Goal: Information Seeking & Learning: Learn about a topic

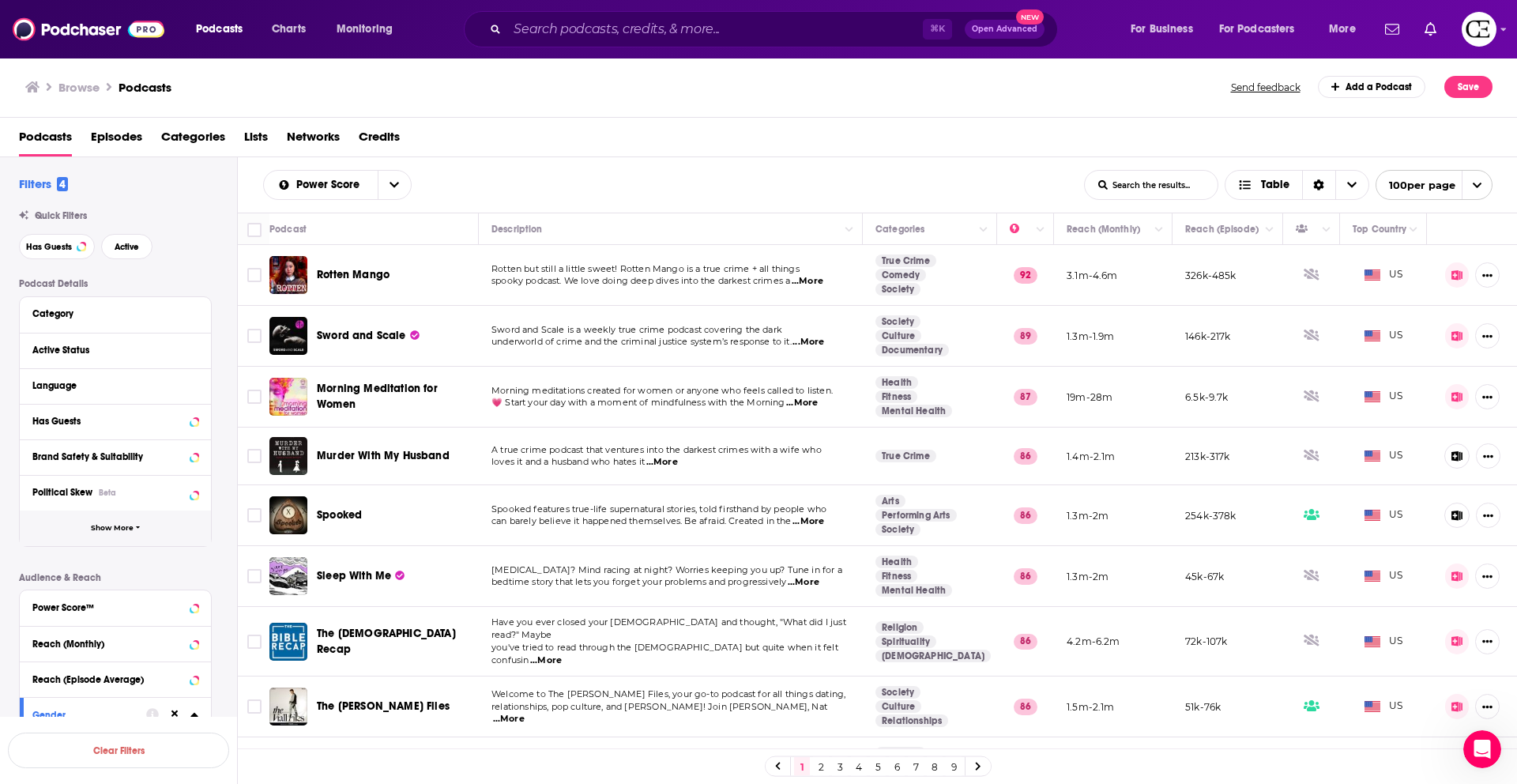
click at [115, 526] on span "Show More" at bounding box center [112, 529] width 42 height 9
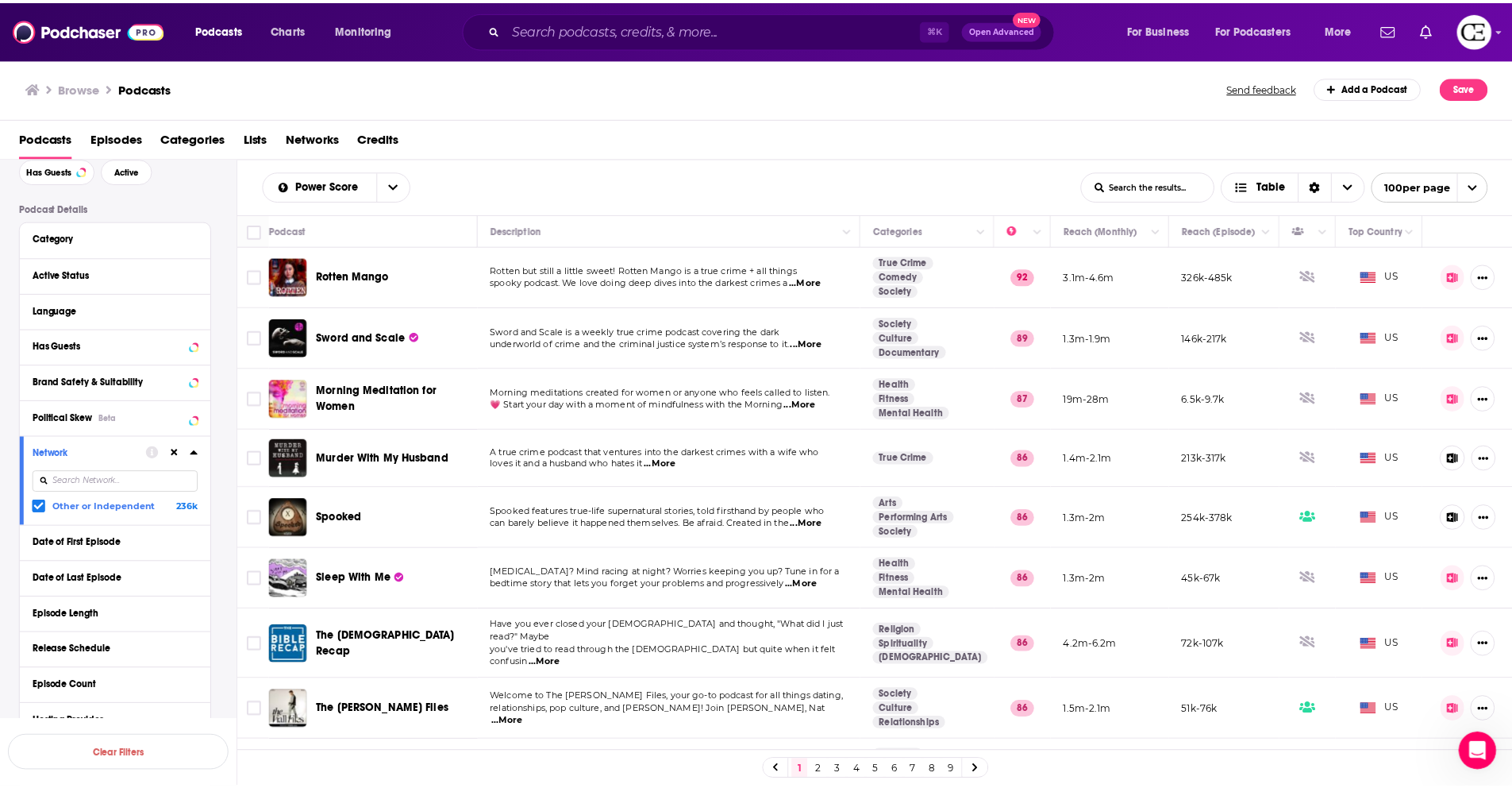
scroll to position [107, 0]
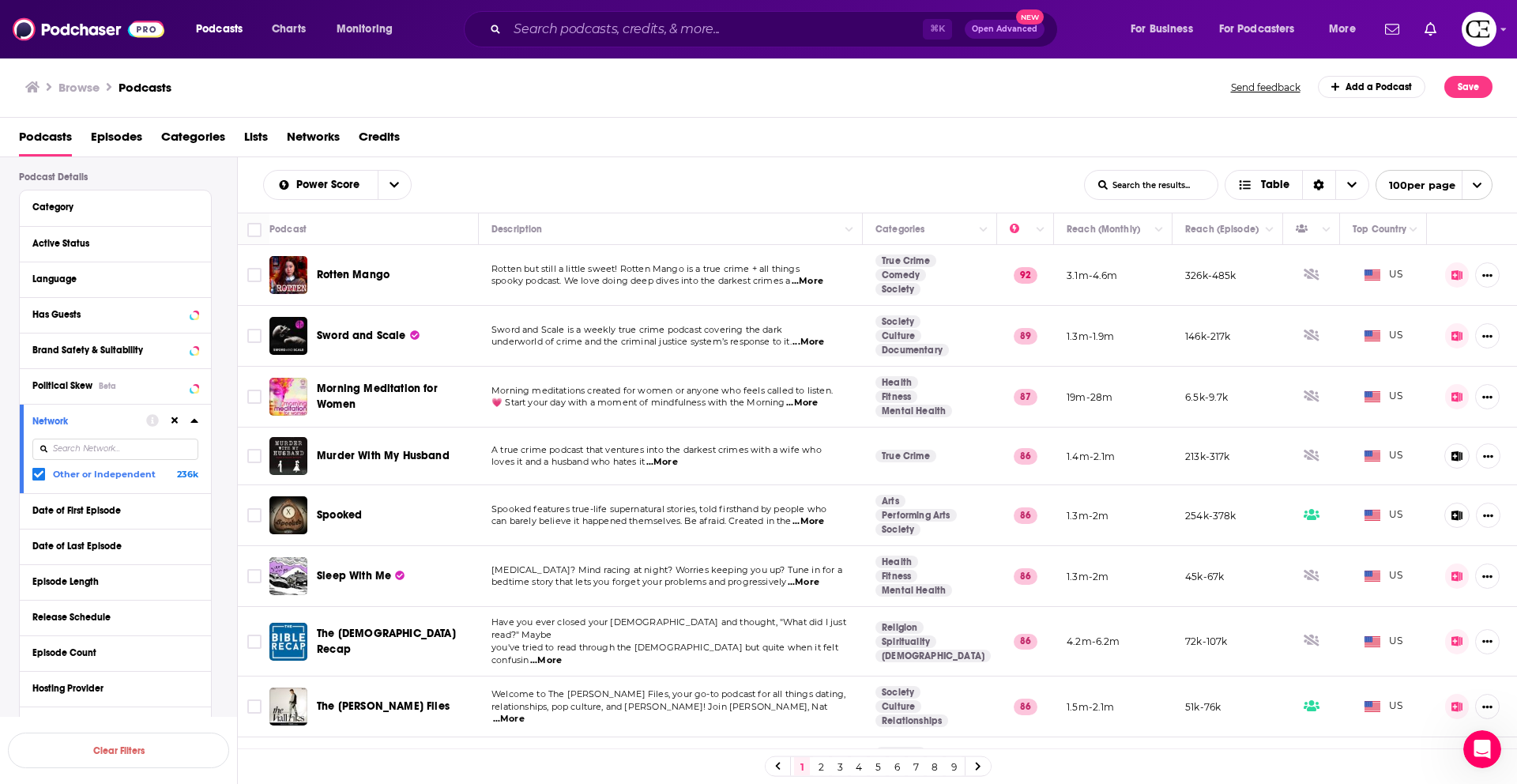
click at [169, 422] on button at bounding box center [175, 420] width 13 height 13
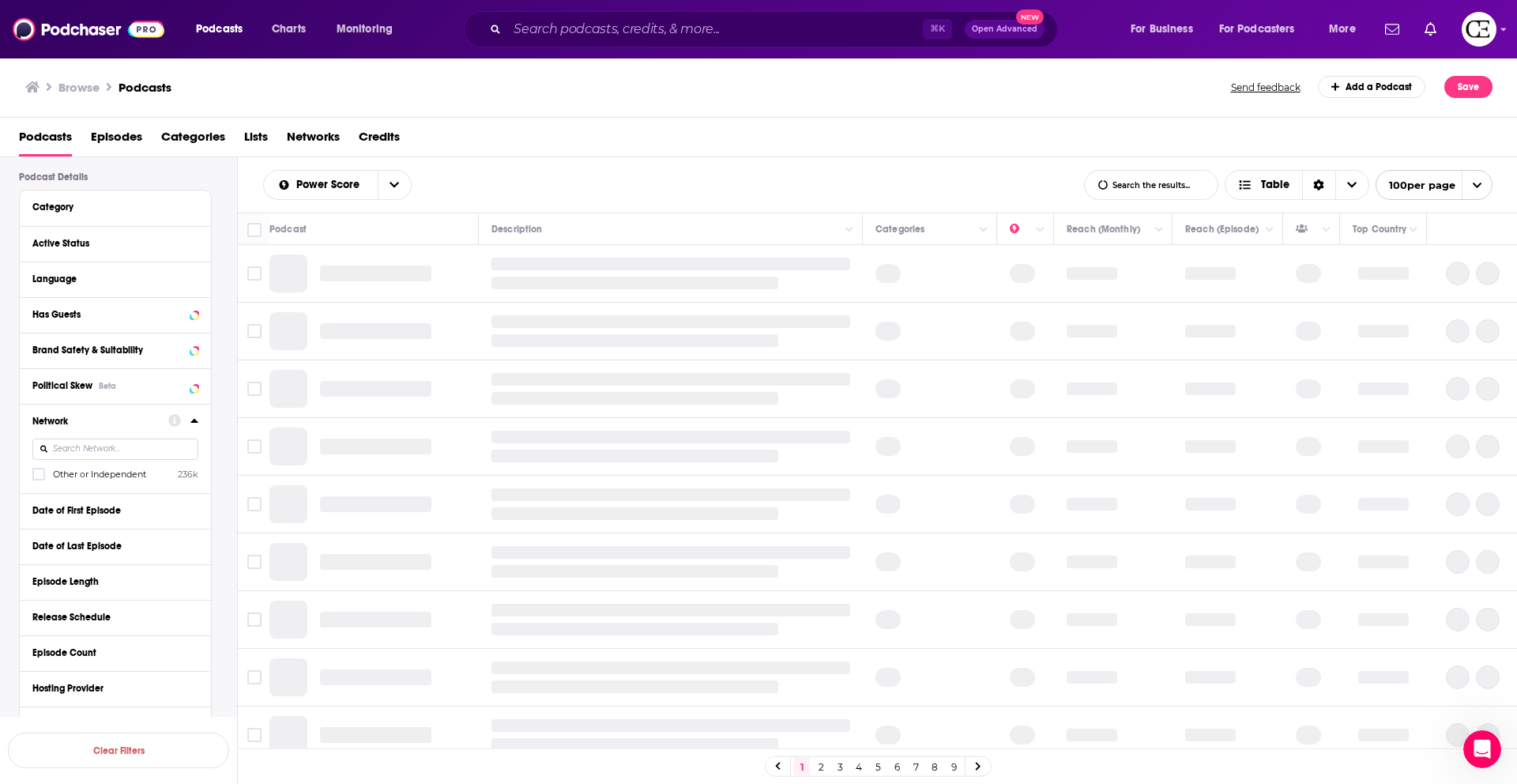
click at [149, 457] on input at bounding box center [116, 449] width 166 height 22
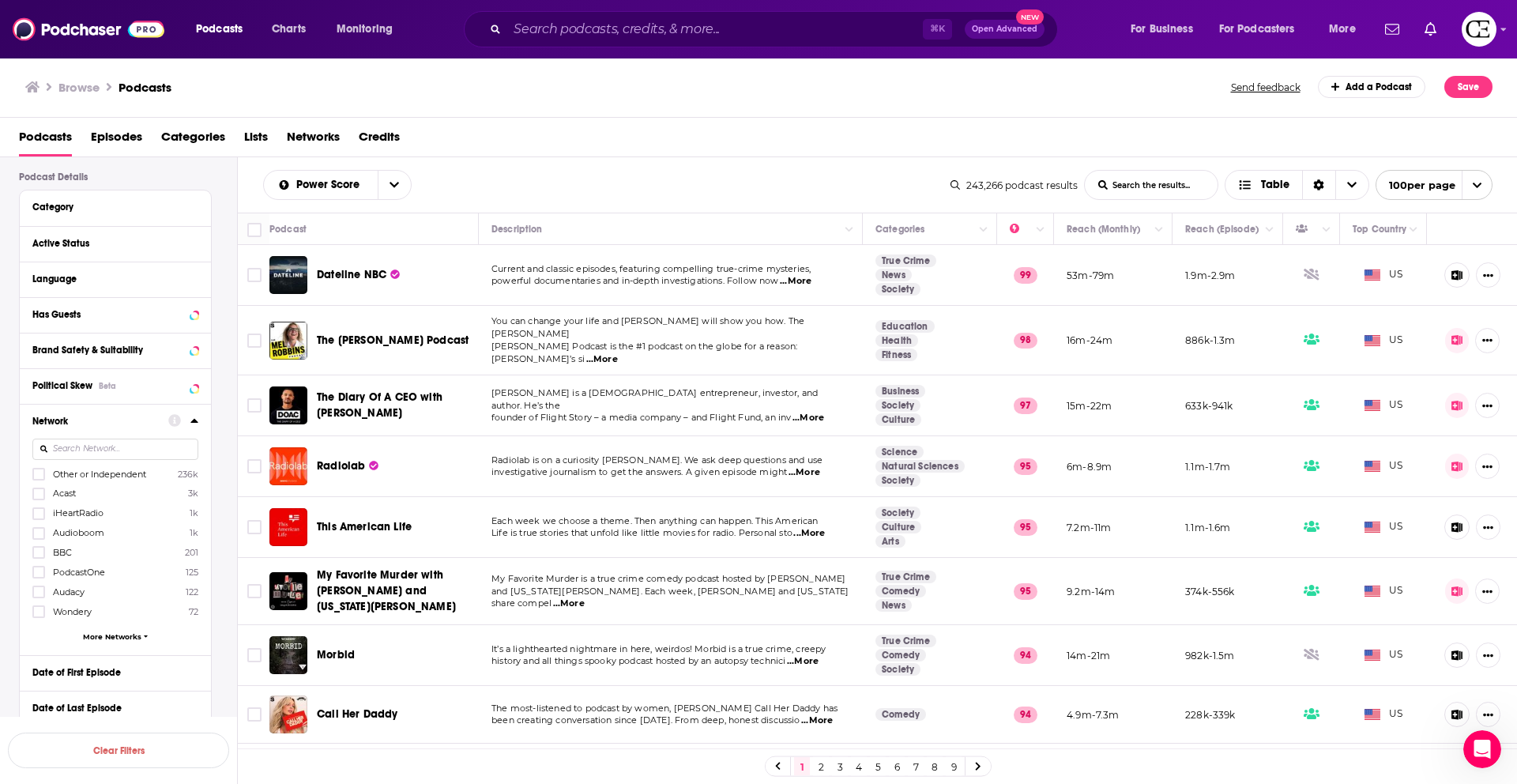
click at [1449, 403] on button at bounding box center [1457, 405] width 24 height 25
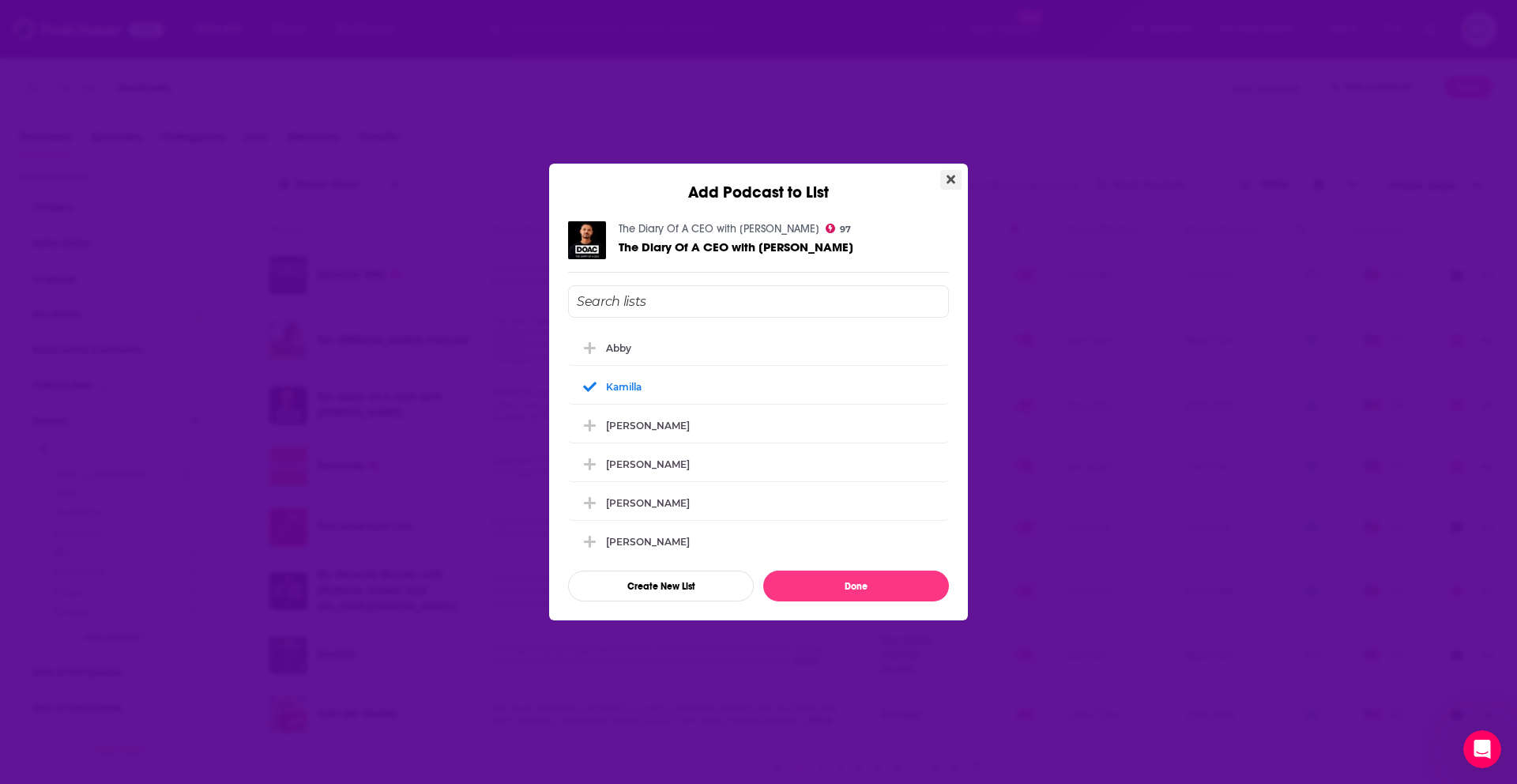
click at [944, 175] on button "Close" at bounding box center [951, 180] width 22 height 20
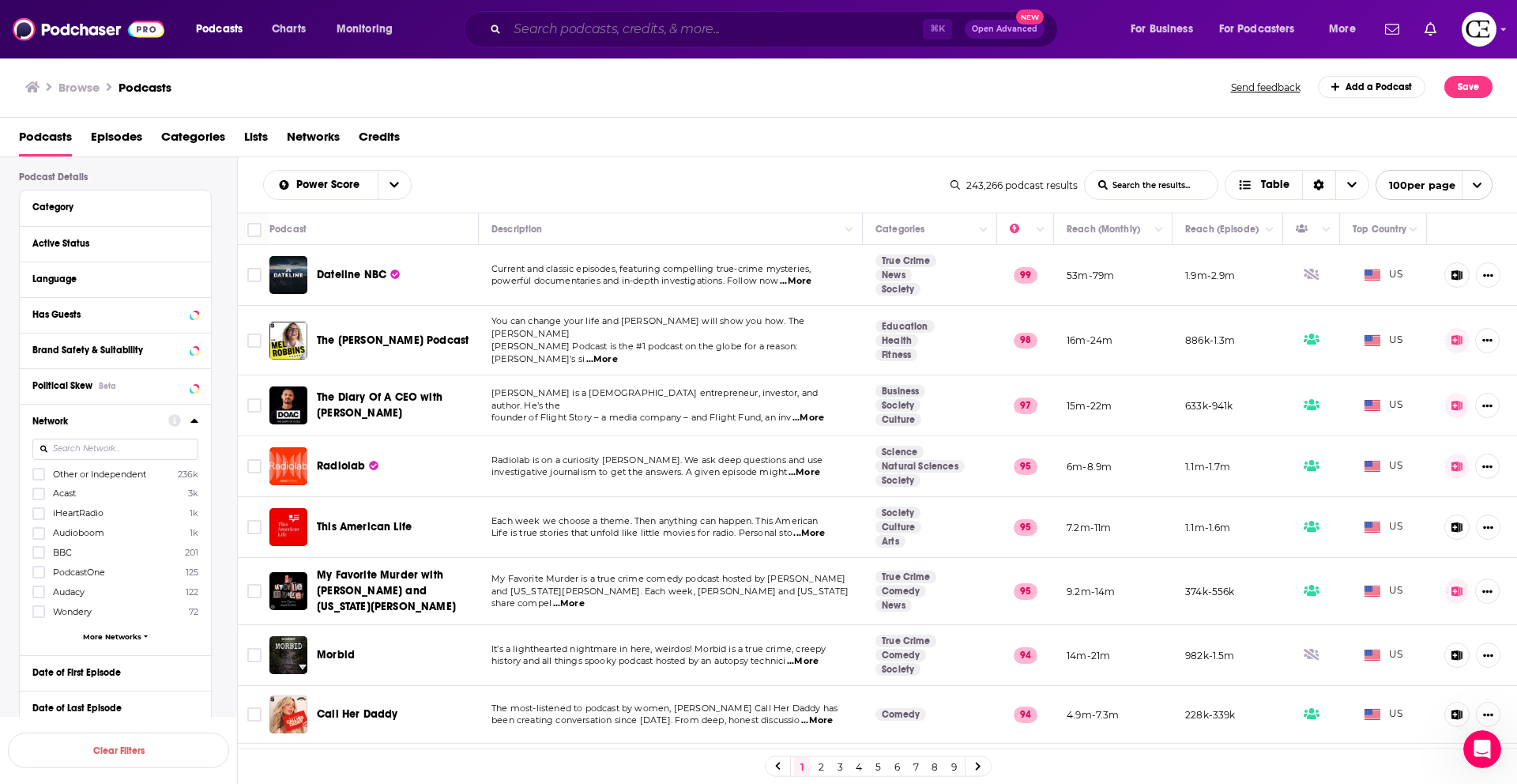
click at [564, 31] on input "Search podcasts, credits, & more..." at bounding box center [715, 29] width 416 height 25
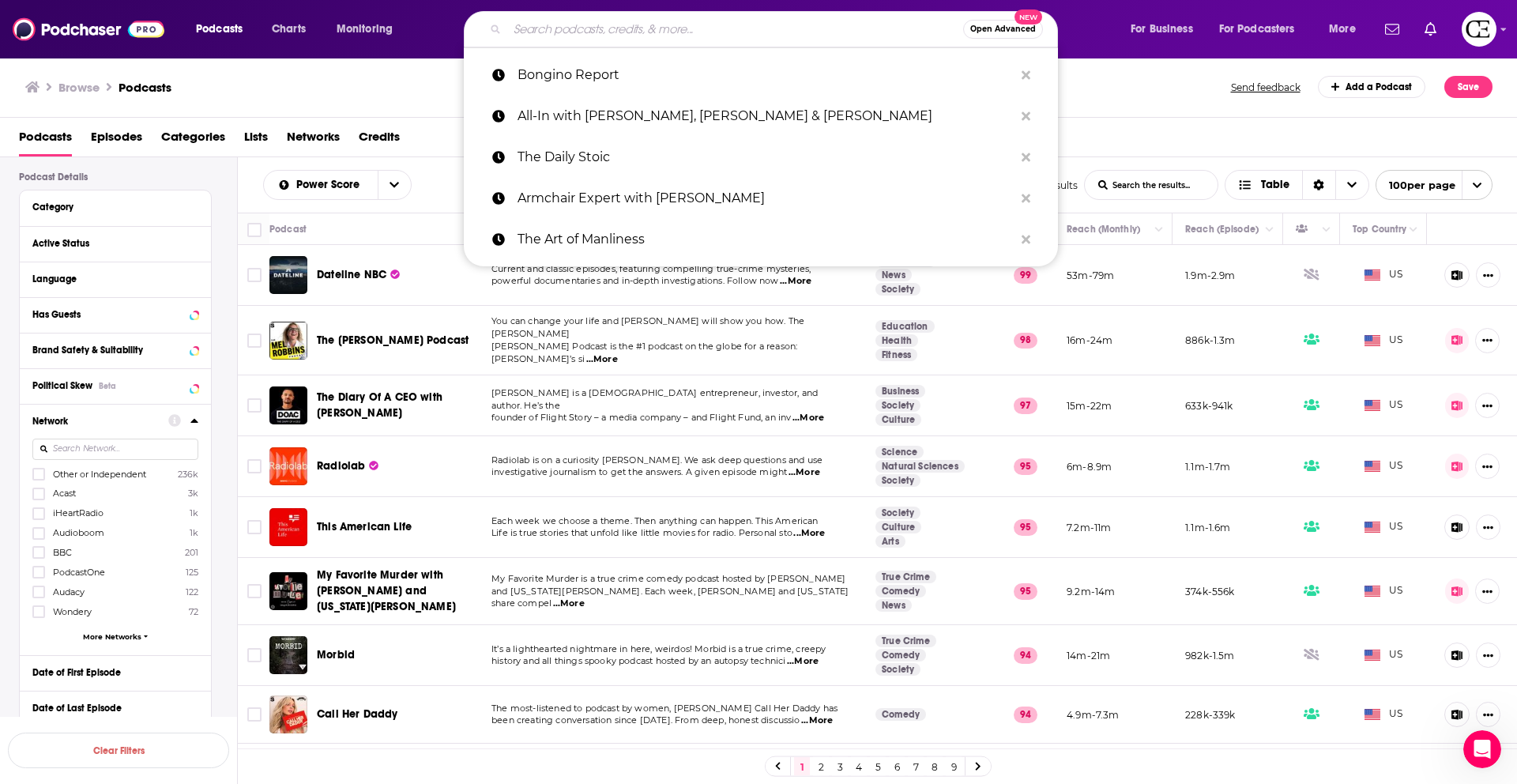
paste input "Correct opinions"
type input "Correct opinions"
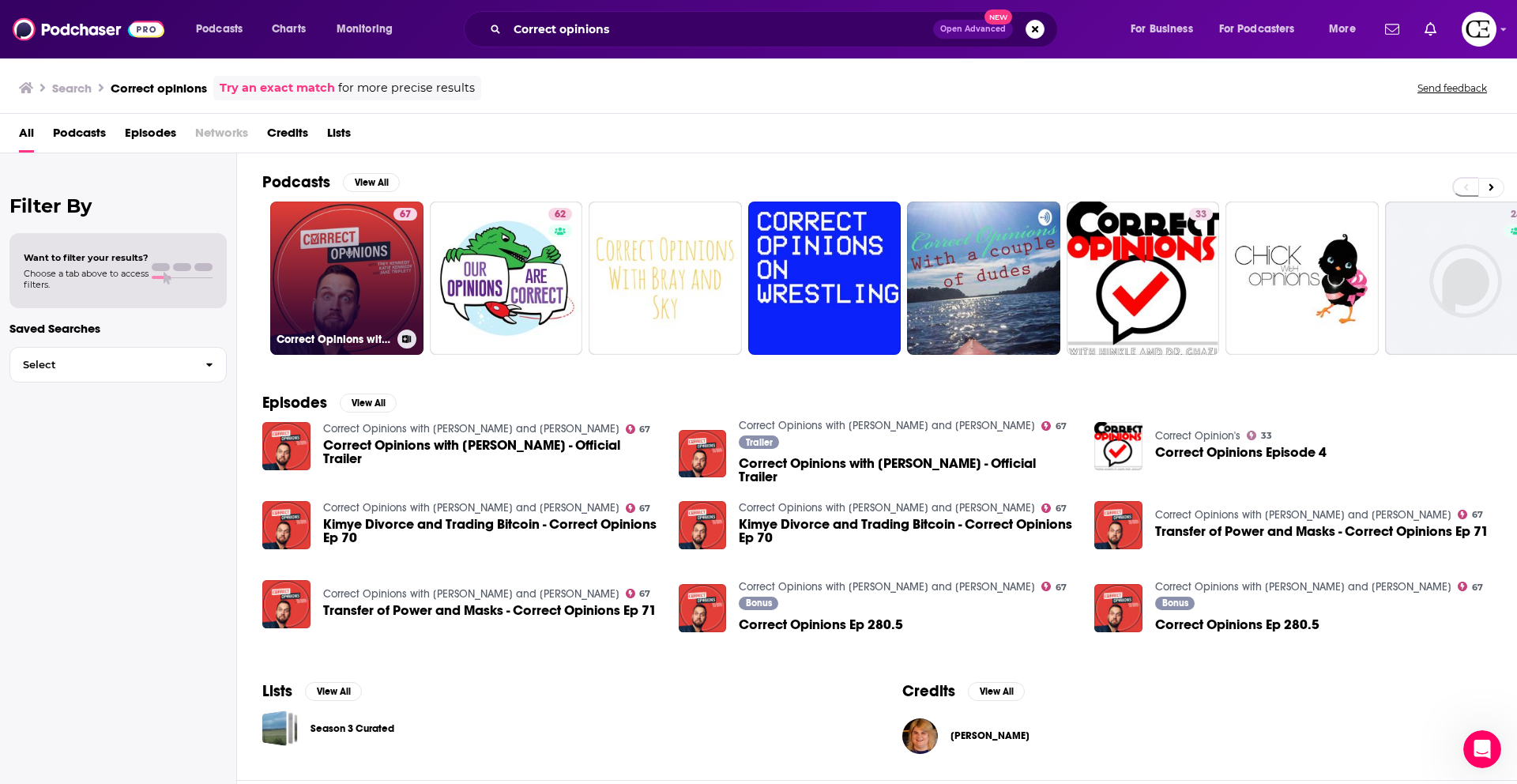
click at [339, 269] on link "67 Correct Opinions with Trey Kennedy and Jake Triplett" at bounding box center [347, 278] width 153 height 153
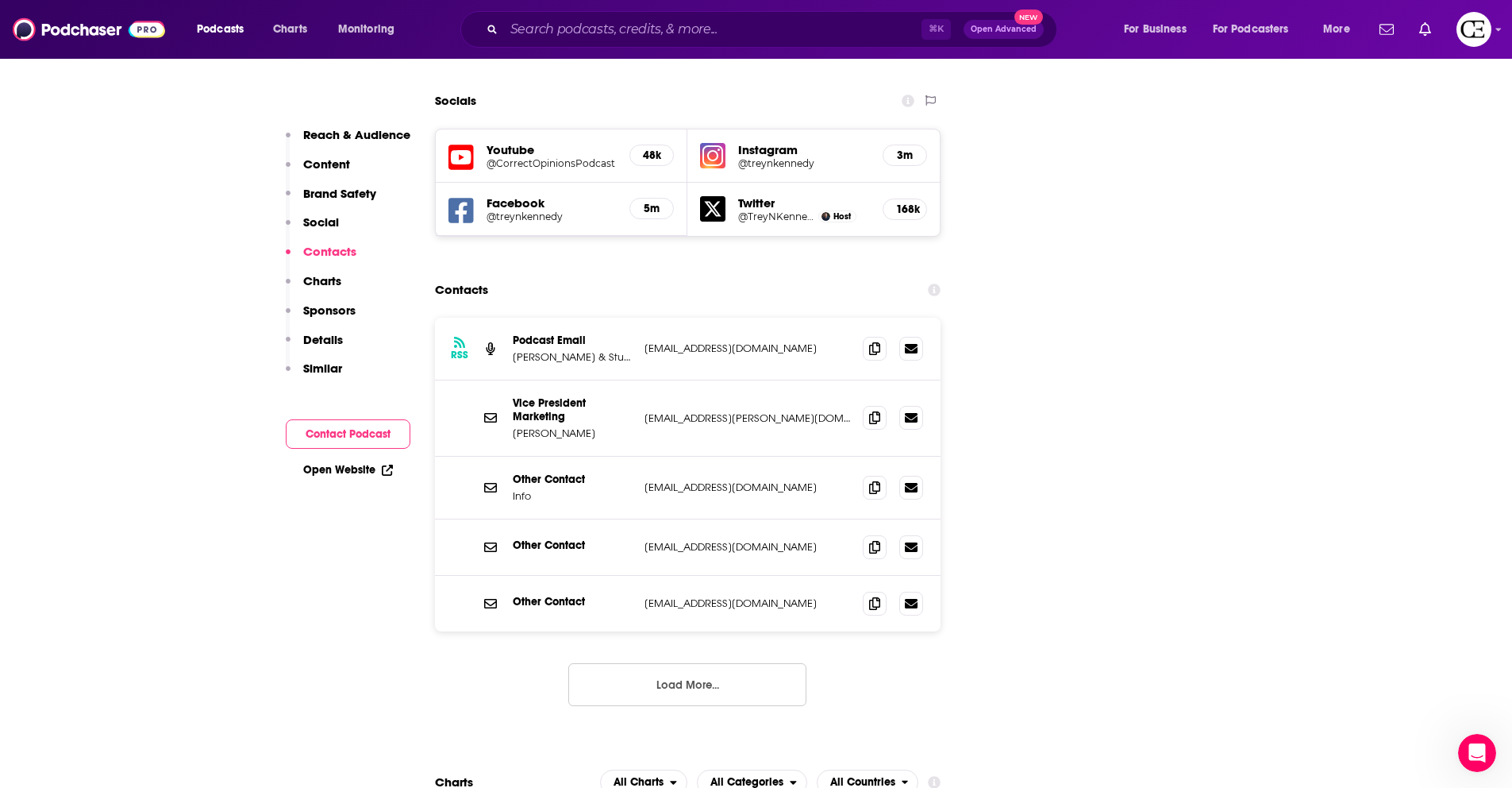
scroll to position [1904, 0]
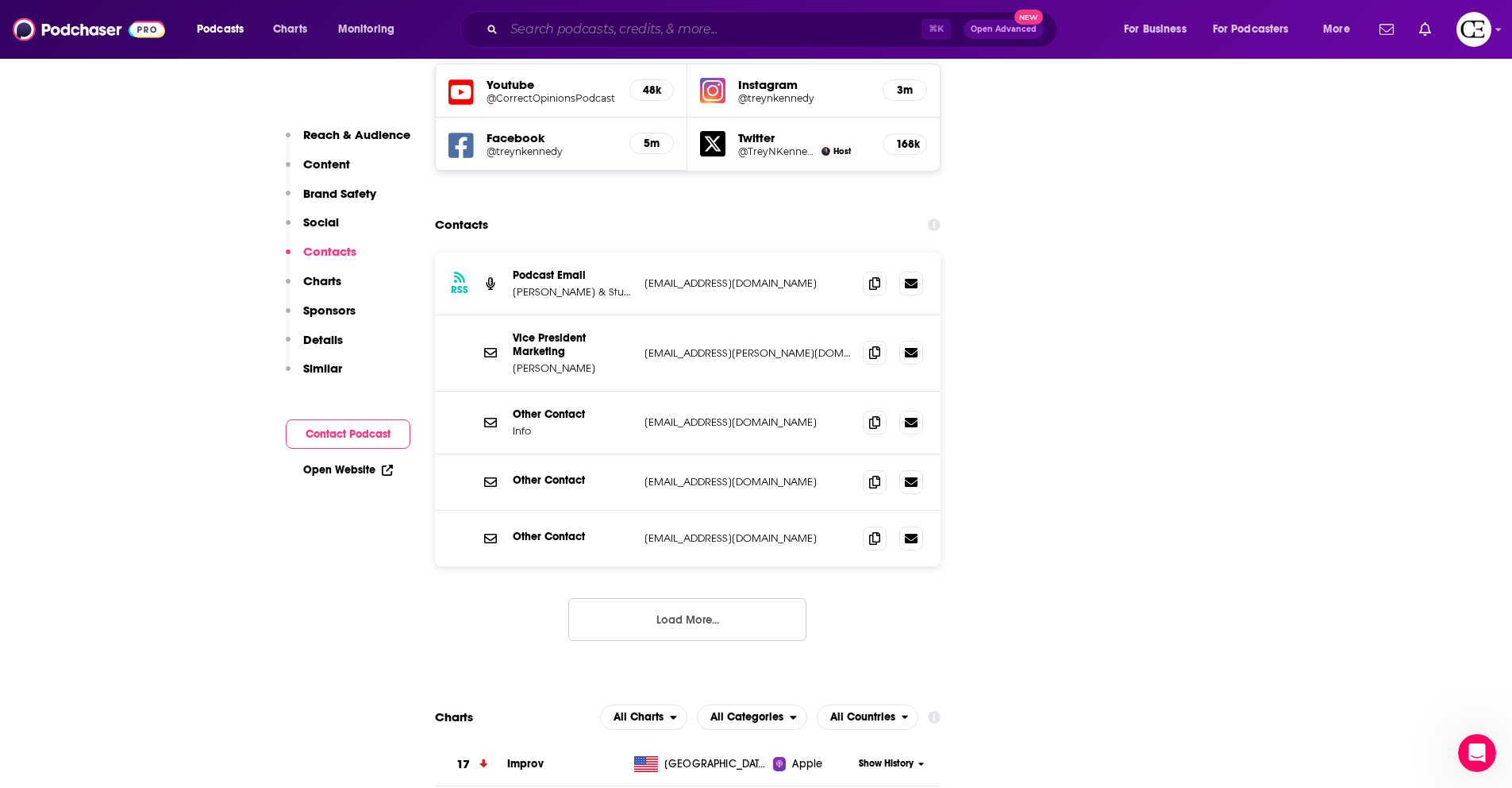
click at [602, 33] on input "Search podcasts, credits, & more..." at bounding box center [712, 29] width 418 height 25
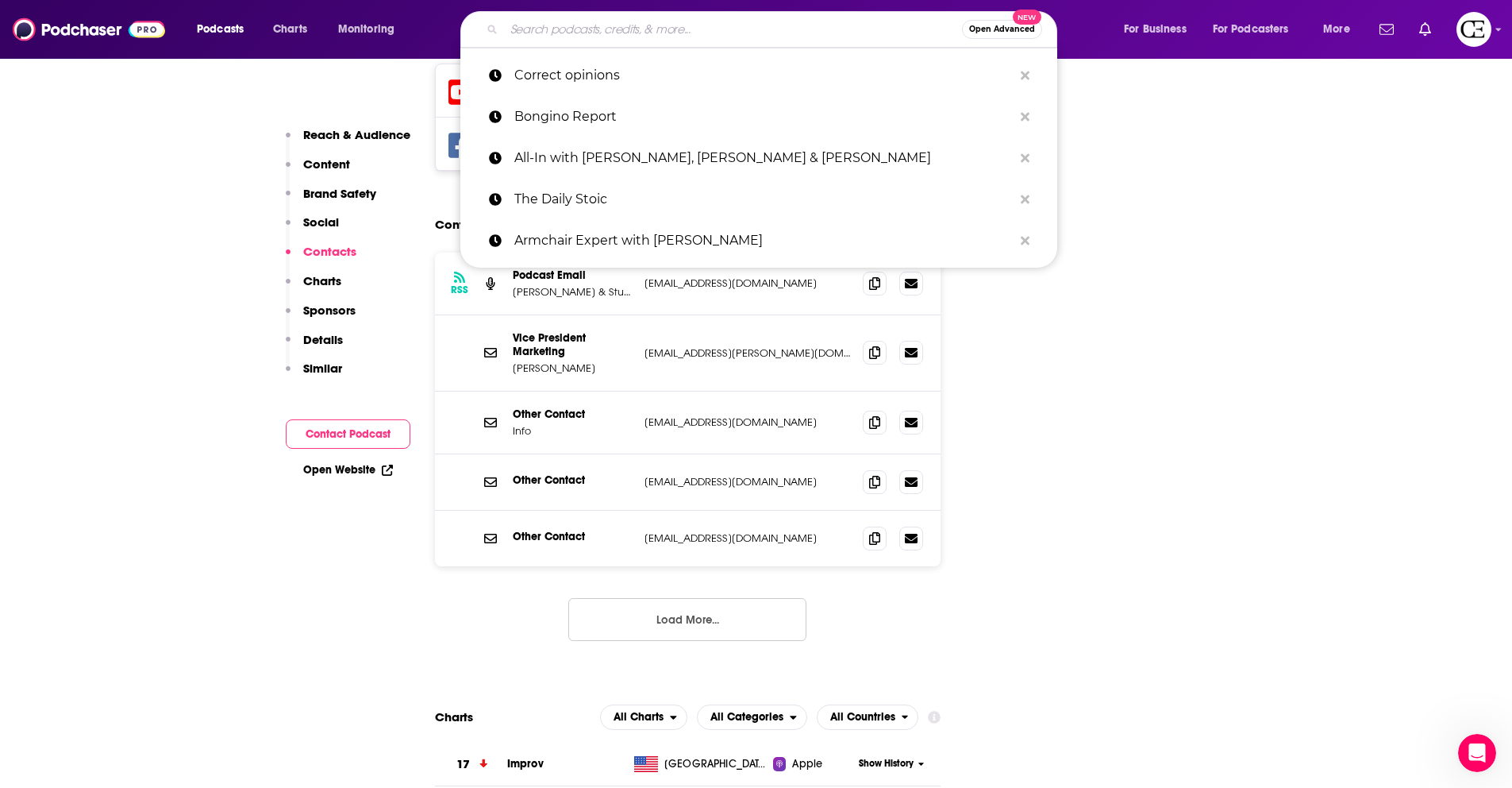
paste input "Raising heights"
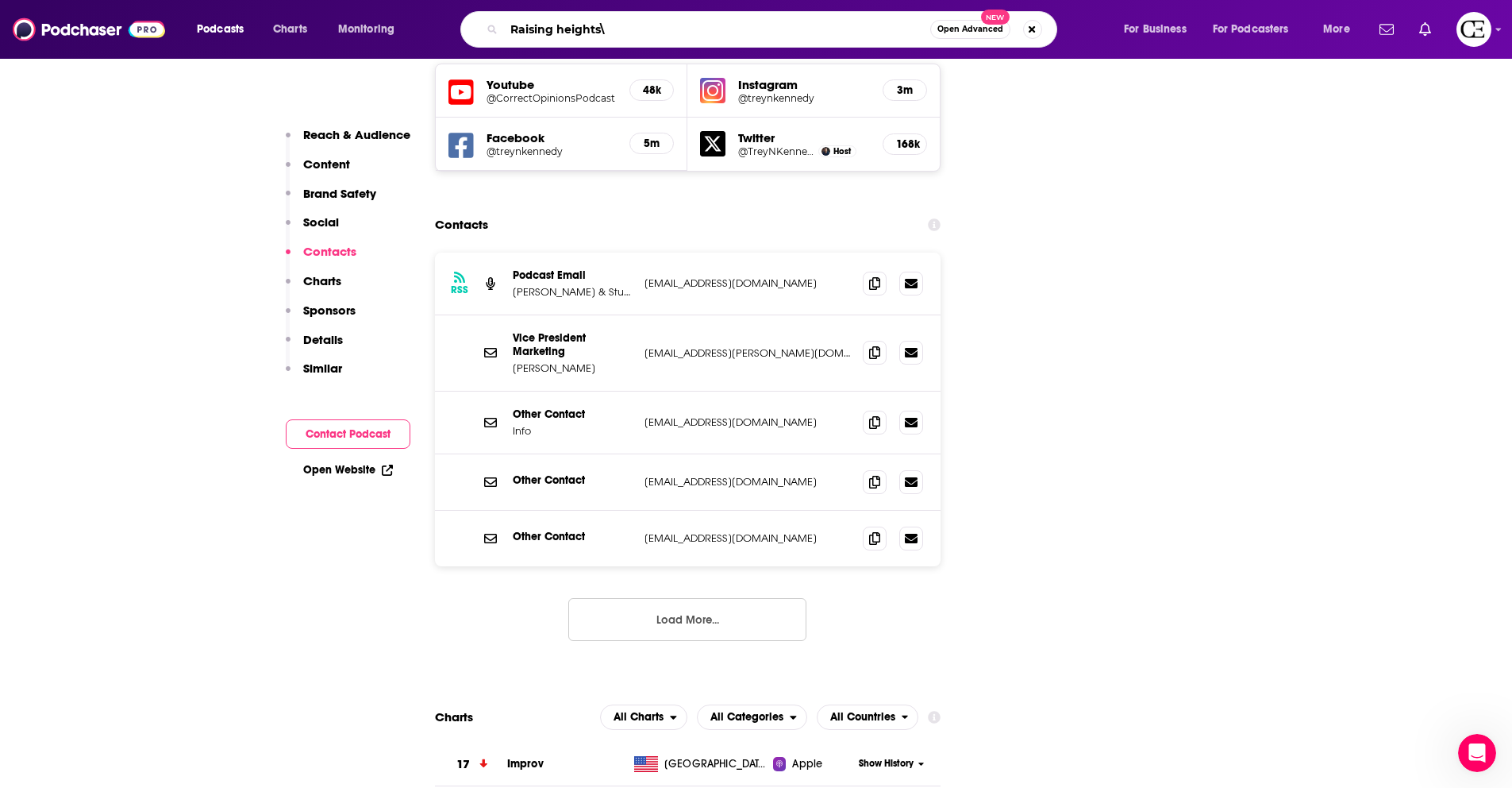
type input "Raising heights"
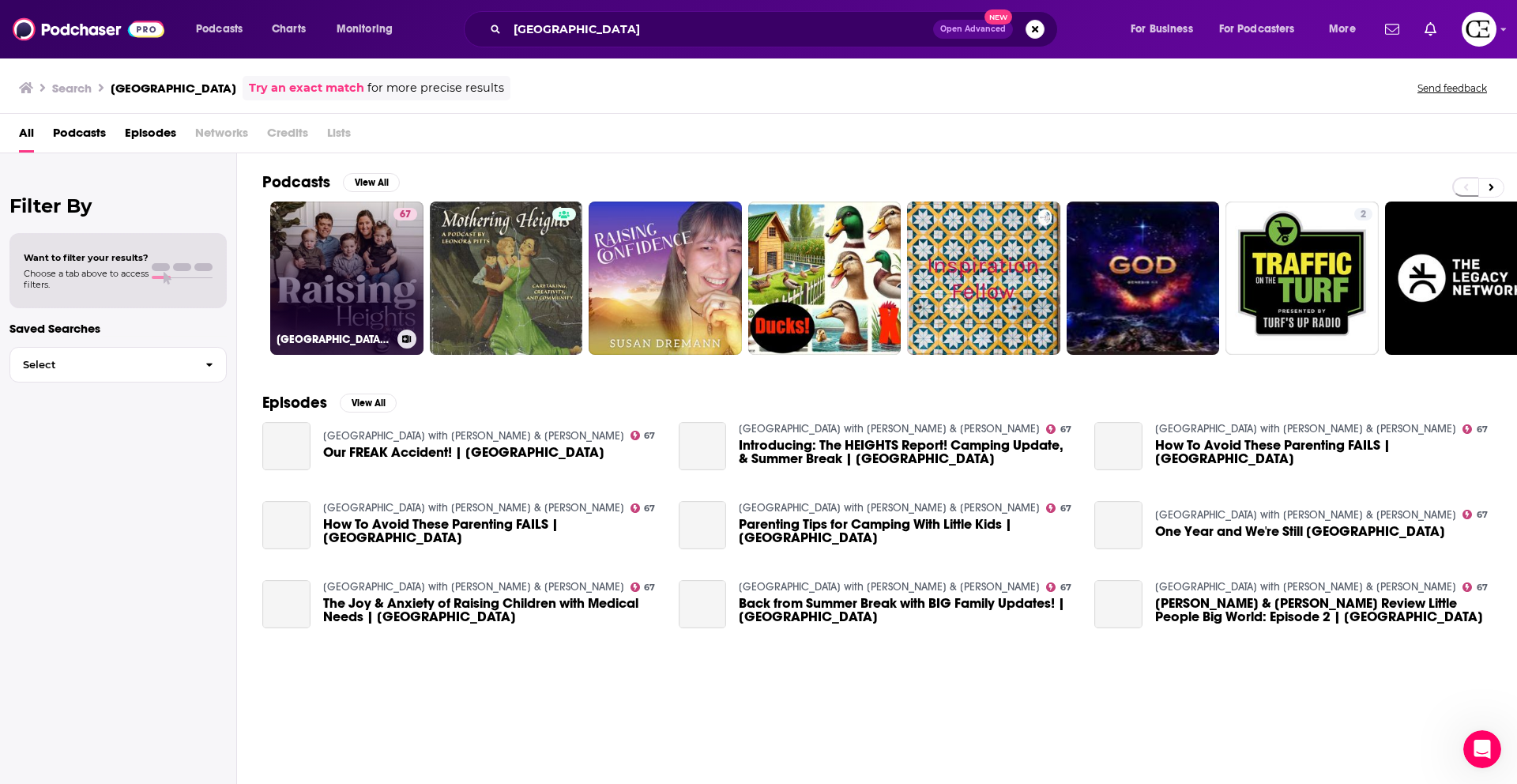
click at [361, 243] on link "67 Raising Heights with Zach & Tori" at bounding box center [347, 278] width 153 height 153
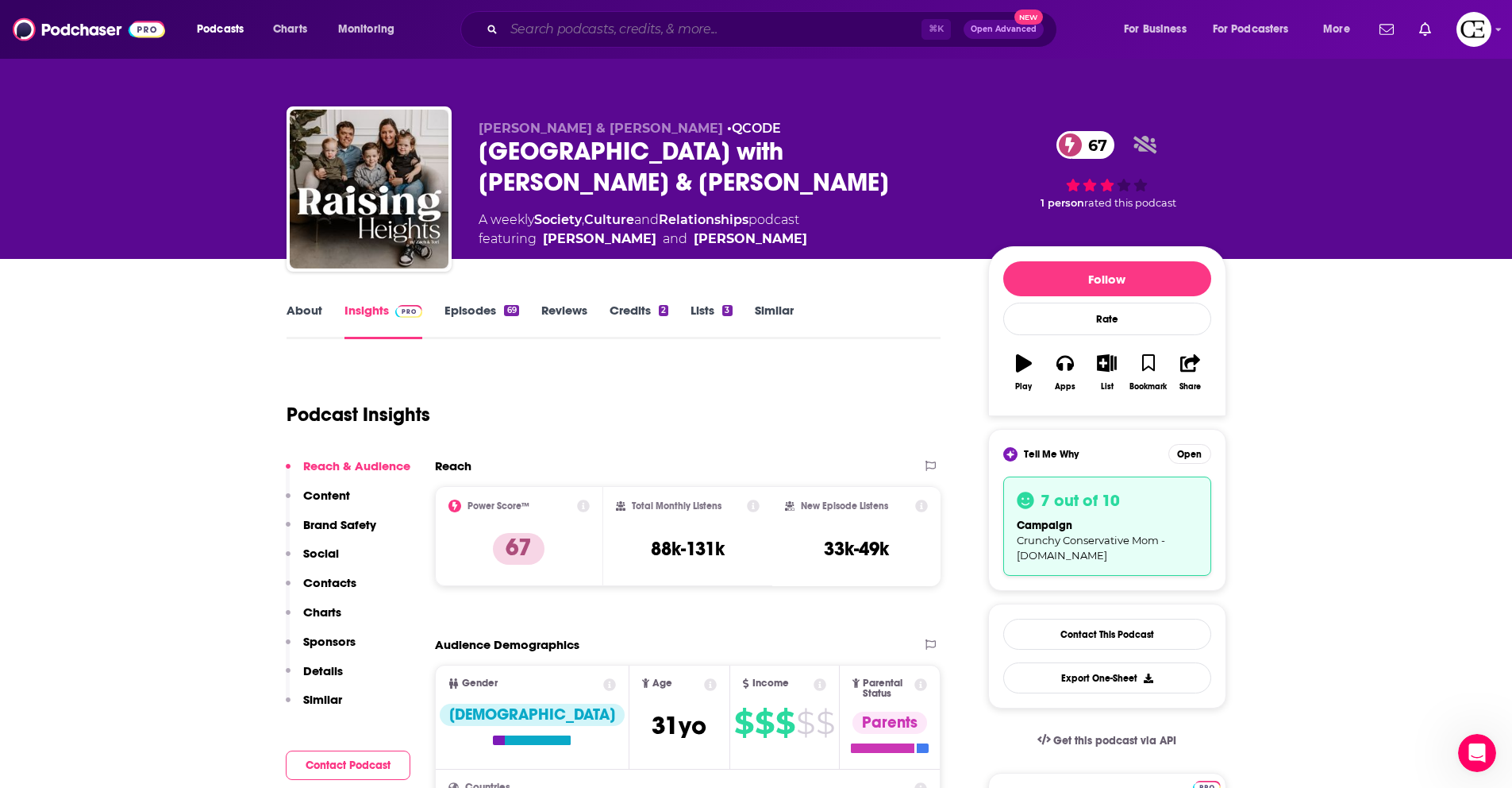
click at [699, 33] on input "Search podcasts, credits, & more..." at bounding box center [712, 29] width 418 height 25
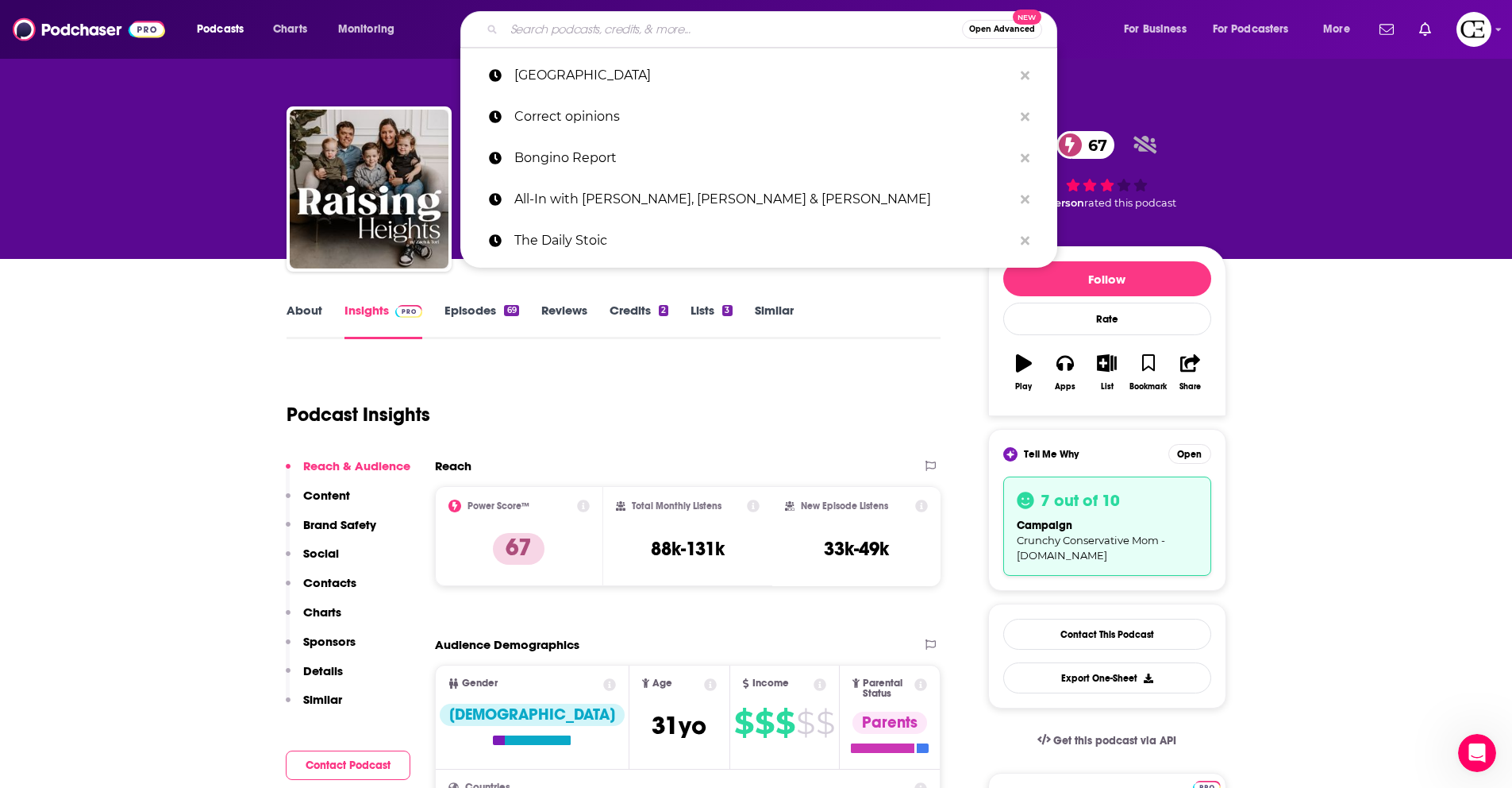
paste input "Duck call room"
type input "Duck call room"
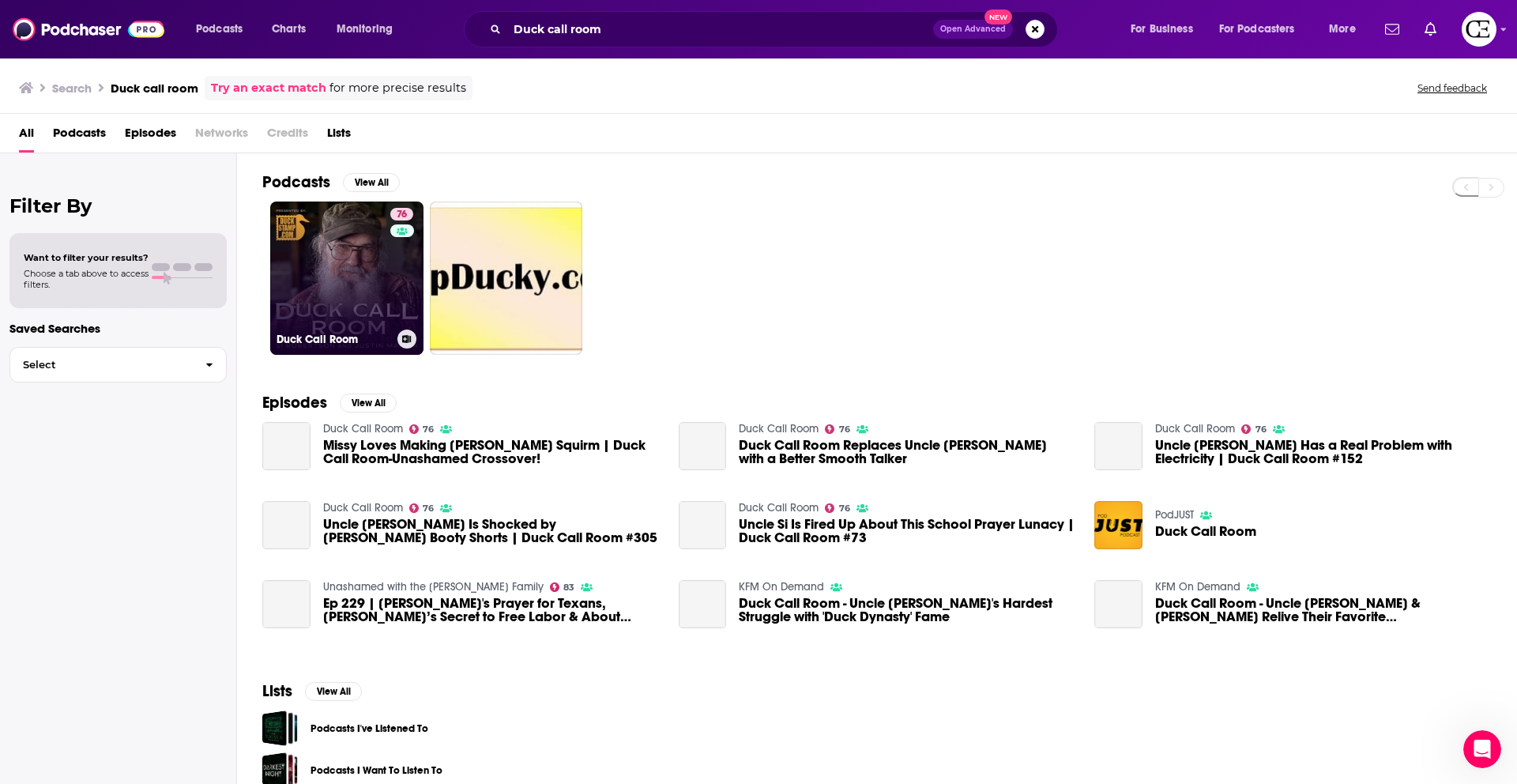
click at [369, 264] on link "76 Duck Call Room" at bounding box center [347, 278] width 153 height 153
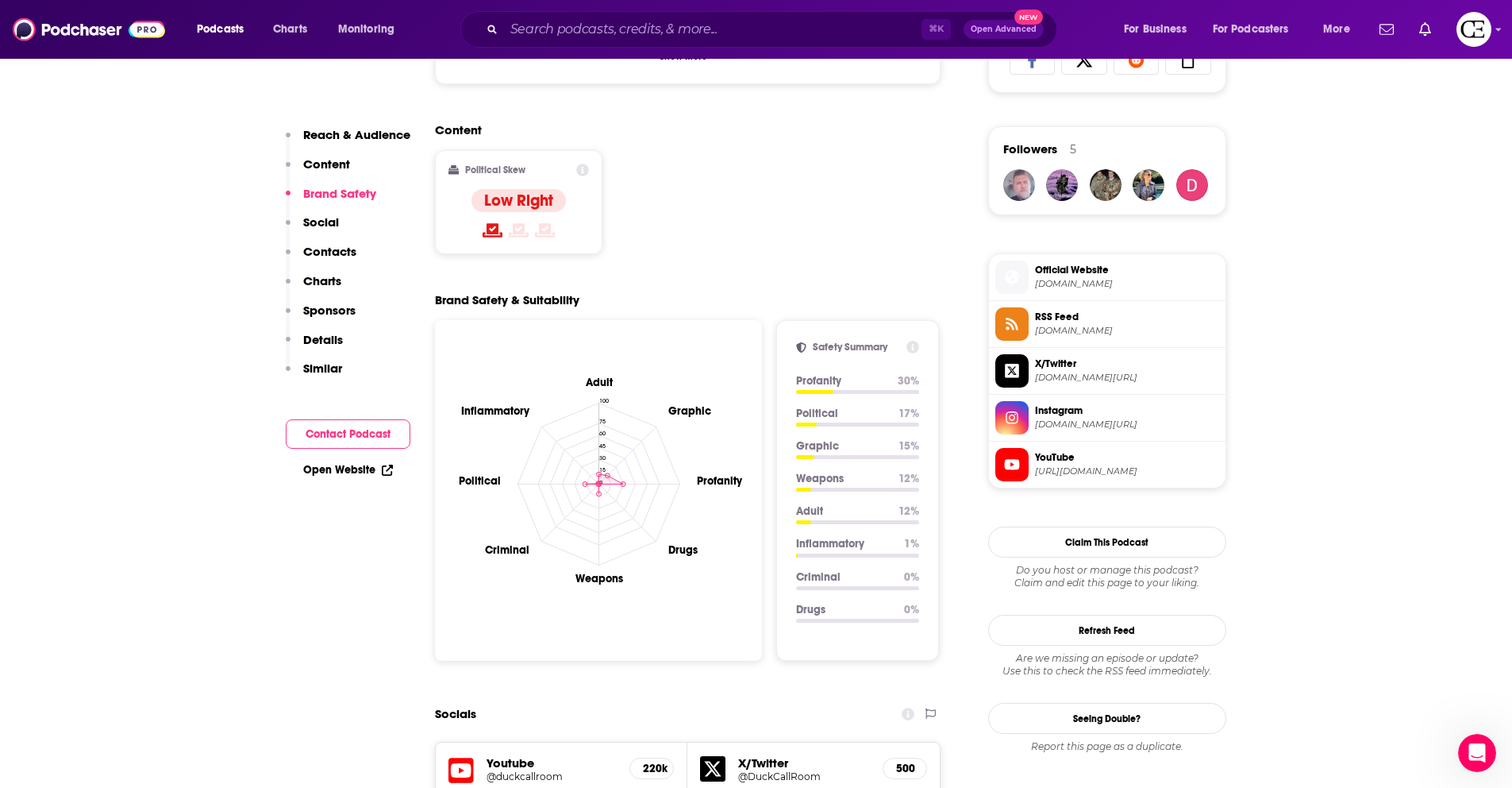
scroll to position [294, 0]
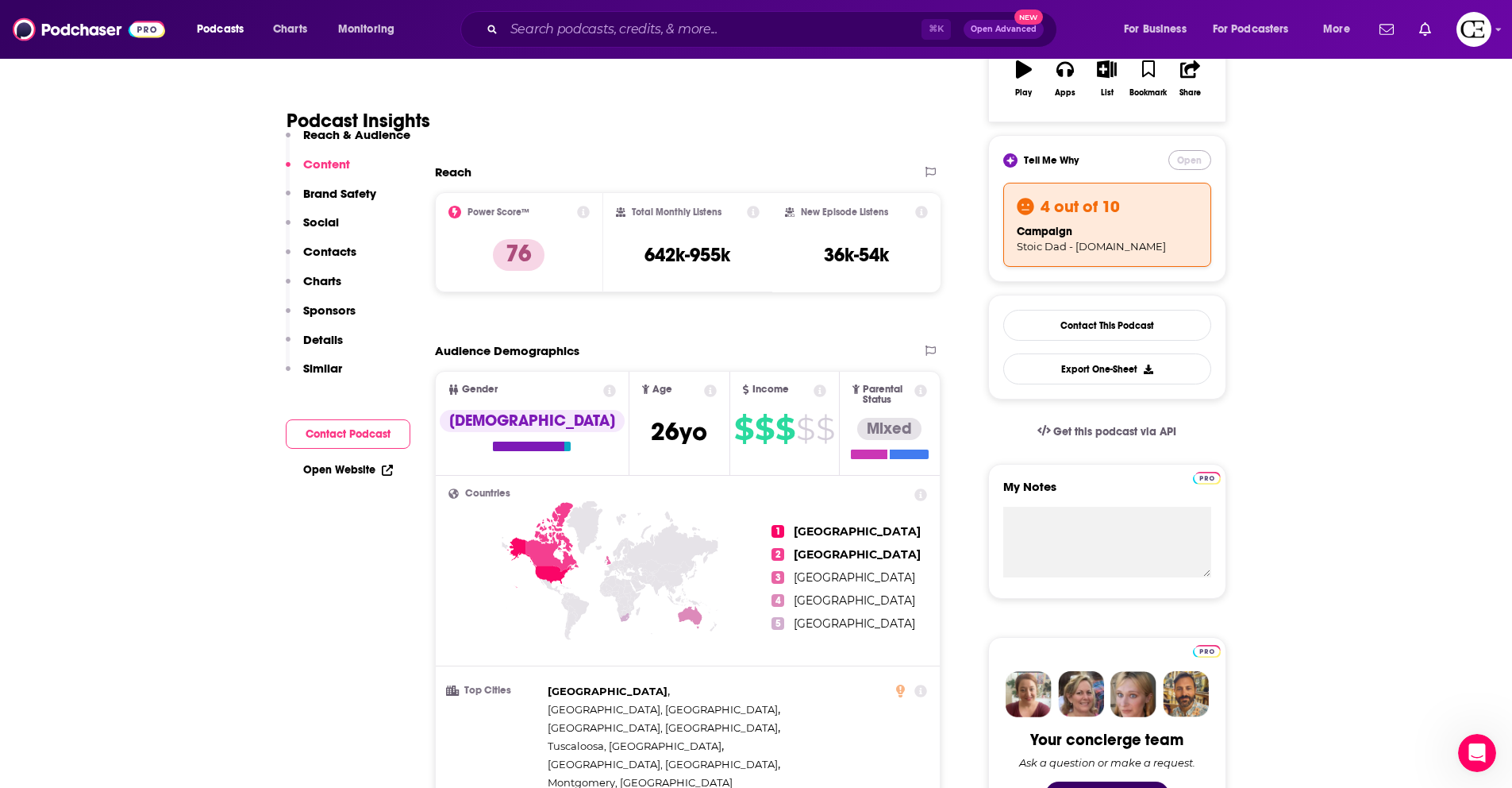
click at [1191, 159] on button "Open" at bounding box center [1189, 160] width 43 height 20
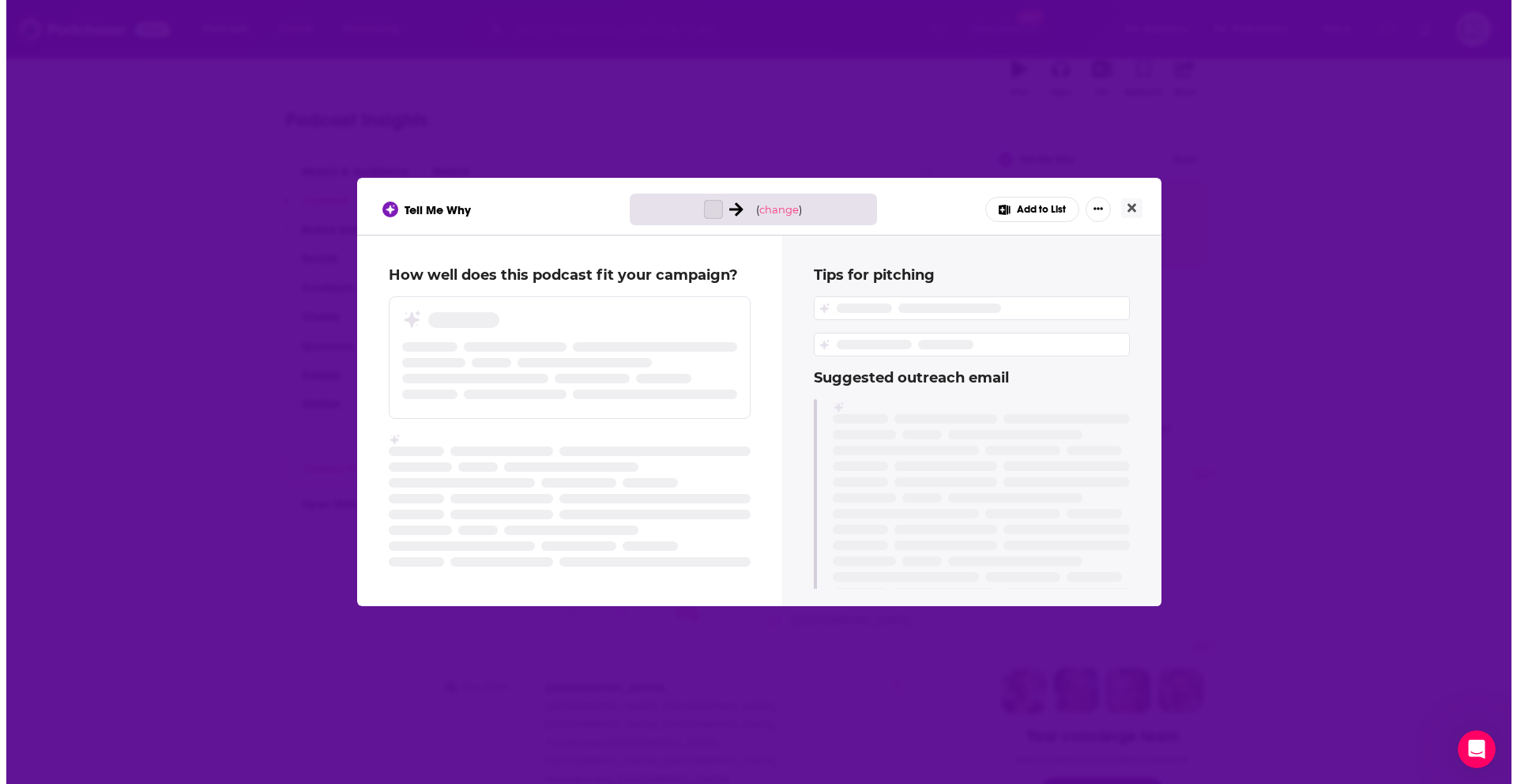
scroll to position [0, 0]
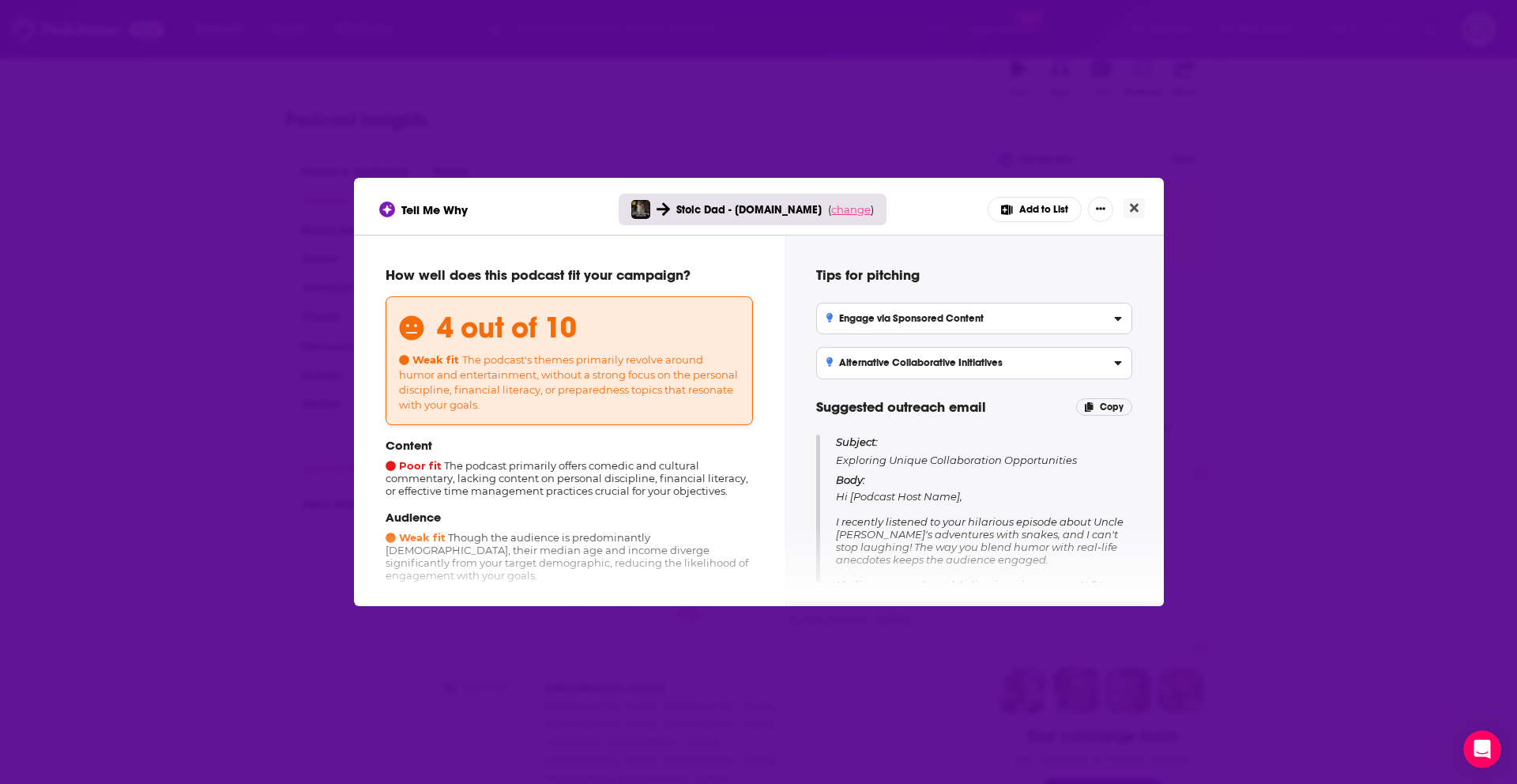
click at [851, 208] on span "change" at bounding box center [851, 209] width 40 height 13
click at [848, 333] on button "Change campaign" at bounding box center [873, 327] width 106 height 19
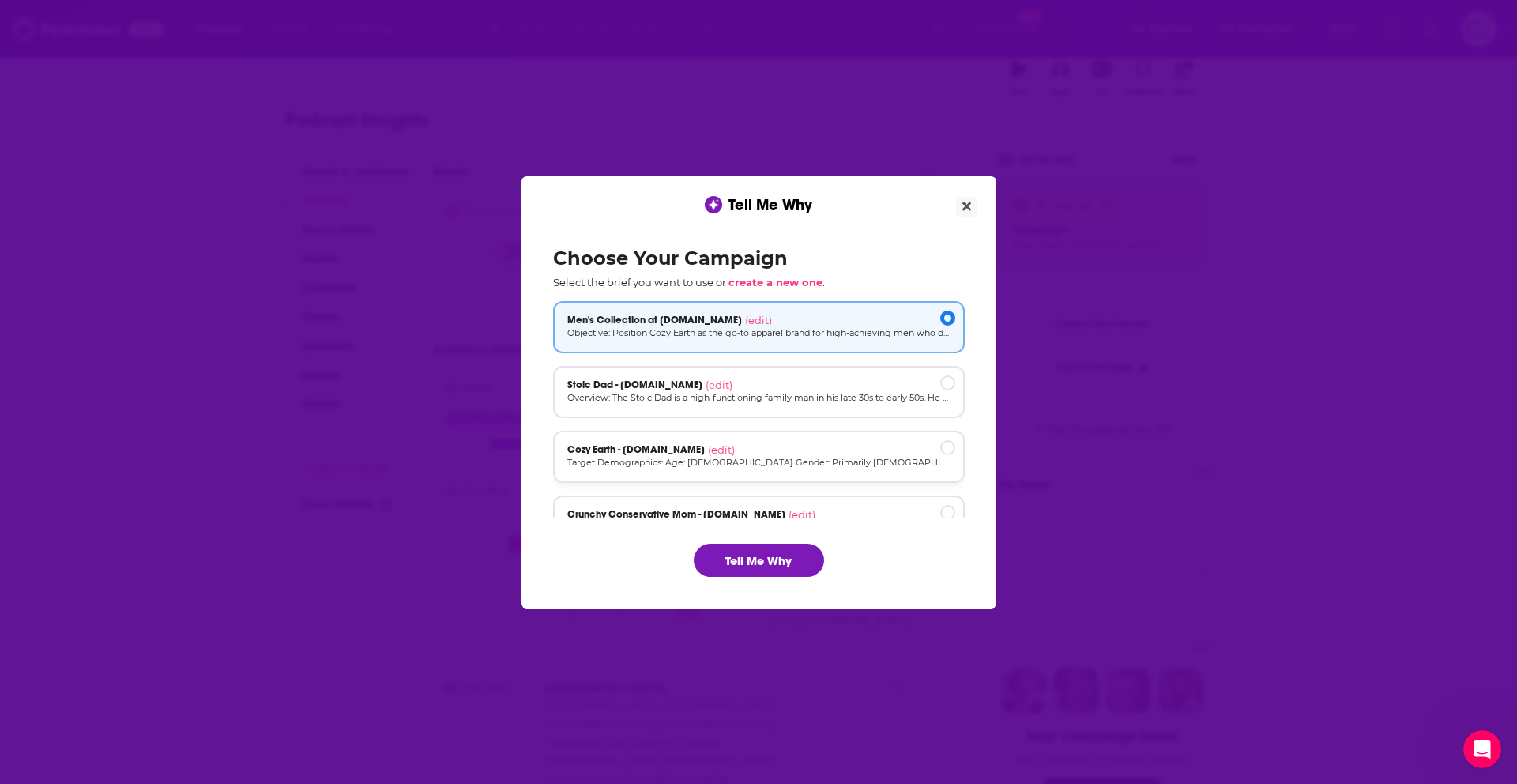
click at [772, 467] on p "Target Demographics: Age: 30-55 Gender: Primarily female (60-70%) but also a si…" at bounding box center [759, 462] width 384 height 14
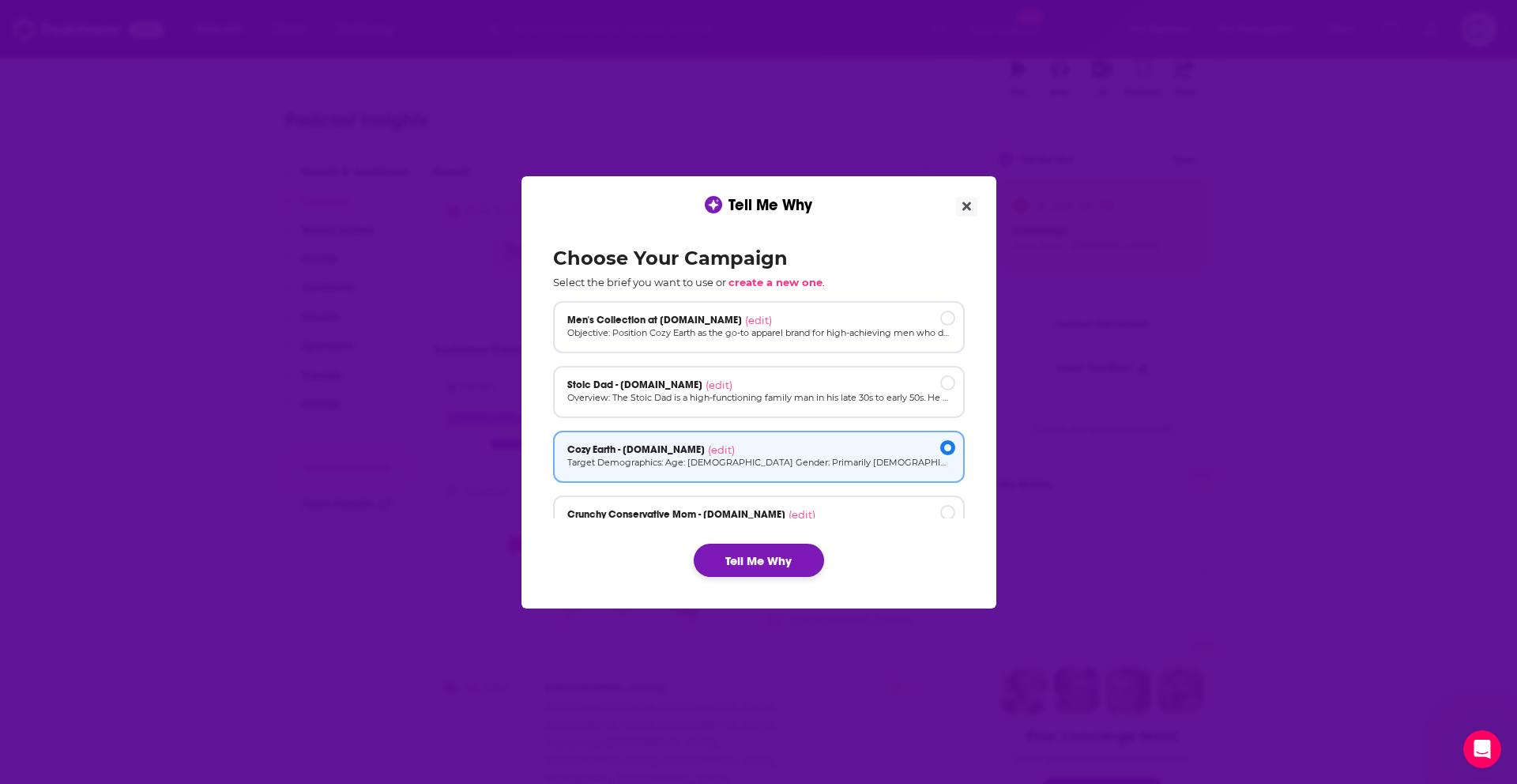
click at [752, 567] on button "Tell Me Why" at bounding box center [759, 559] width 130 height 33
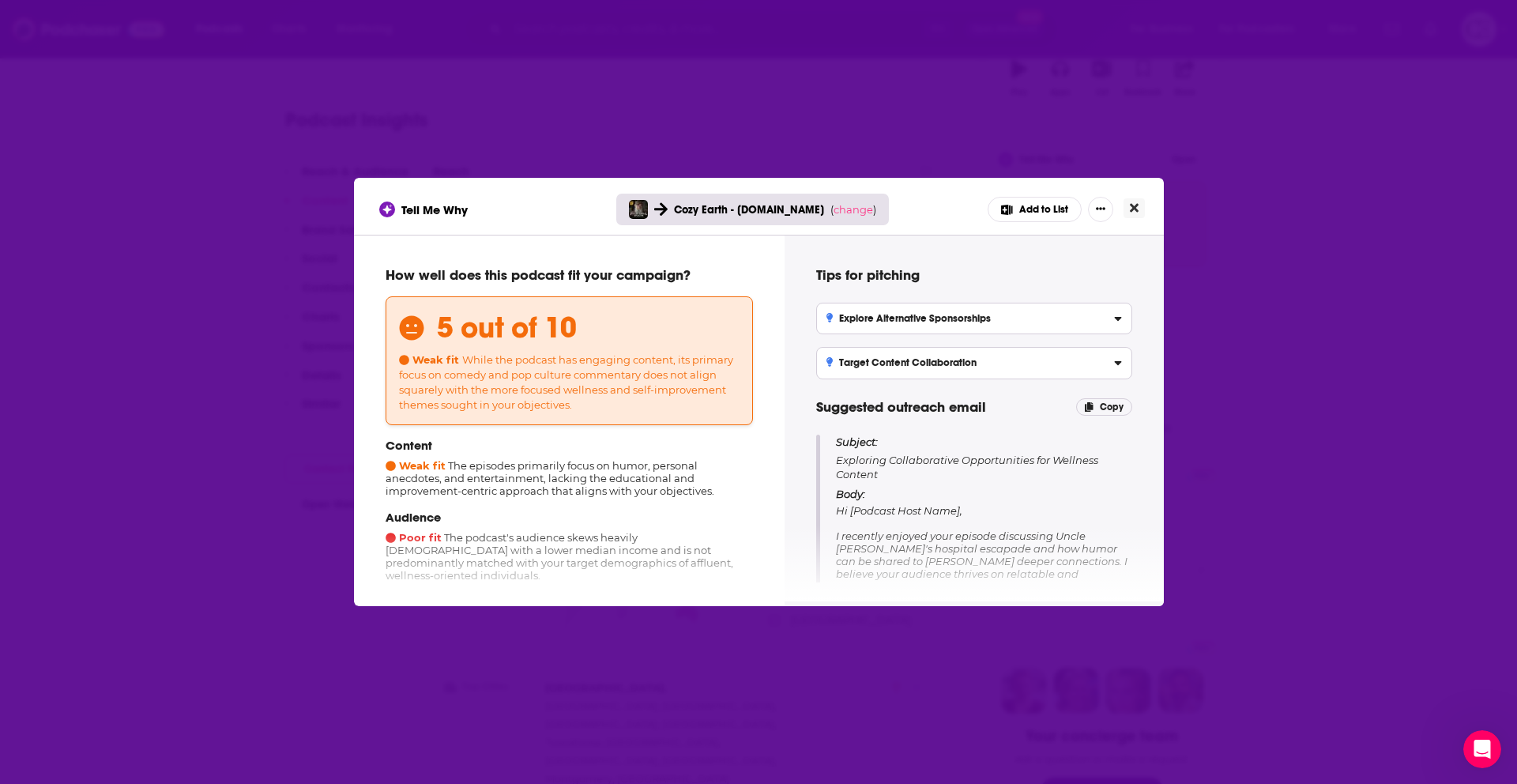
click at [1134, 207] on icon "Close" at bounding box center [1134, 208] width 9 height 9
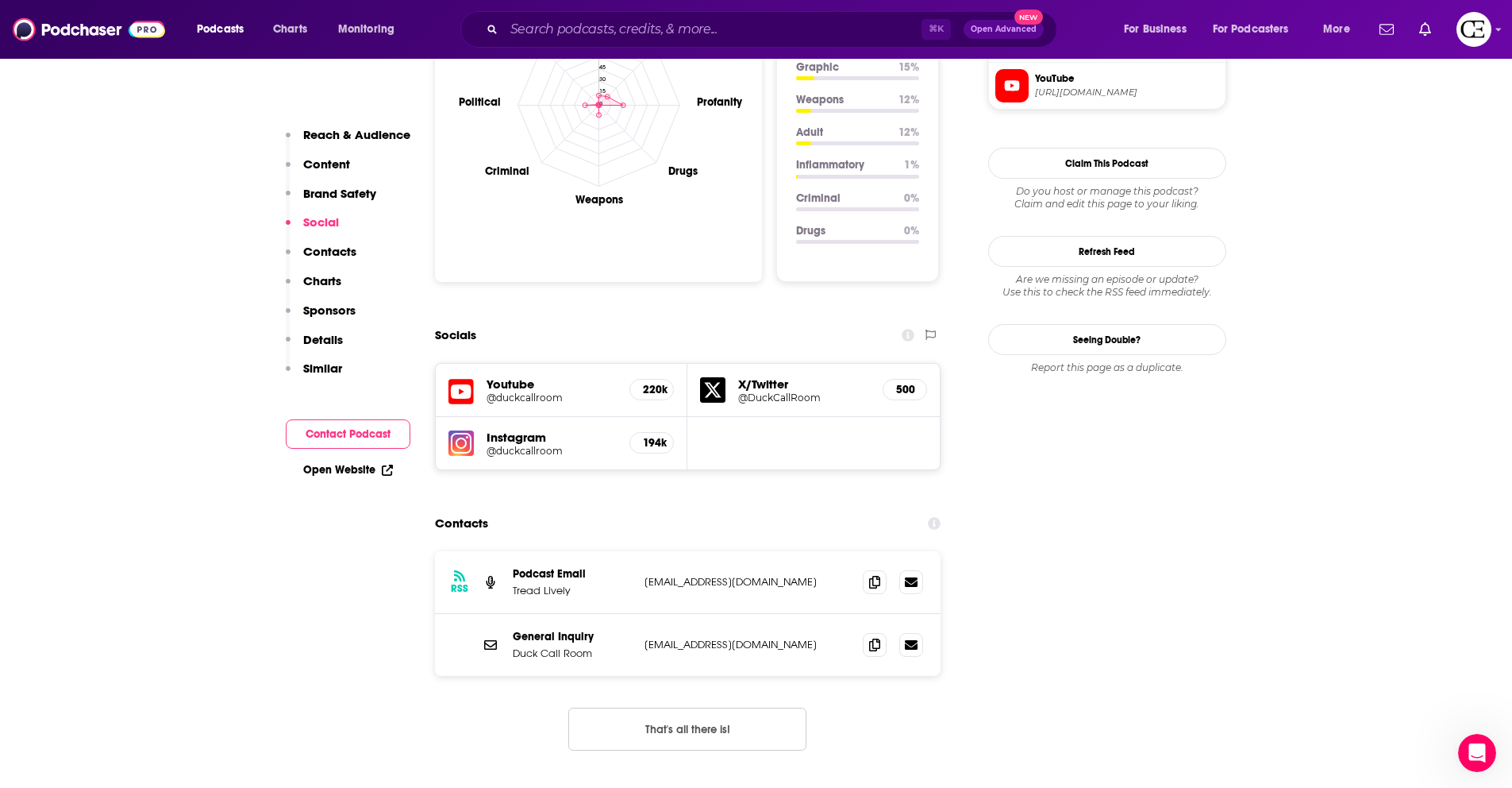
scroll to position [1625, 0]
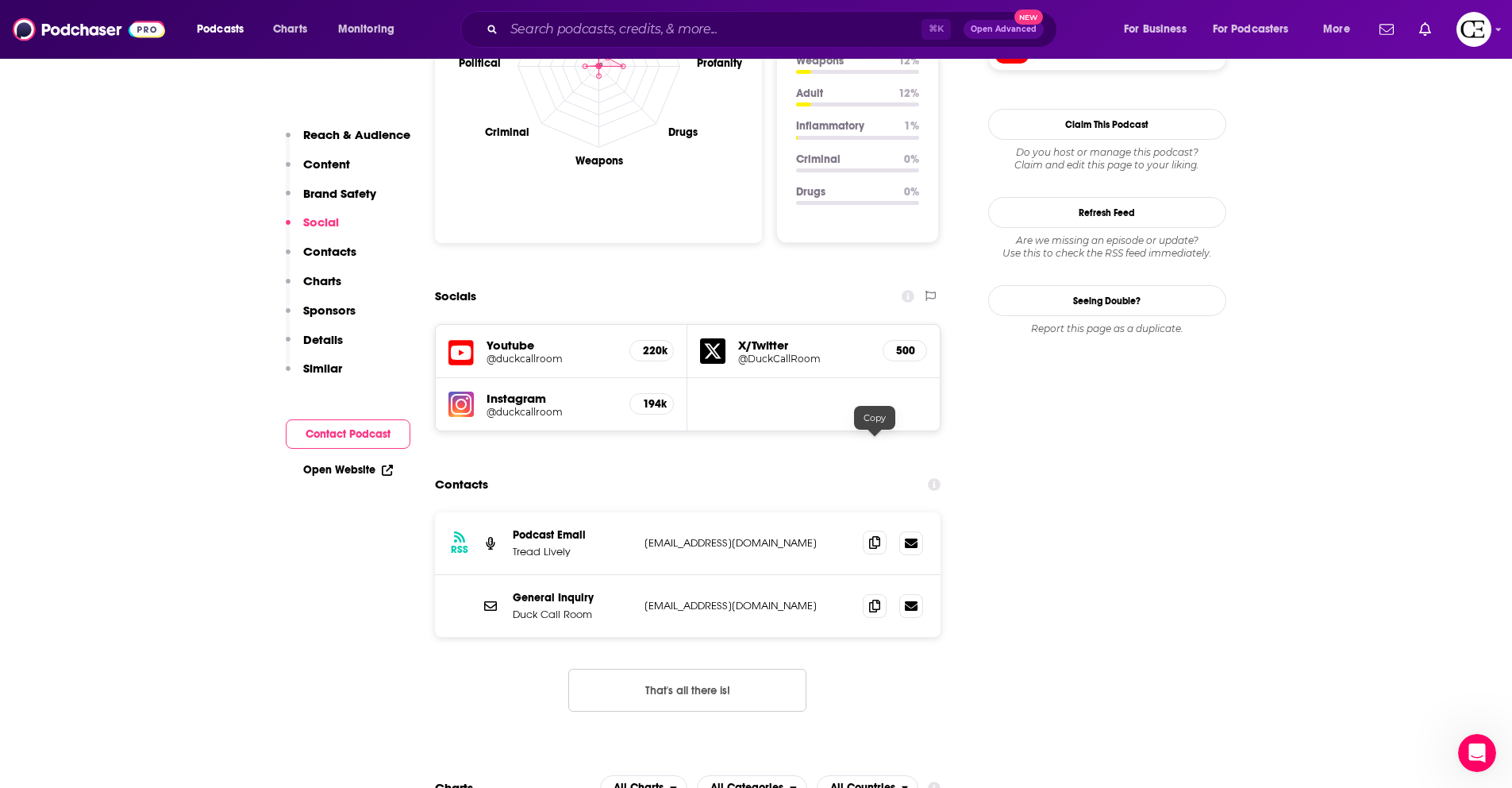
click at [874, 536] on icon at bounding box center [875, 542] width 11 height 13
click at [874, 593] on span at bounding box center [875, 605] width 24 height 24
click at [880, 530] on span at bounding box center [875, 542] width 24 height 24
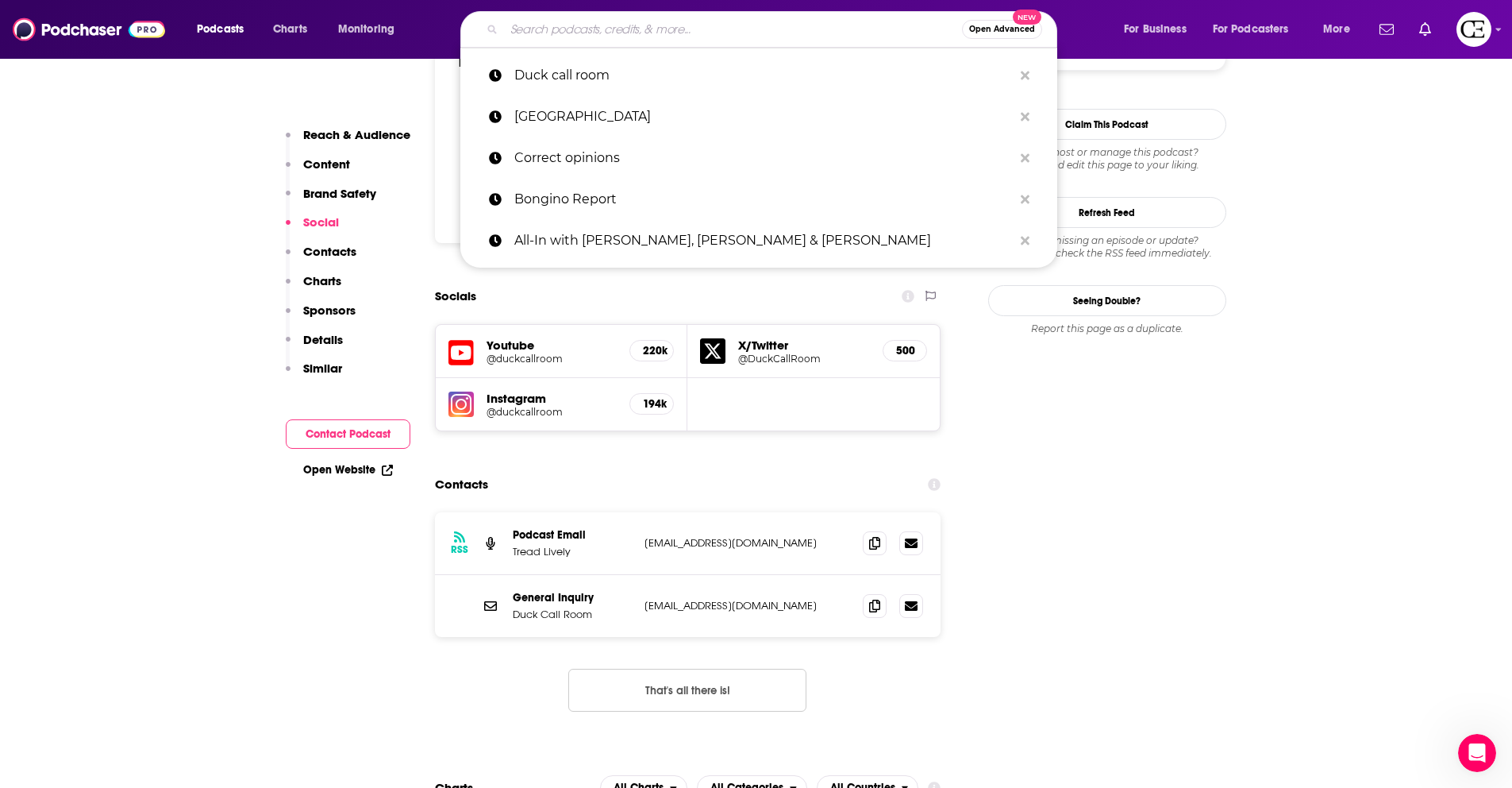
click at [596, 24] on input "Search podcasts, credits, & more..." at bounding box center [732, 29] width 458 height 25
paste input "The World and Everything In It"
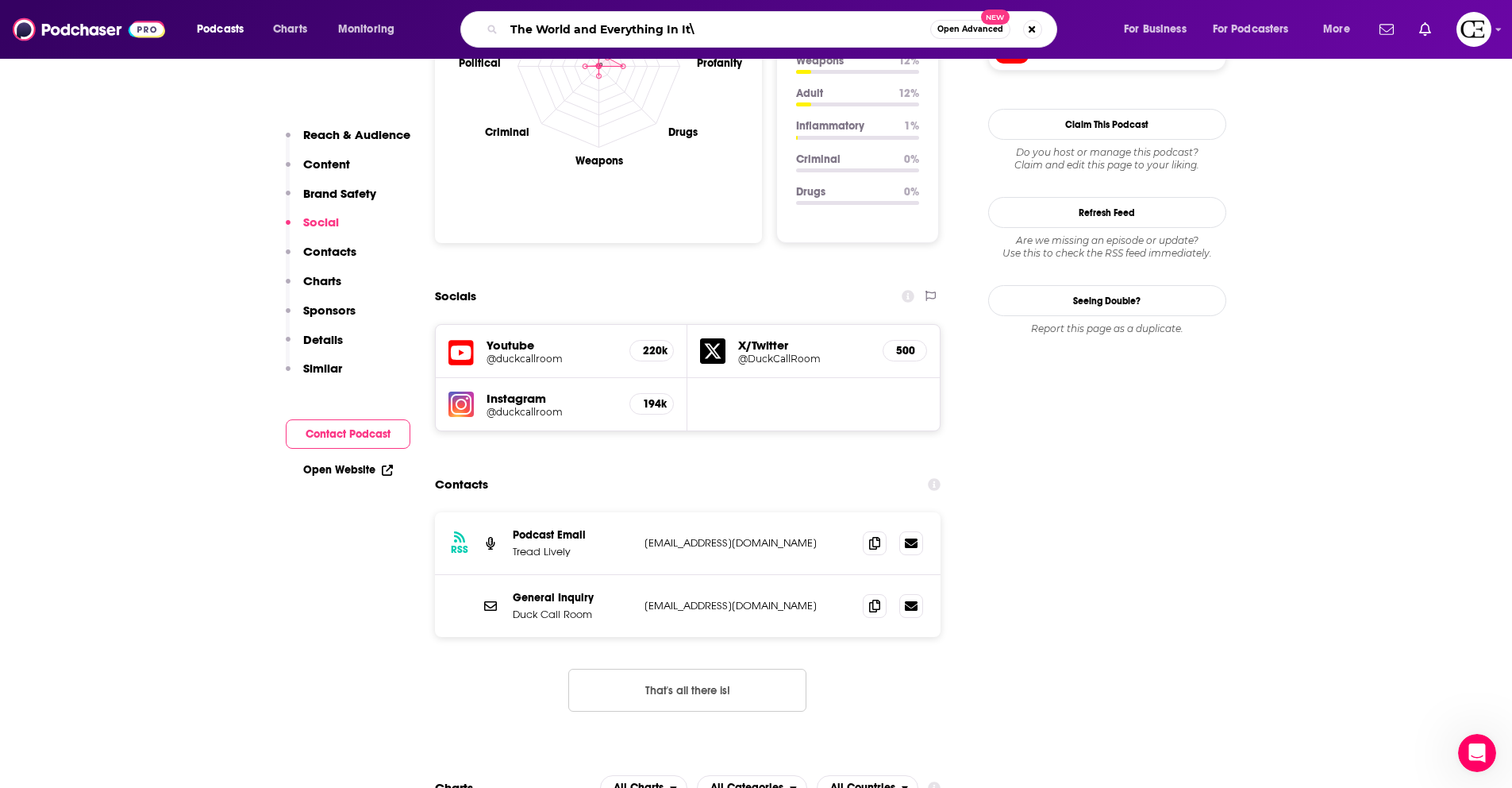
type input "The World and Everything In It"
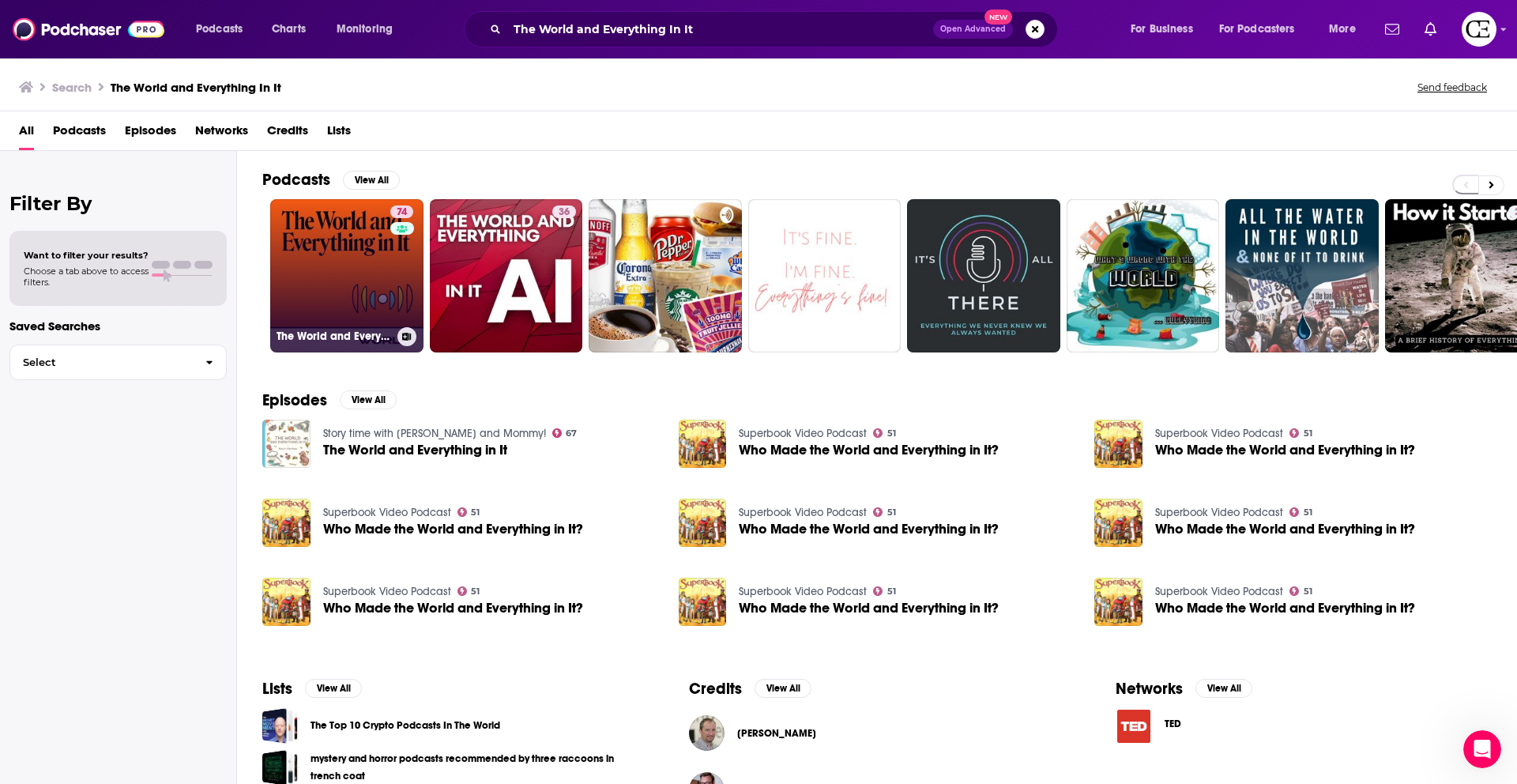
click at [294, 276] on link "74 The World and Everything In It" at bounding box center [347, 276] width 153 height 153
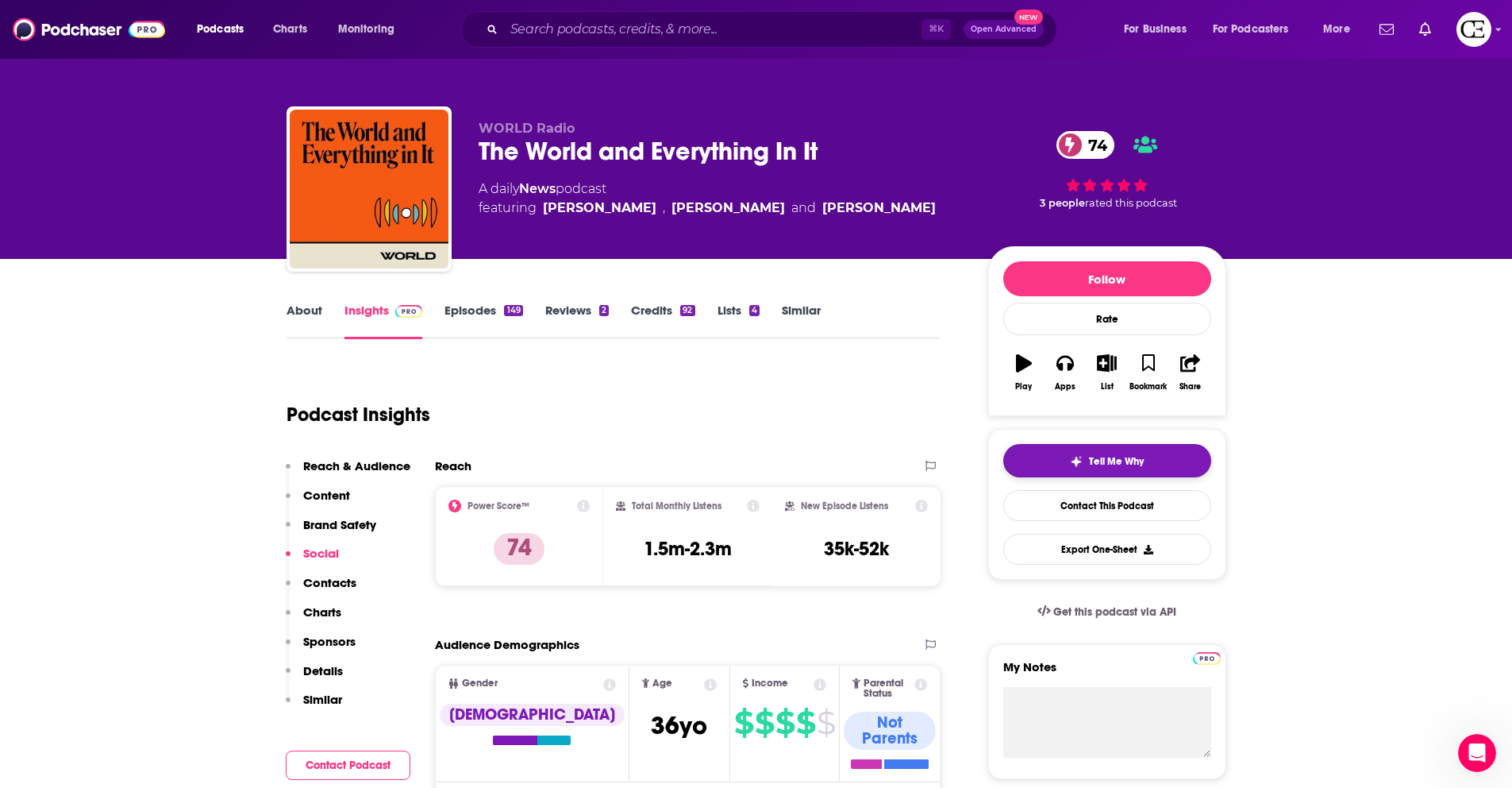
click at [1092, 457] on span "Tell Me Why" at bounding box center [1116, 462] width 54 height 13
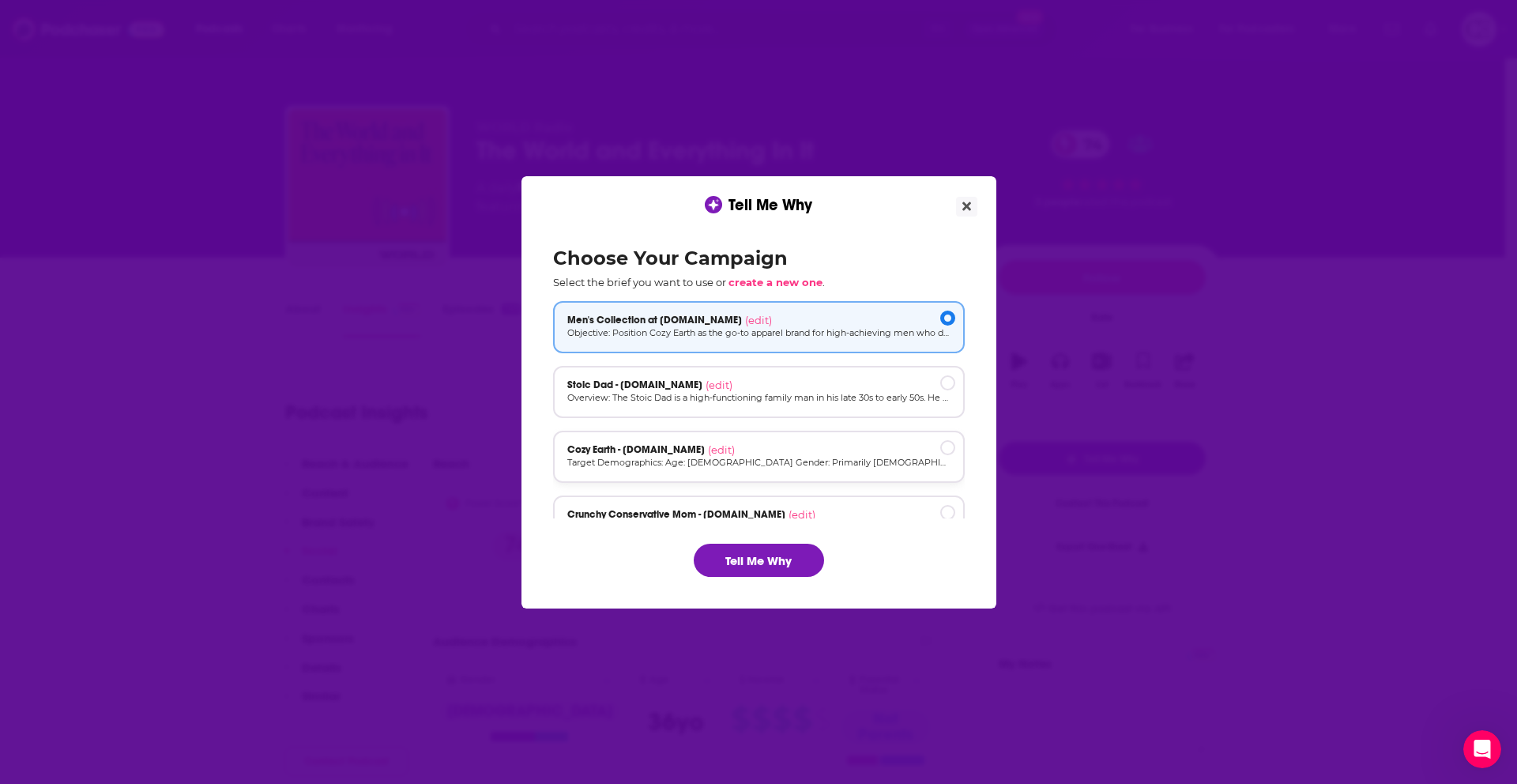
click at [781, 457] on p "Target Demographics: Age: 30-55 Gender: Primarily female (60-70%) but also a si…" at bounding box center [759, 462] width 384 height 14
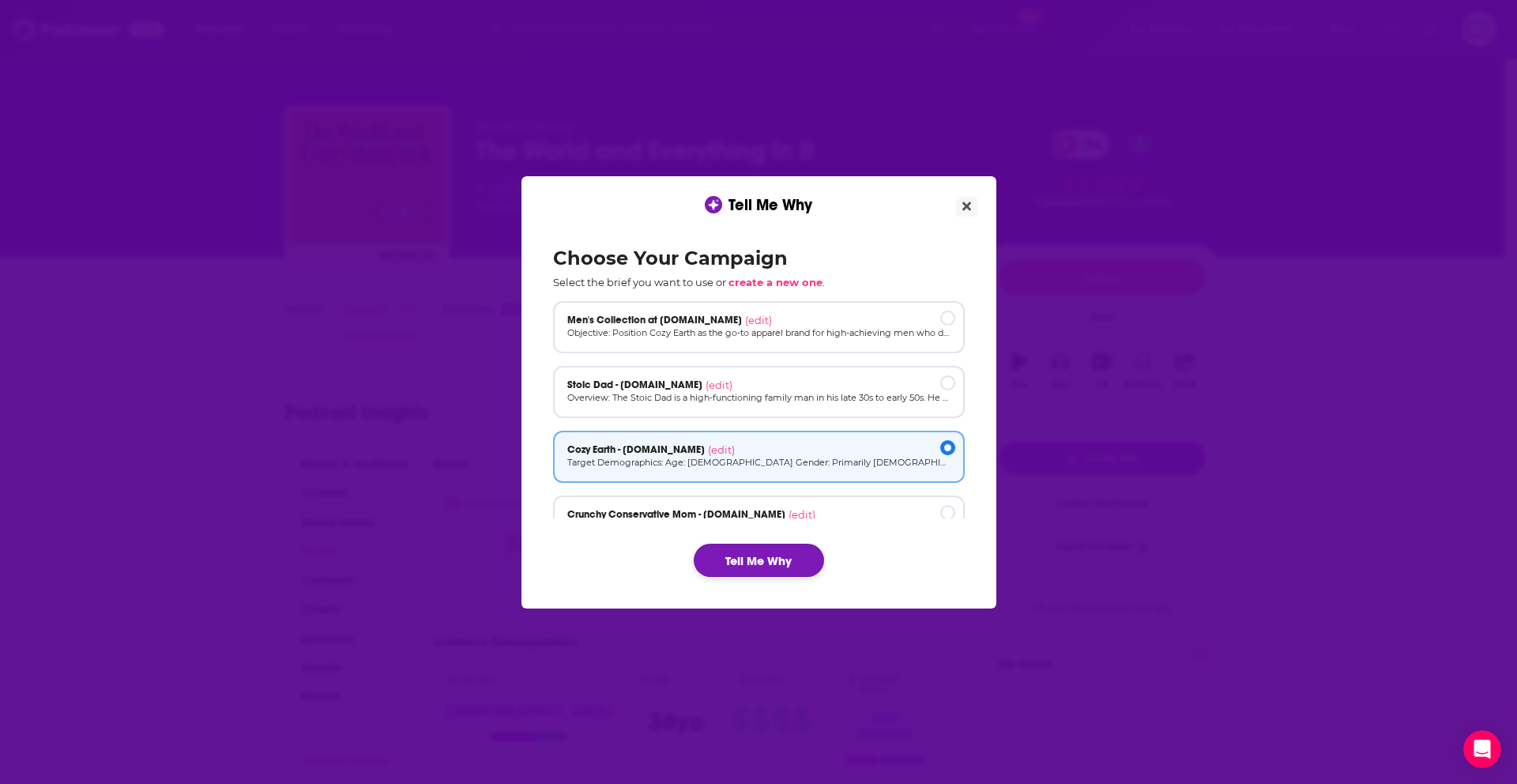
click at [772, 559] on button "Tell Me Why" at bounding box center [759, 559] width 130 height 33
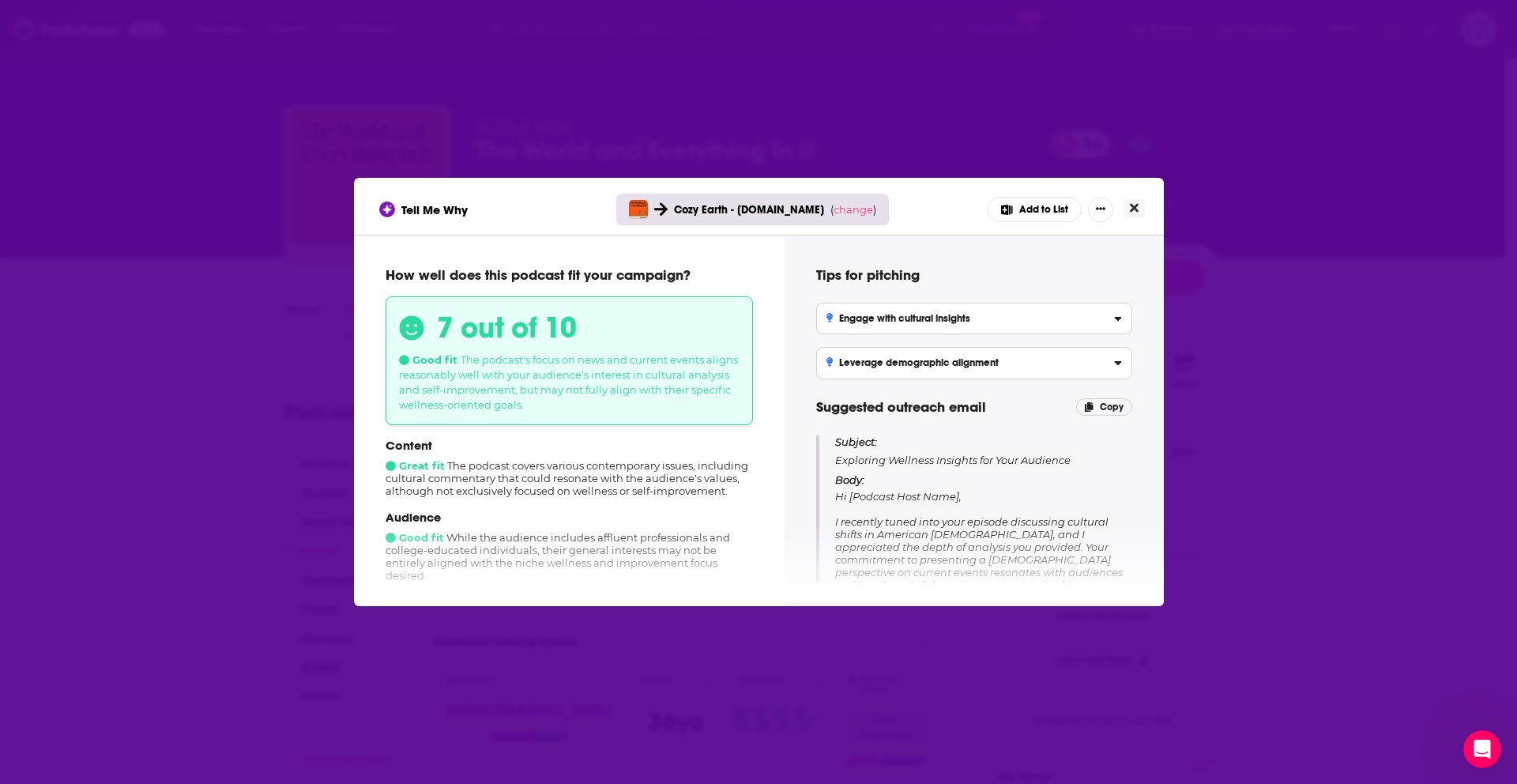
click at [1130, 204] on icon "Close" at bounding box center [1134, 208] width 9 height 13
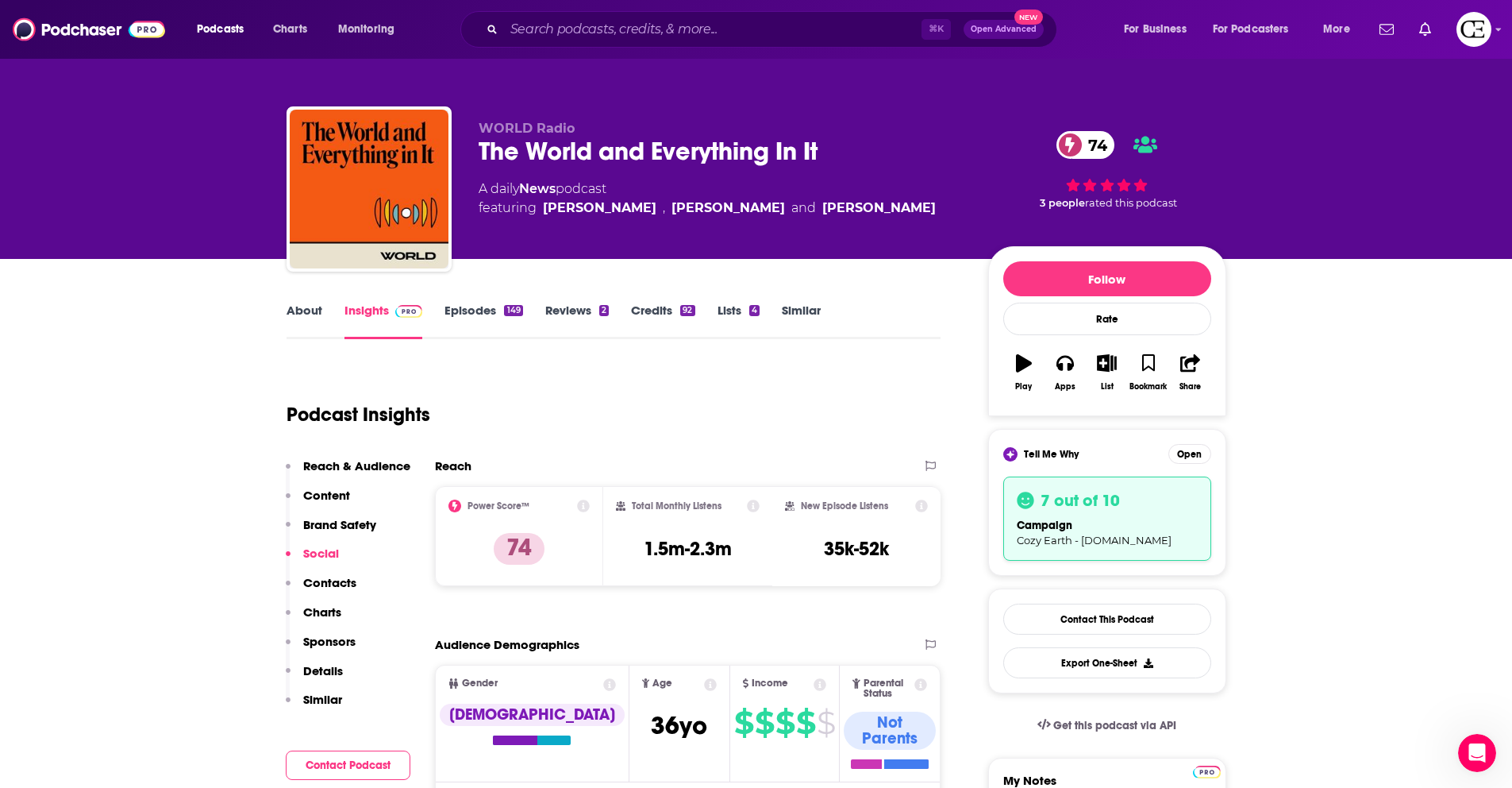
click at [683, 147] on div "The World and Everything In It 74" at bounding box center [721, 151] width 484 height 31
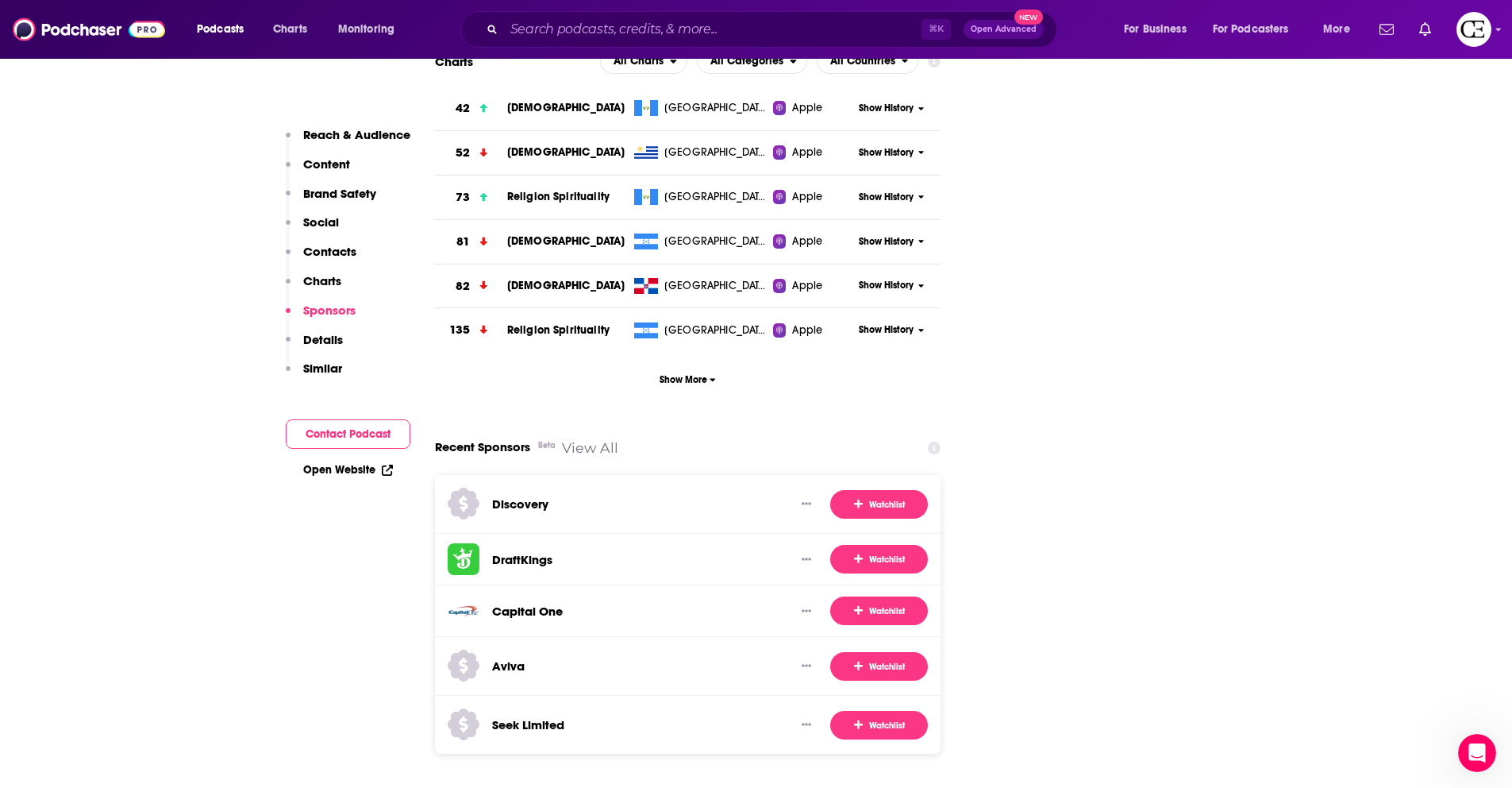
scroll to position [2684, 0]
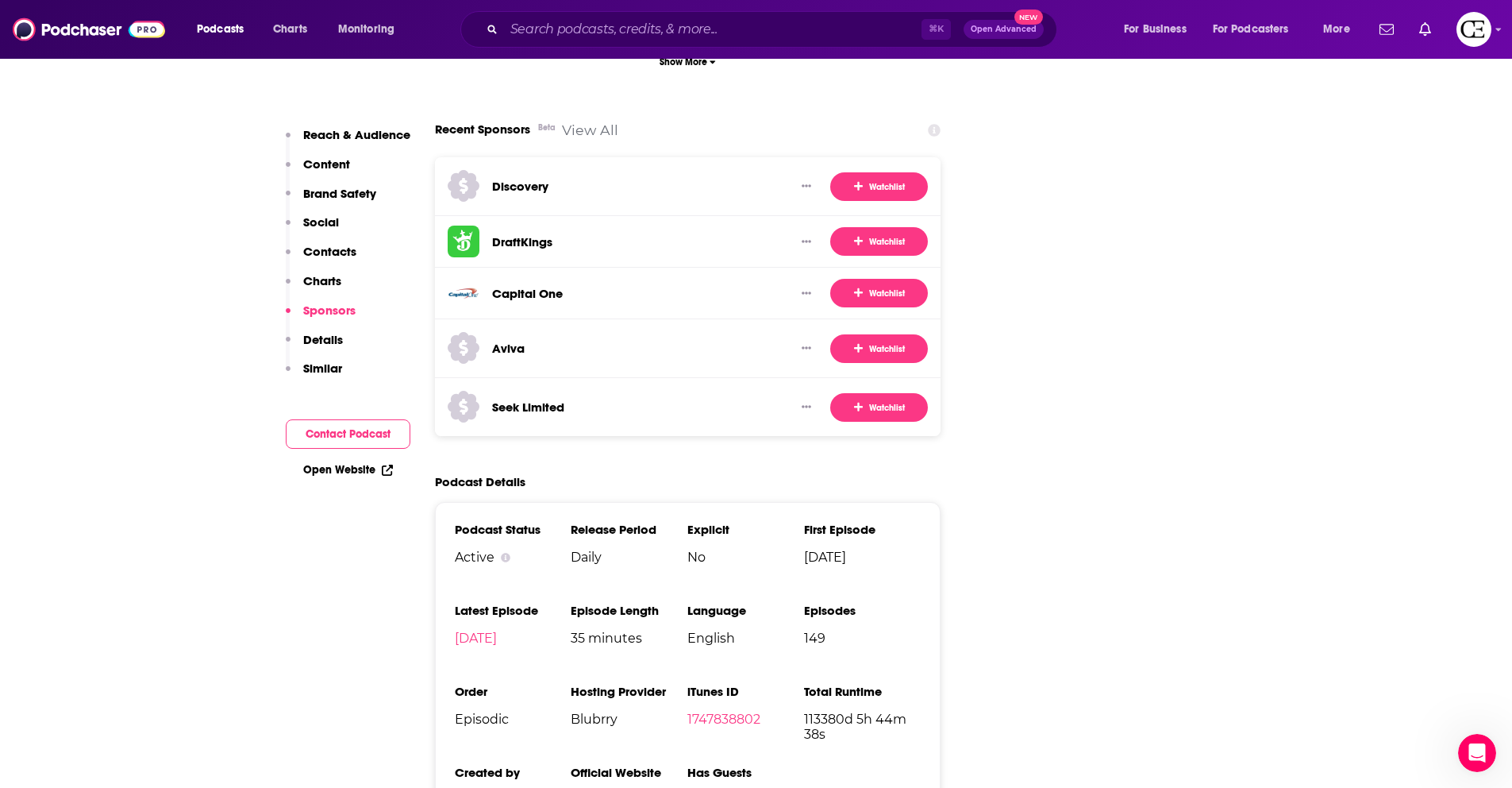
click at [591, 787] on link "wng.org" at bounding box center [625, 800] width 110 height 15
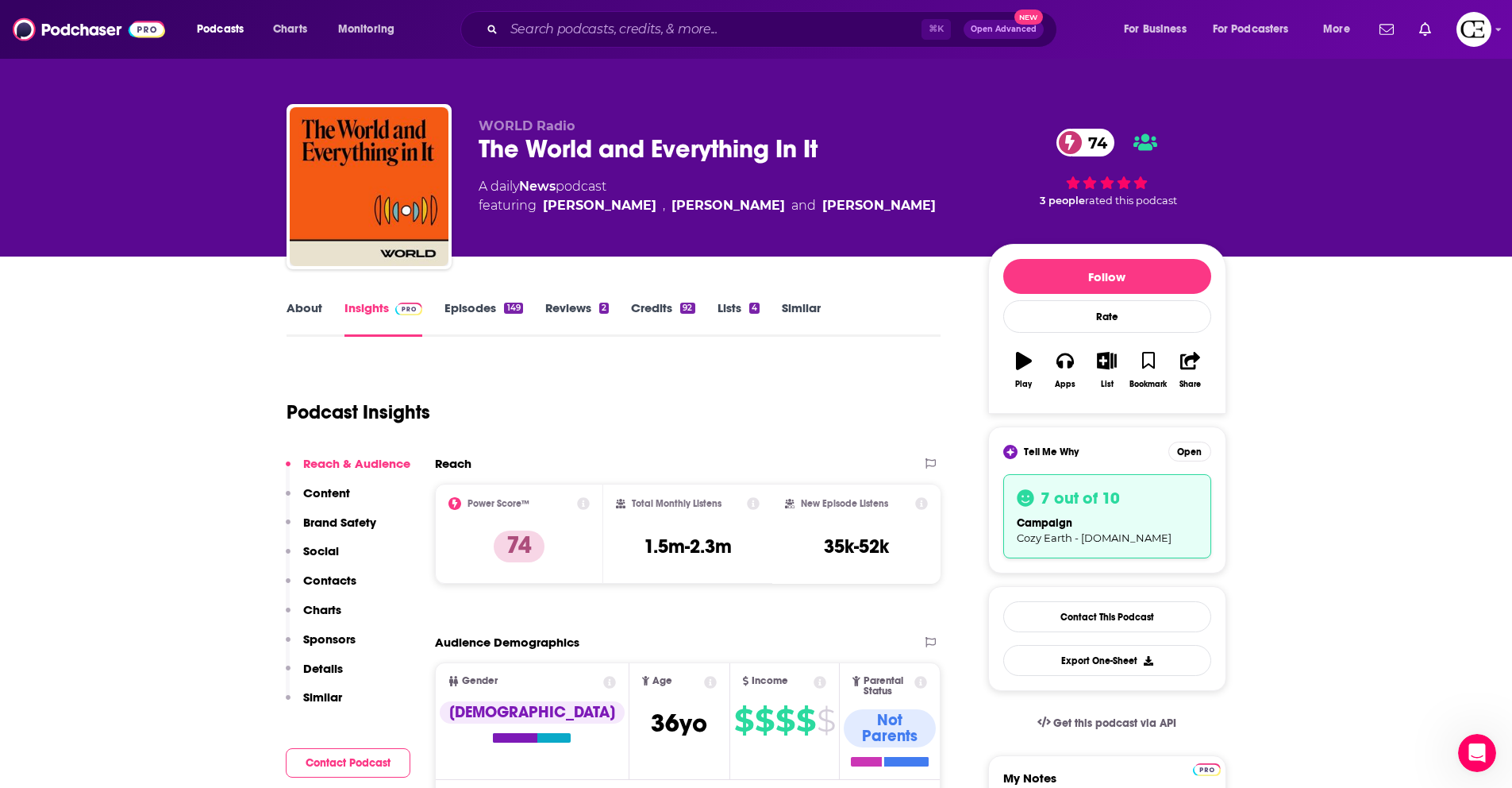
scroll to position [0, 0]
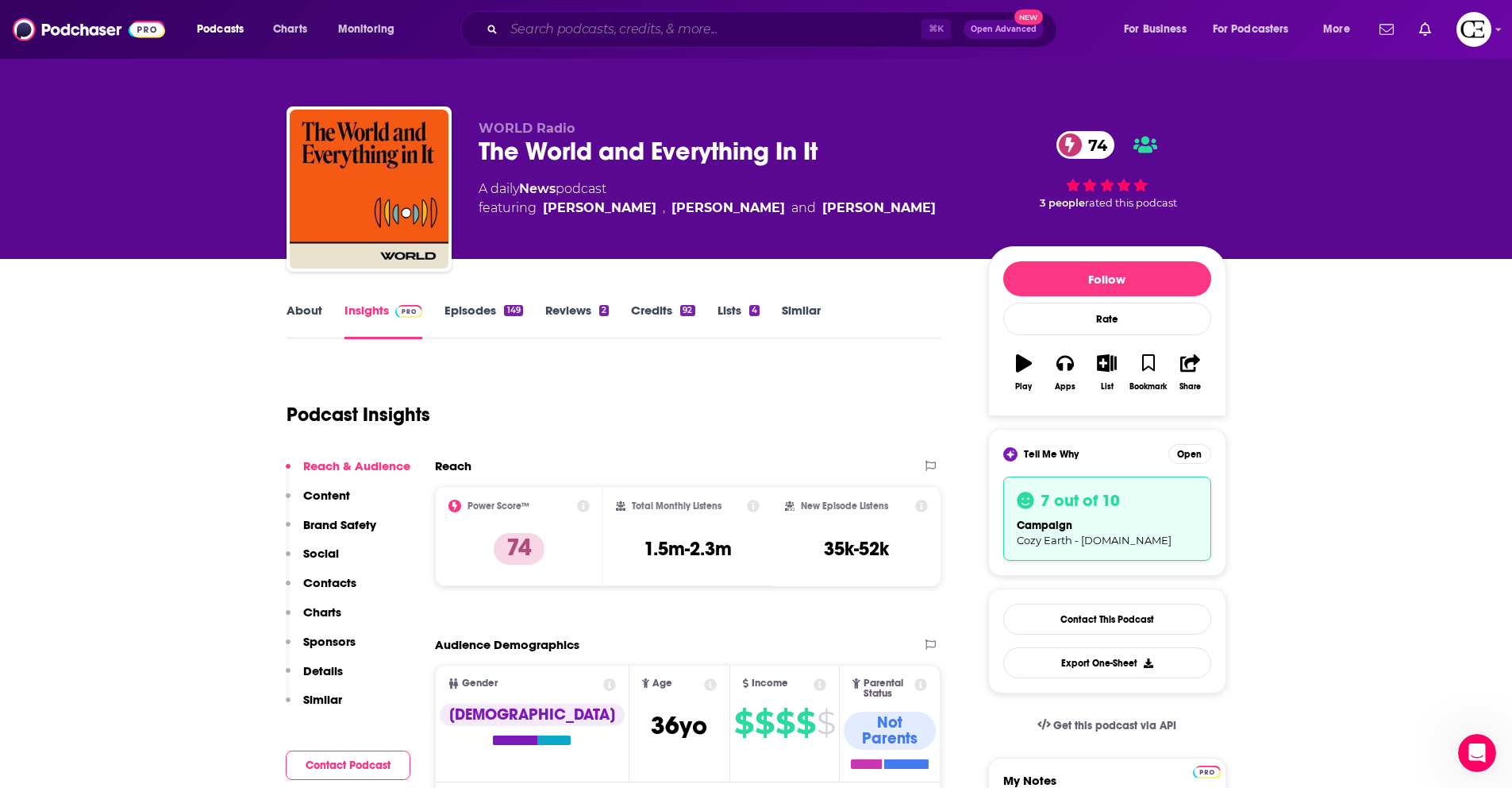
click at [627, 34] on input "Search podcasts, credits, & more..." at bounding box center [712, 29] width 418 height 25
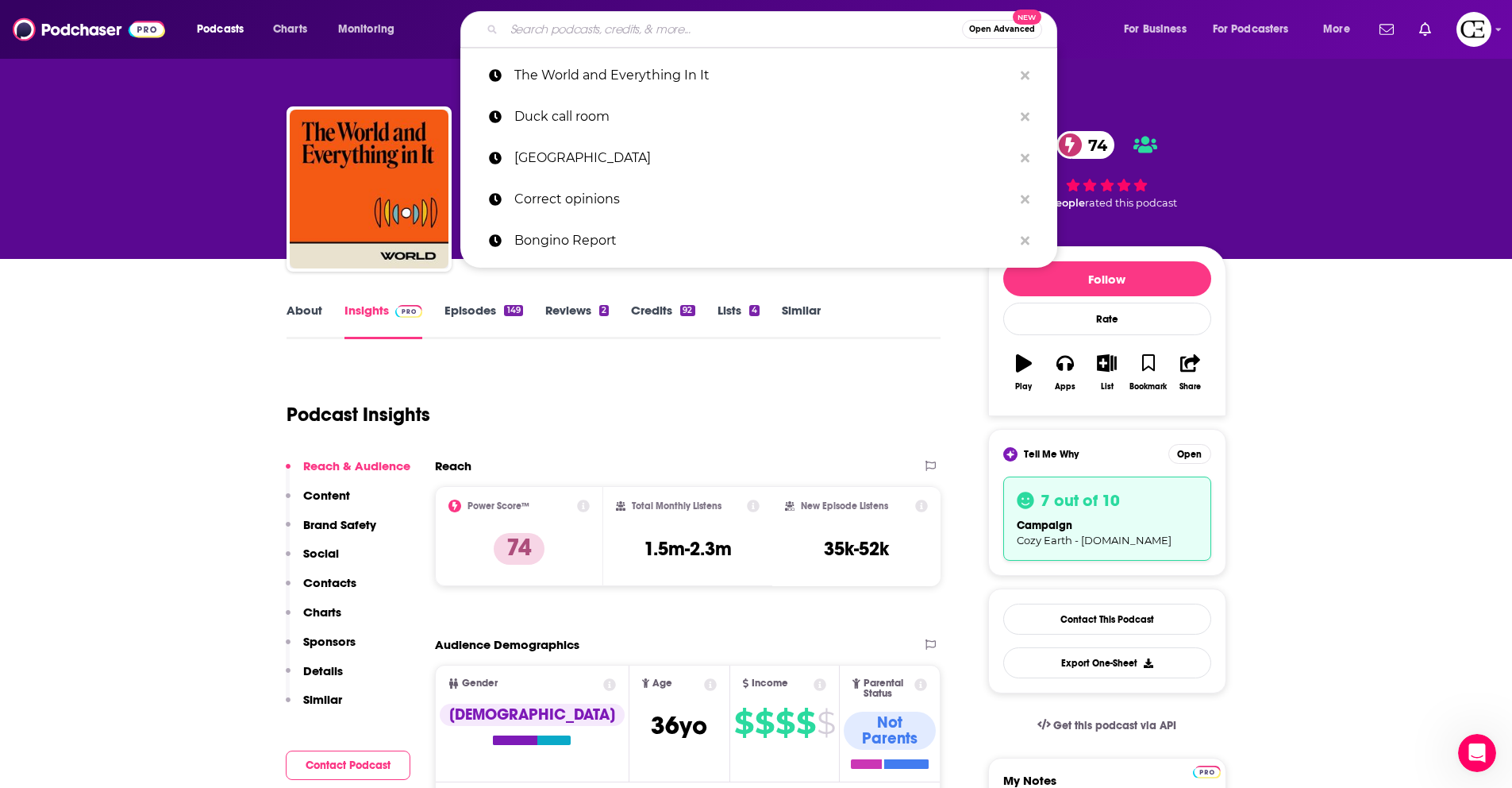
paste input "Mind Pump: Raw Fitness Truth"
type input "Mind Pump: Raw Fitness Truth"
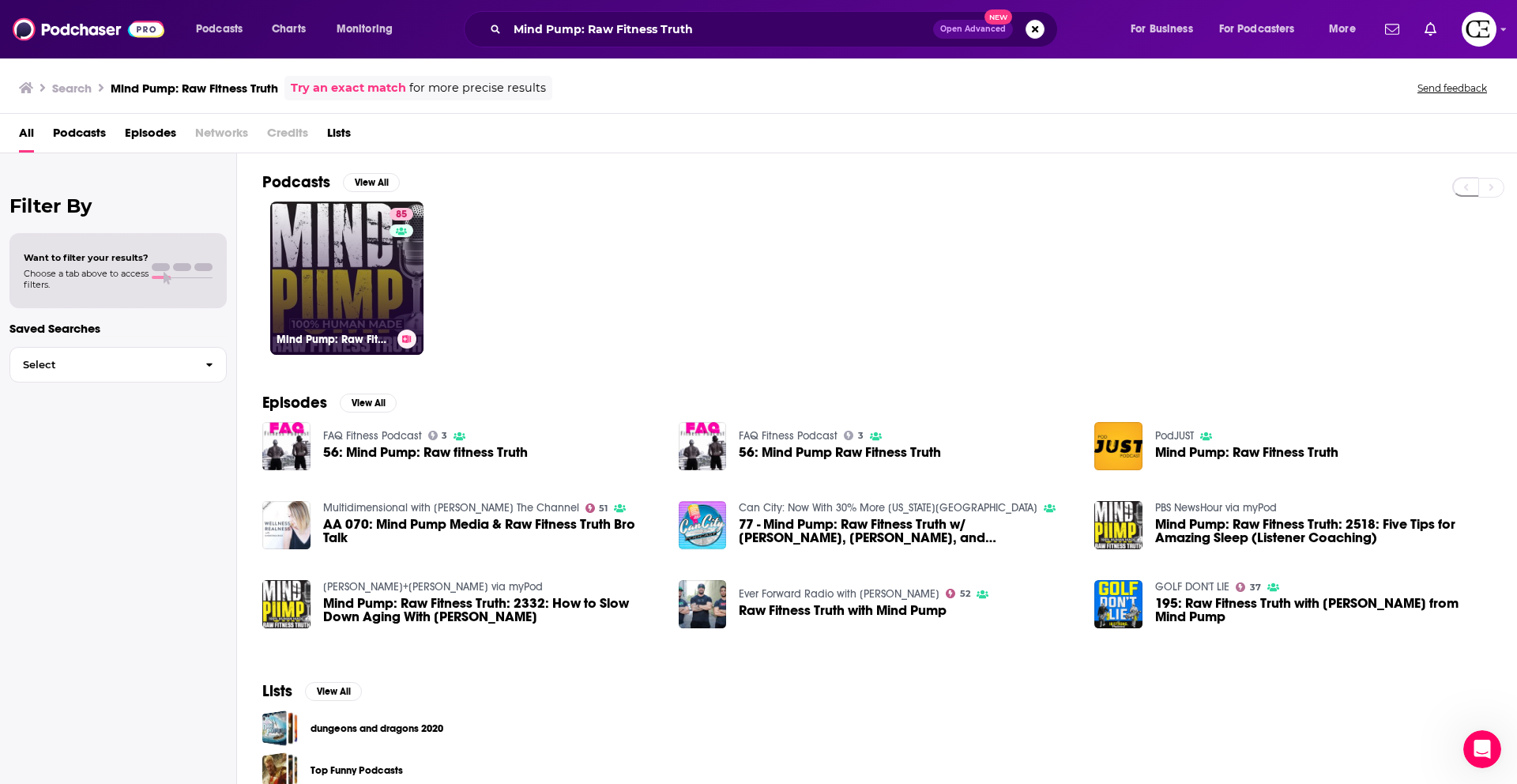
click at [405, 340] on icon at bounding box center [407, 338] width 9 height 8
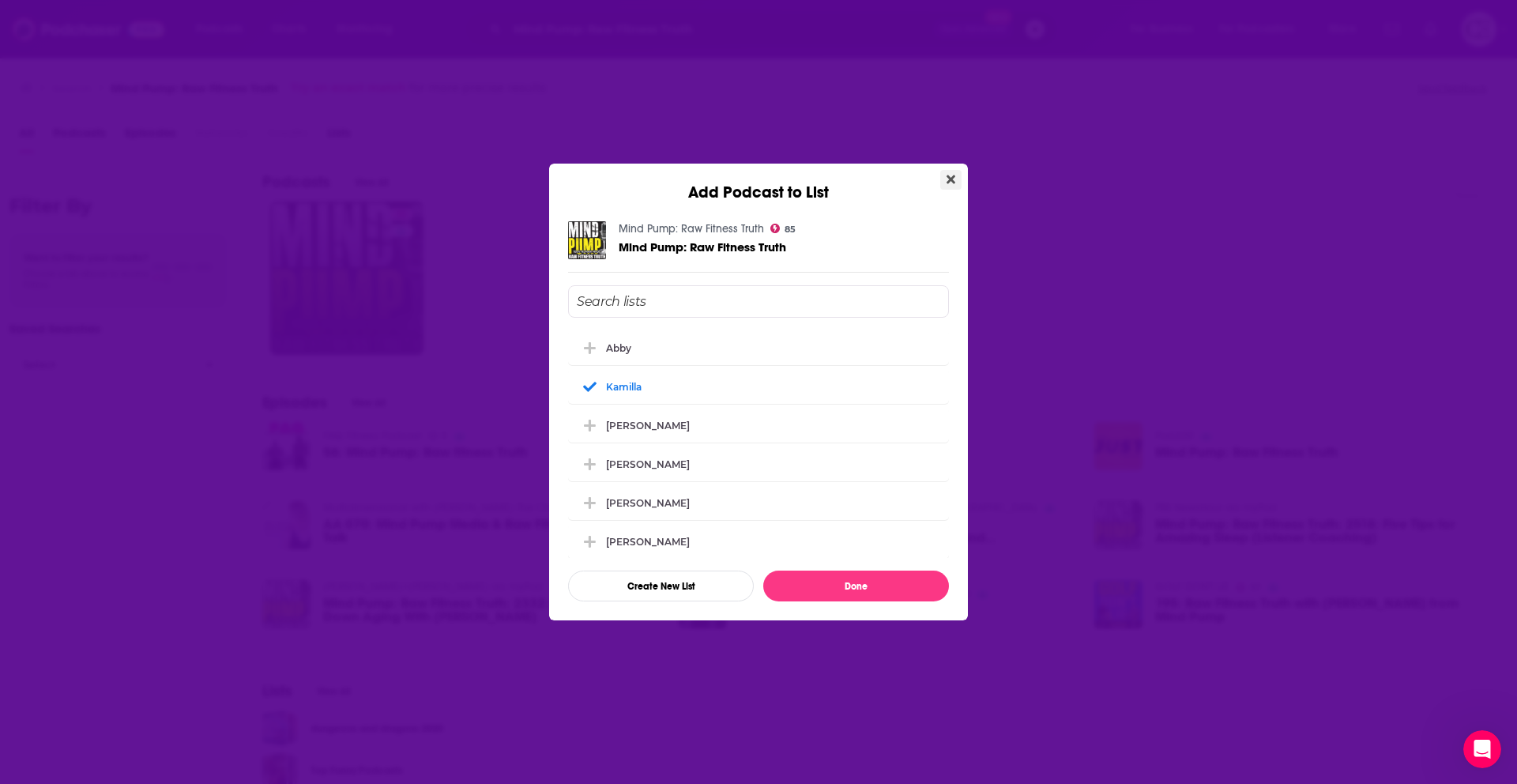
click at [950, 188] on button "Close" at bounding box center [951, 180] width 22 height 20
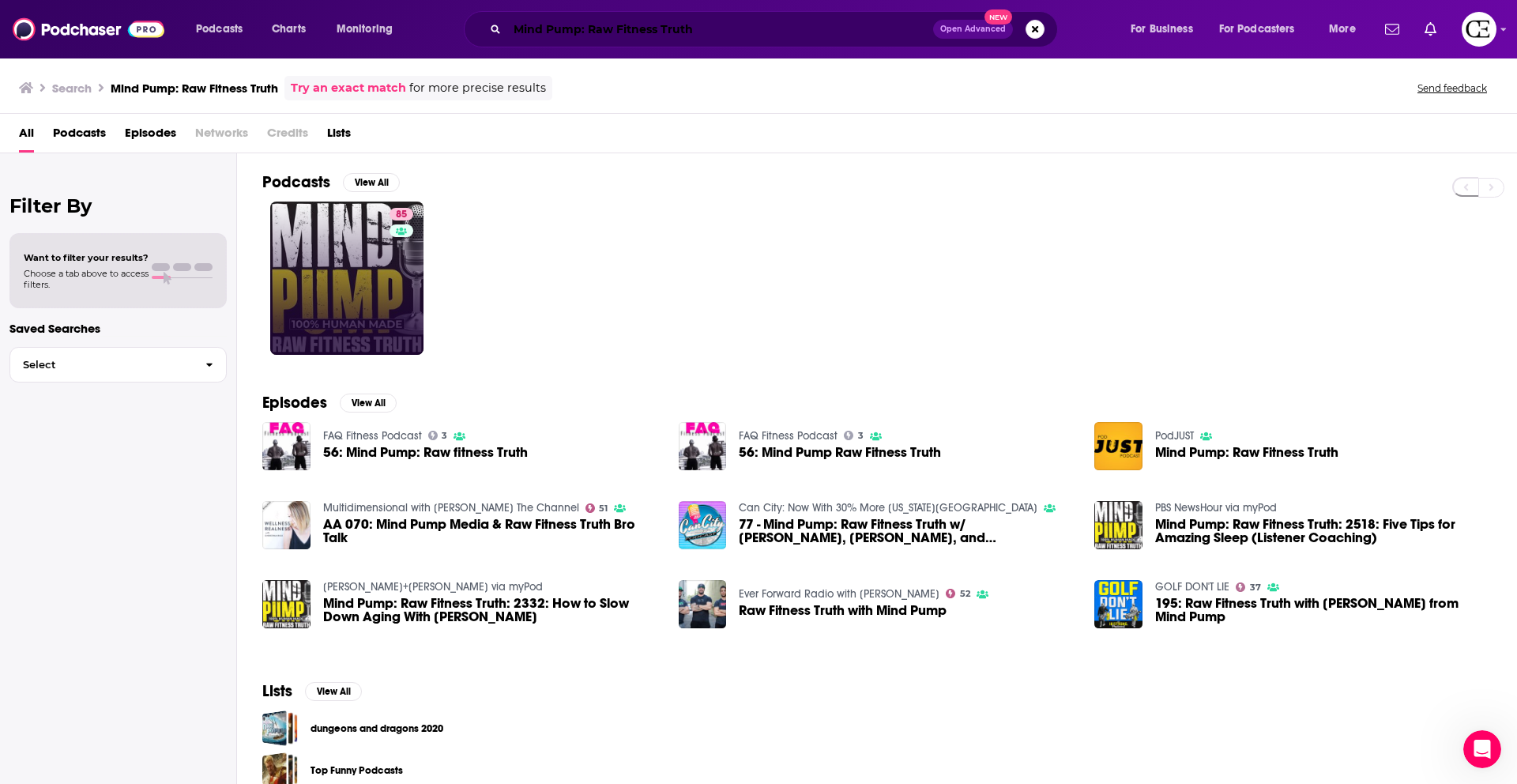
click at [676, 23] on input "Mind Pump: Raw Fitness Truth" at bounding box center [720, 29] width 426 height 25
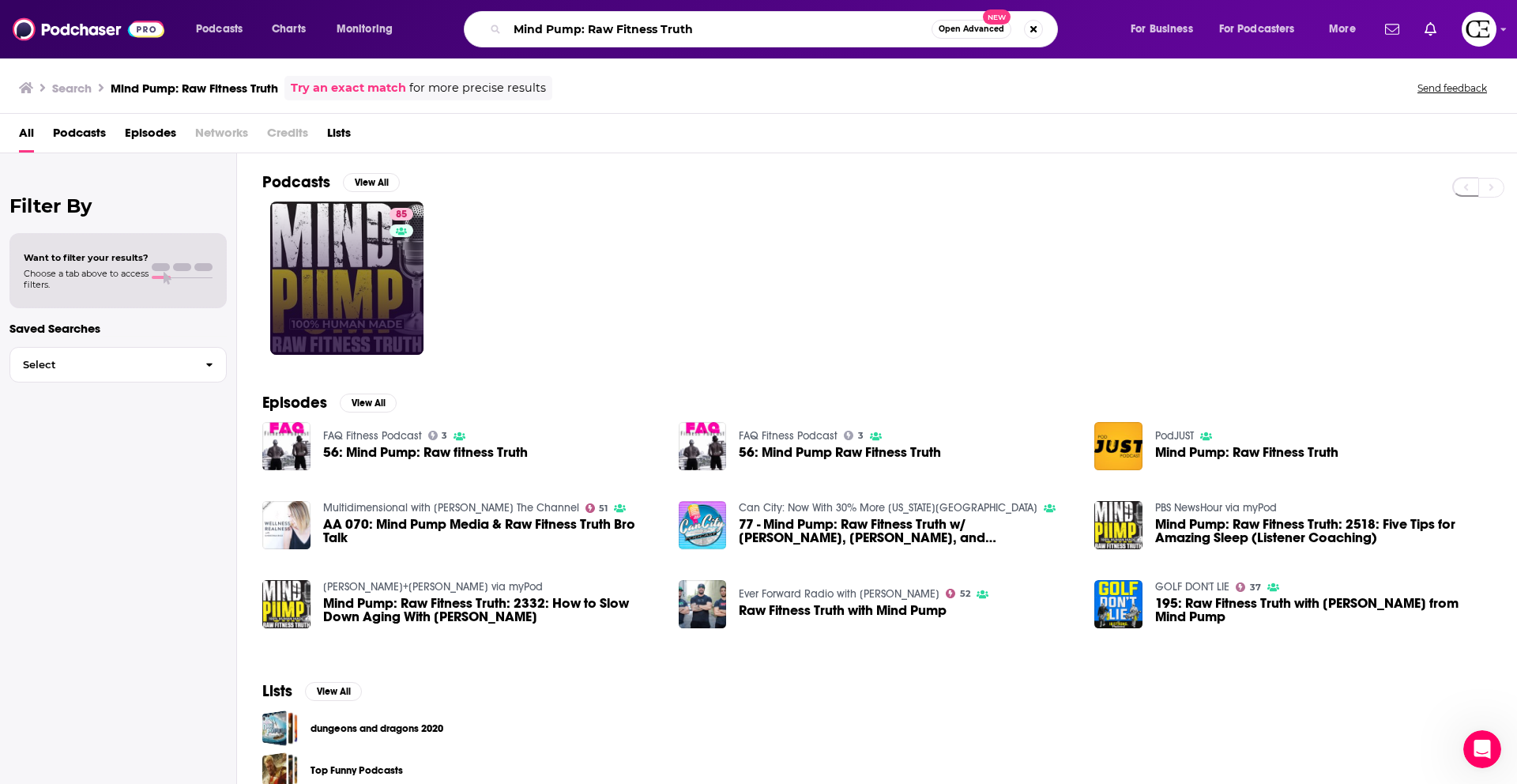
click at [676, 23] on input "Mind Pump: Raw Fitness Truth" at bounding box center [719, 29] width 424 height 25
paste input "PBD Podcast"
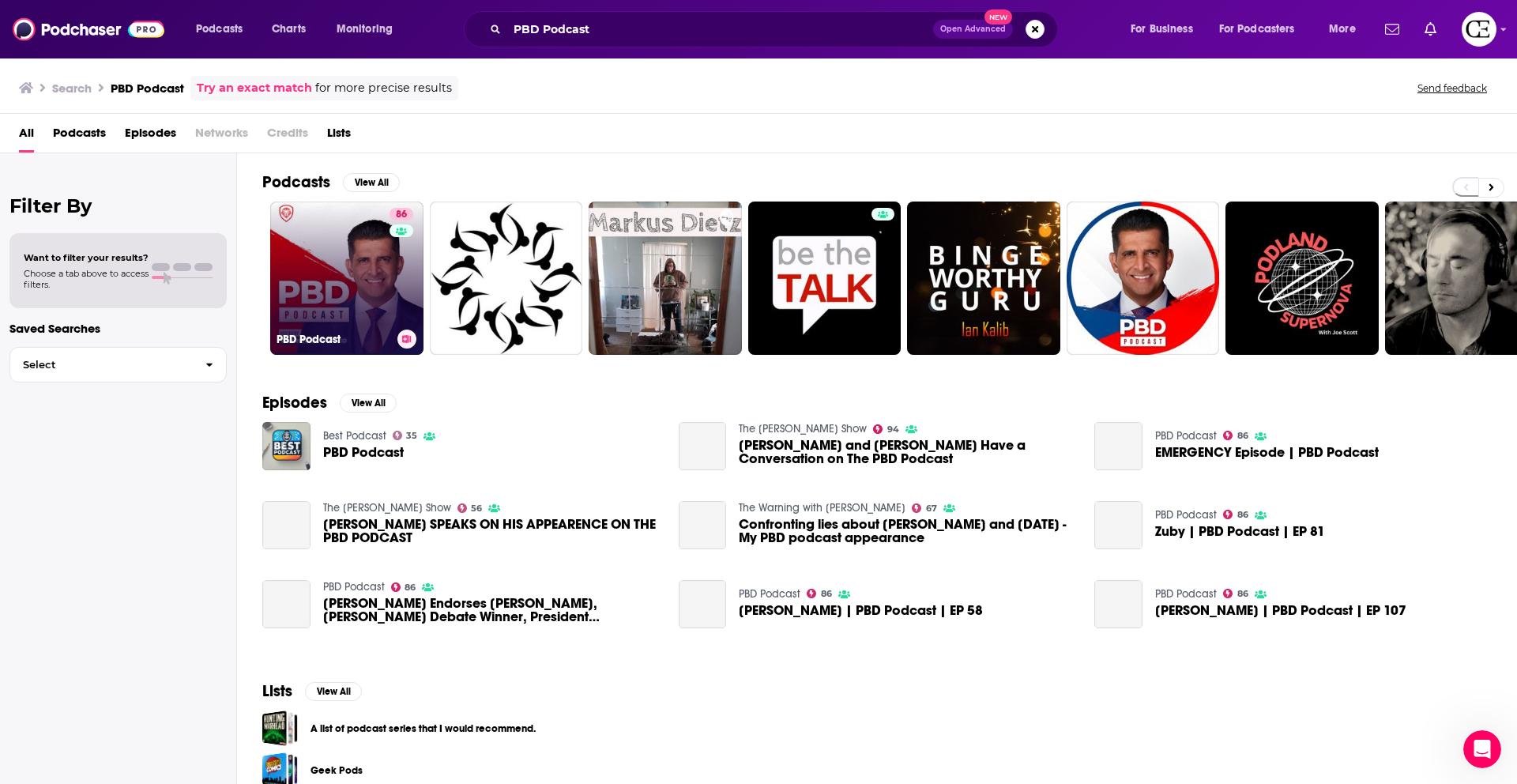
click at [406, 343] on button at bounding box center [406, 338] width 19 height 19
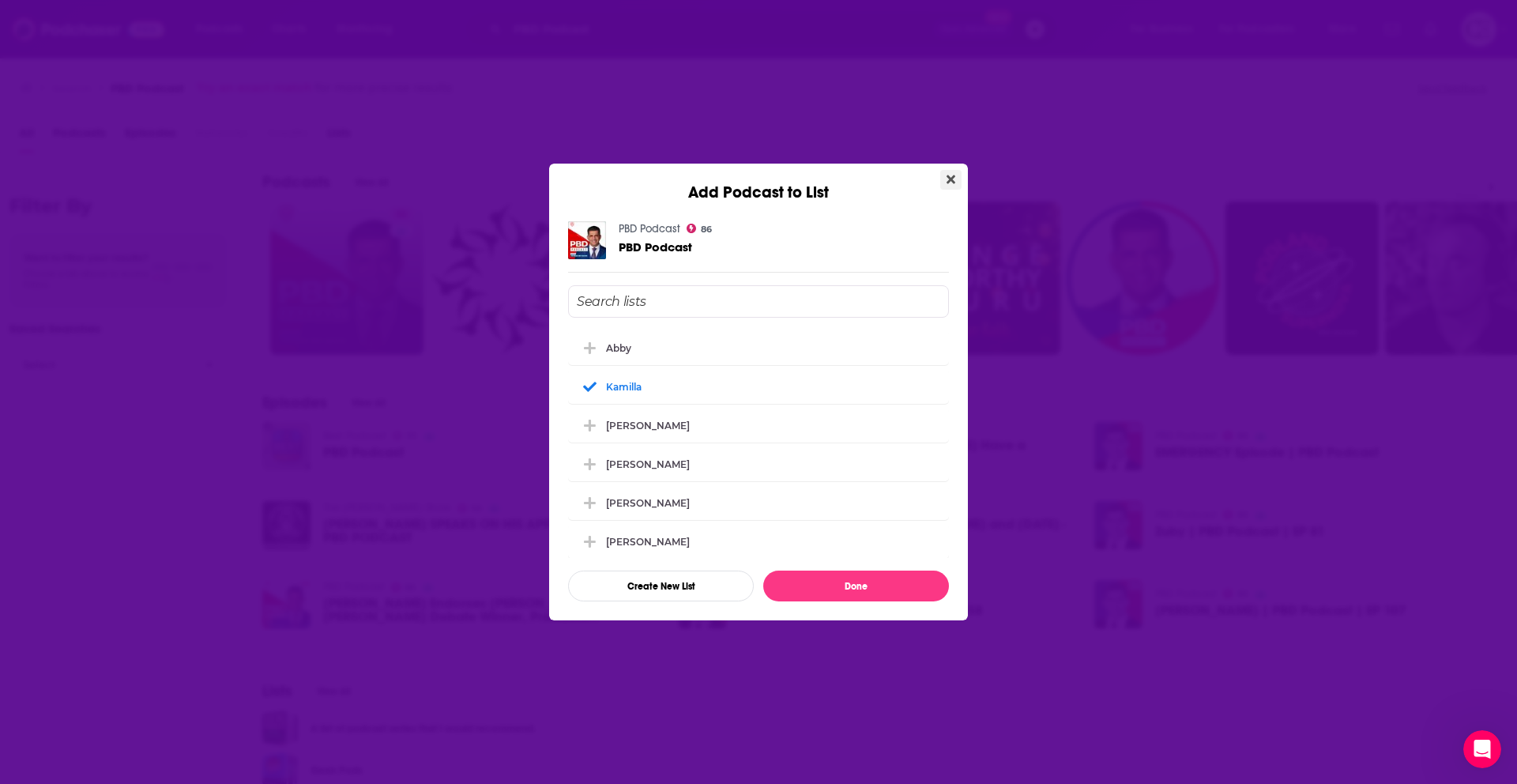
click at [949, 176] on icon "Close" at bounding box center [951, 180] width 9 height 9
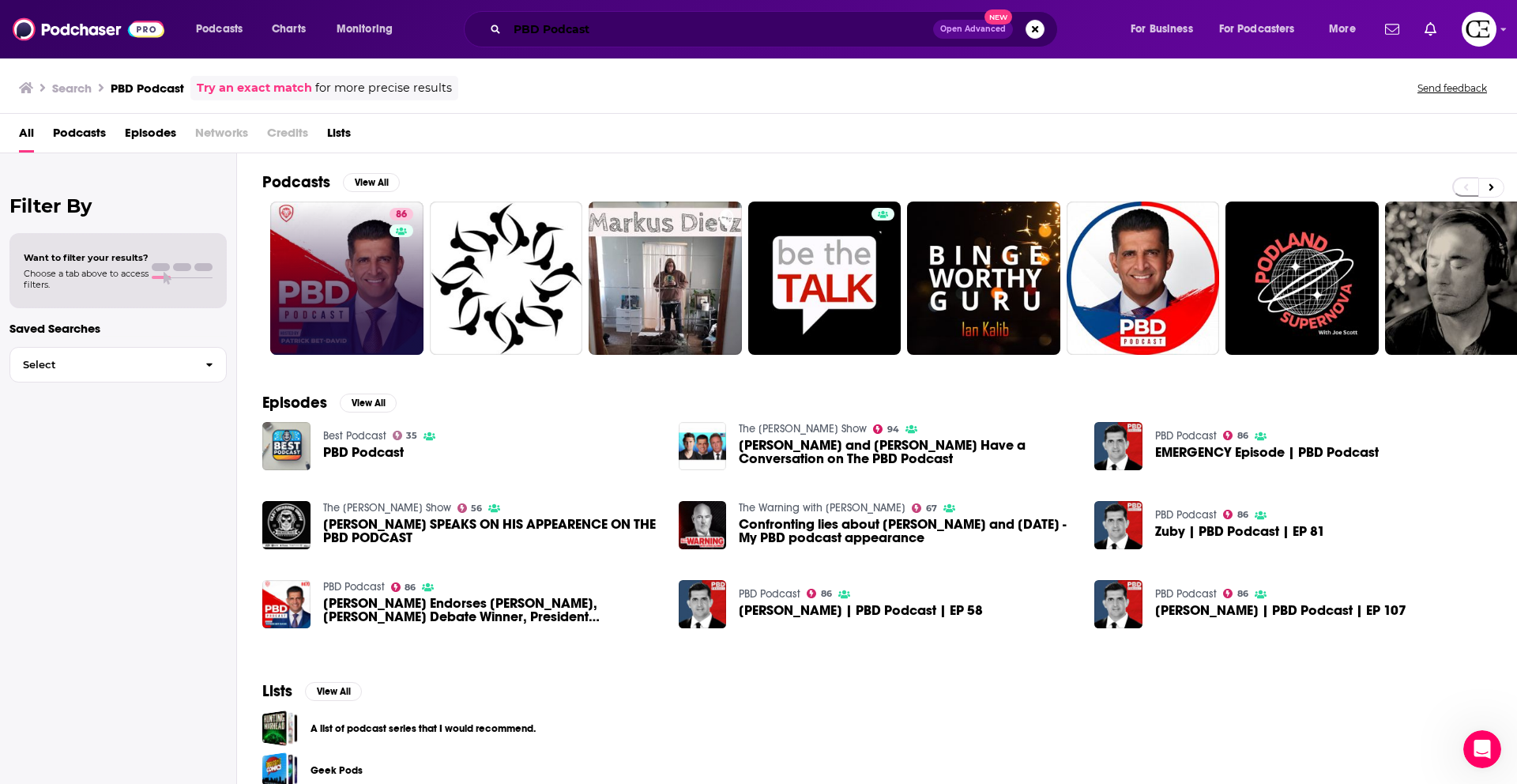
click at [595, 34] on input "PBD Podcast" at bounding box center [720, 29] width 426 height 25
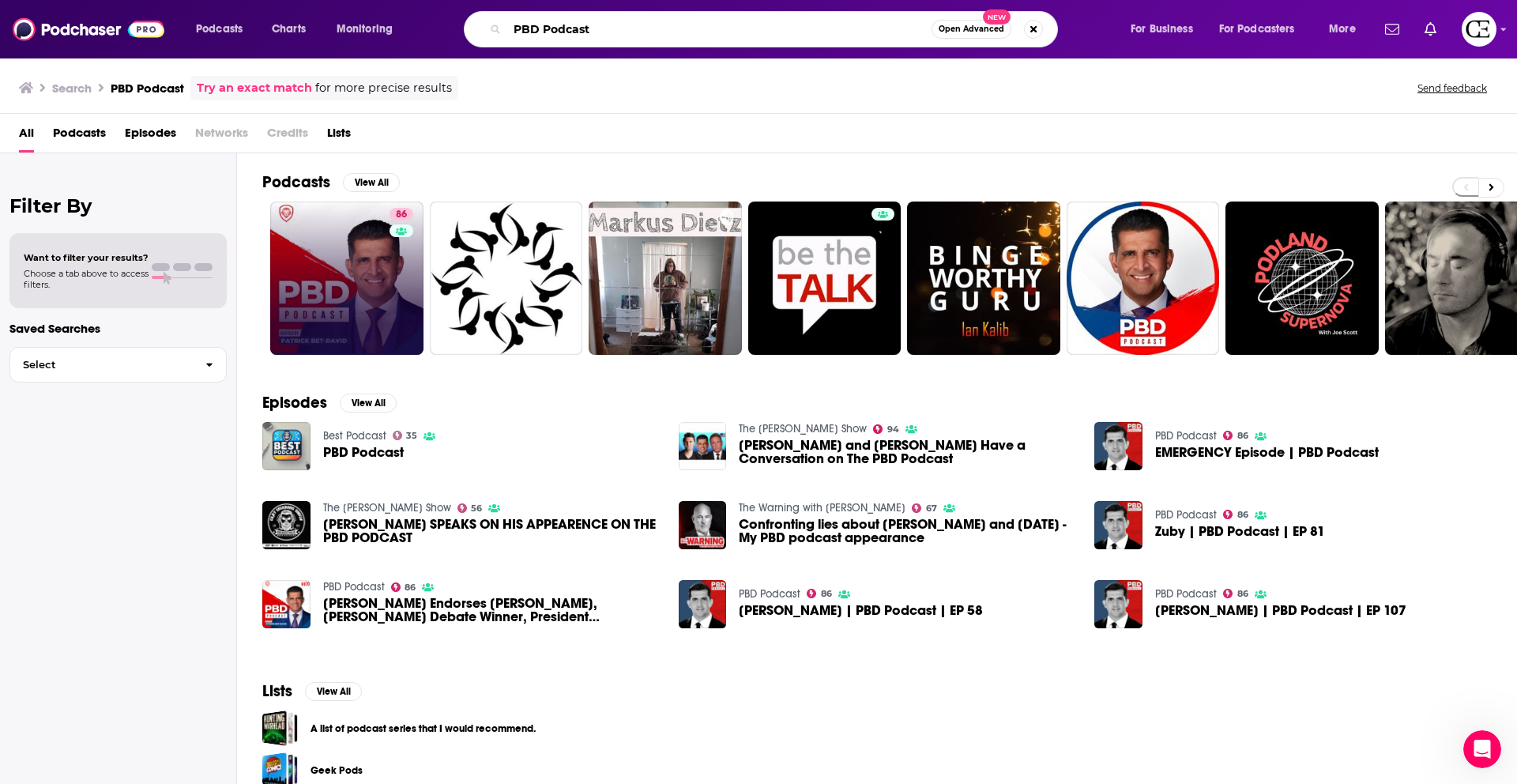
click at [595, 34] on input "PBD Podcast" at bounding box center [719, 29] width 424 height 25
paste input "Hidden Brain"
type input "Hidden Brain"
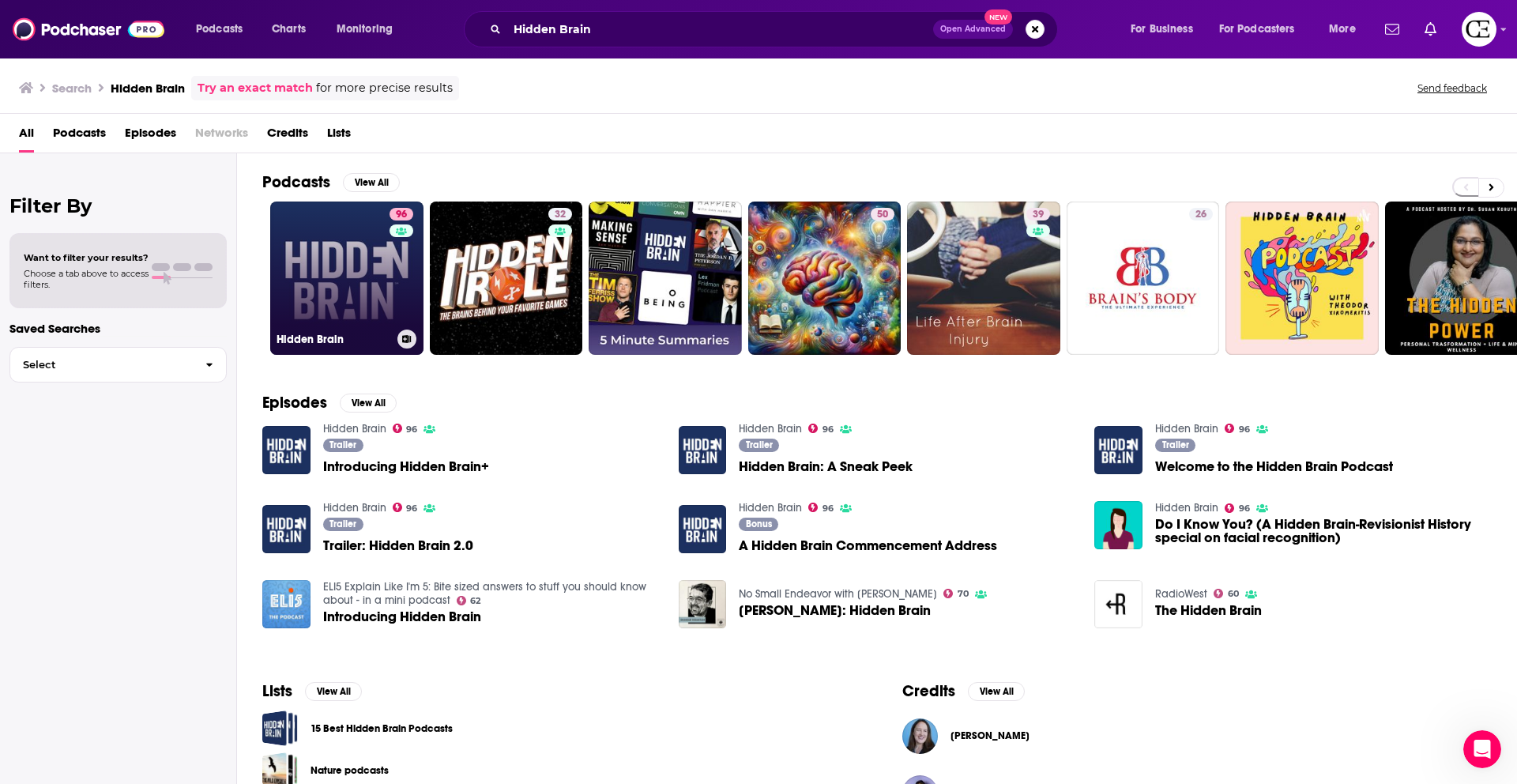
click at [390, 278] on div "96" at bounding box center [403, 268] width 28 height 122
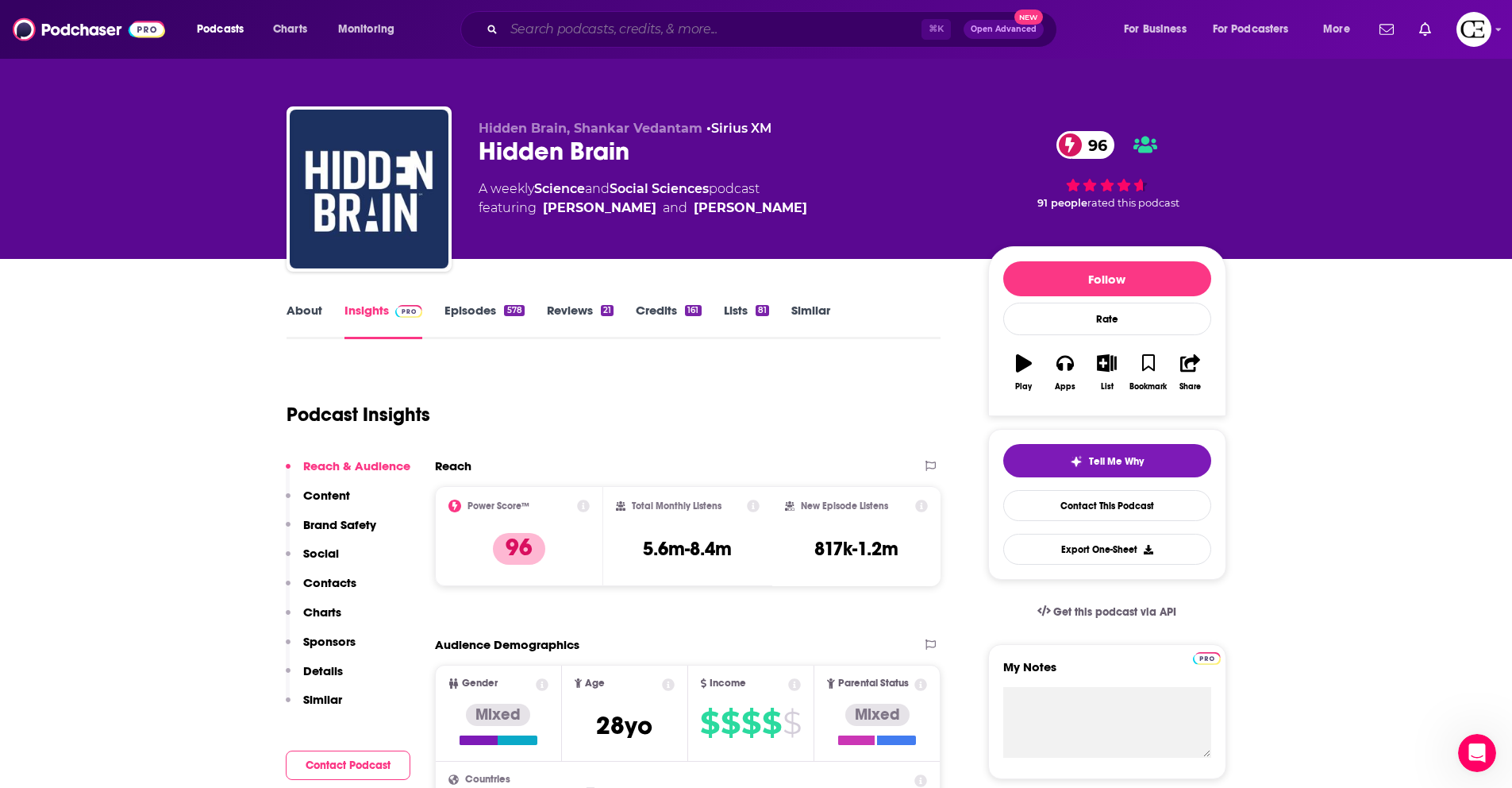
click at [603, 37] on input "Search podcasts, credits, & more..." at bounding box center [712, 29] width 418 height 25
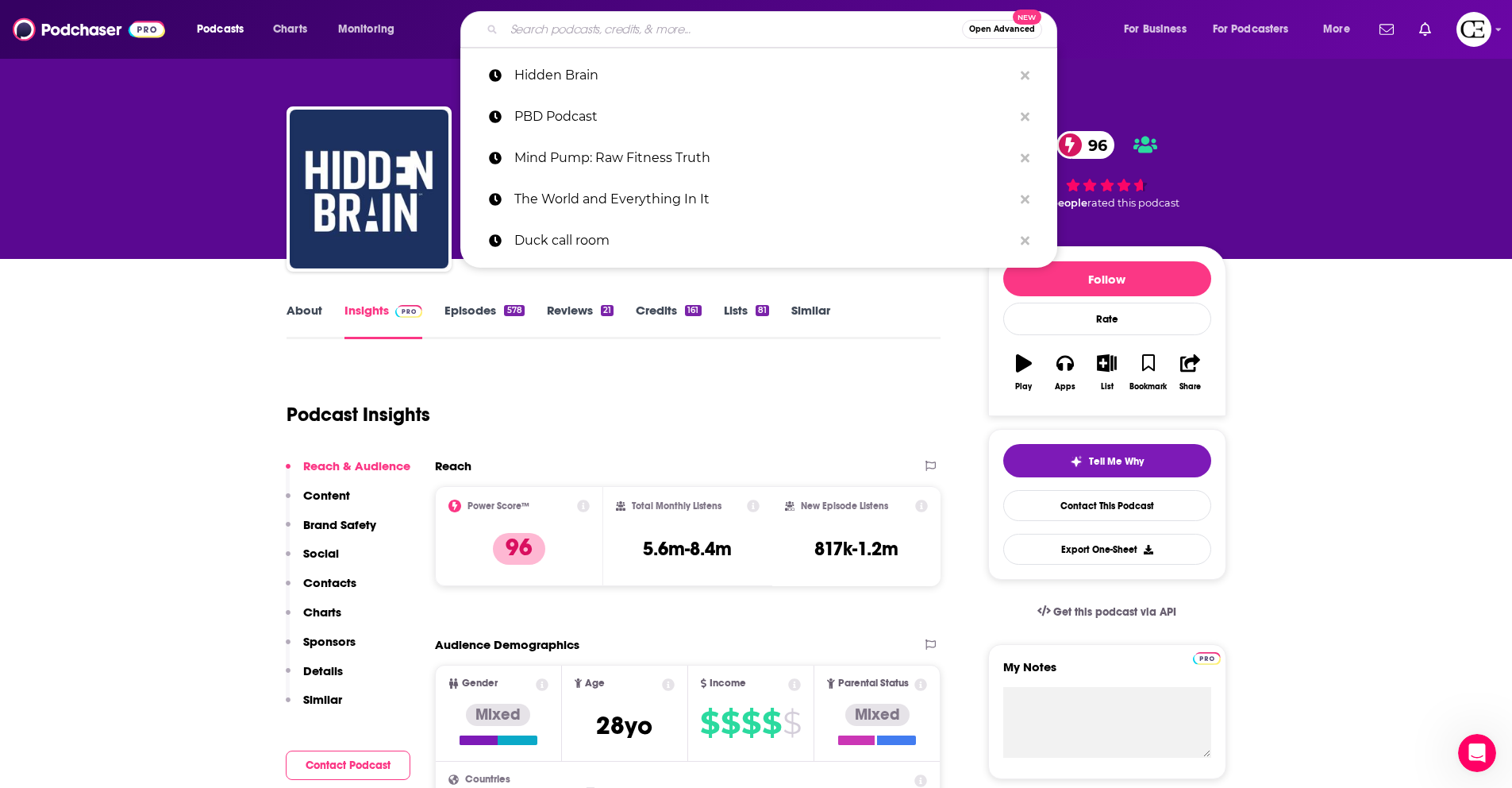
paste input "More Than Reality with Adam and Danielle"
type input "More Than Reality with Adam and Danielle"
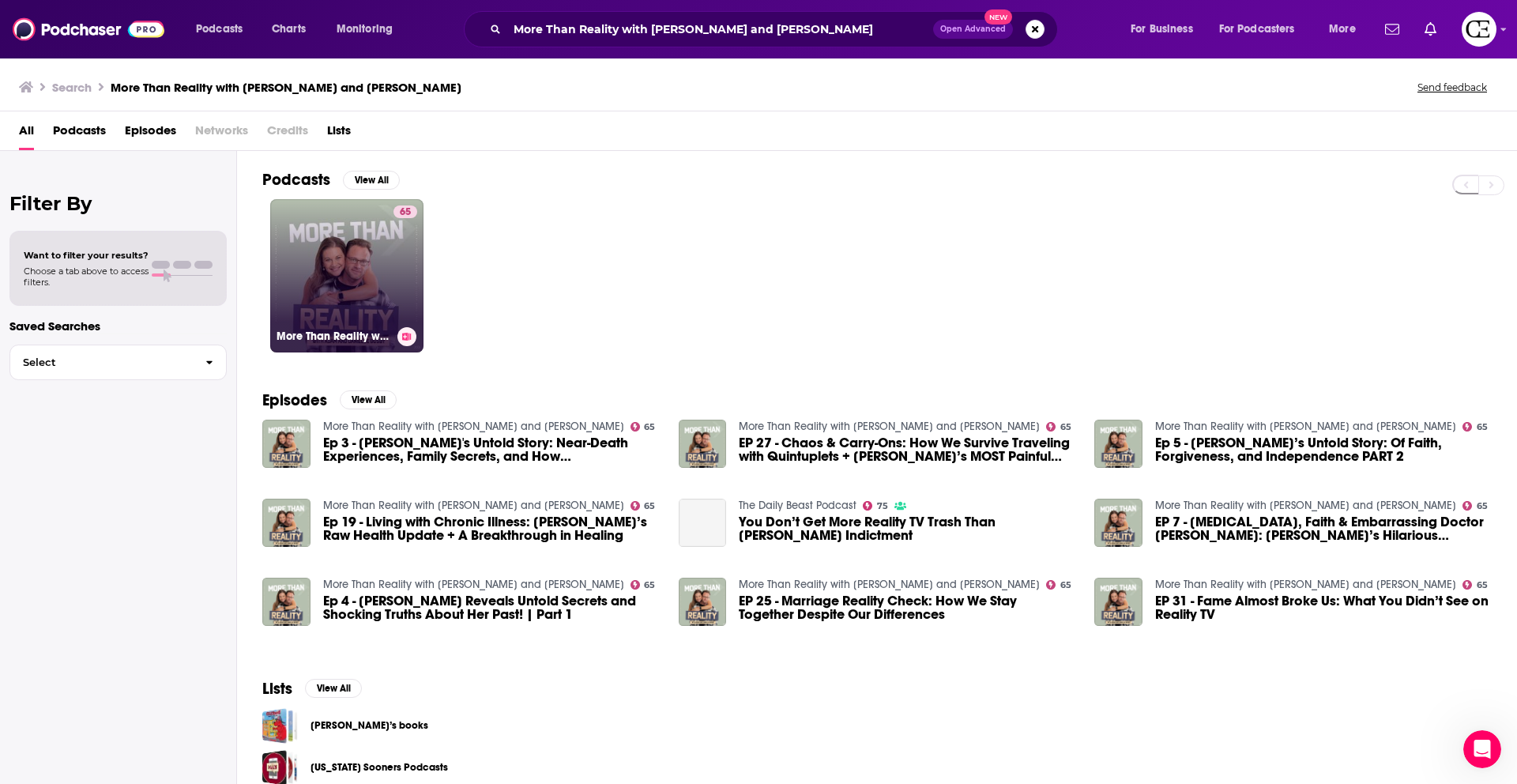
click at [414, 338] on button at bounding box center [406, 337] width 19 height 19
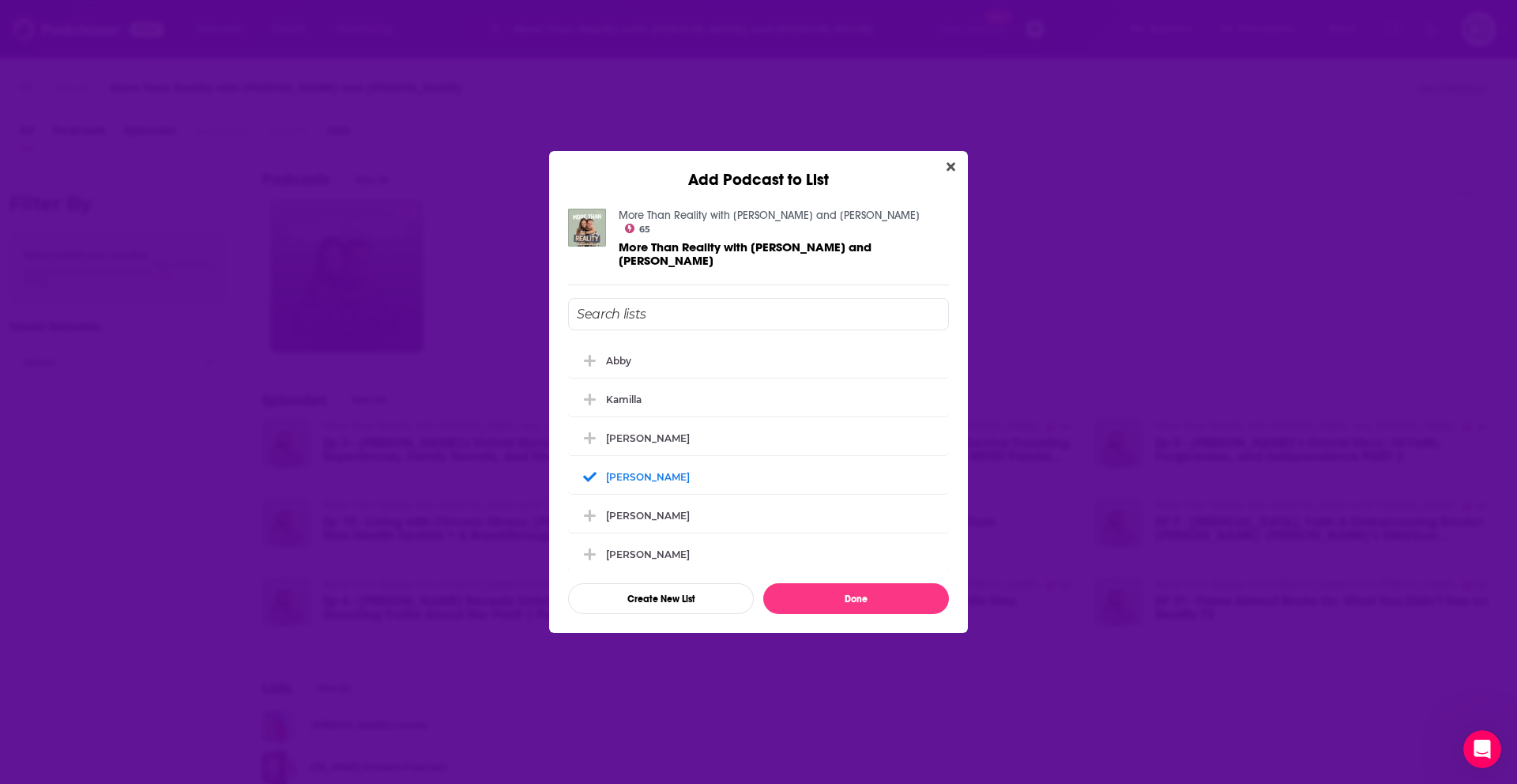
click at [416, 335] on div "Add Podcast to List More Than Reality with Adam and Danielle 65 More Than Reali…" at bounding box center [758, 392] width 1517 height 784
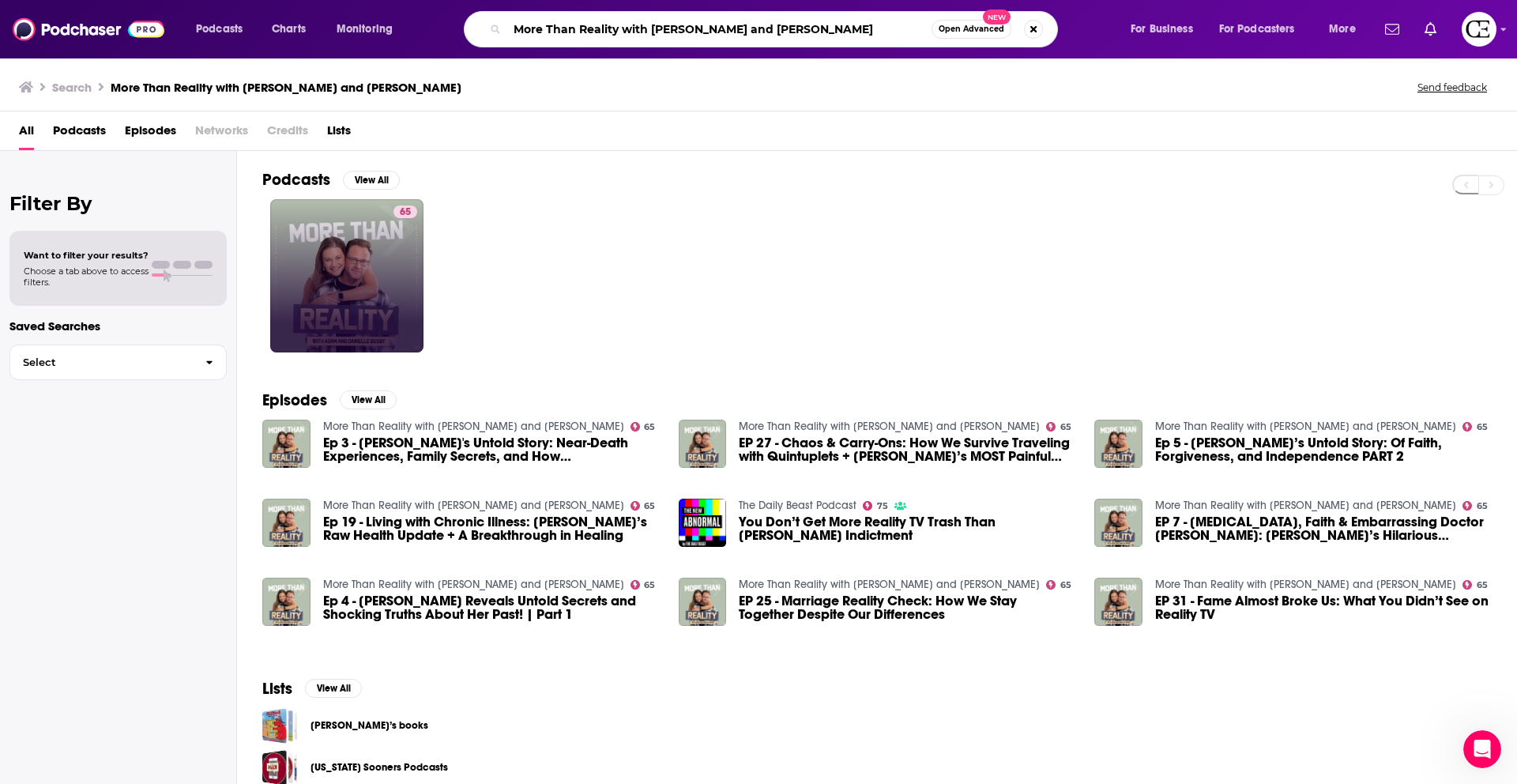
click at [607, 30] on input "More Than Reality with Adam and Danielle" at bounding box center [719, 29] width 424 height 25
paste input "Haunted cosmos"
type input "Haunted cosmos"
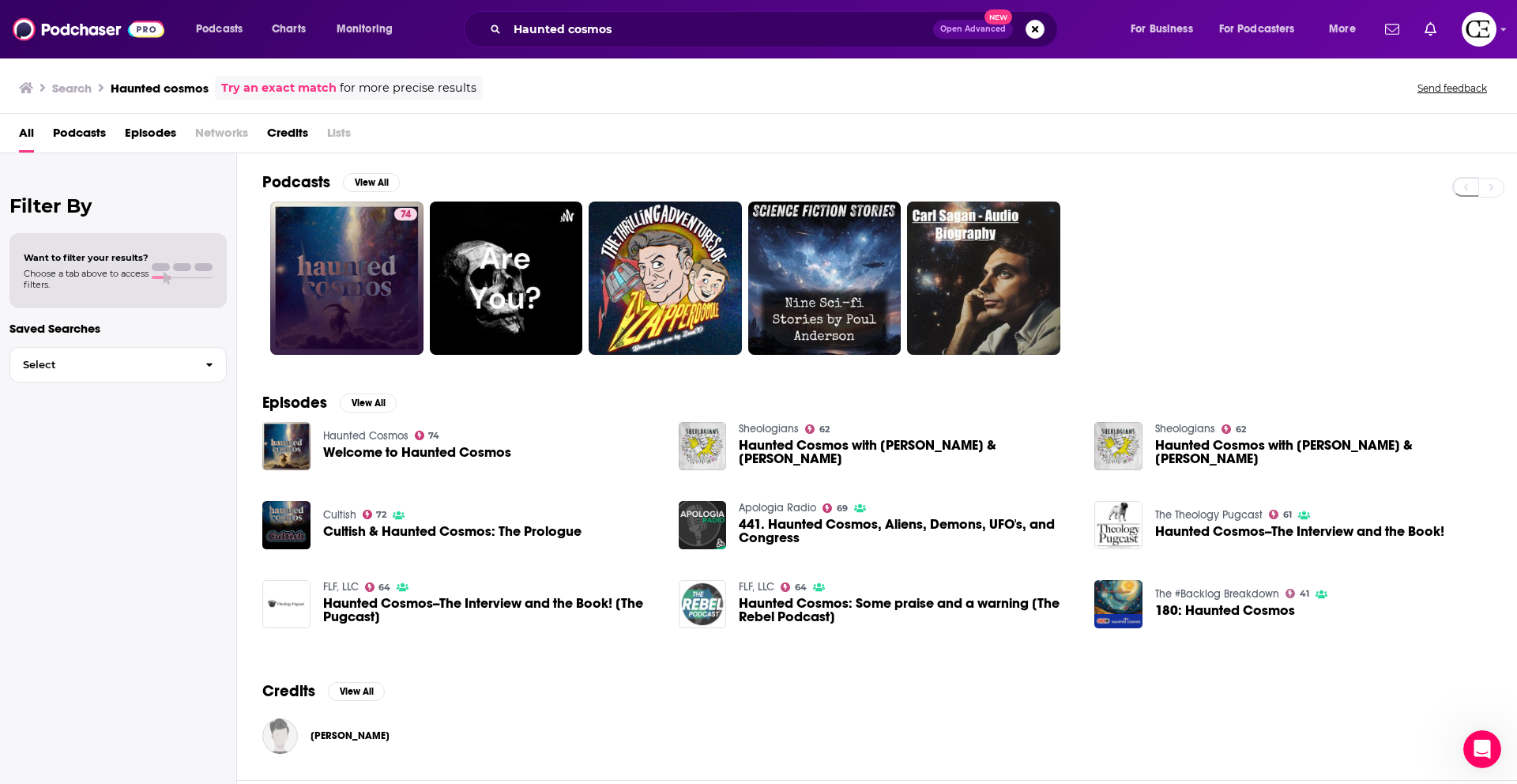
click at [387, 279] on link "74" at bounding box center [347, 278] width 153 height 153
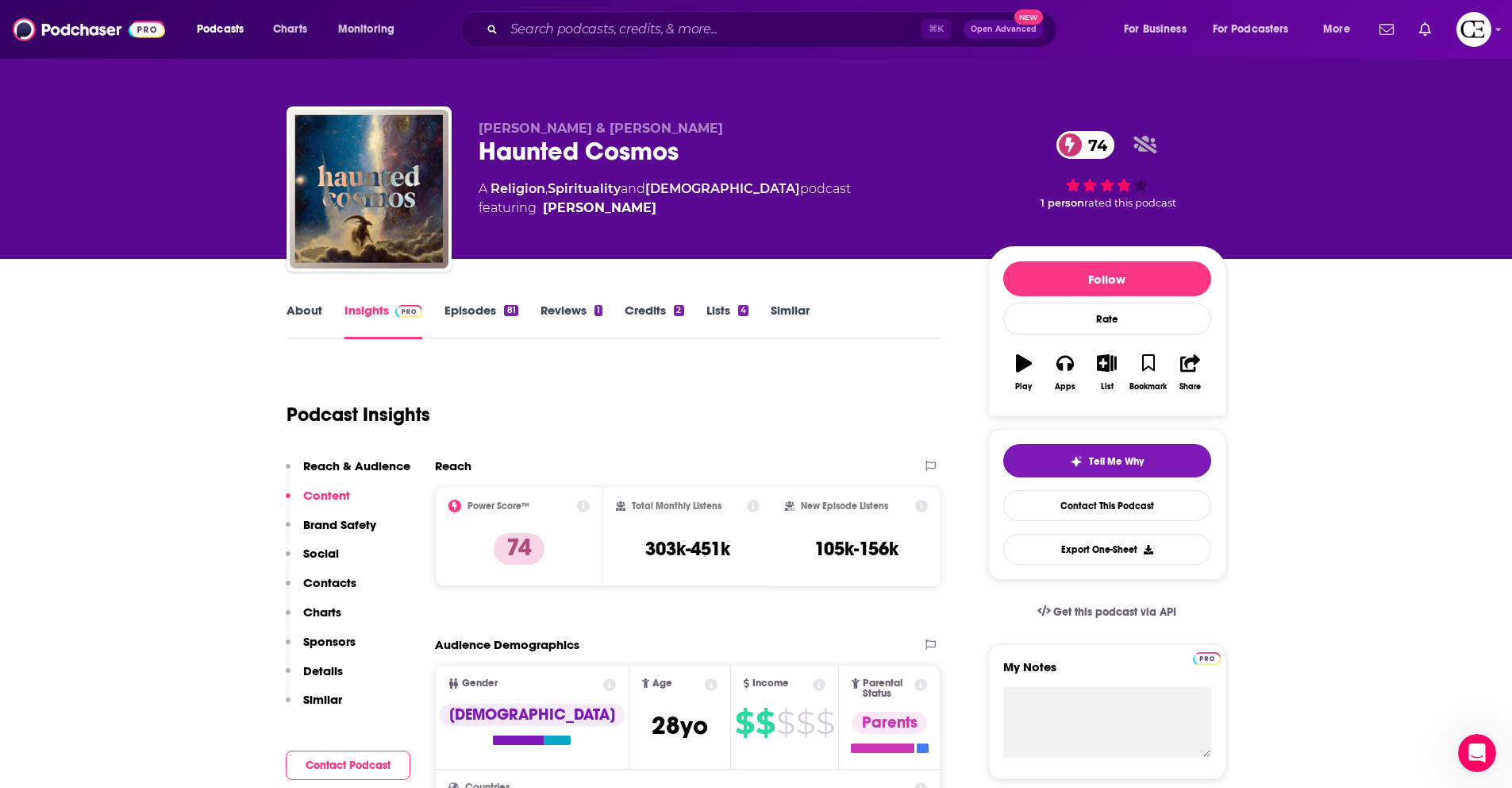
click at [1108, 461] on span "Tell Me Why" at bounding box center [1116, 462] width 54 height 13
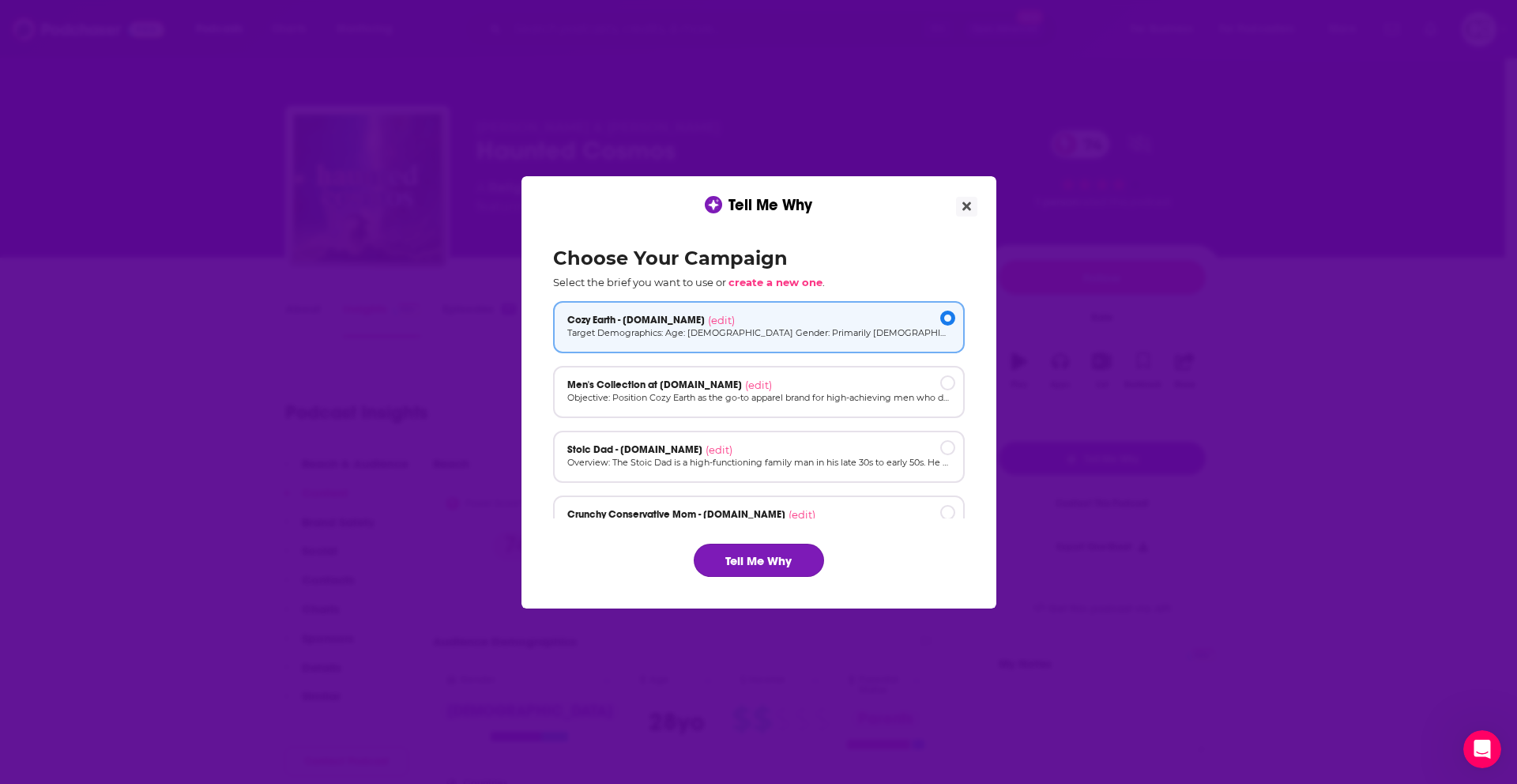
click at [775, 549] on button "Tell Me Why" at bounding box center [759, 559] width 130 height 33
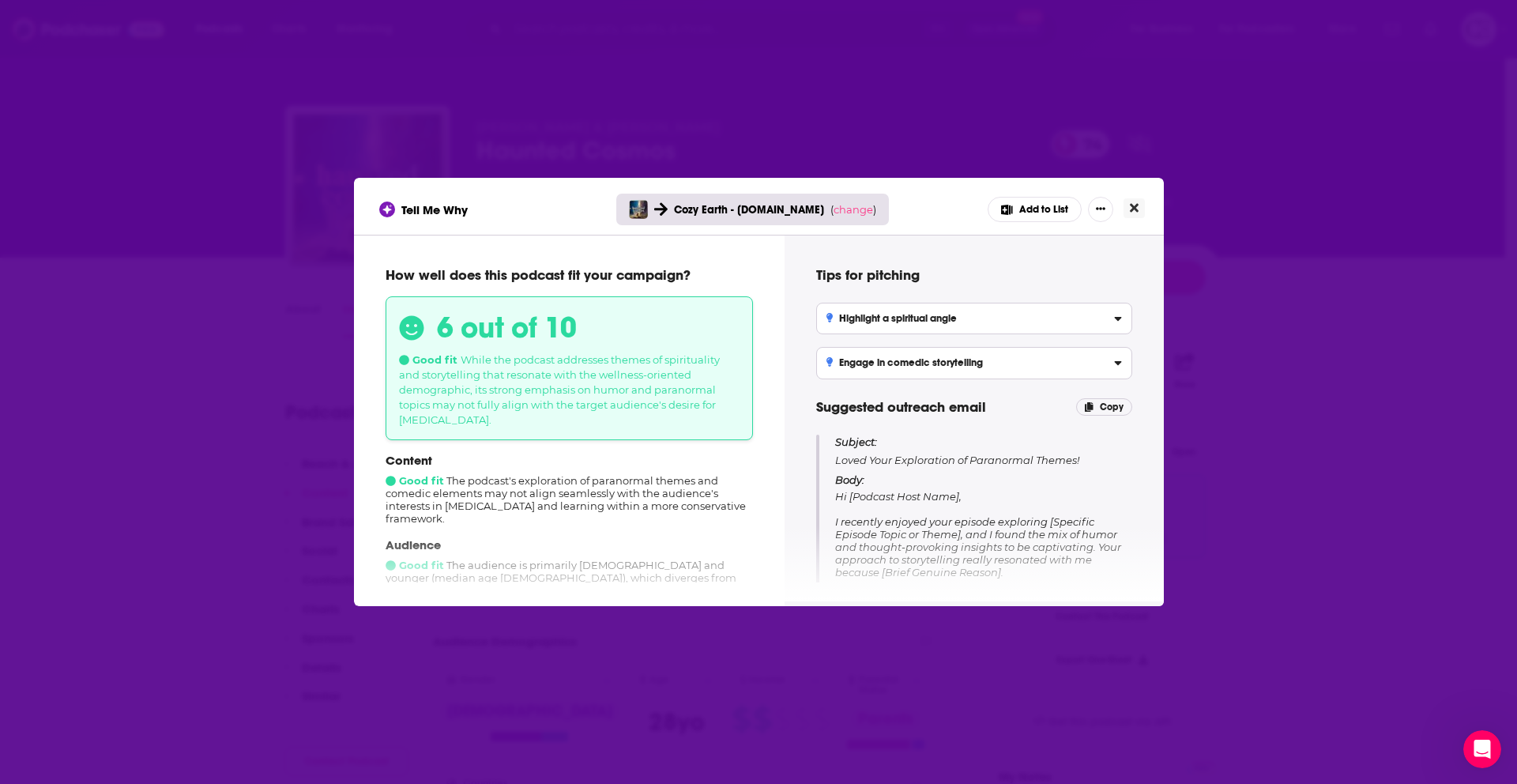
click at [1130, 207] on icon "Close" at bounding box center [1134, 208] width 9 height 13
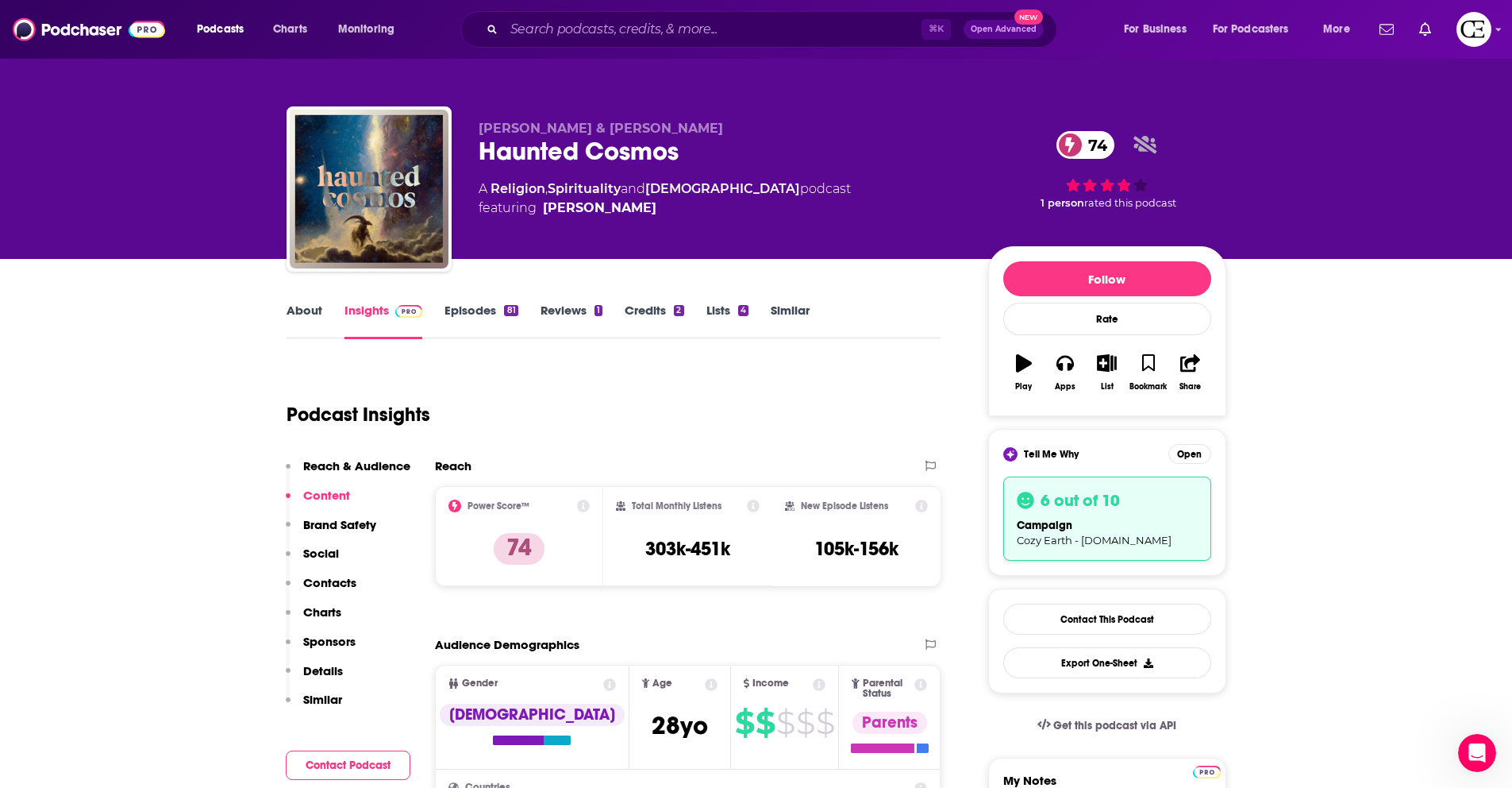
click at [596, 153] on div "Haunted Cosmos 74" at bounding box center [721, 151] width 484 height 31
click at [594, 151] on div "Haunted Cosmos 74" at bounding box center [721, 151] width 484 height 31
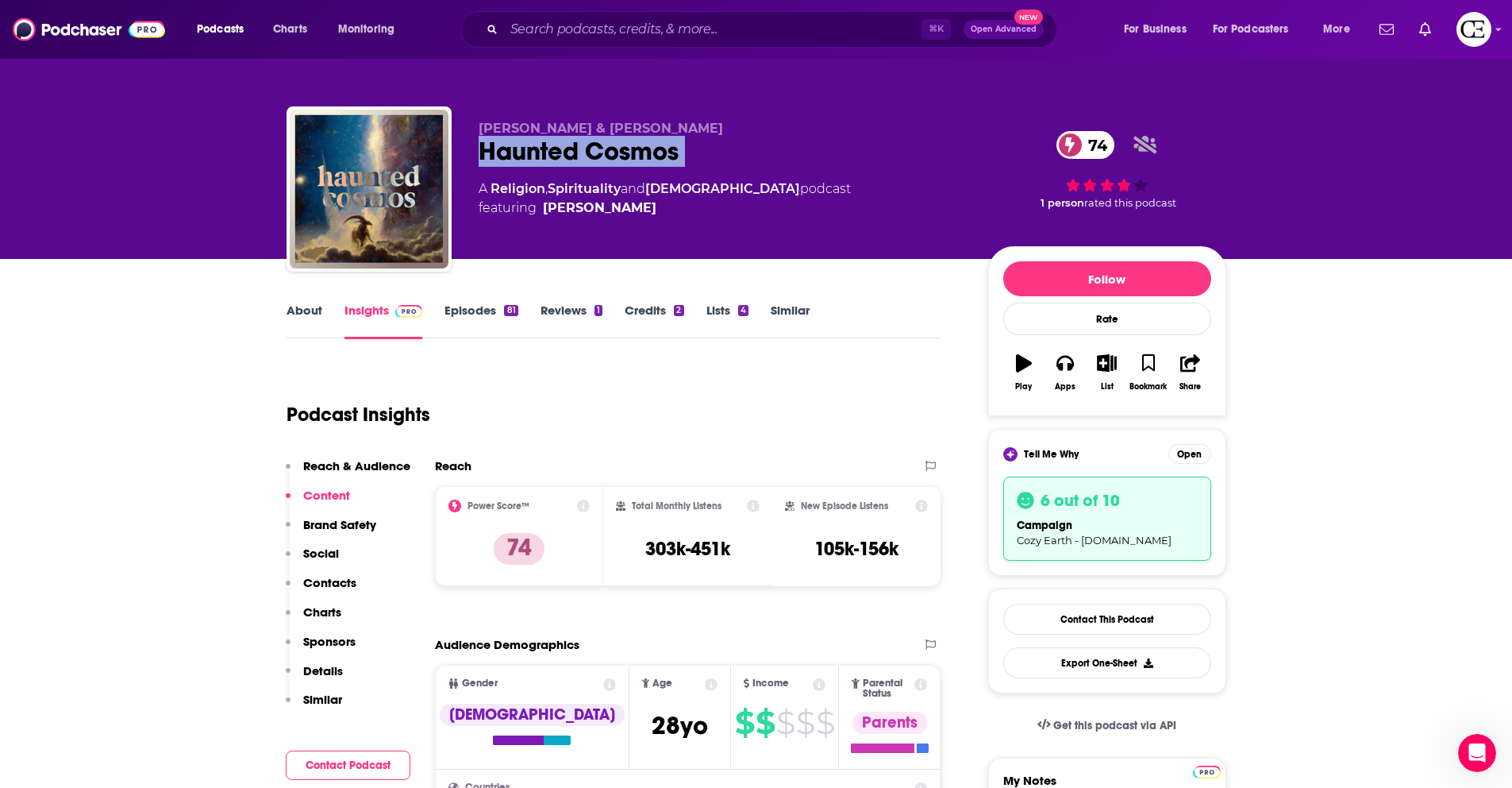
click at [594, 151] on div "Haunted Cosmos 74" at bounding box center [721, 151] width 484 height 31
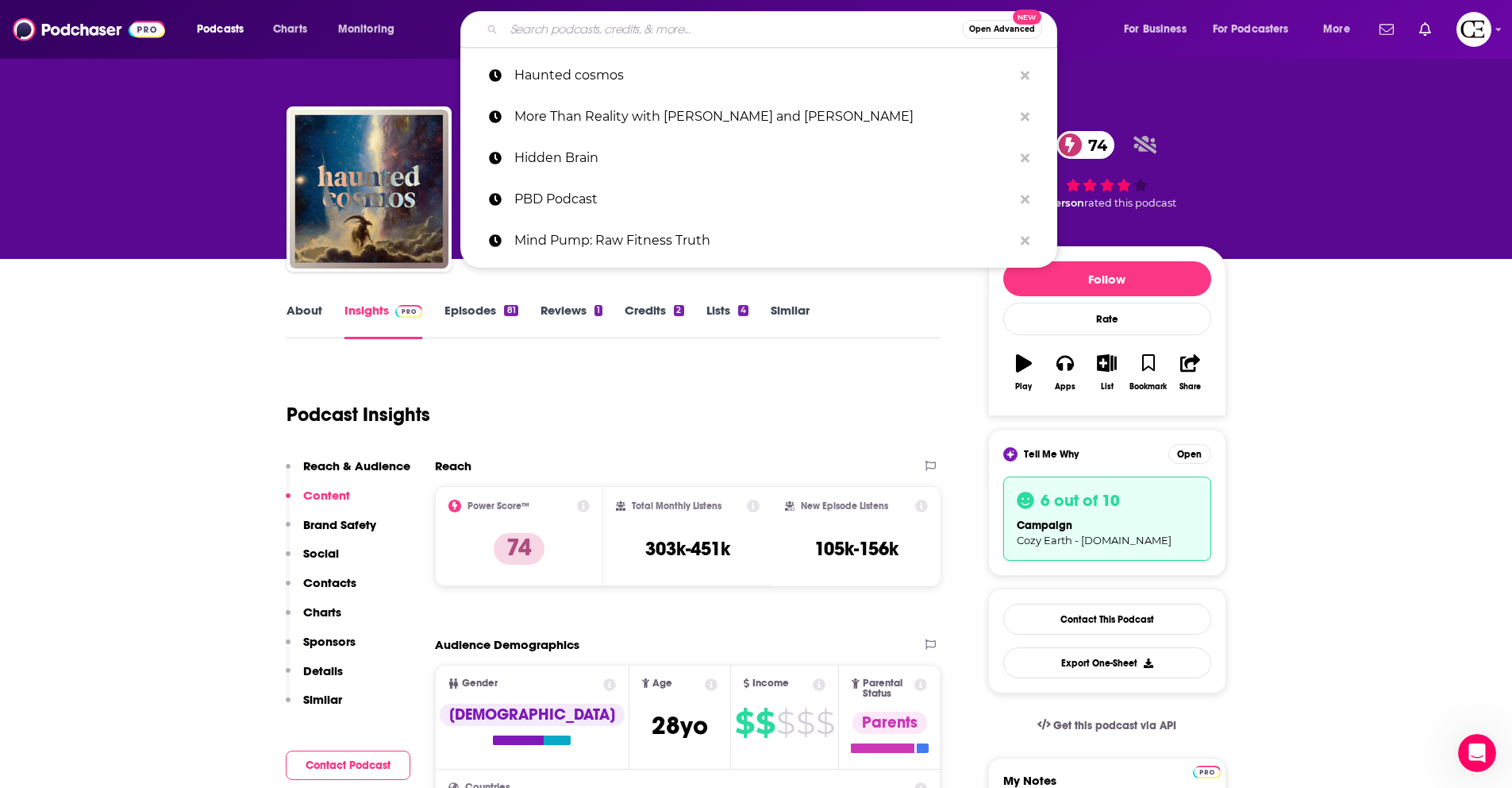
click at [587, 30] on input "Search podcasts, credits, & more..." at bounding box center [732, 29] width 458 height 25
paste input "I’ve had it"
type input "I’ve had it"
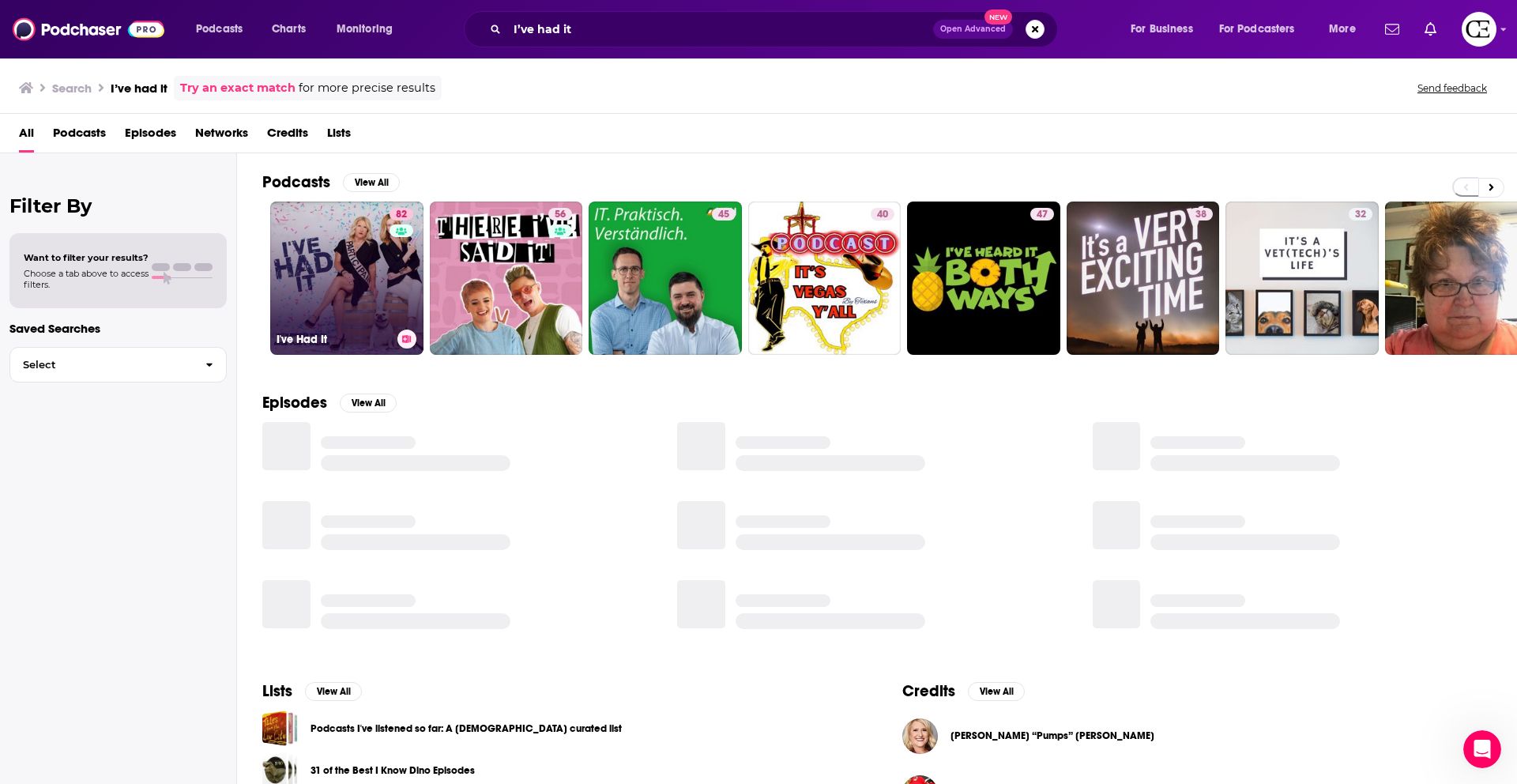
click at [402, 338] on icon at bounding box center [407, 338] width 9 height 8
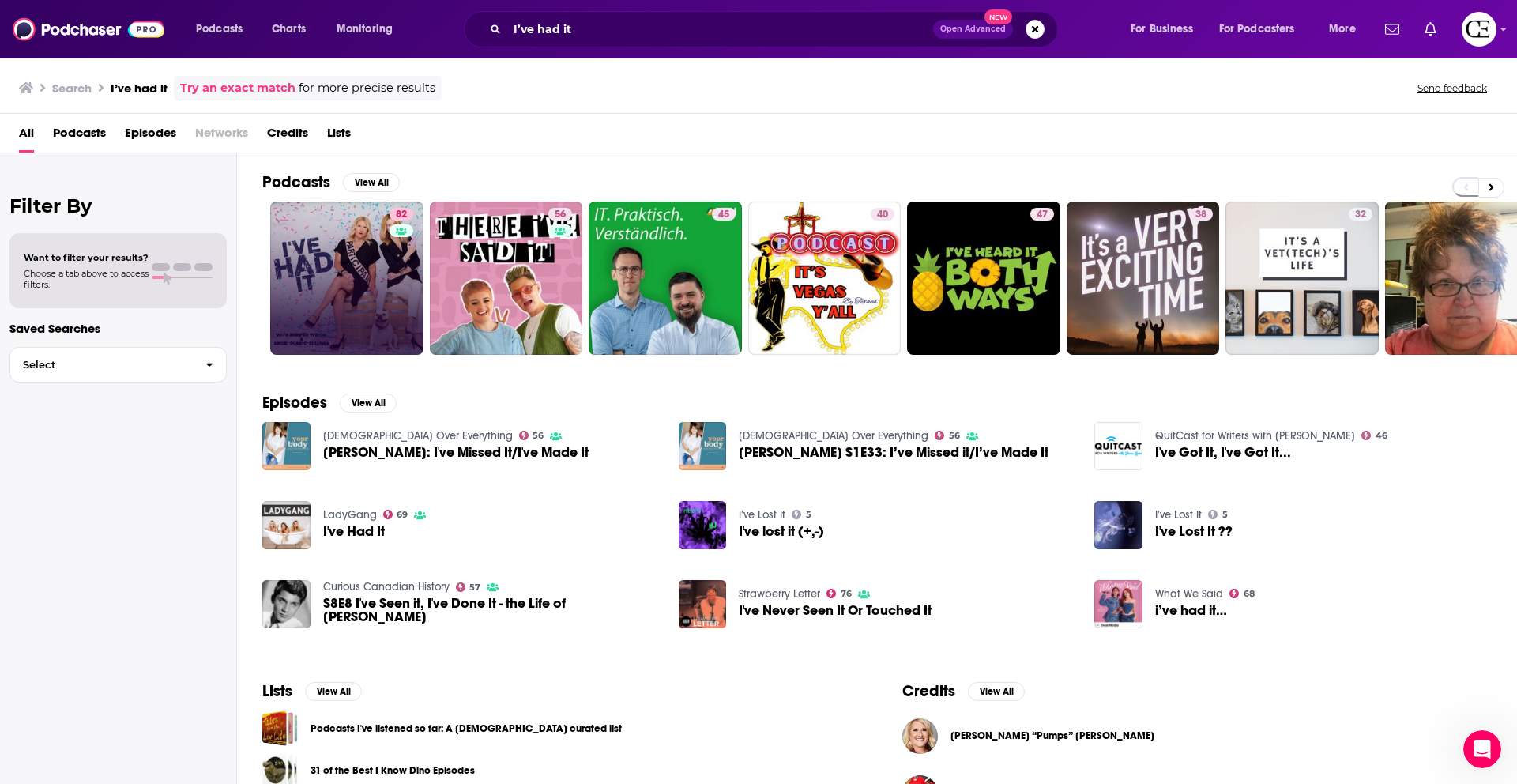
click at [401, 330] on div "Add Podcast to List I've Had It 82 I've Had It Abby Kamilla Logan Ashlyn Braden…" at bounding box center [758, 392] width 1517 height 784
click at [366, 295] on link "82 I've Had It" at bounding box center [347, 278] width 153 height 153
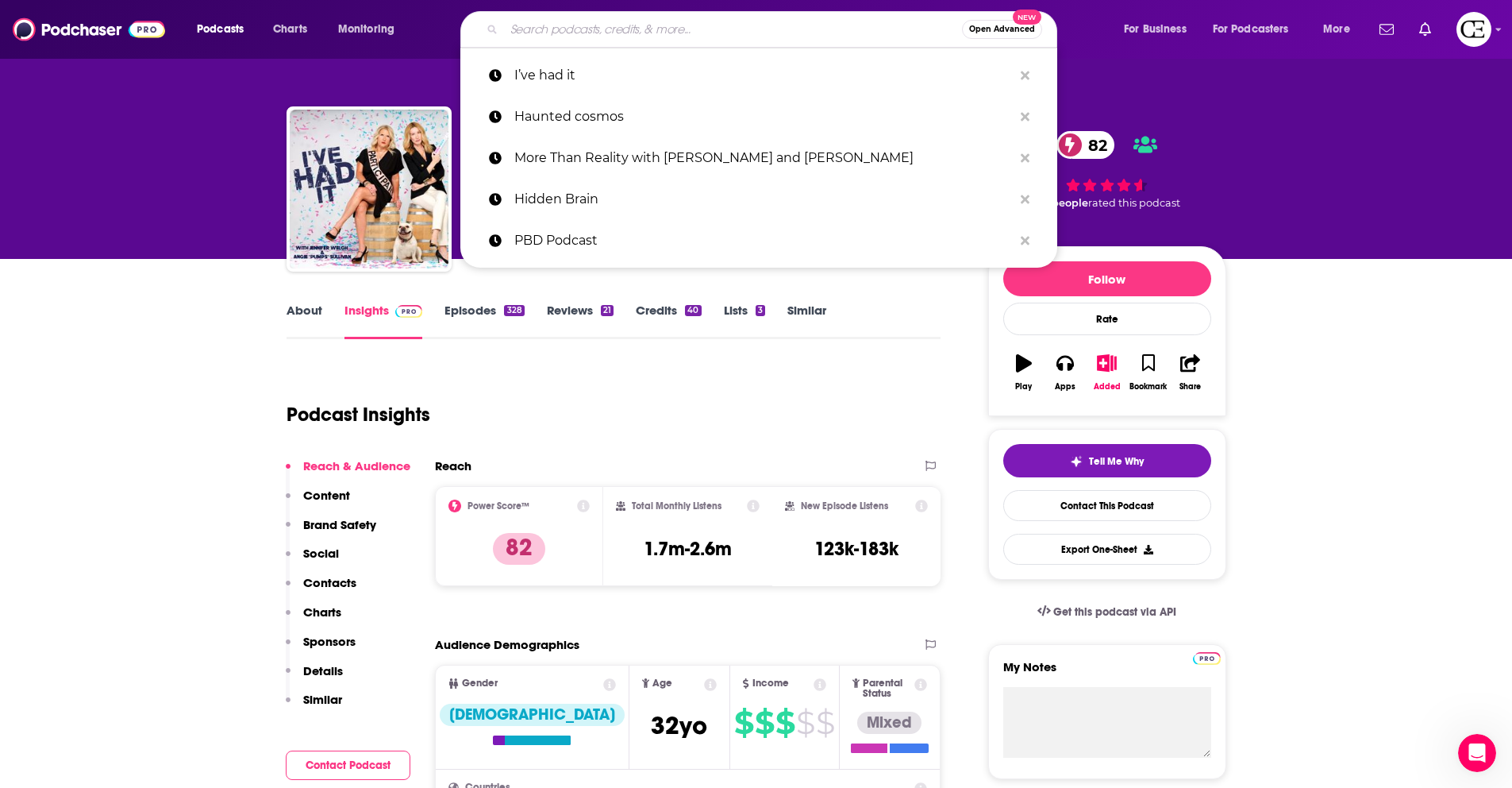
click at [546, 32] on input "Search podcasts, credits, & more..." at bounding box center [732, 29] width 458 height 25
paste input "The Jordan B. Peterson Podcast"
type input "The Jordan B. Peterson Podcast"
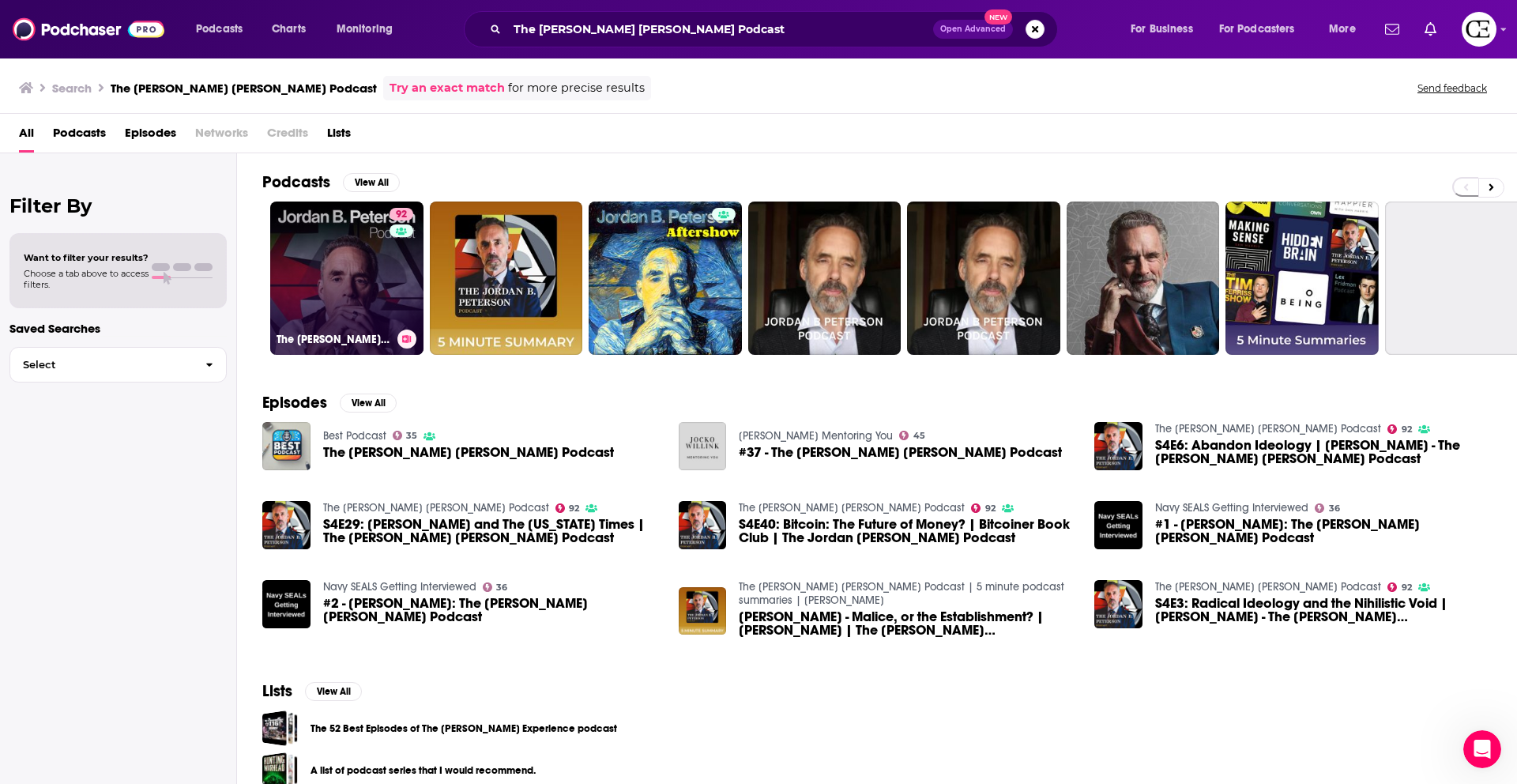
click at [412, 344] on button at bounding box center [406, 338] width 19 height 19
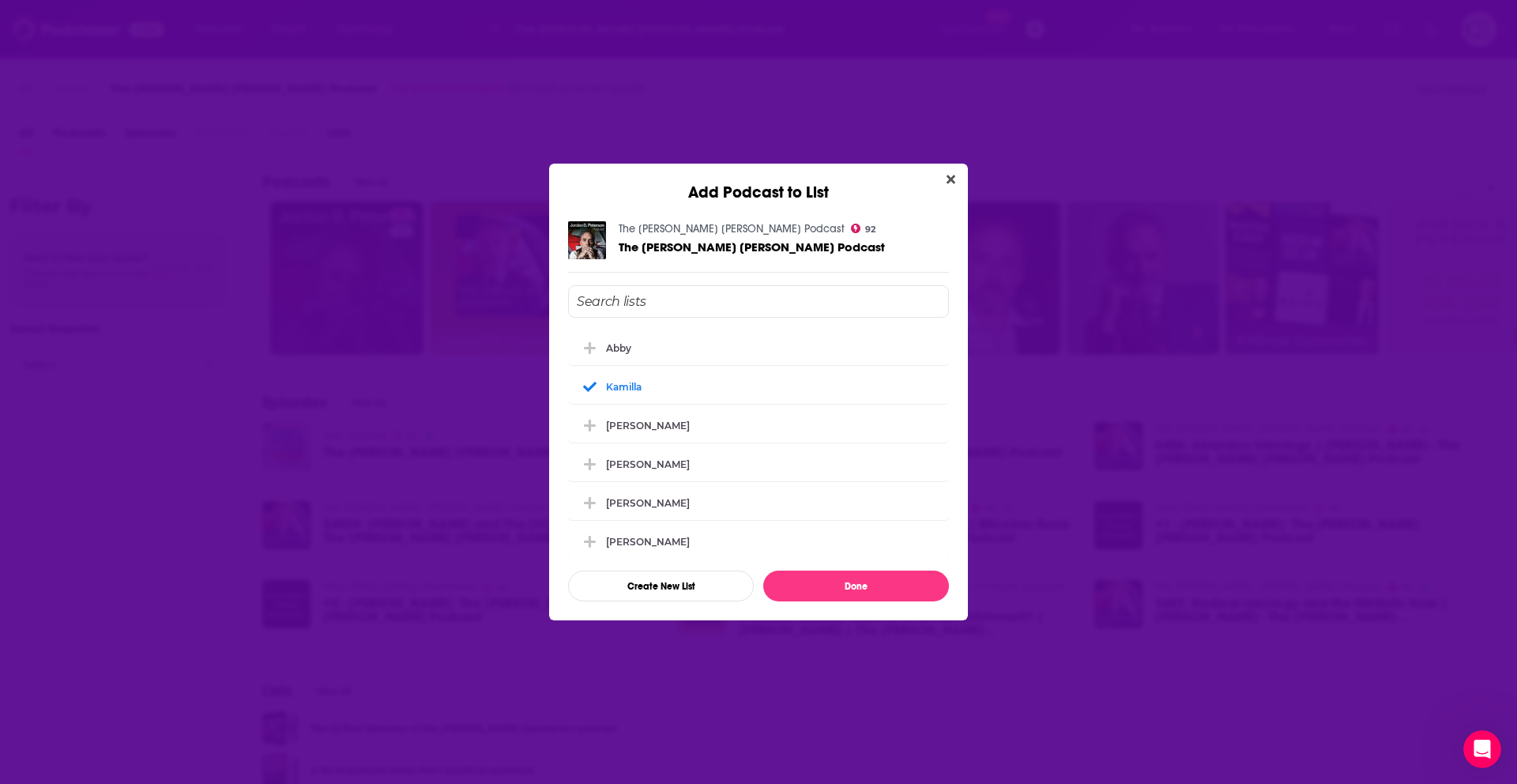
click at [490, 327] on div "Add Podcast to List The Jordan B. Peterson Podcast 92 The Jordan B. Peterson Po…" at bounding box center [758, 392] width 1517 height 784
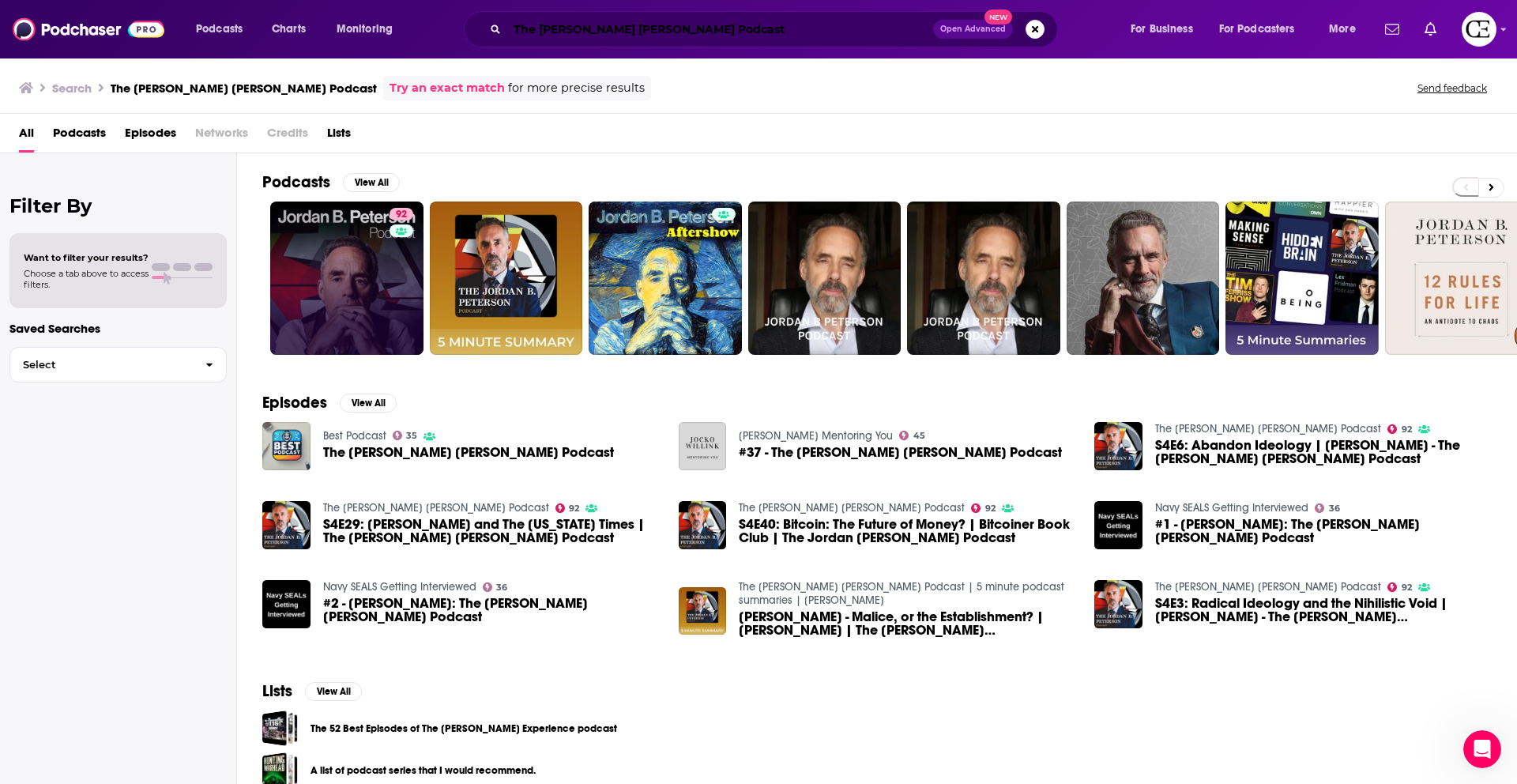
click at [599, 27] on input "The Jordan B. Peterson Podcast" at bounding box center [720, 29] width 426 height 25
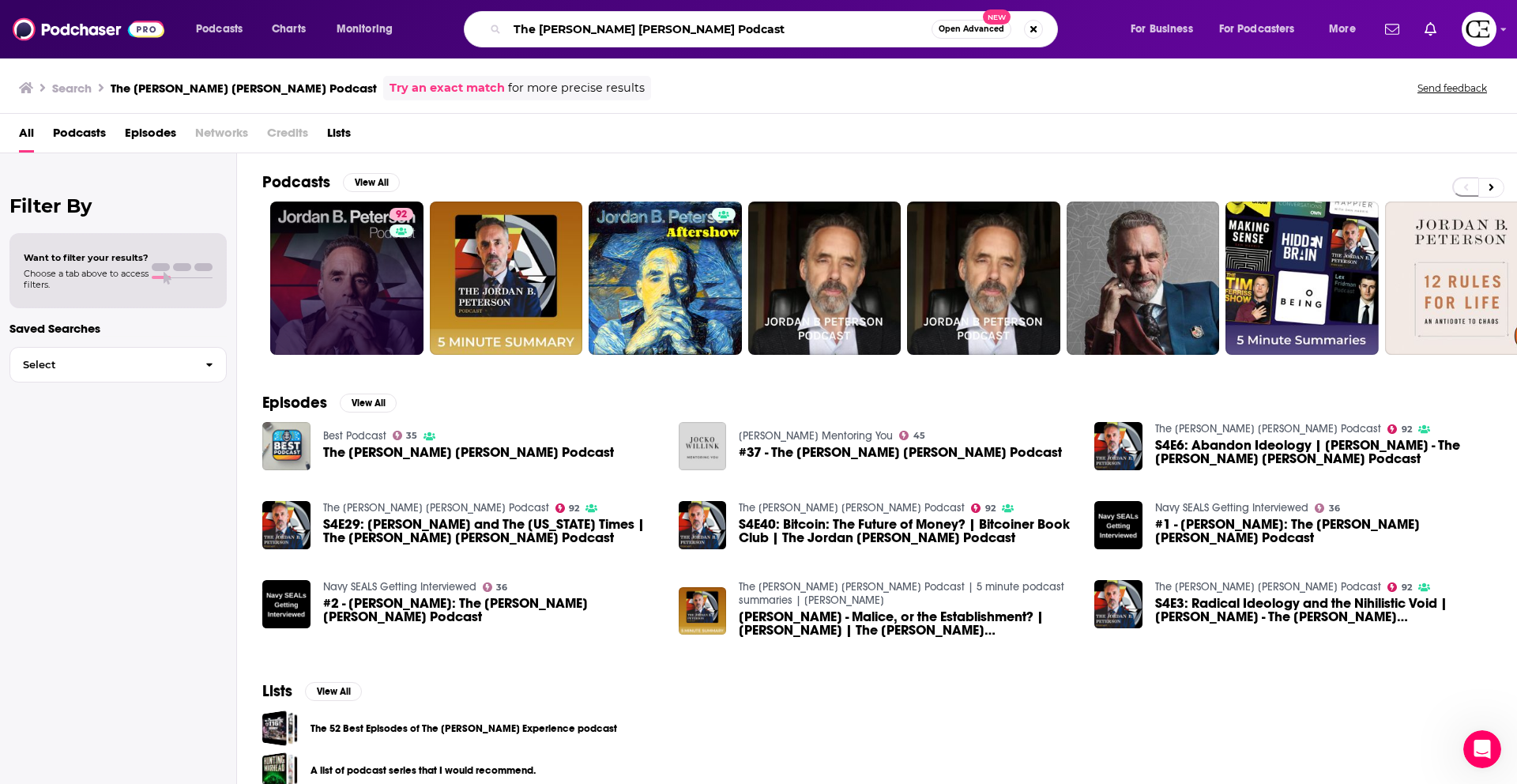
click at [599, 27] on input "The Jordan B. Peterson Podcast" at bounding box center [719, 29] width 424 height 25
paste input "Bad on paper"
type input "Bad on paper"
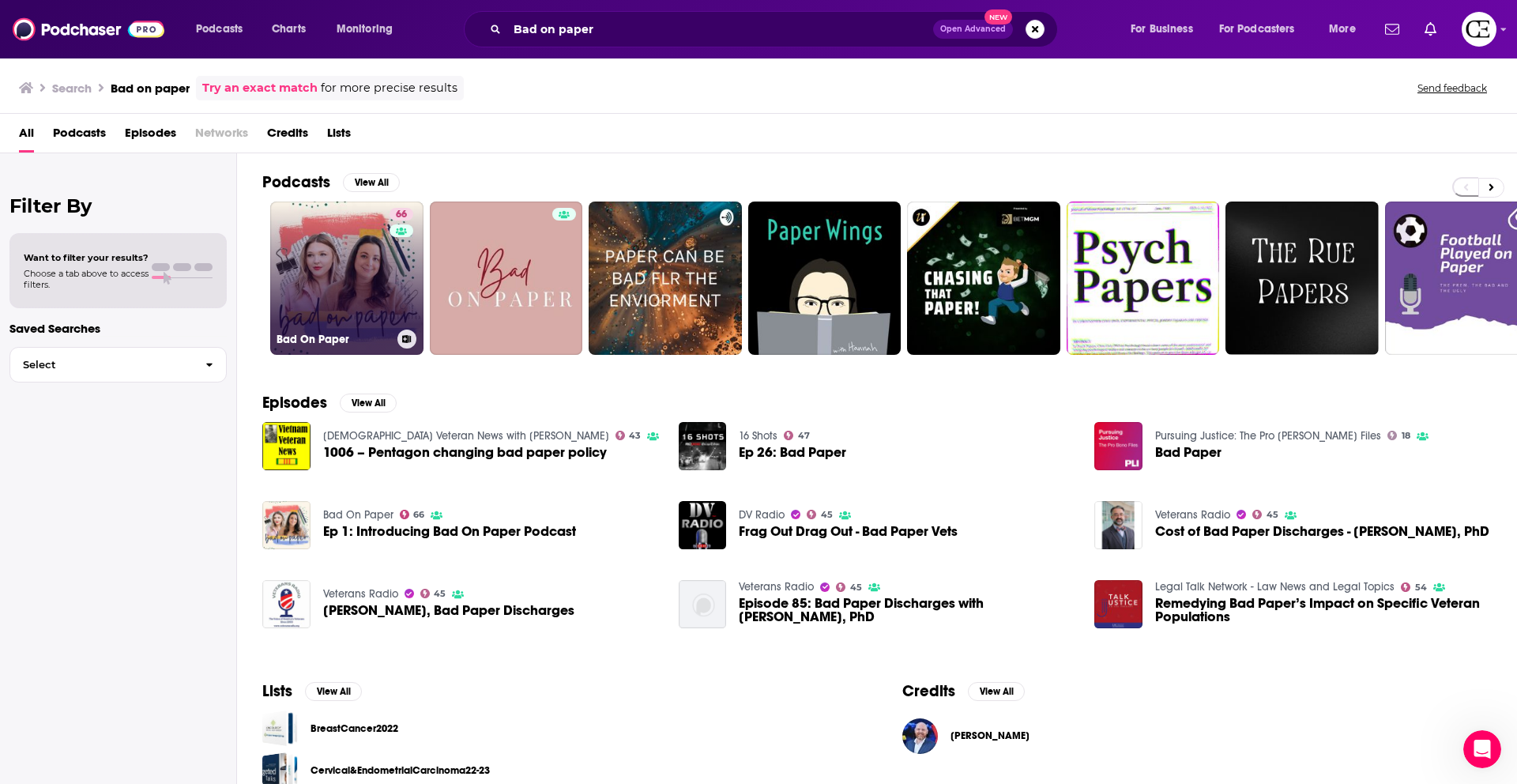
click at [373, 282] on link "66 Bad On Paper" at bounding box center [347, 278] width 153 height 153
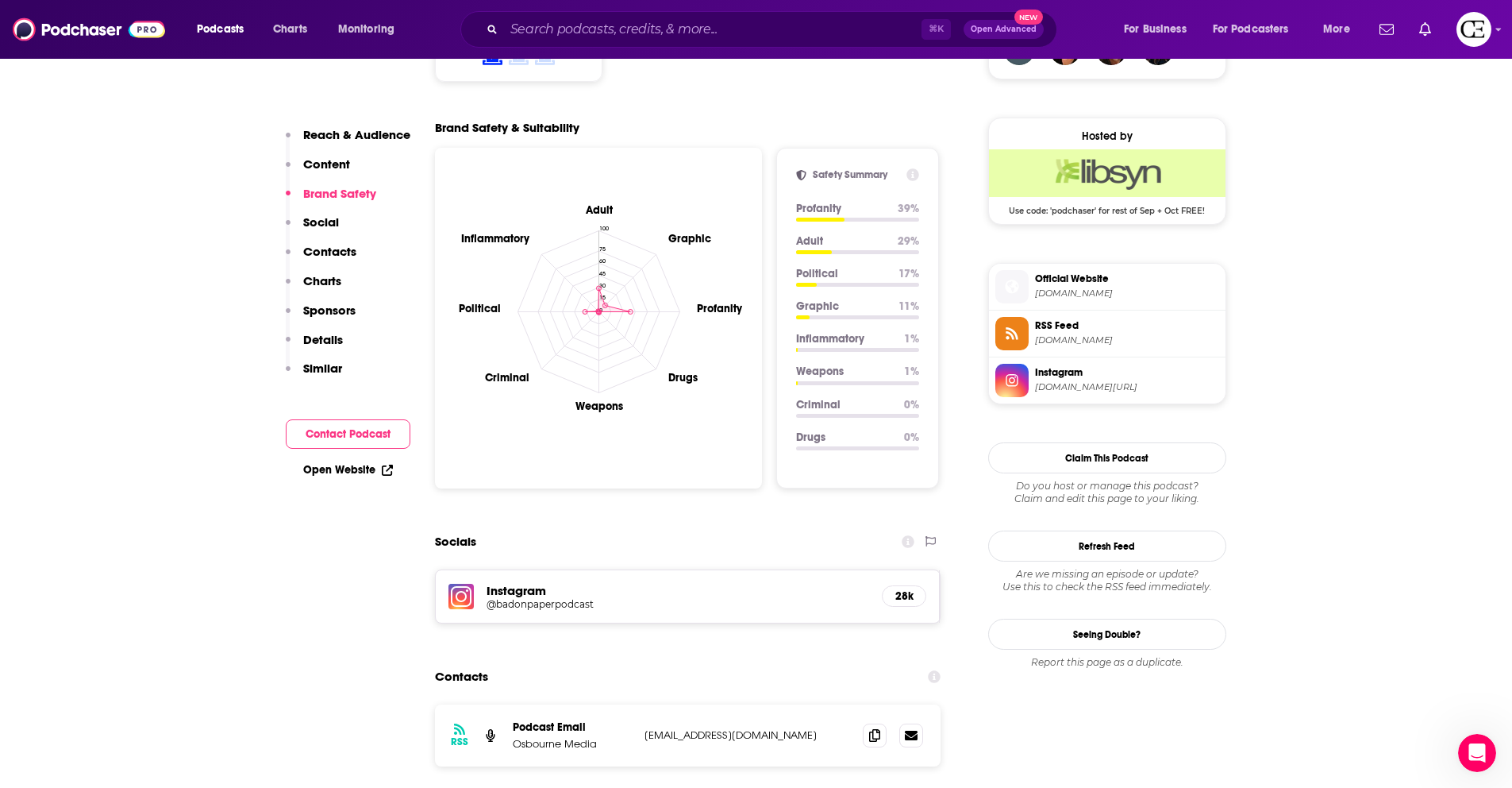
scroll to position [1344, 0]
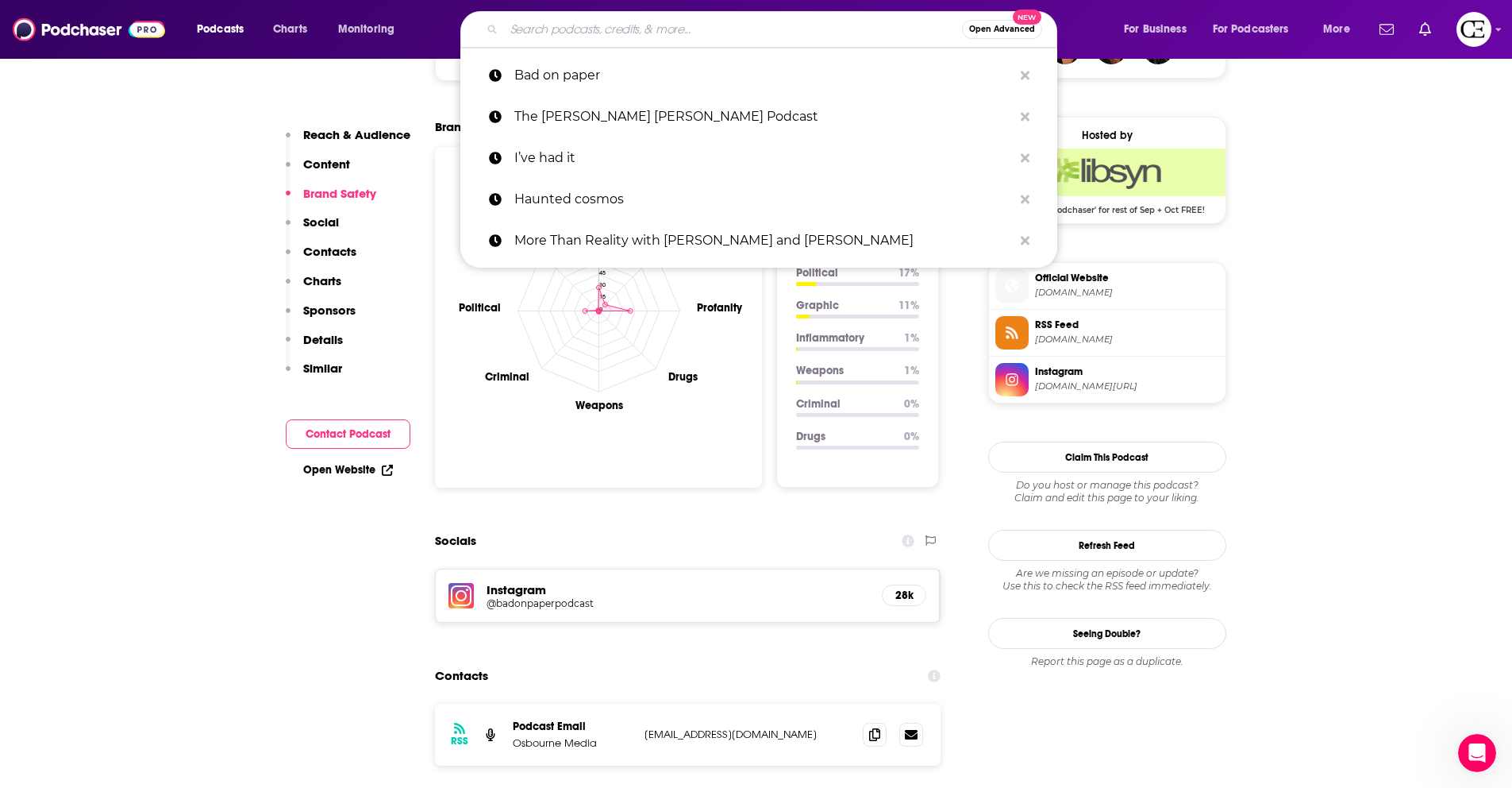
click at [665, 34] on input "Search podcasts, credits, & more..." at bounding box center [732, 29] width 458 height 25
paste input "The Candace Cameron Bure Podcast"
type input "The Candace Cameron Bure Podcast"
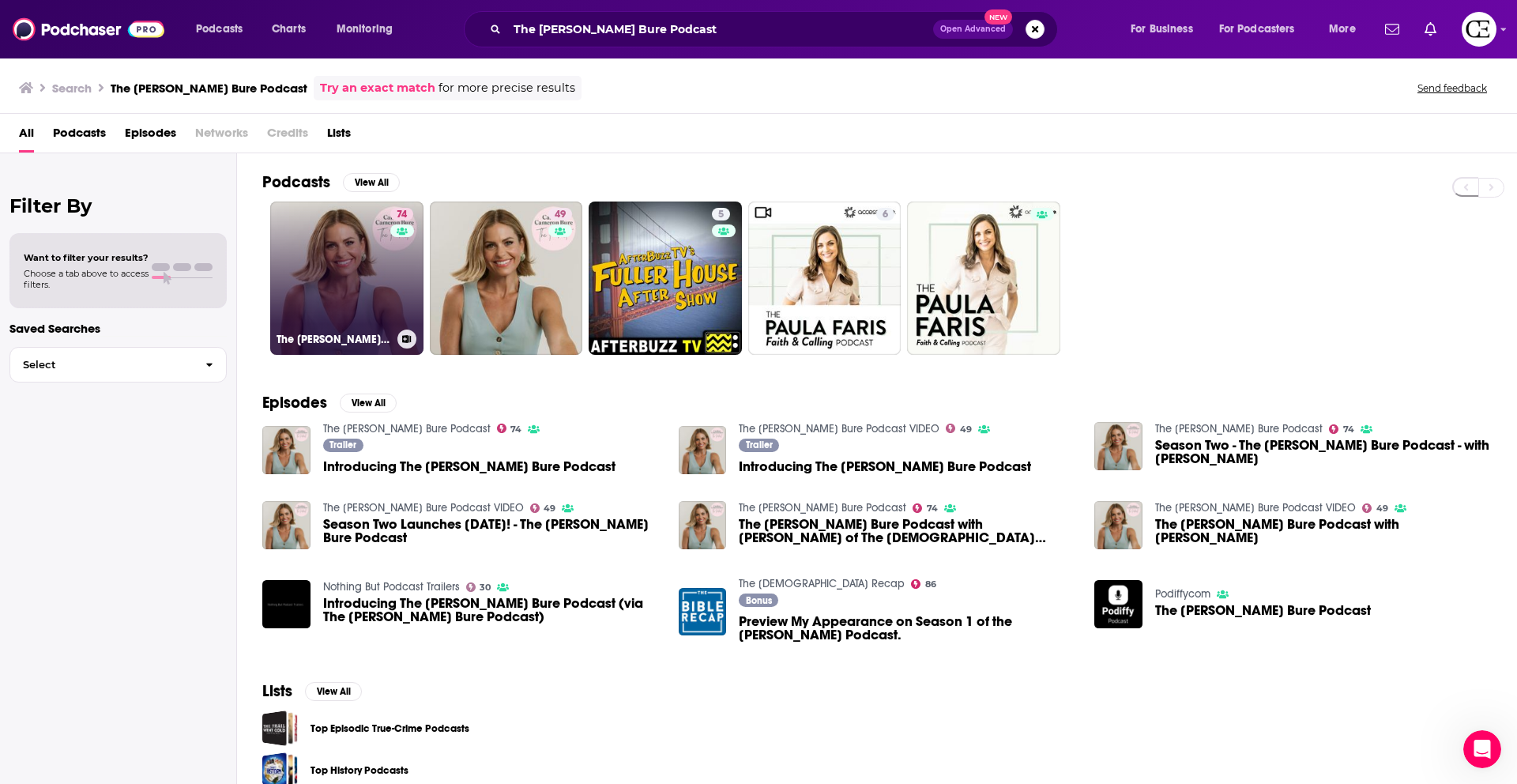
click at [391, 281] on div "74" at bounding box center [404, 268] width 27 height 122
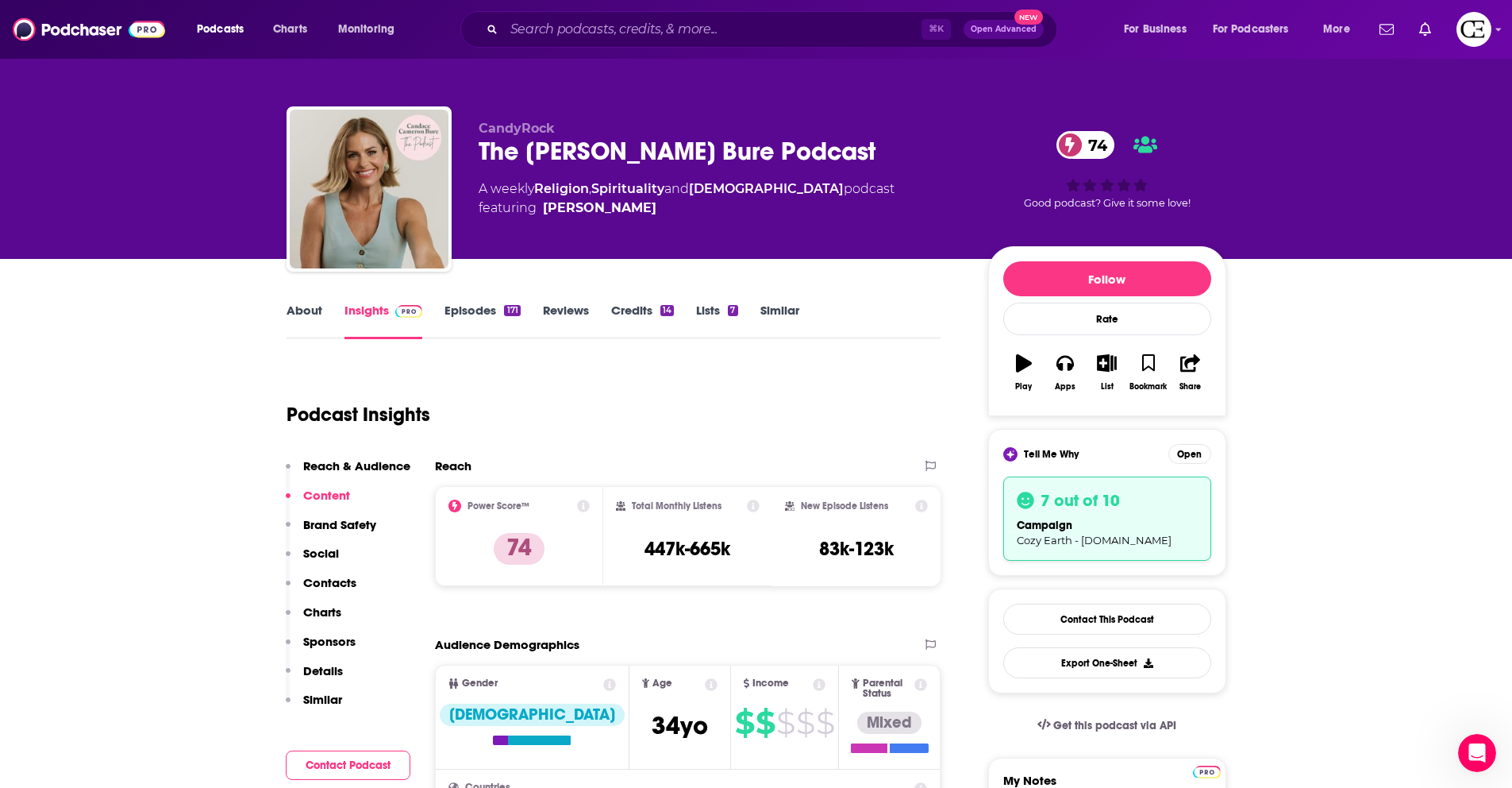
click at [688, 140] on div "The Candace Cameron Bure Podcast 74" at bounding box center [721, 151] width 484 height 31
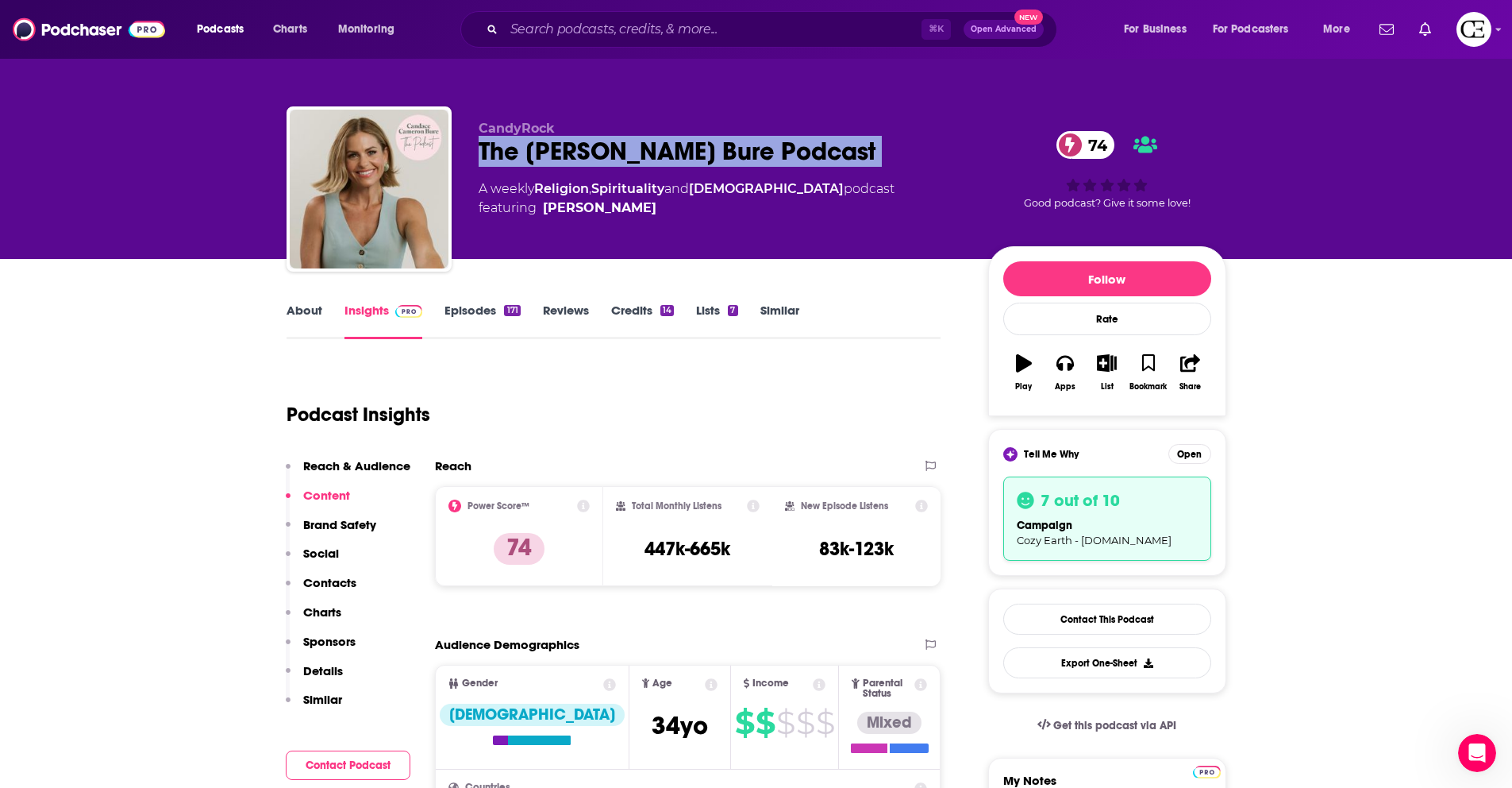
click at [688, 140] on div "The Candace Cameron Bure Podcast 74" at bounding box center [721, 151] width 484 height 31
copy div "The Candace Cameron Bure Podcast 74"
click at [1106, 371] on icon "button" at bounding box center [1107, 363] width 20 height 17
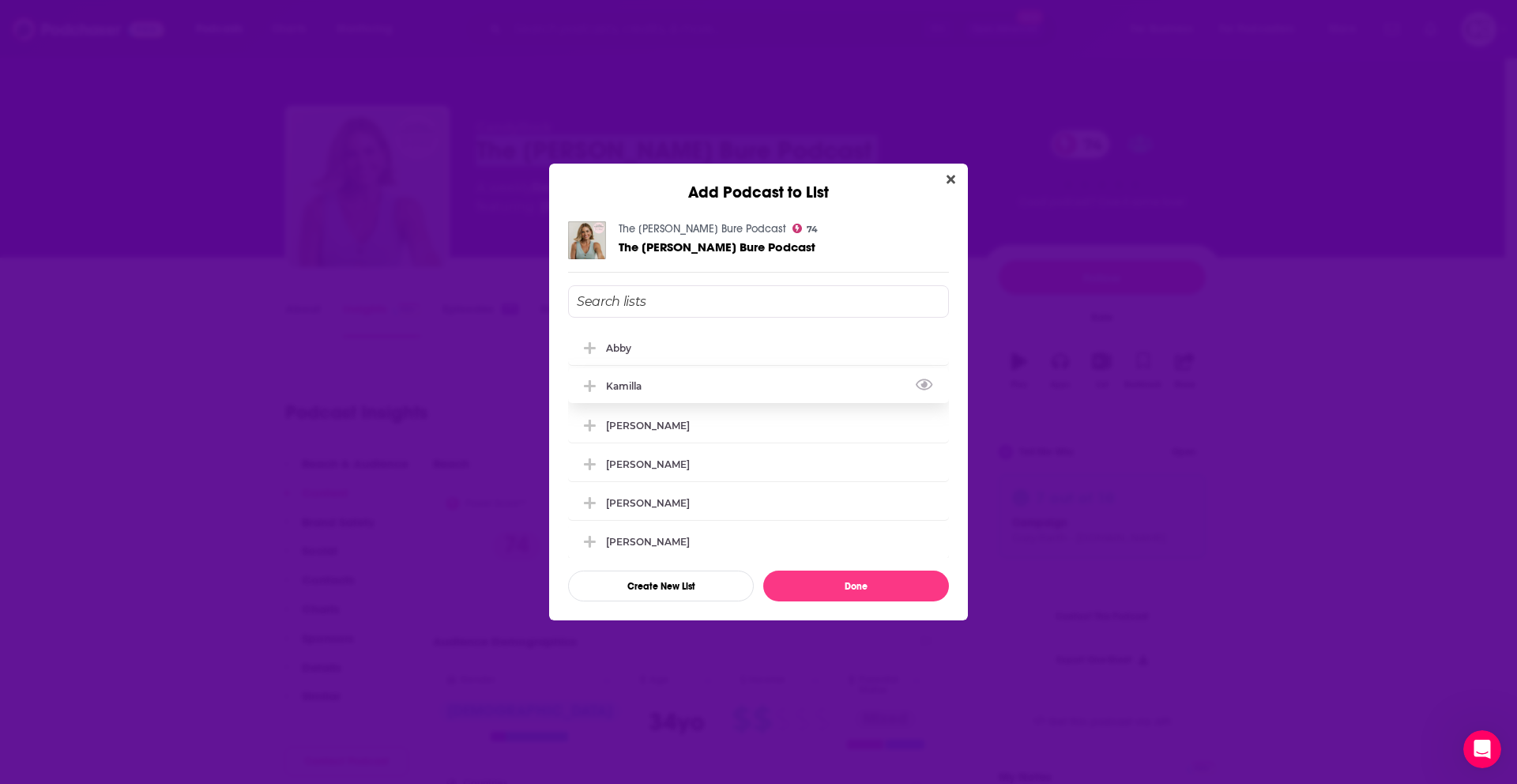
click at [587, 387] on icon "Add Podcast To List" at bounding box center [589, 386] width 12 height 14
click at [810, 577] on button "Done" at bounding box center [856, 586] width 186 height 31
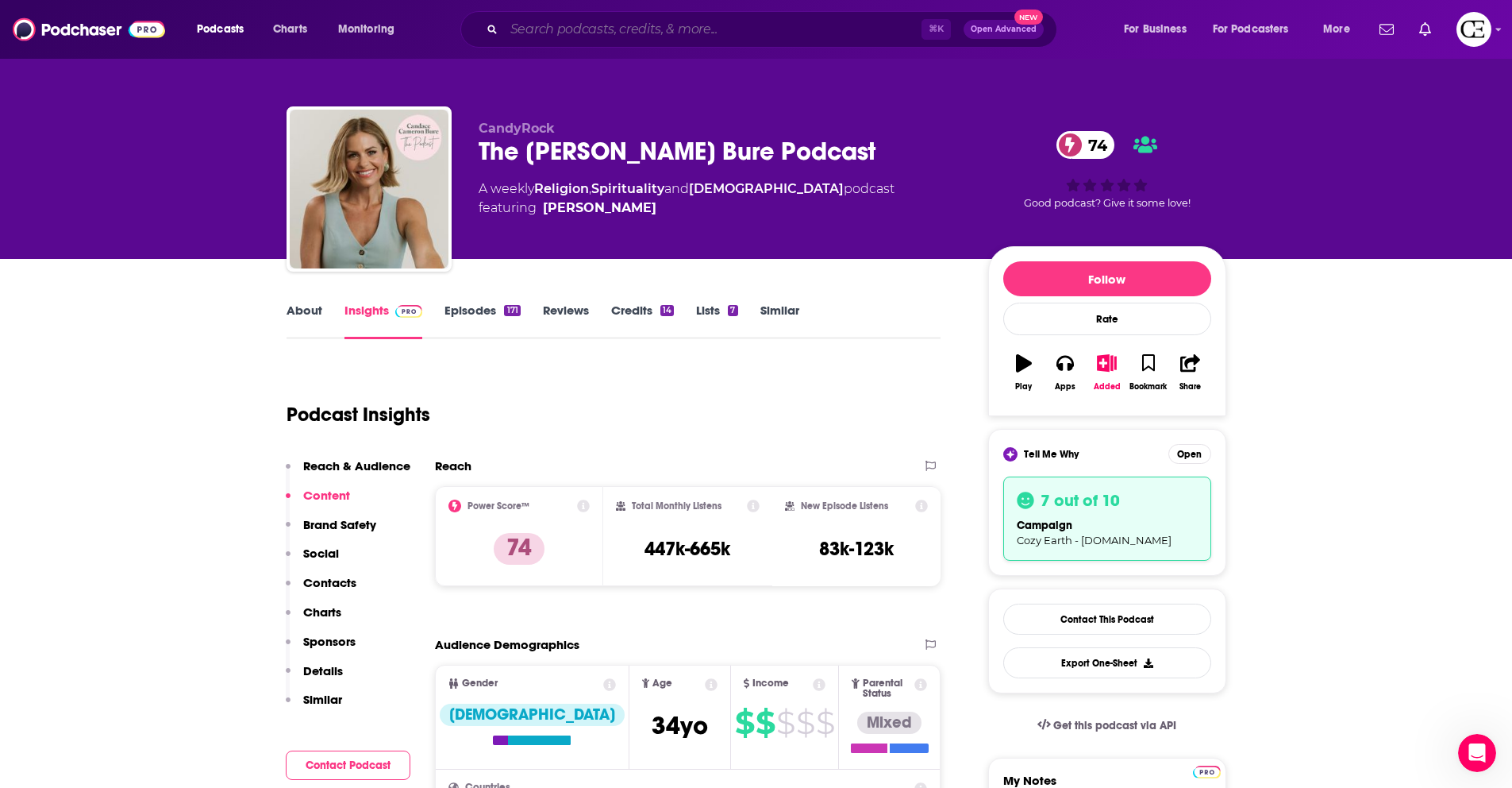
click at [664, 35] on input "Search podcasts, credits, & more..." at bounding box center [712, 29] width 418 height 25
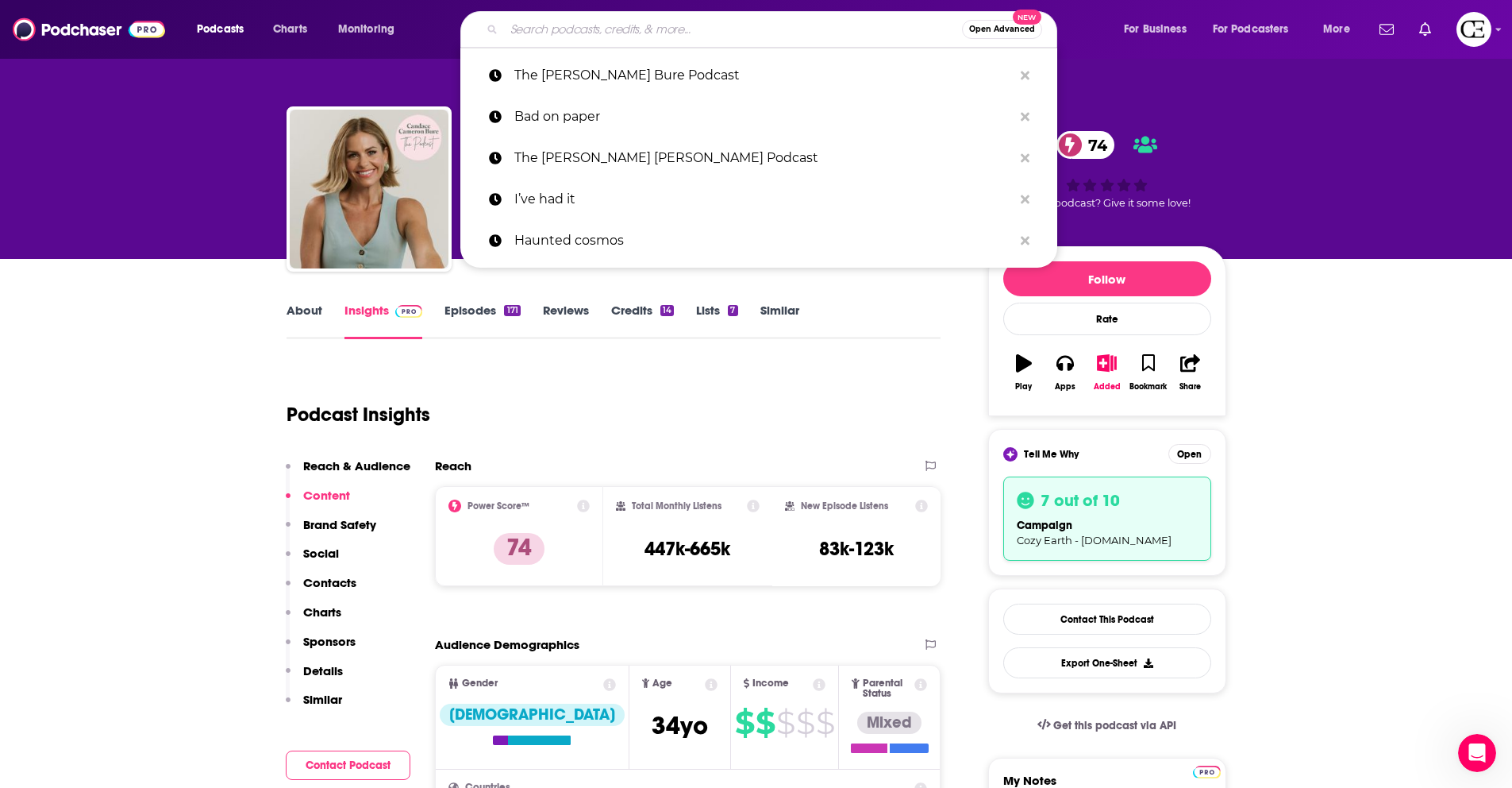
paste input "I Don't Have Enough FAITH to Be an ATHEIST"
type input "I Don't Have Enough FAITH to Be an ATHEIST"
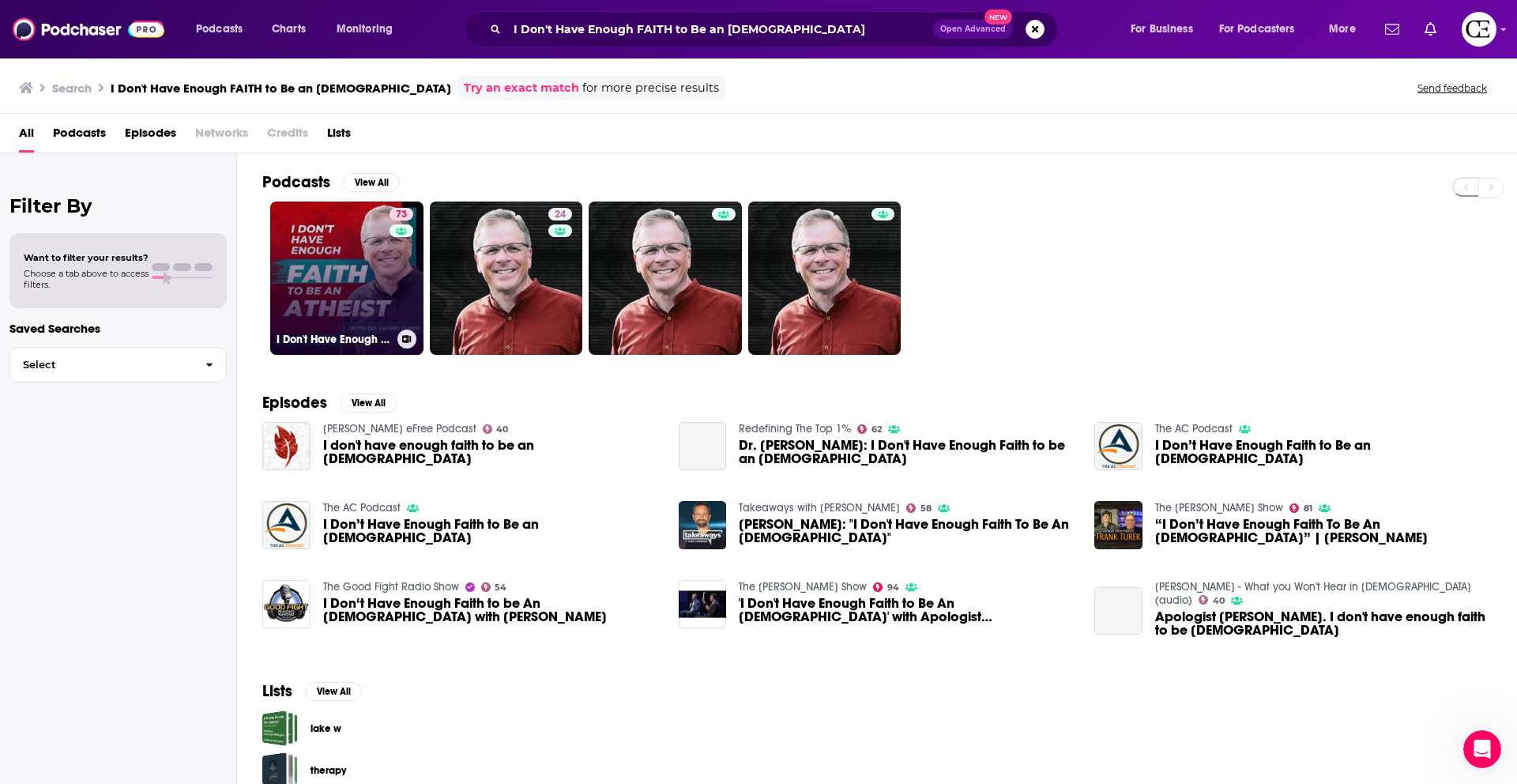
click at [377, 291] on link "73 I Don't Have Enough FAITH to Be an ATHEIST" at bounding box center [347, 278] width 153 height 153
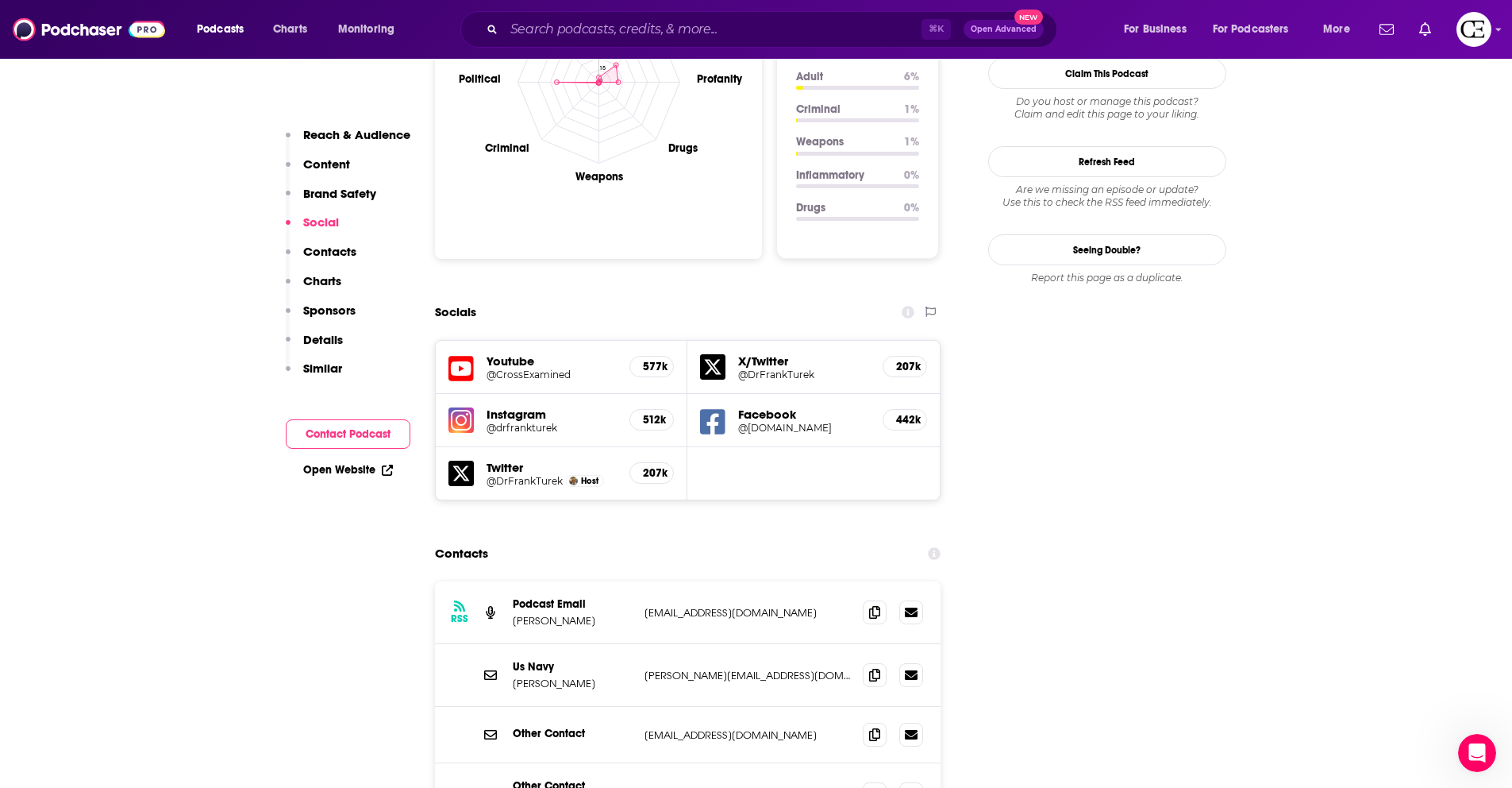
scroll to position [1836, 0]
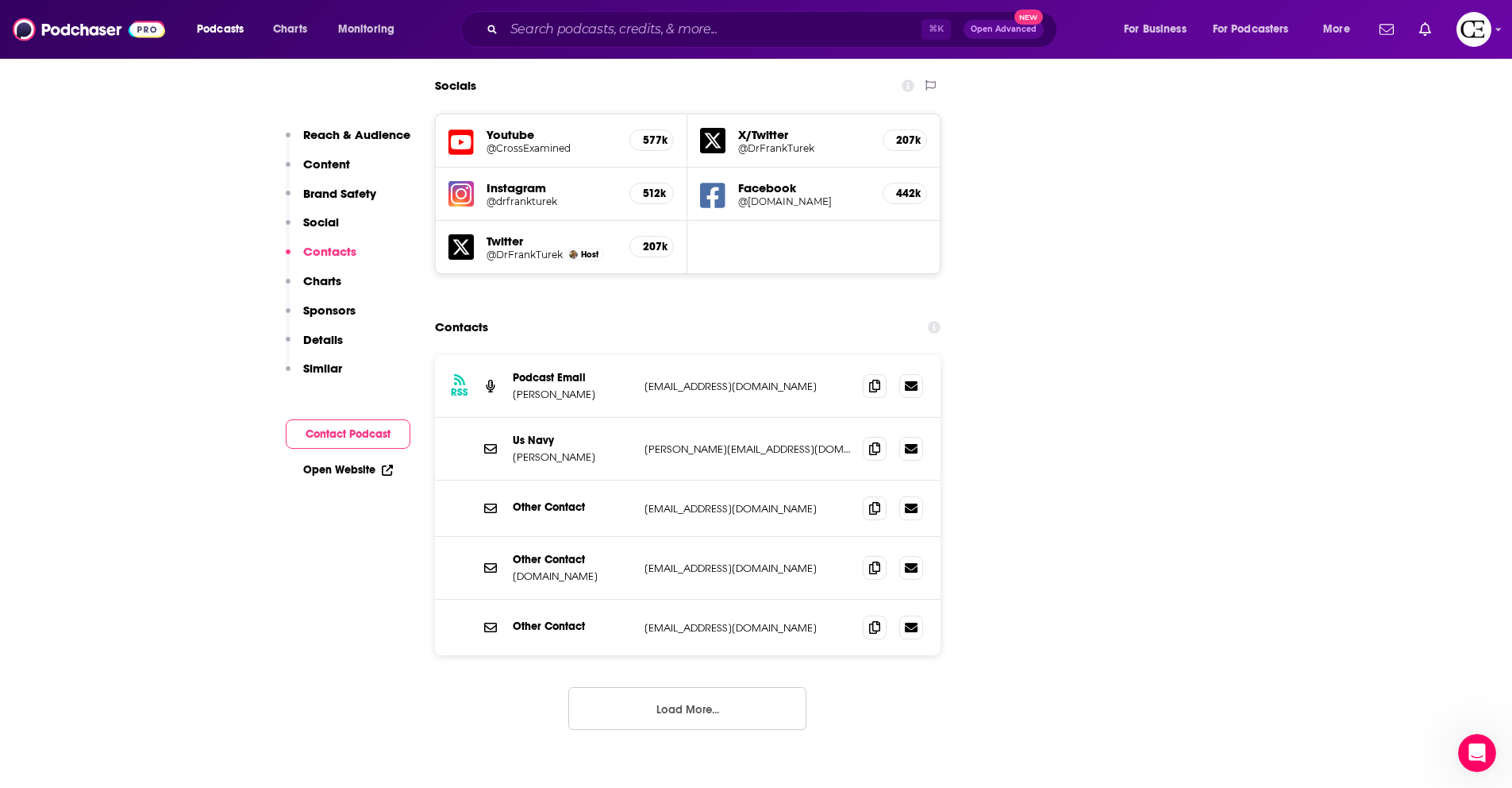
click at [650, 686] on button "Load More..." at bounding box center [687, 707] width 238 height 43
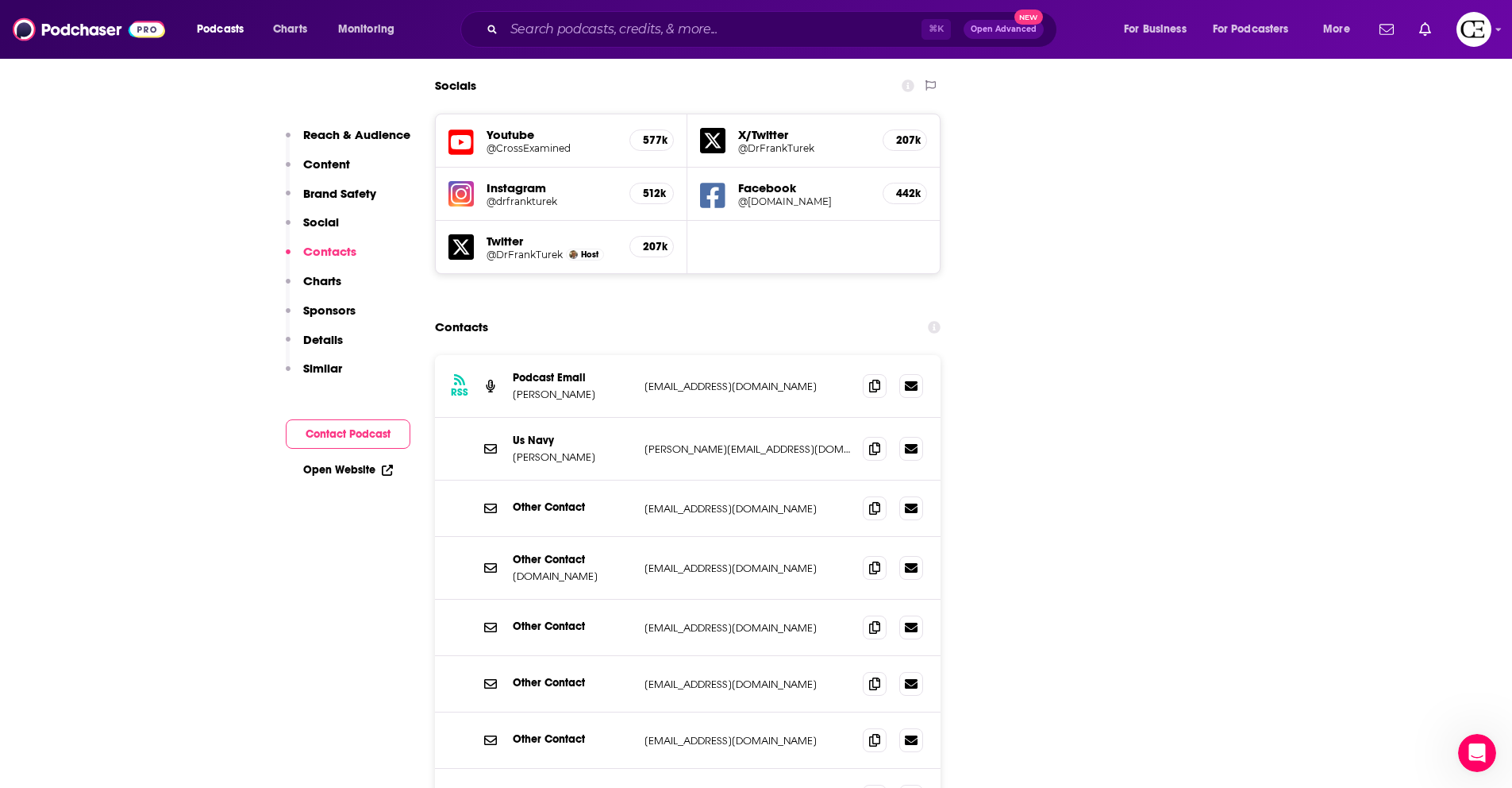
scroll to position [1931, 0]
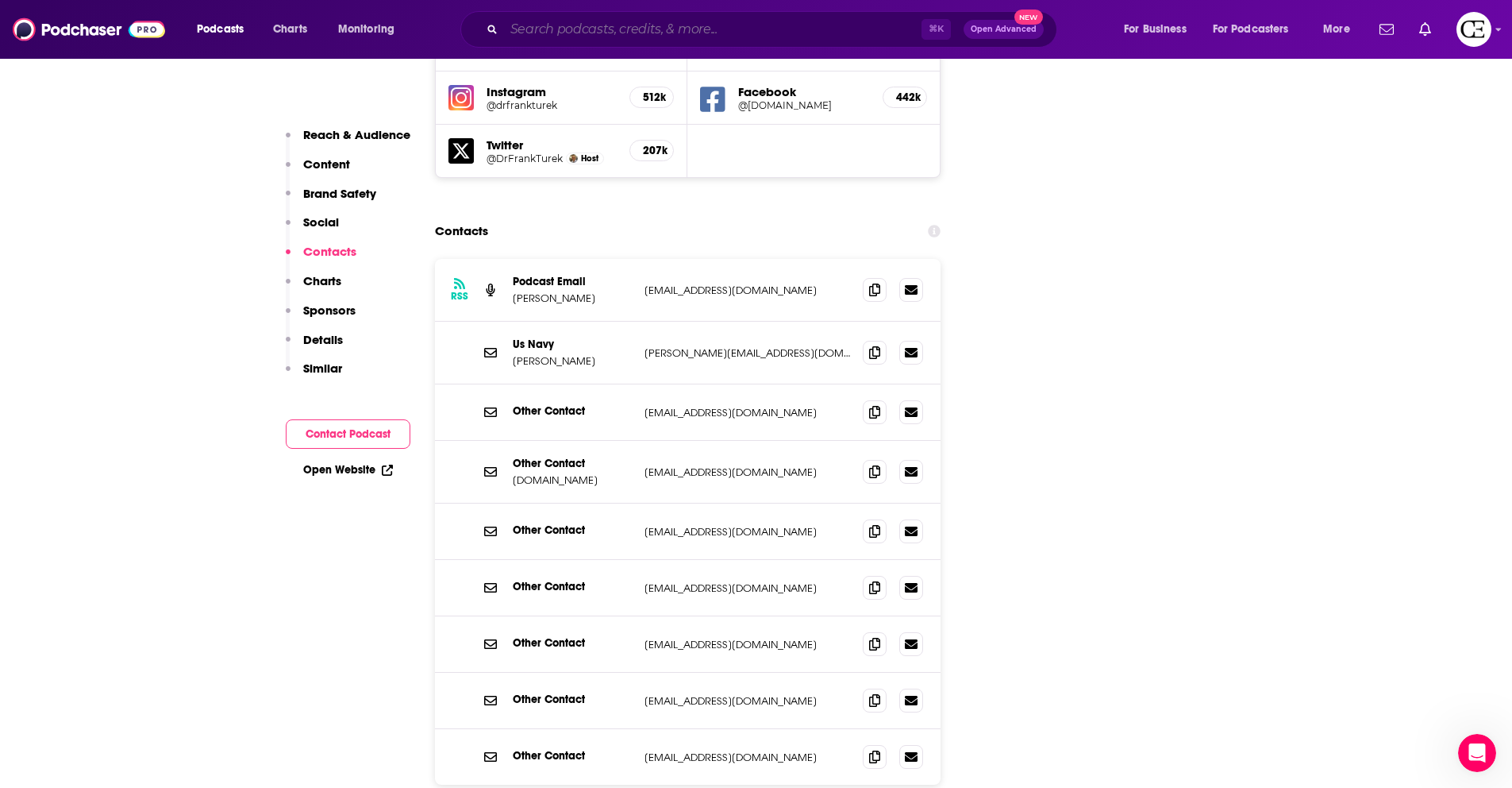
click at [604, 24] on input "Search podcasts, credits, & more..." at bounding box center [712, 29] width 418 height 25
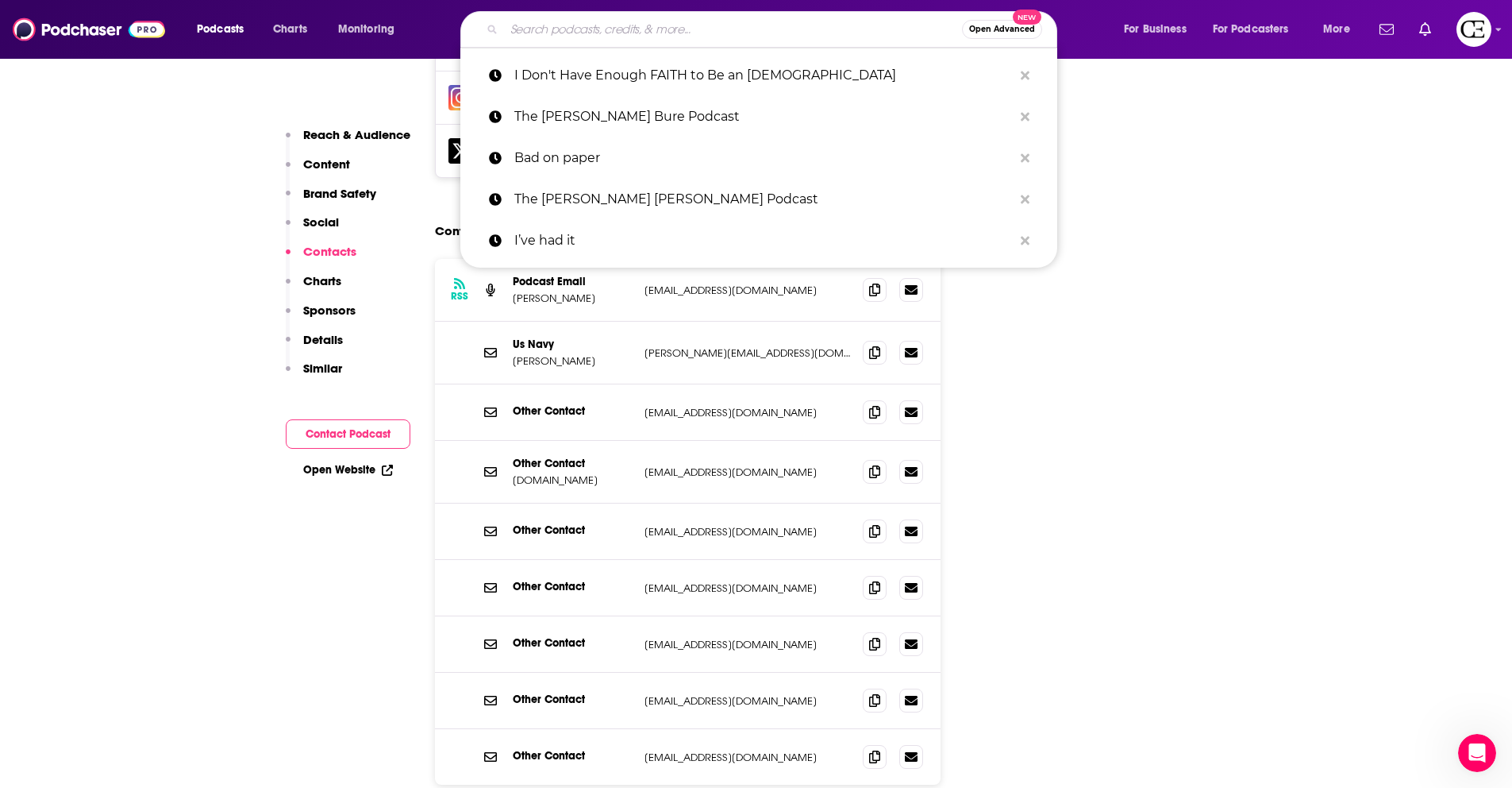
paste input "The Dr. Gabrielle Lyon Show"
type input "The Dr. Gabrielle Lyon Show"
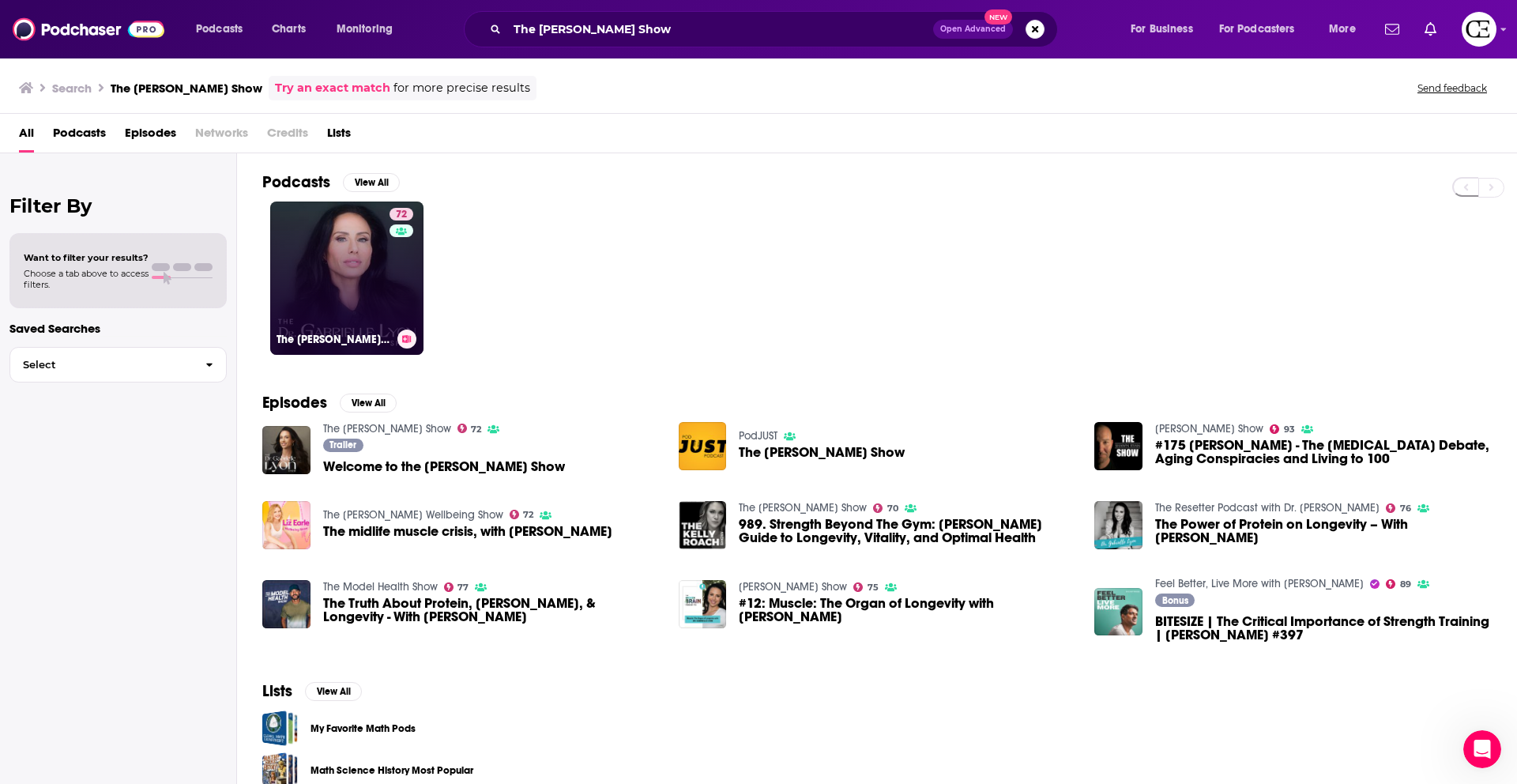
click at [411, 340] on icon at bounding box center [408, 338] width 9 height 8
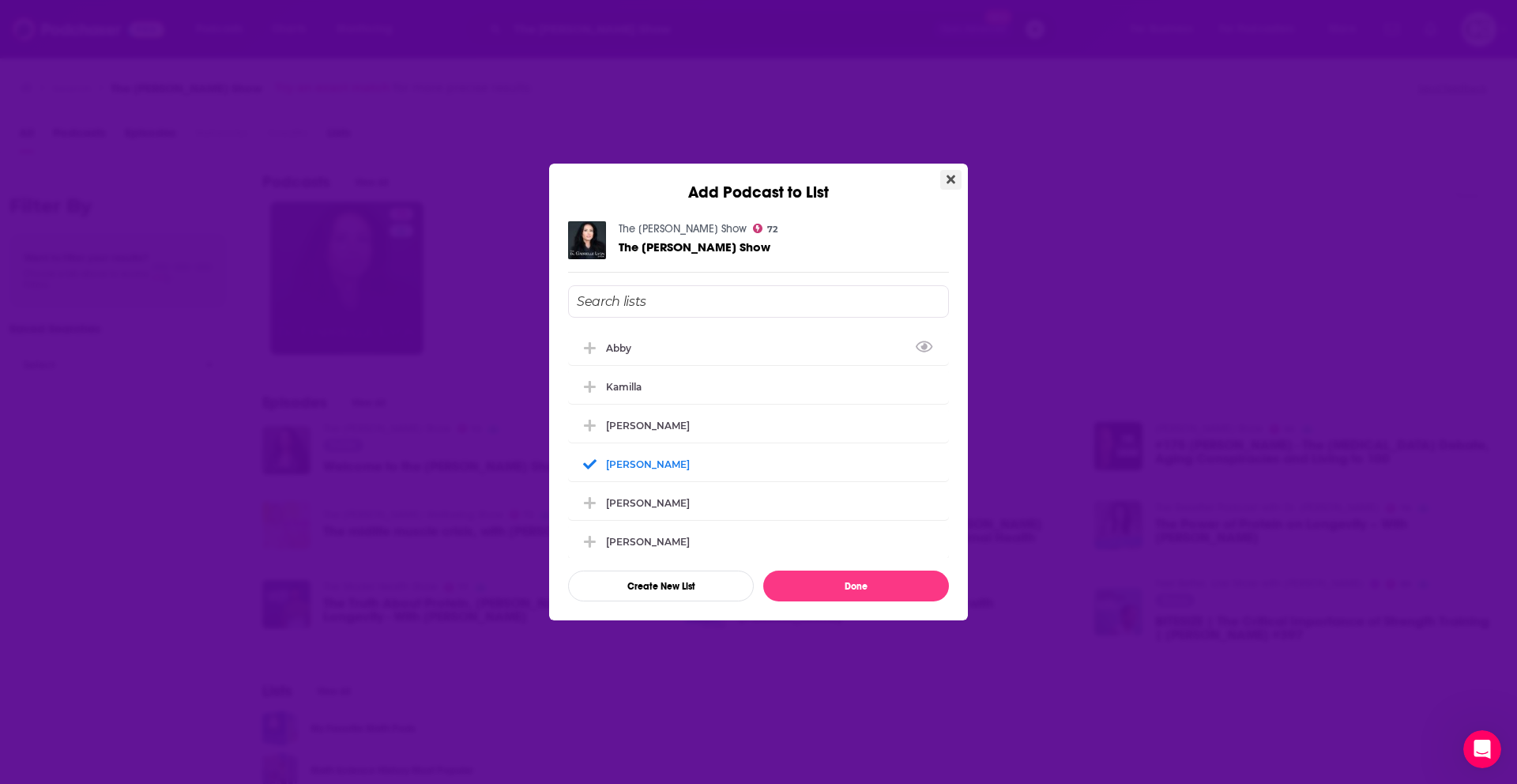
click at [948, 177] on icon "Close" at bounding box center [951, 180] width 9 height 9
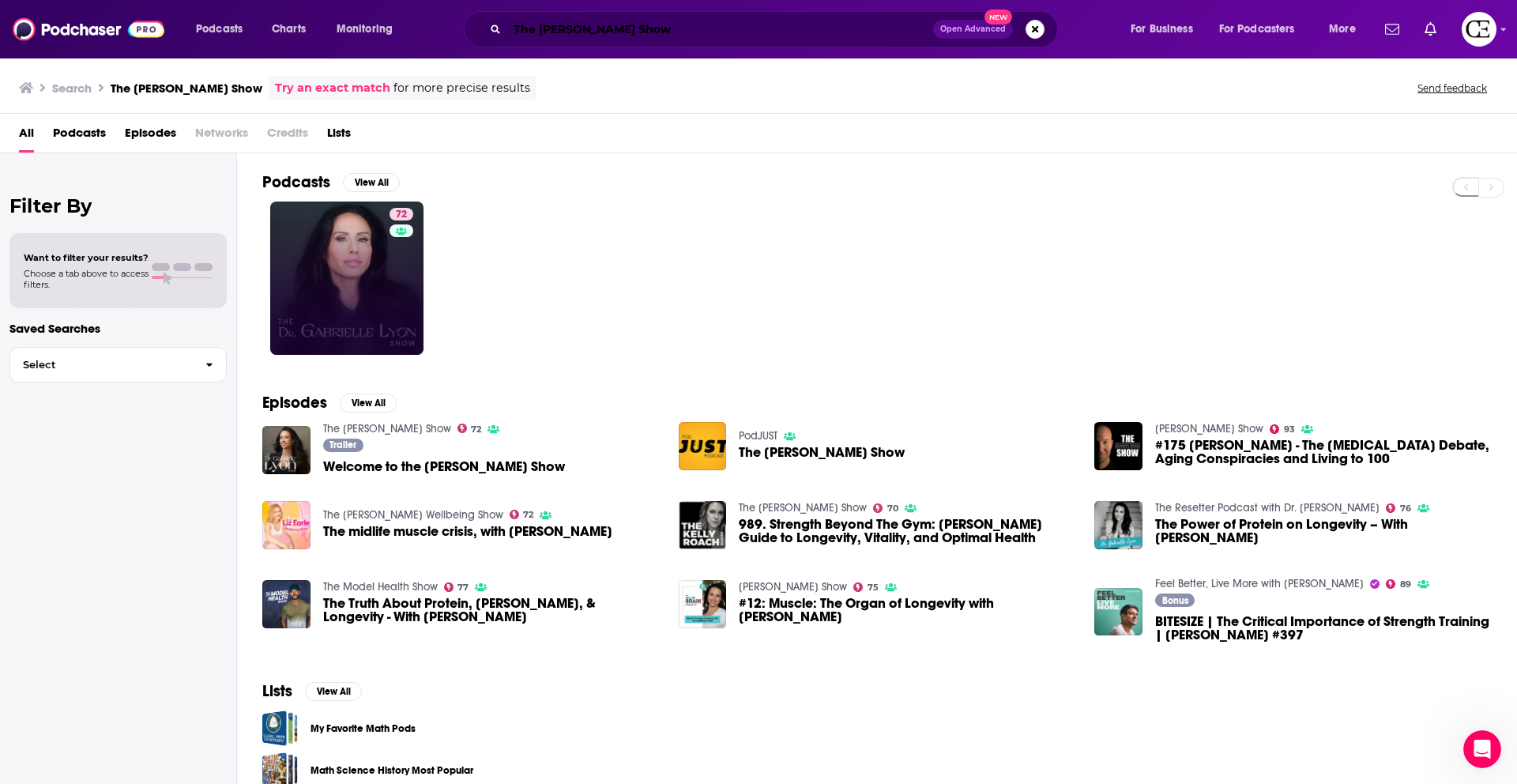
click at [671, 32] on input "The Dr. Gabrielle Lyon Show" at bounding box center [720, 29] width 426 height 25
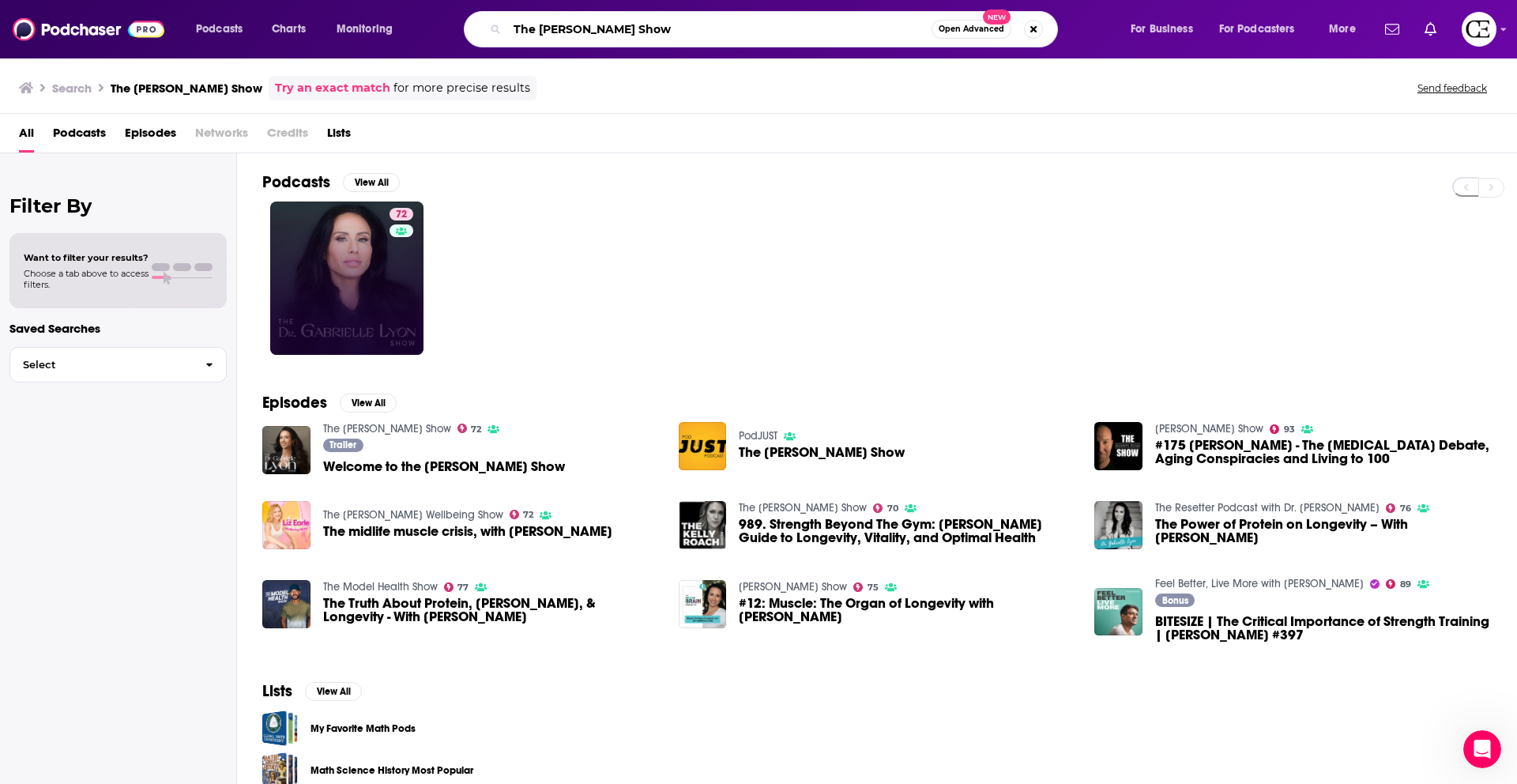
click at [671, 32] on input "The Dr. Gabrielle Lyon Show" at bounding box center [719, 29] width 424 height 25
paste input "Tim Dill"
type input "The Tim Dillon Show"
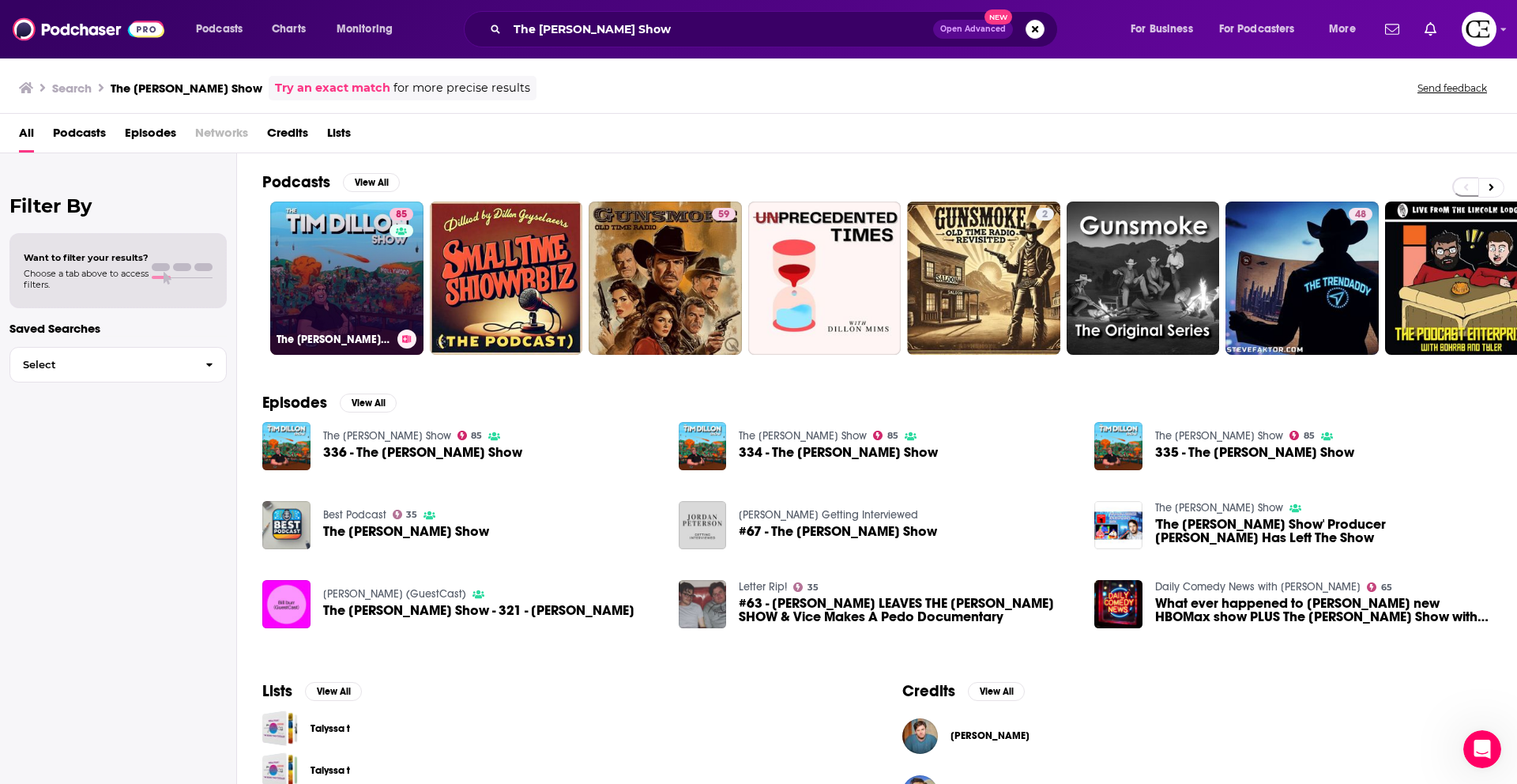
click at [403, 338] on icon at bounding box center [408, 338] width 9 height 8
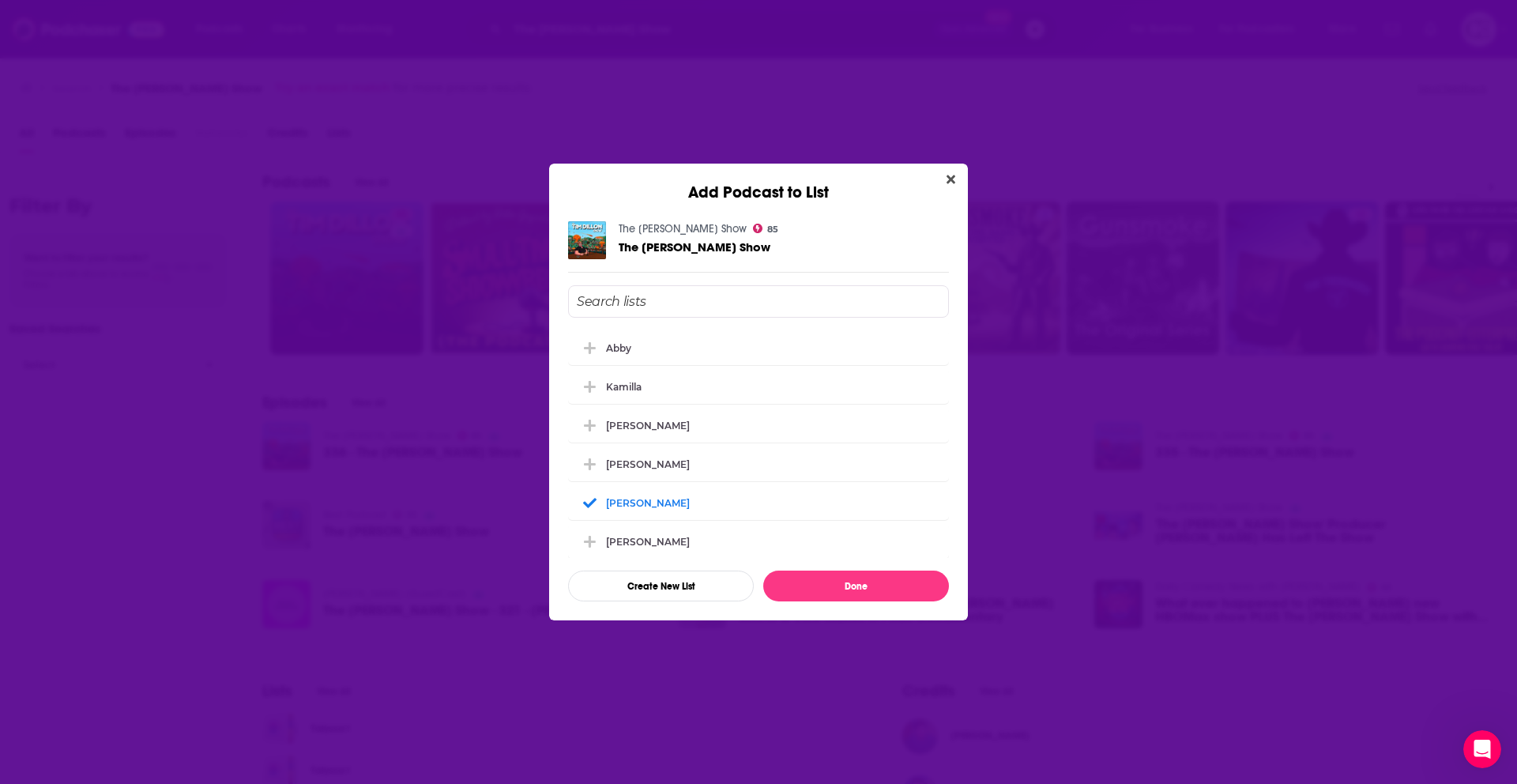
click at [409, 333] on div "Add Podcast to List The Tim Dillon Show 85 The Tim Dillon Show Abby Kamilla Log…" at bounding box center [758, 392] width 1517 height 784
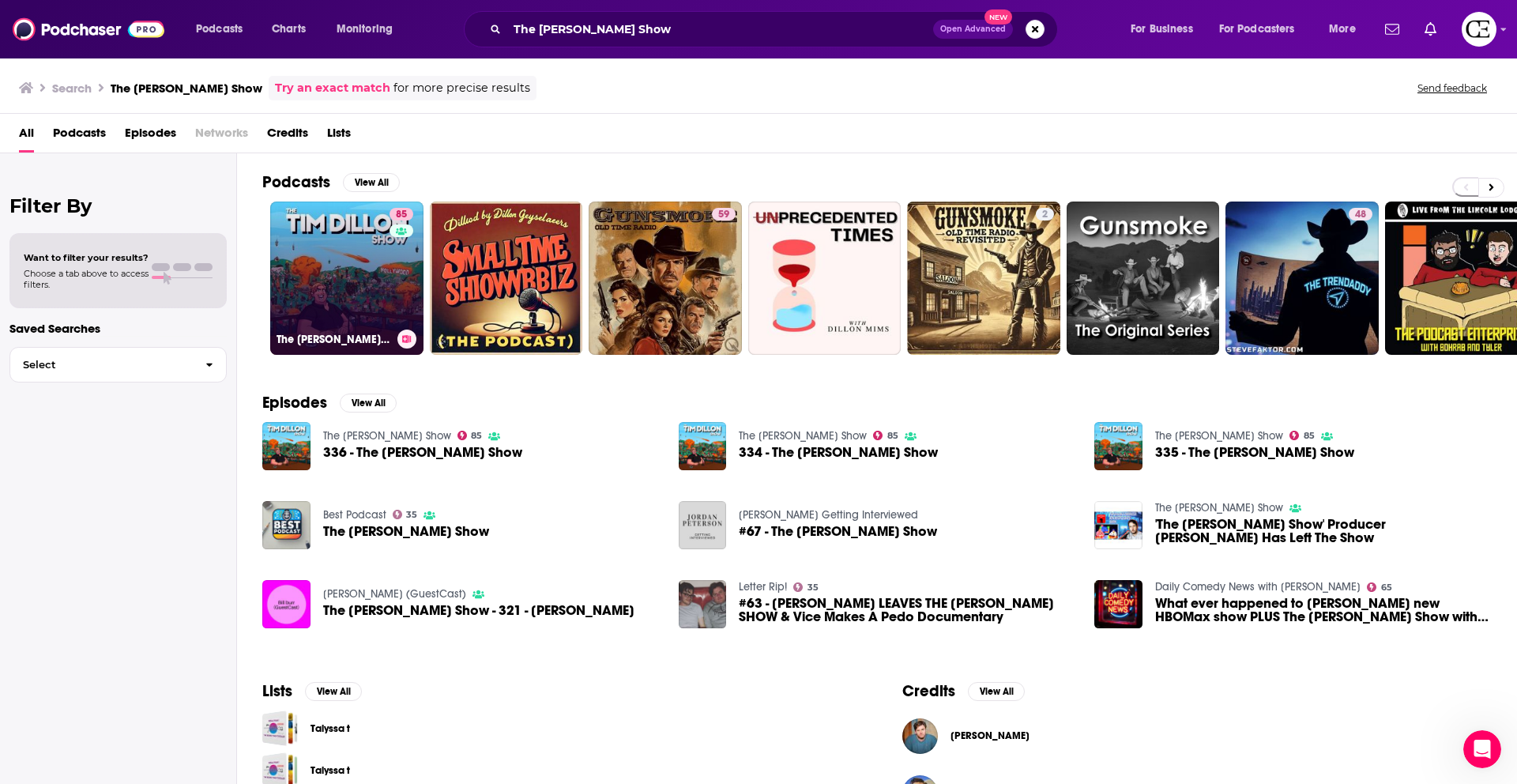
click at [356, 276] on link "85 The Tim Dillon Show" at bounding box center [347, 278] width 153 height 153
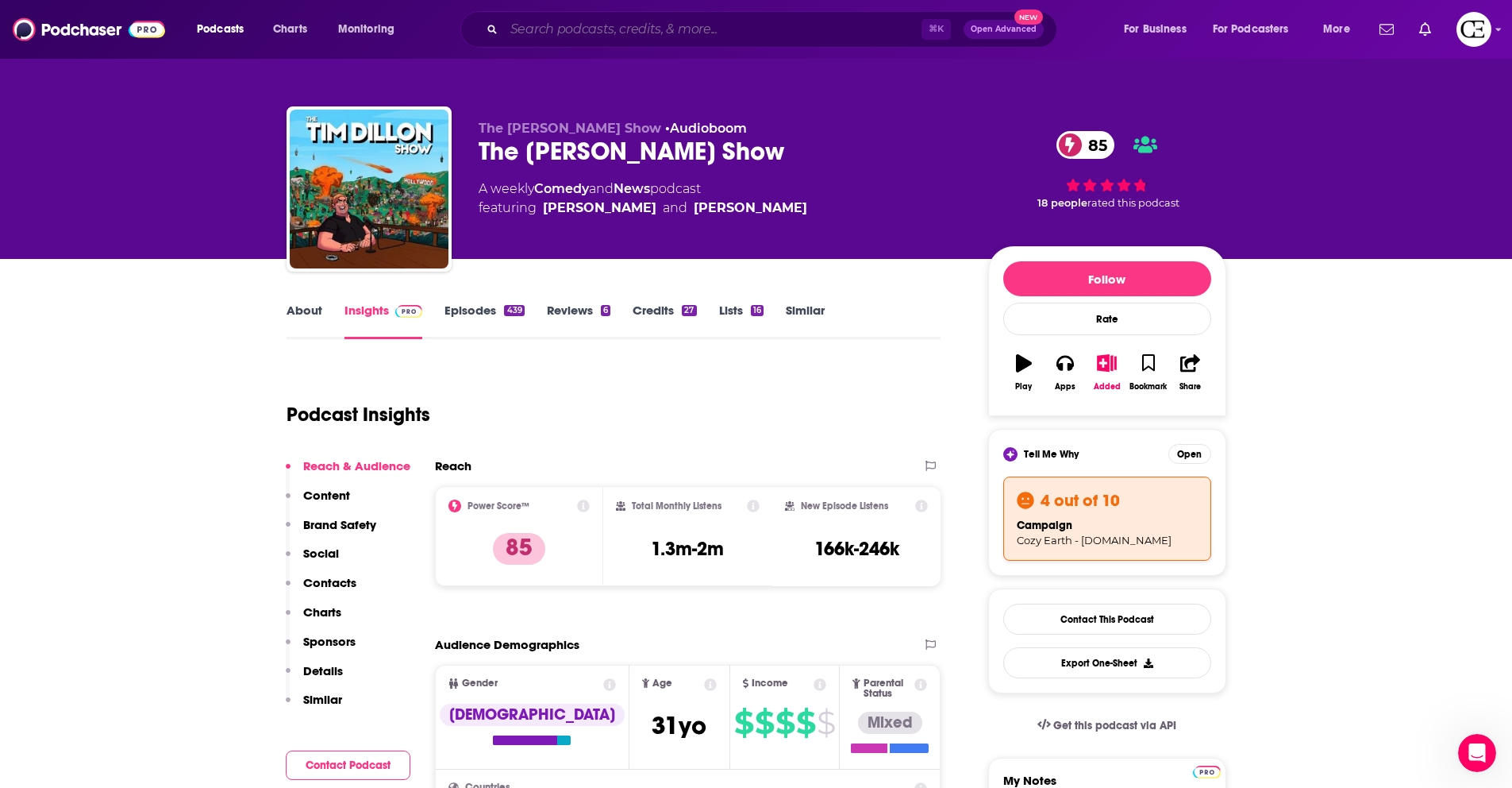
click at [615, 42] on input "Search podcasts, credits, & more..." at bounding box center [712, 29] width 418 height 25
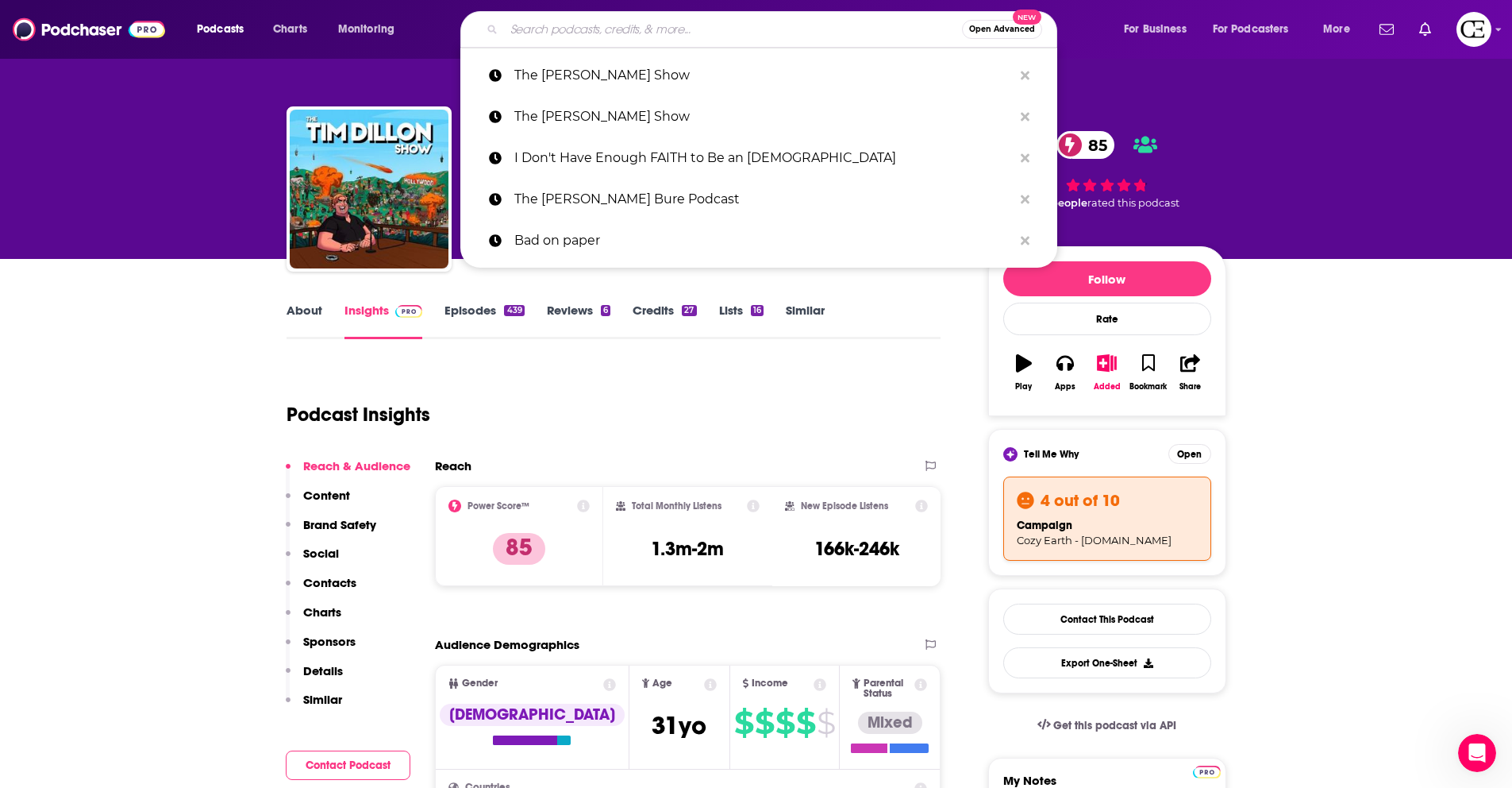
paste input "Bulwark"
type input "Bulwark"
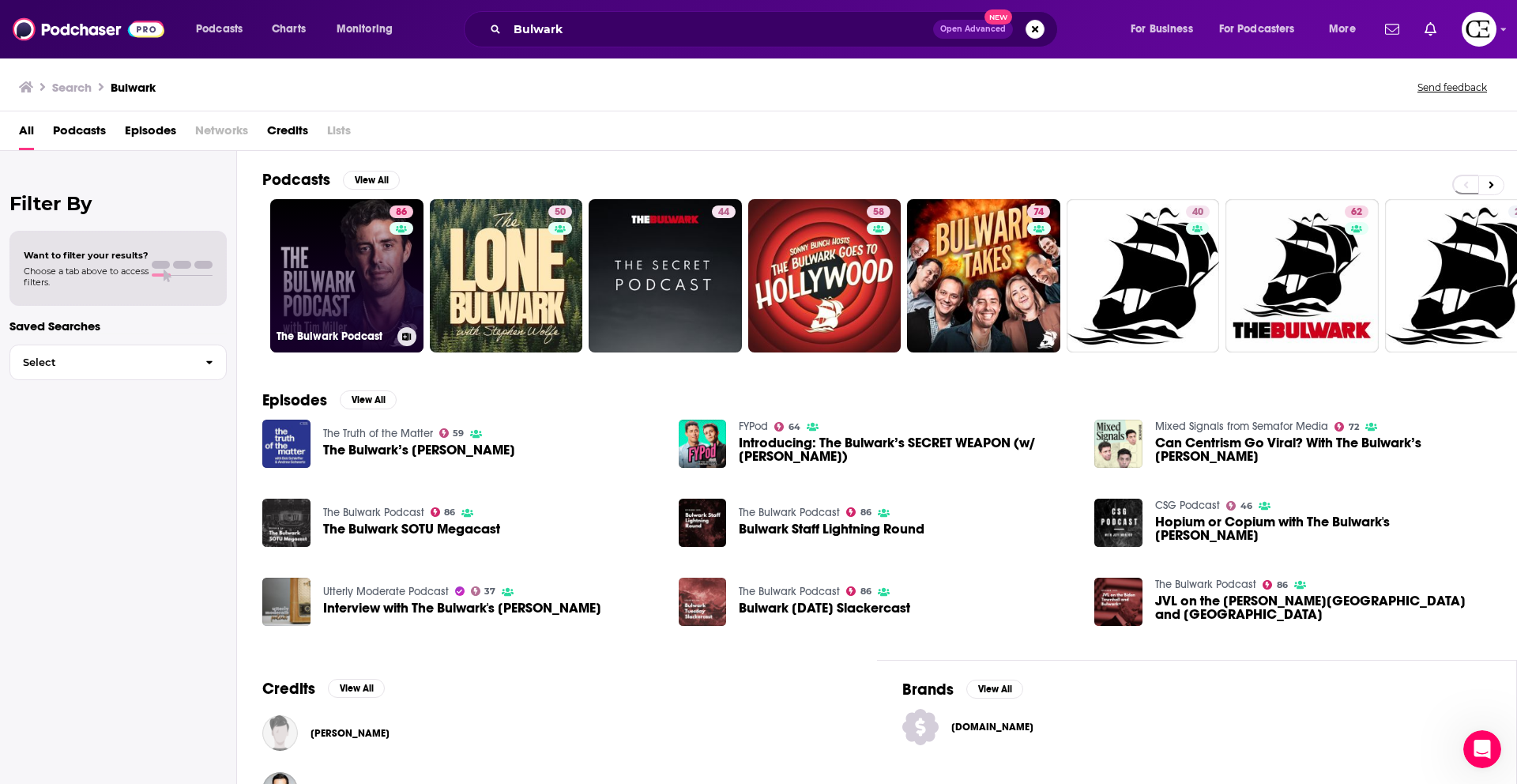
click at [347, 272] on link "86 The Bulwark Podcast" at bounding box center [347, 276] width 153 height 153
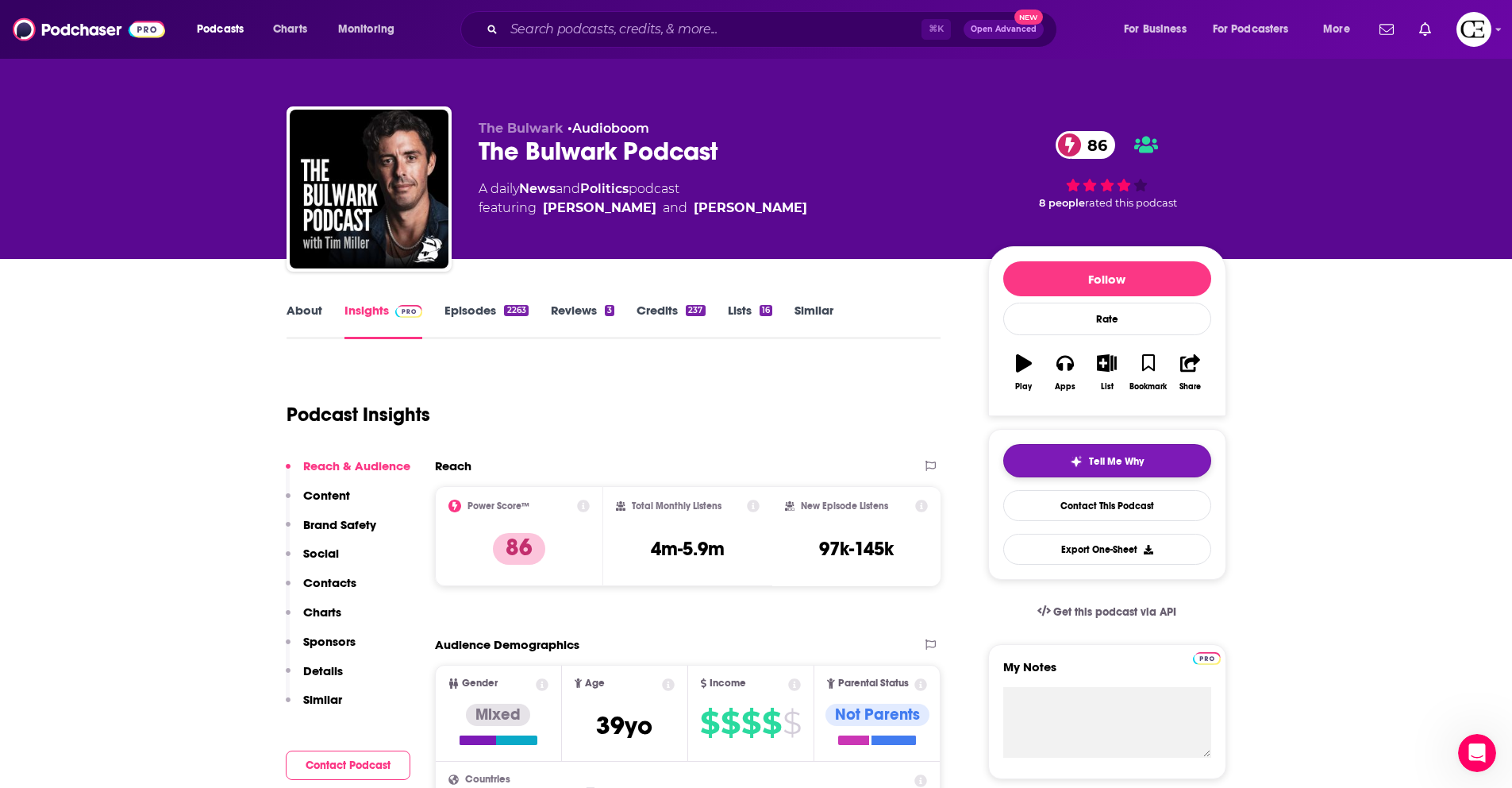
click at [1086, 459] on div "Tell Me Why" at bounding box center [1106, 462] width 73 height 13
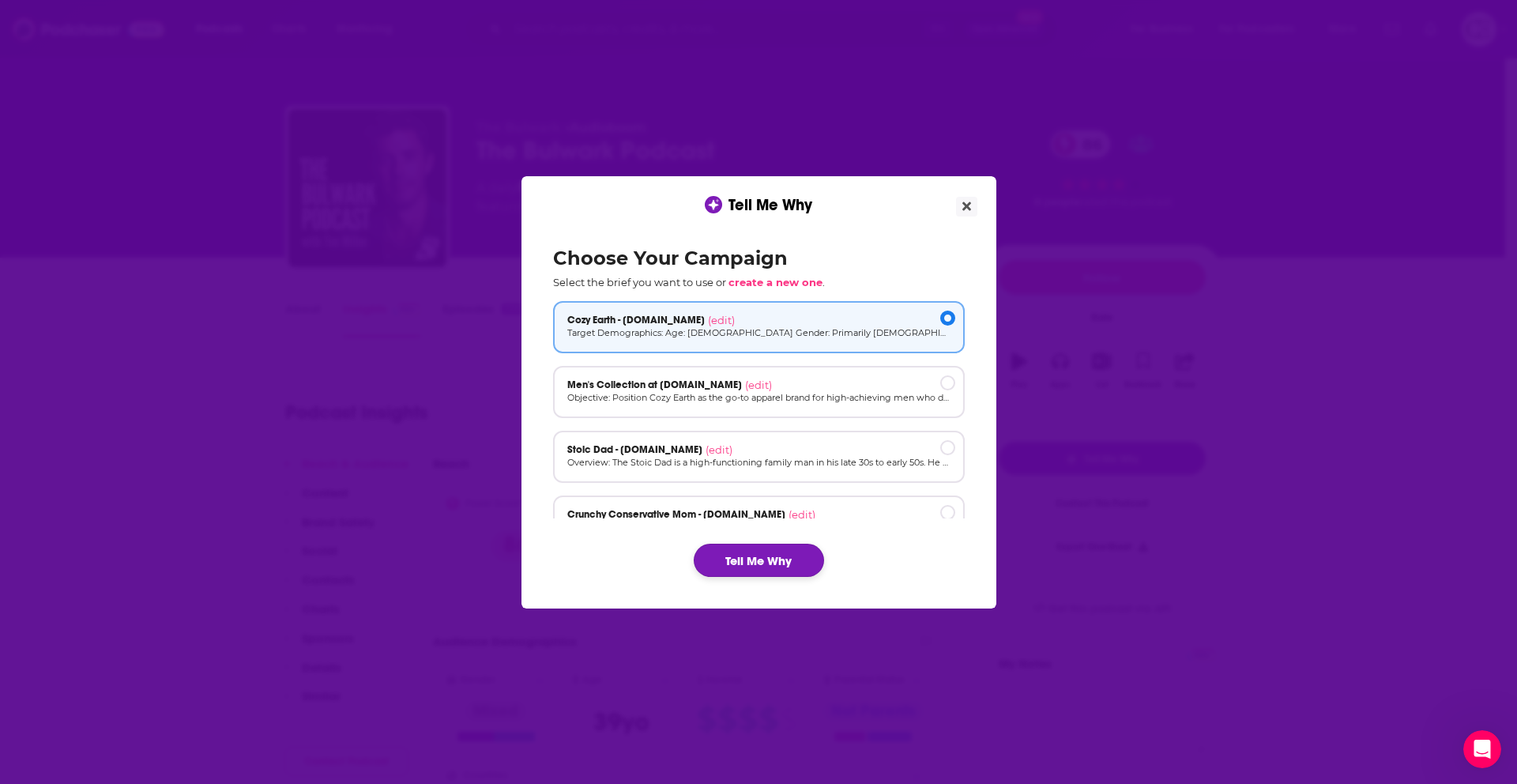
click at [770, 568] on button "Tell Me Why" at bounding box center [759, 559] width 130 height 33
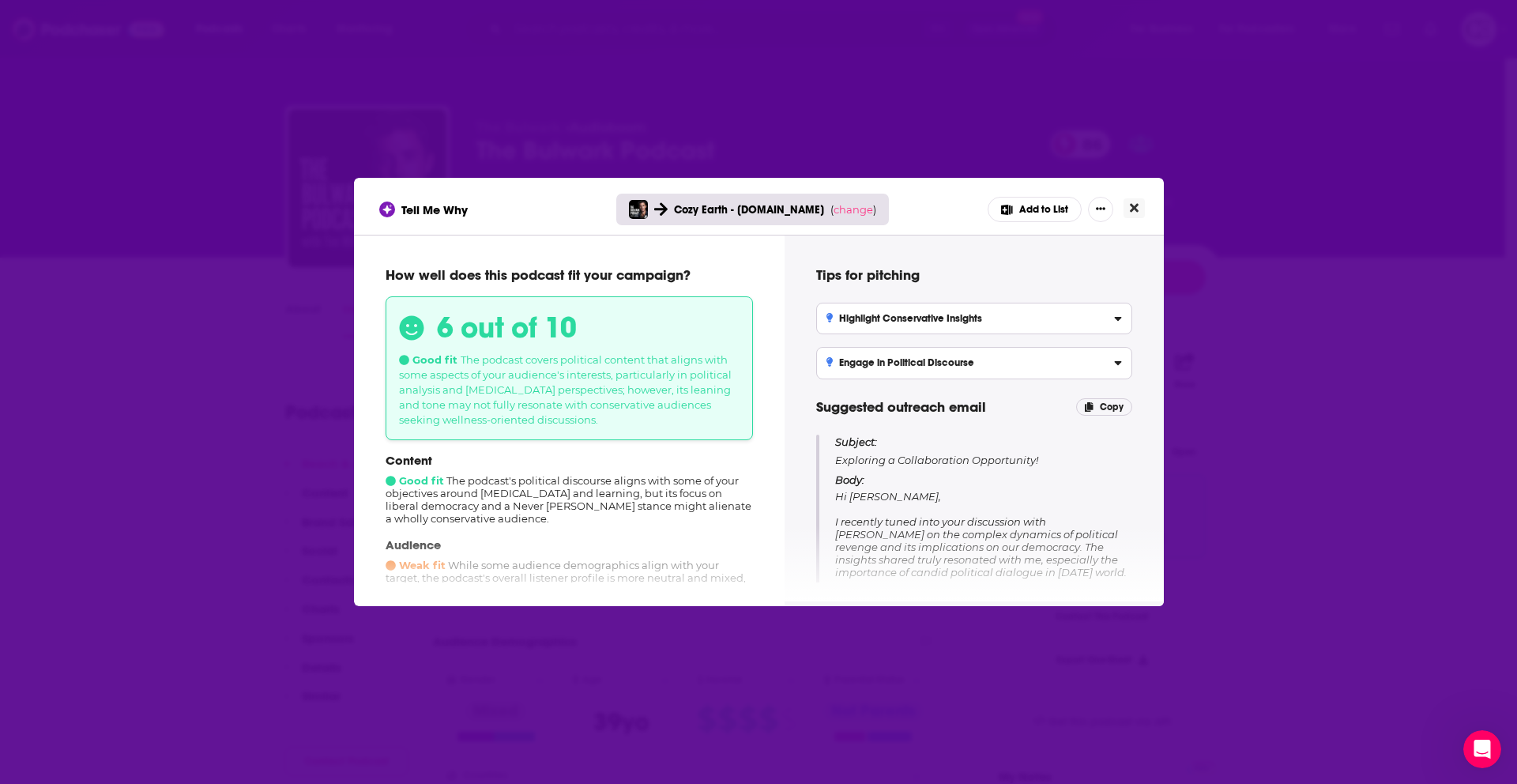
click at [1134, 200] on button "Close" at bounding box center [1134, 208] width 22 height 20
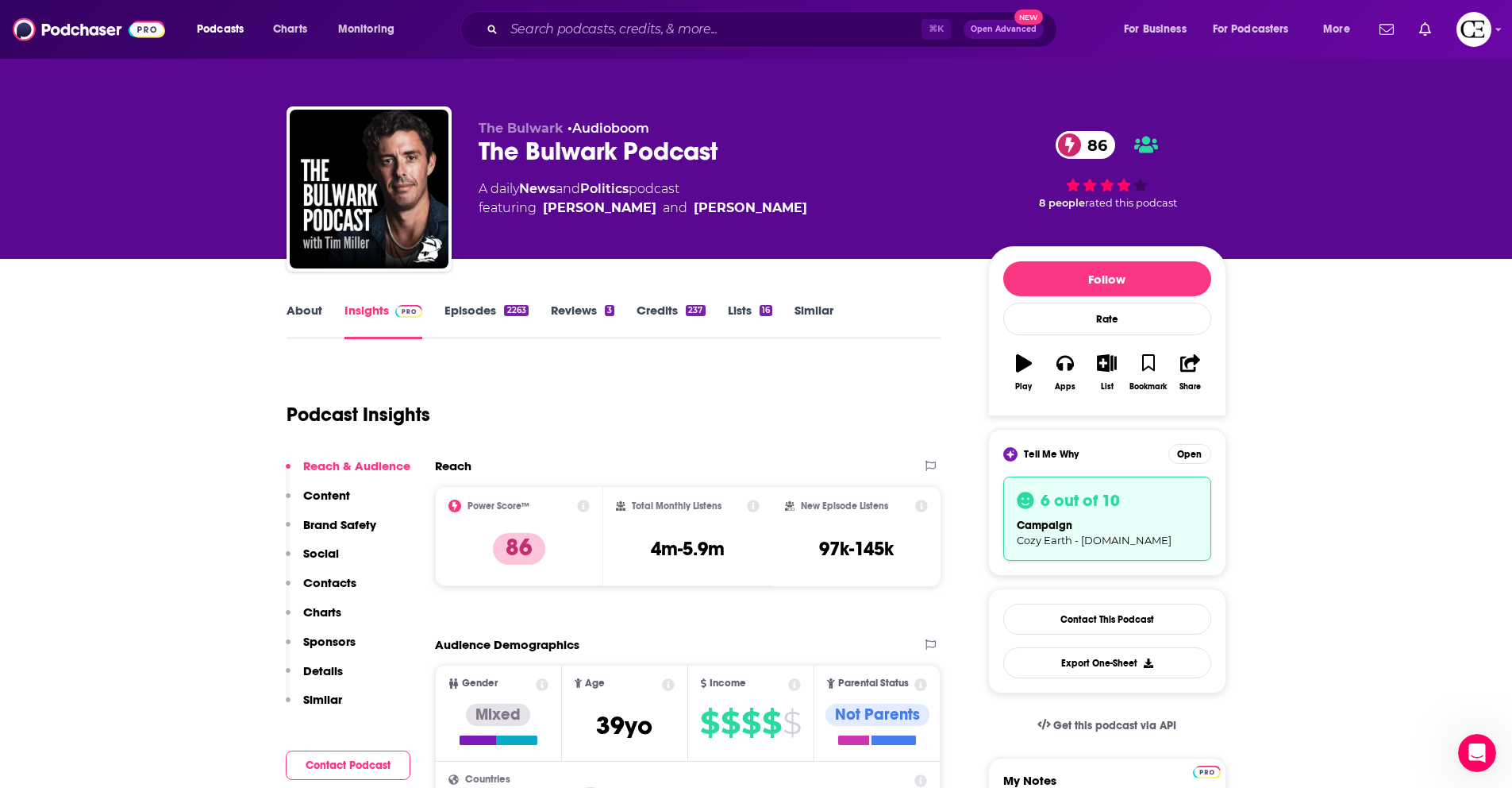
click at [489, 151] on div "The Bulwark Podcast 86" at bounding box center [721, 151] width 484 height 31
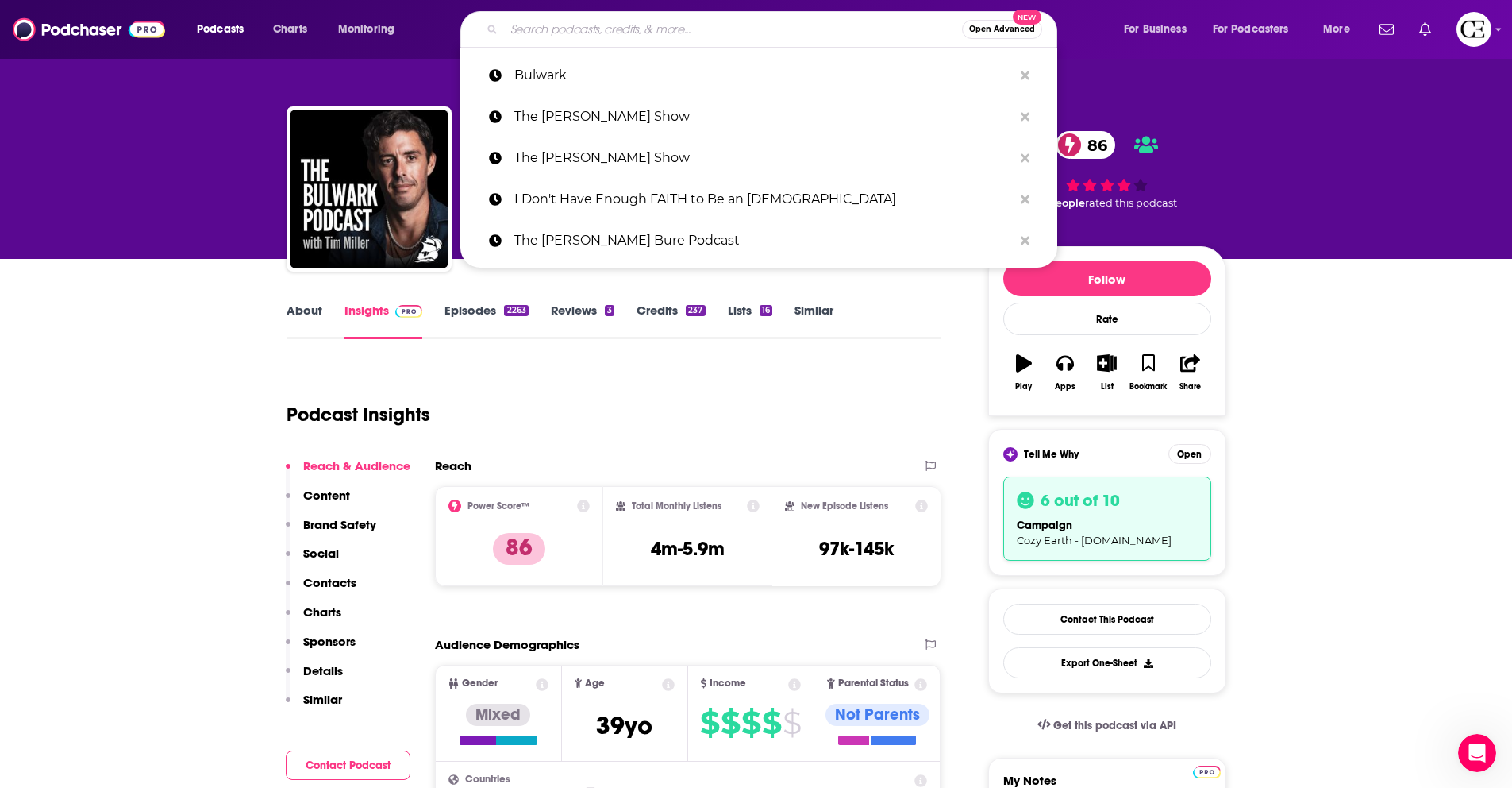
click at [612, 34] on input "Search podcasts, credits, & more..." at bounding box center [732, 29] width 458 height 25
paste input "Kaplan and crew"
type input "Kaplan and crew"
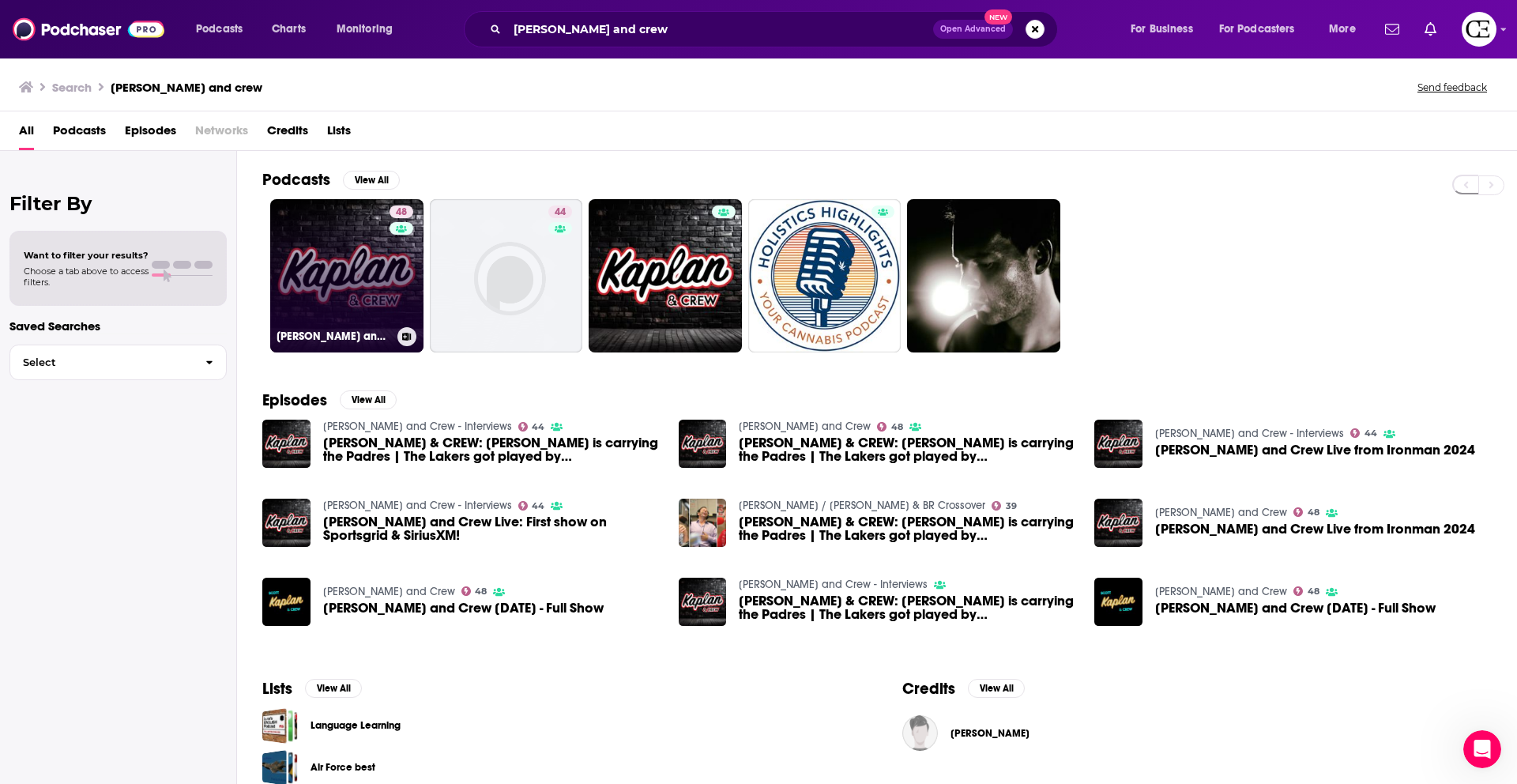
click at [391, 263] on div "48" at bounding box center [403, 266] width 28 height 122
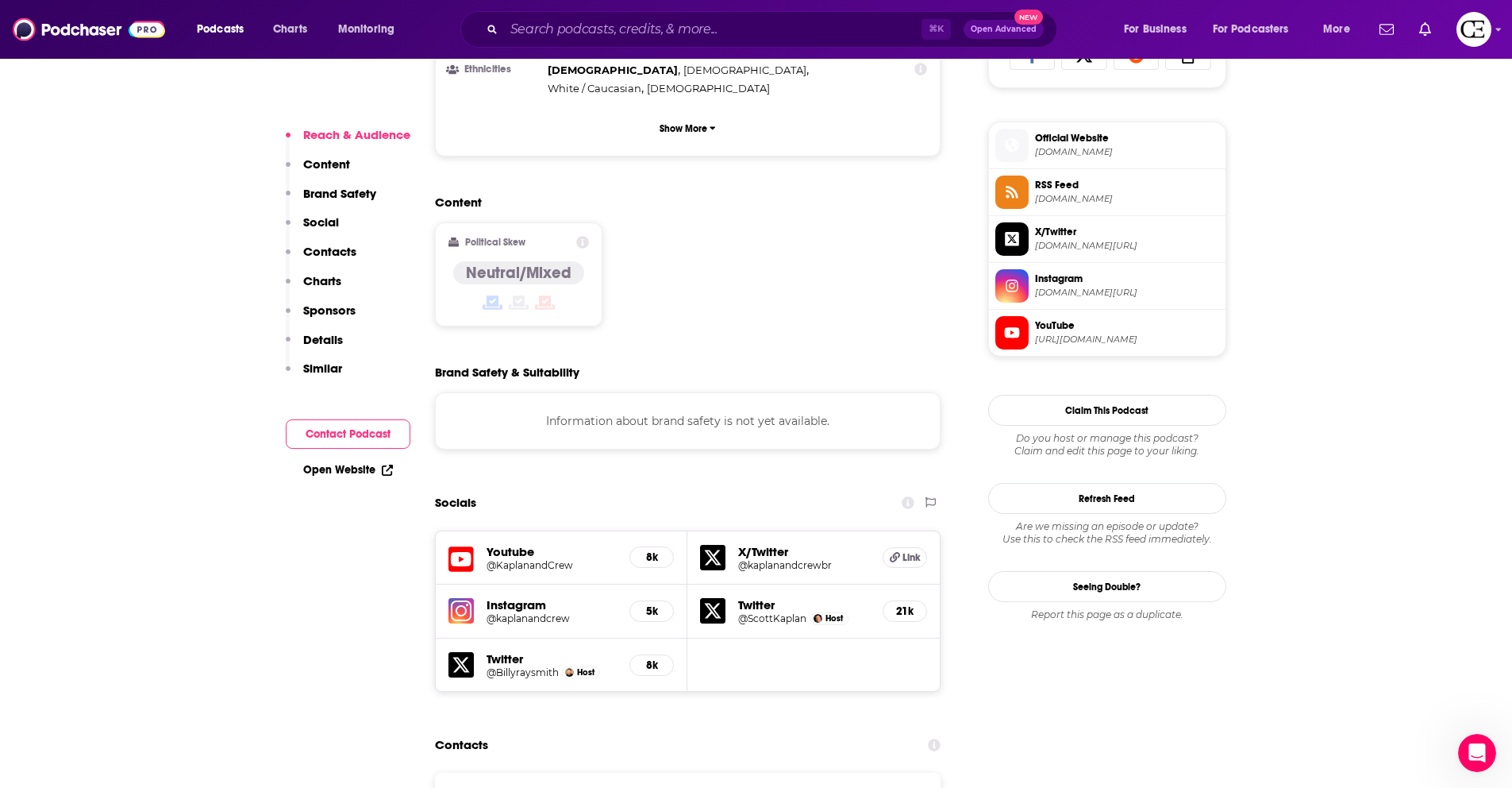
scroll to position [1439, 0]
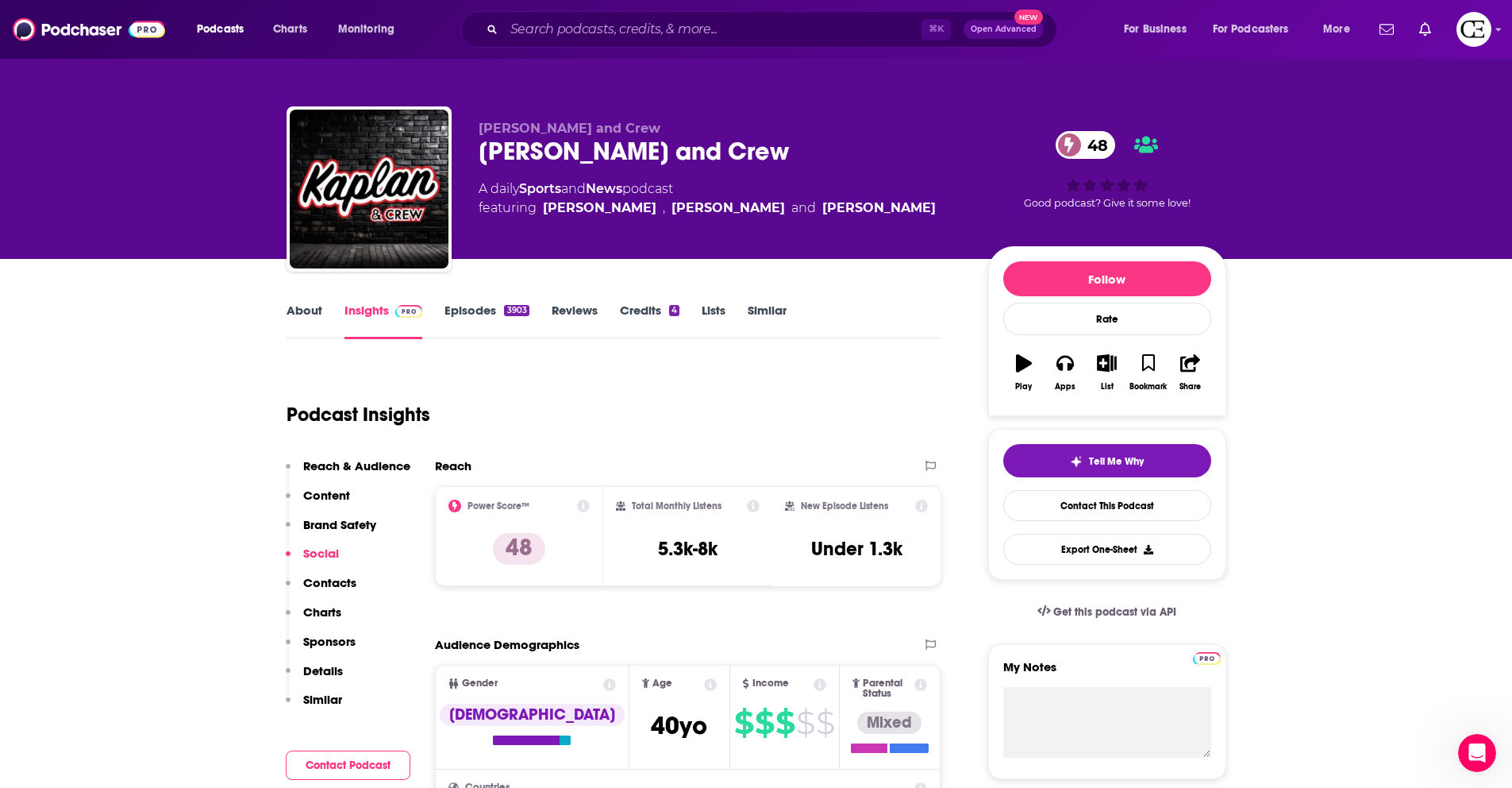
click at [558, 155] on div "Kaplan and Crew 48" at bounding box center [721, 151] width 484 height 31
copy div "Kaplan and Crew 48"
click at [563, 29] on input "Search podcasts, credits, & more..." at bounding box center [712, 29] width 418 height 25
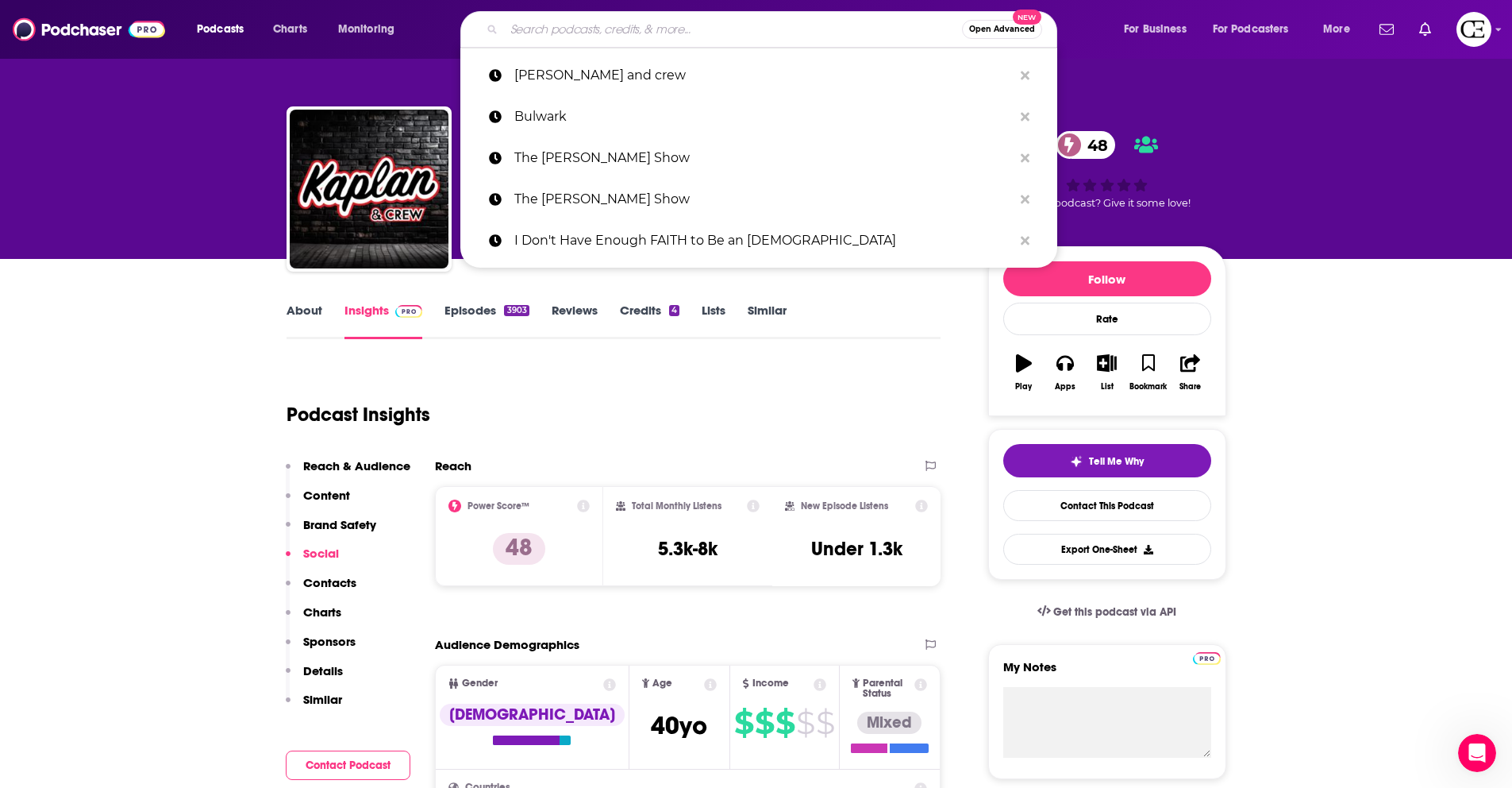
paste input "Tom Bilyeu's Impact Theory"
type input "Tom Bilyeu's Impact Theory"
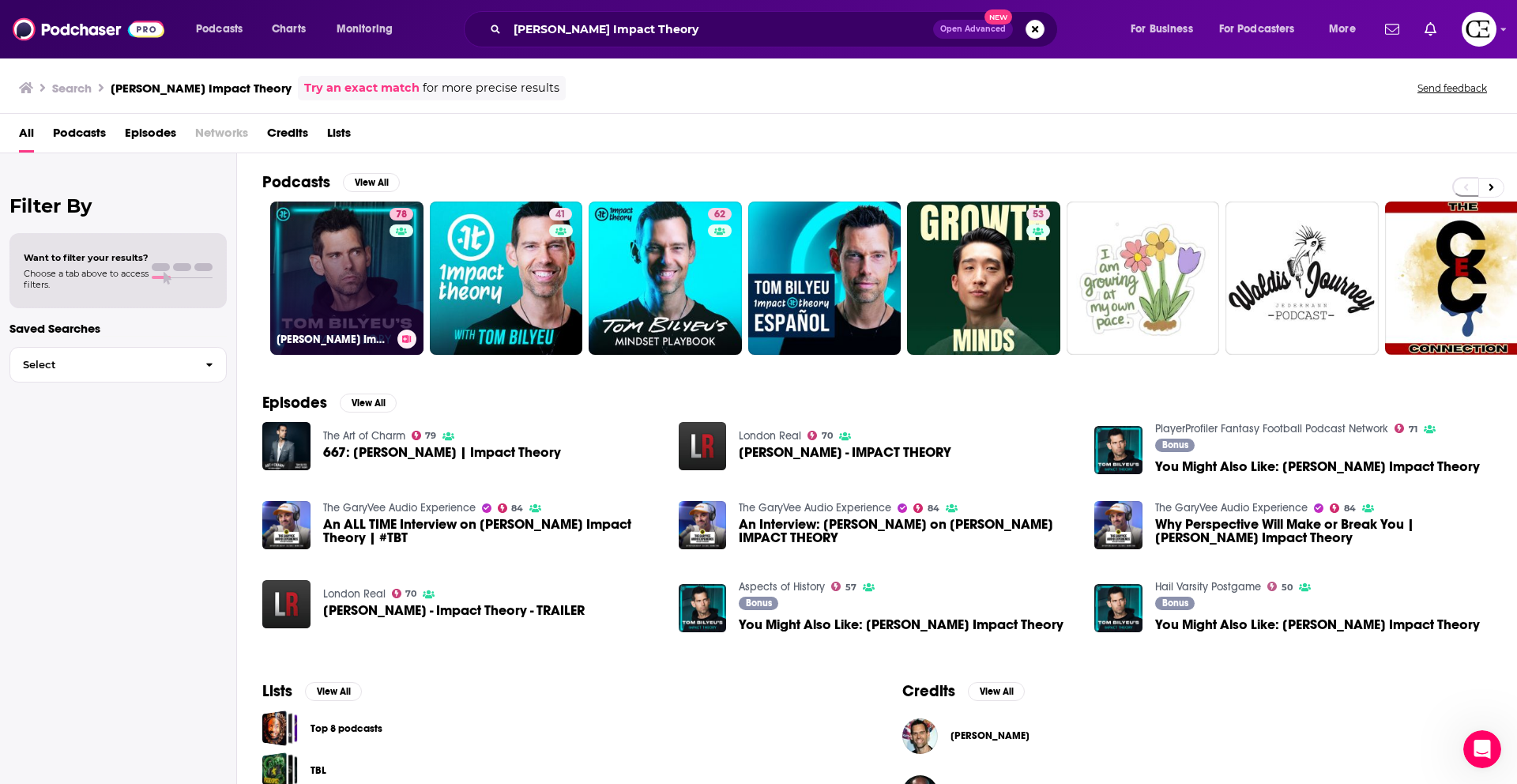
click at [403, 336] on icon at bounding box center [408, 338] width 9 height 8
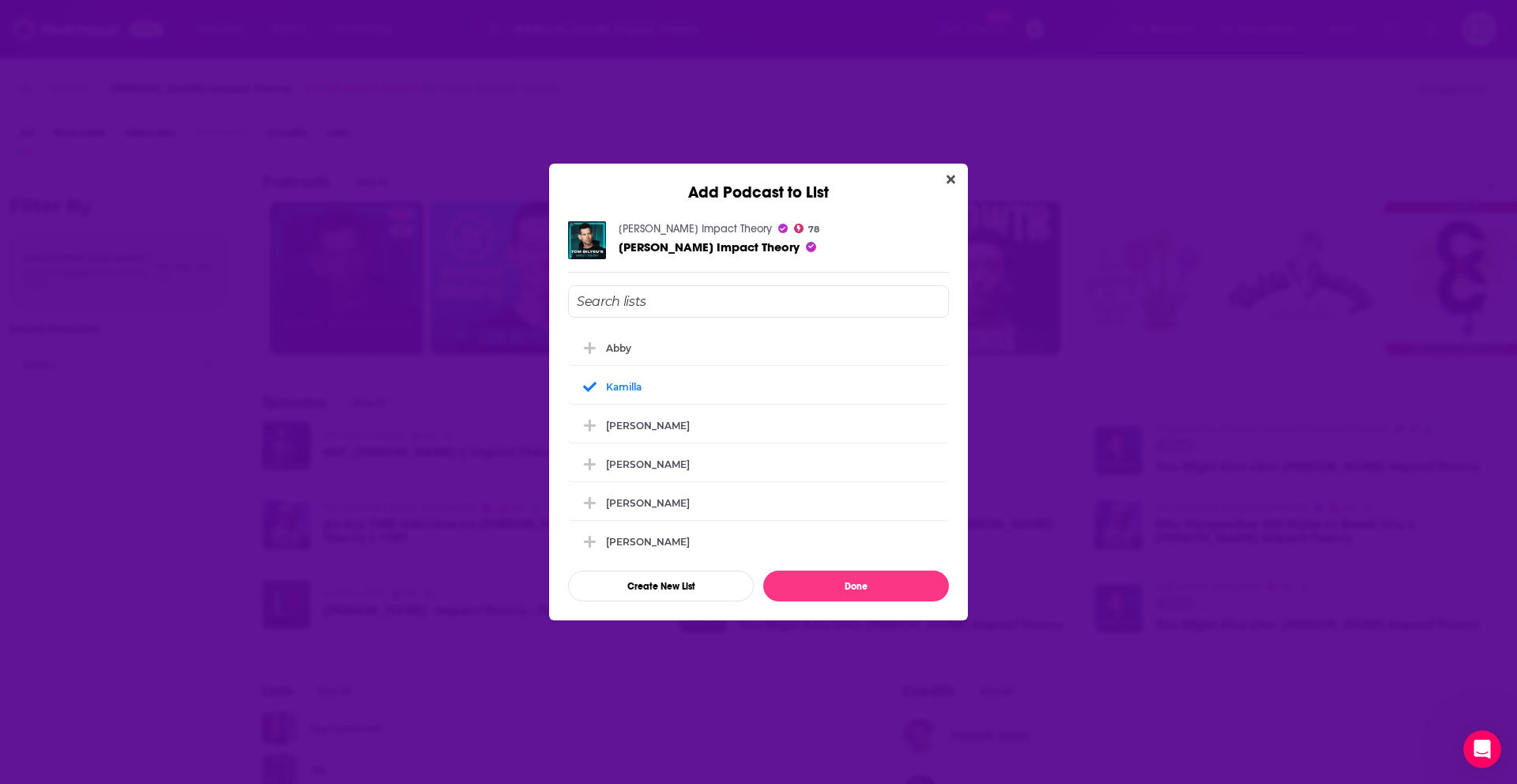
click at [403, 336] on div "Add Podcast to List Tom Bilyeu's Impact Theory 78 Tom Bilyeu's Impact Theory Ab…" at bounding box center [758, 392] width 1517 height 784
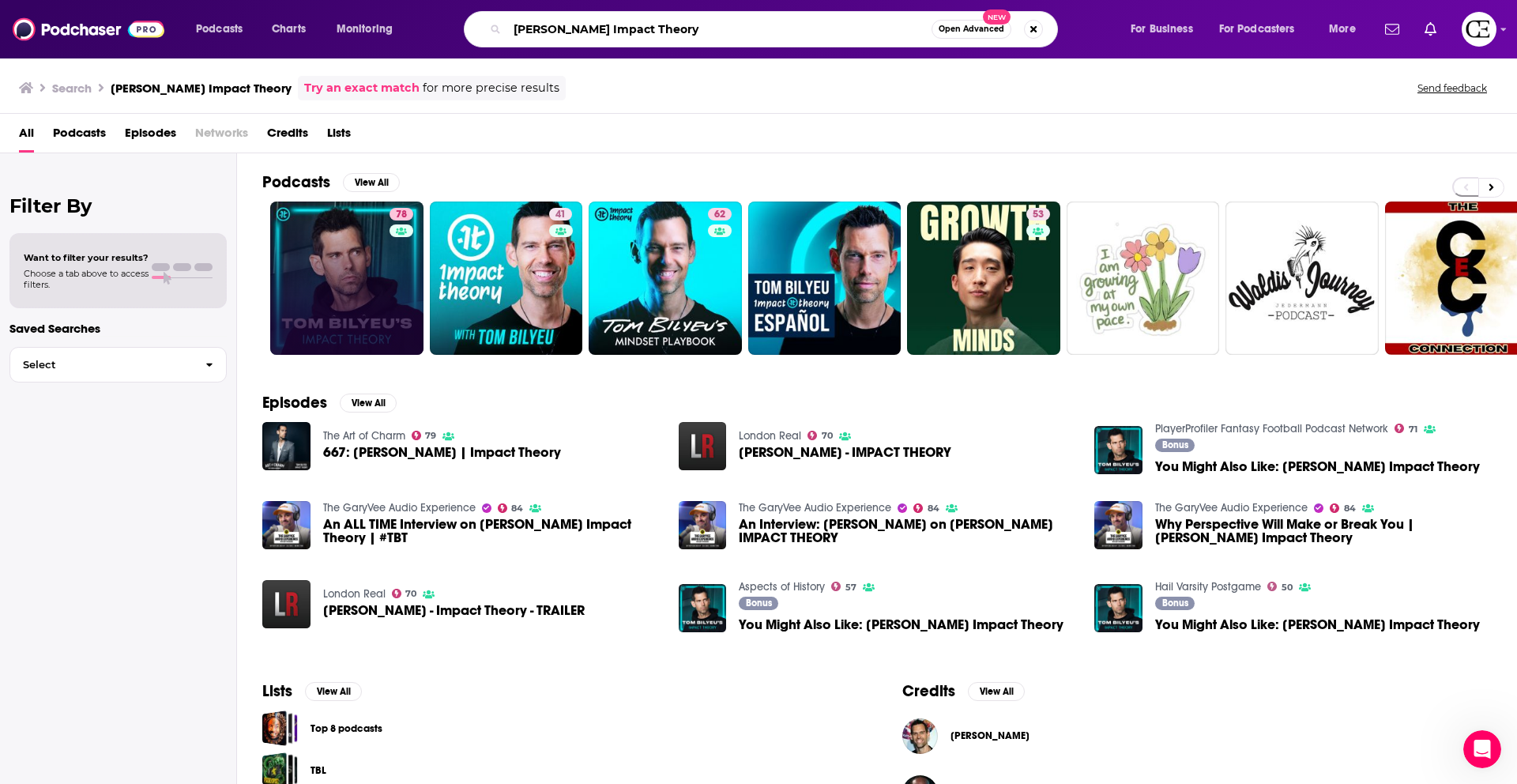
click at [622, 33] on input "Tom Bilyeu's Impact Theory" at bounding box center [719, 29] width 424 height 25
paste input "Well with Arielle Lorre"
type input "Well with Arielle Lorre"
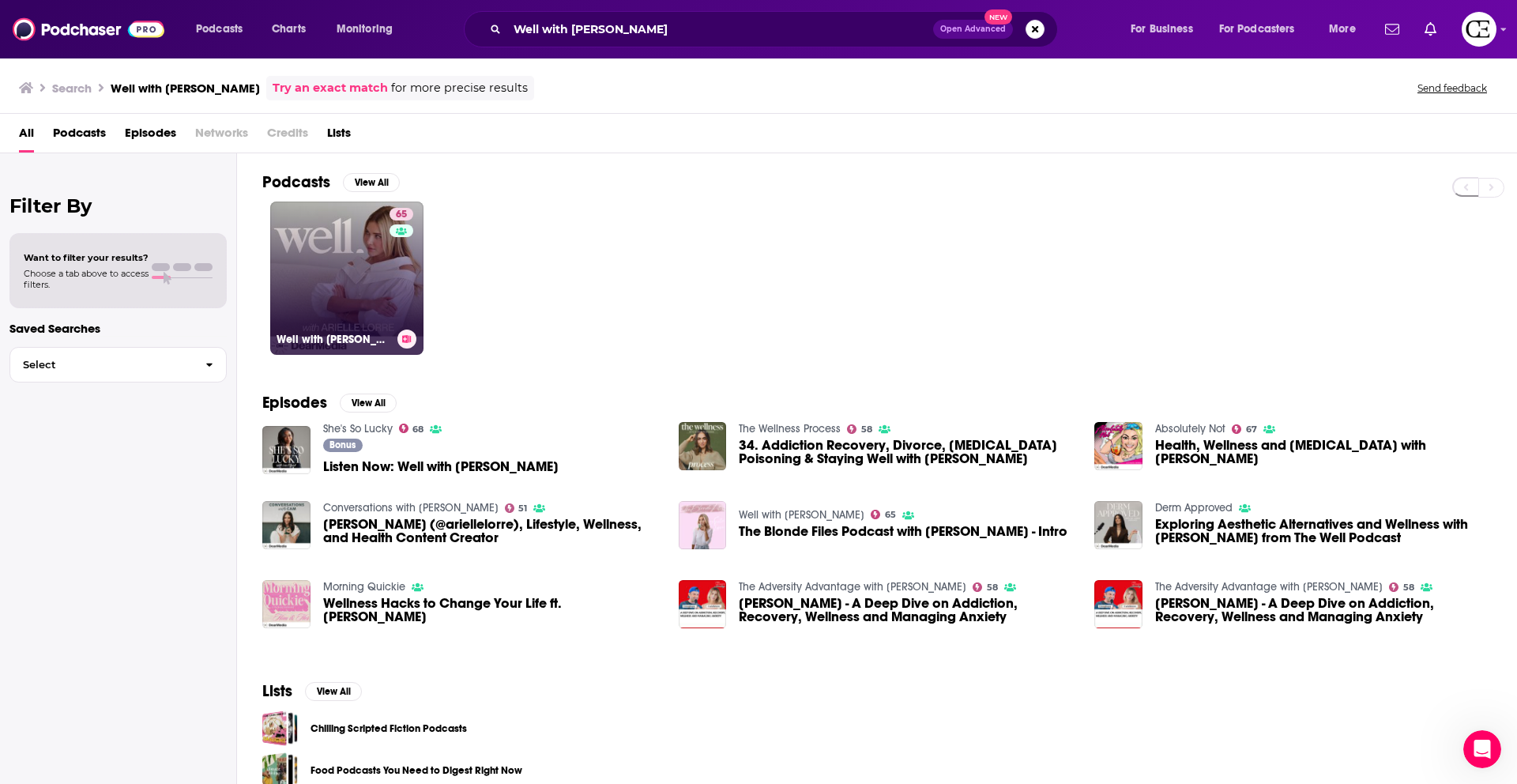
click at [410, 340] on icon at bounding box center [408, 338] width 9 height 8
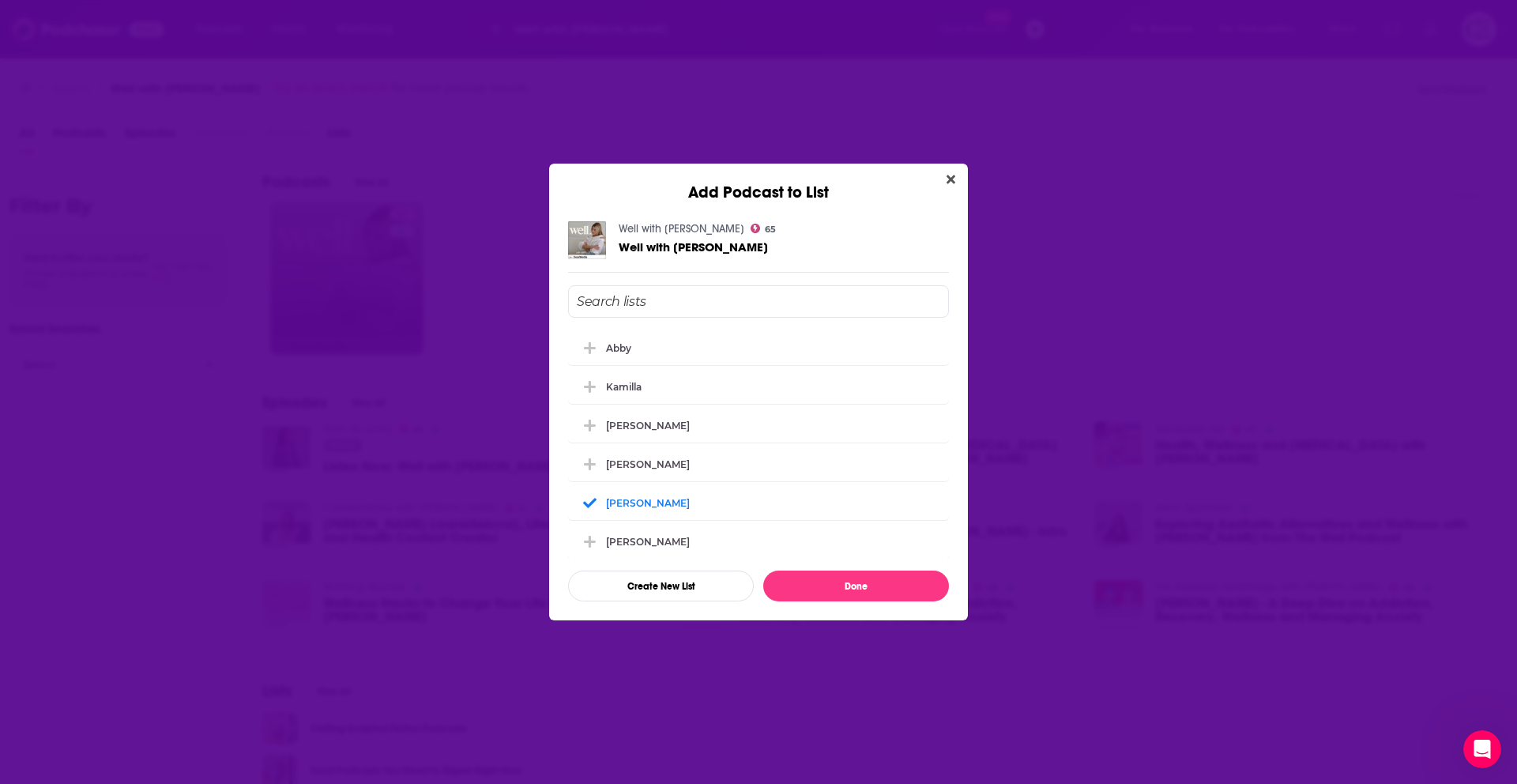
click at [410, 340] on div "Add Podcast to List Well with Arielle Lorre 65 Well with Arielle Lorre Abby Kam…" at bounding box center [758, 392] width 1517 height 784
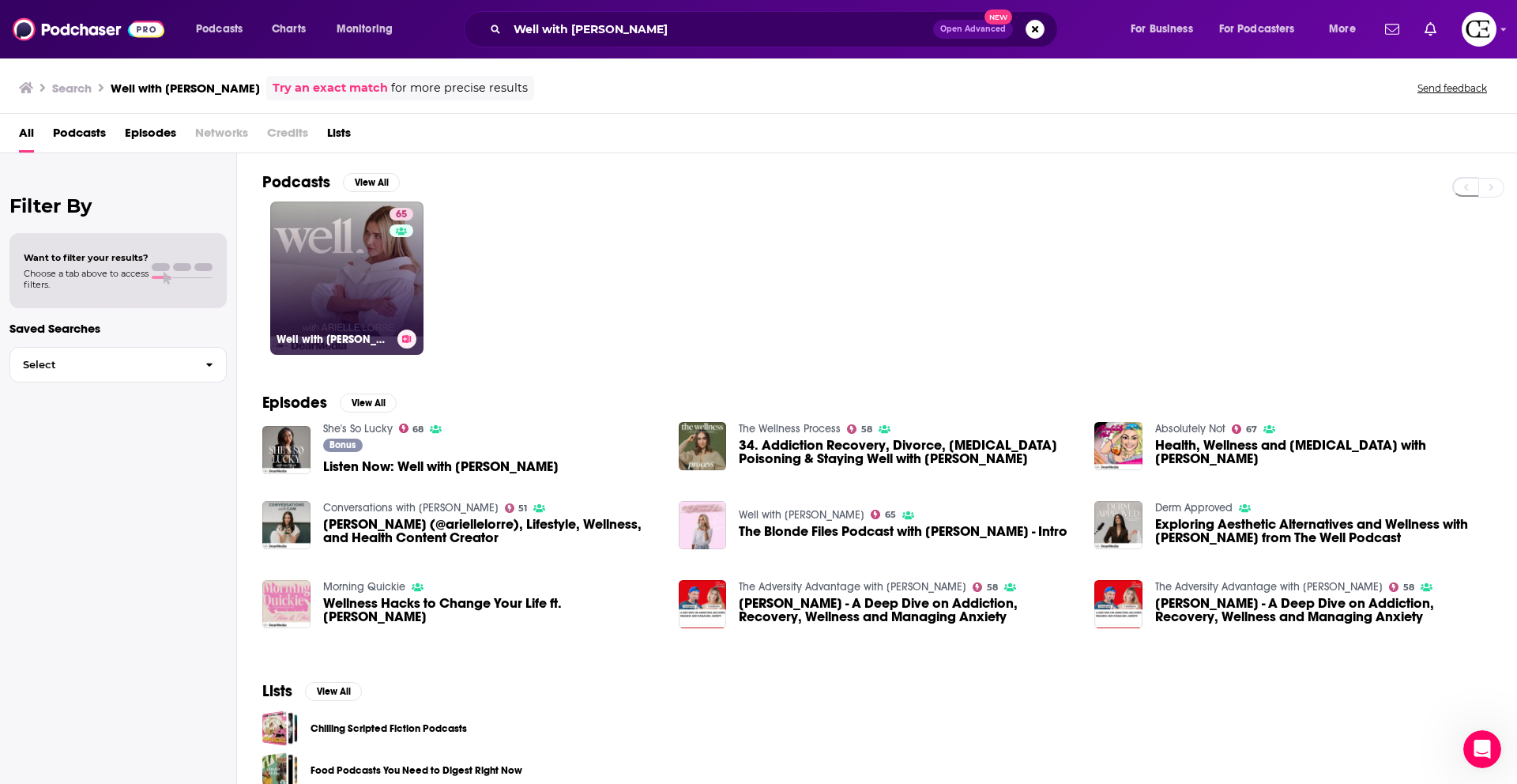
click at [354, 251] on link "65 Well with Arielle Lorre" at bounding box center [347, 278] width 153 height 153
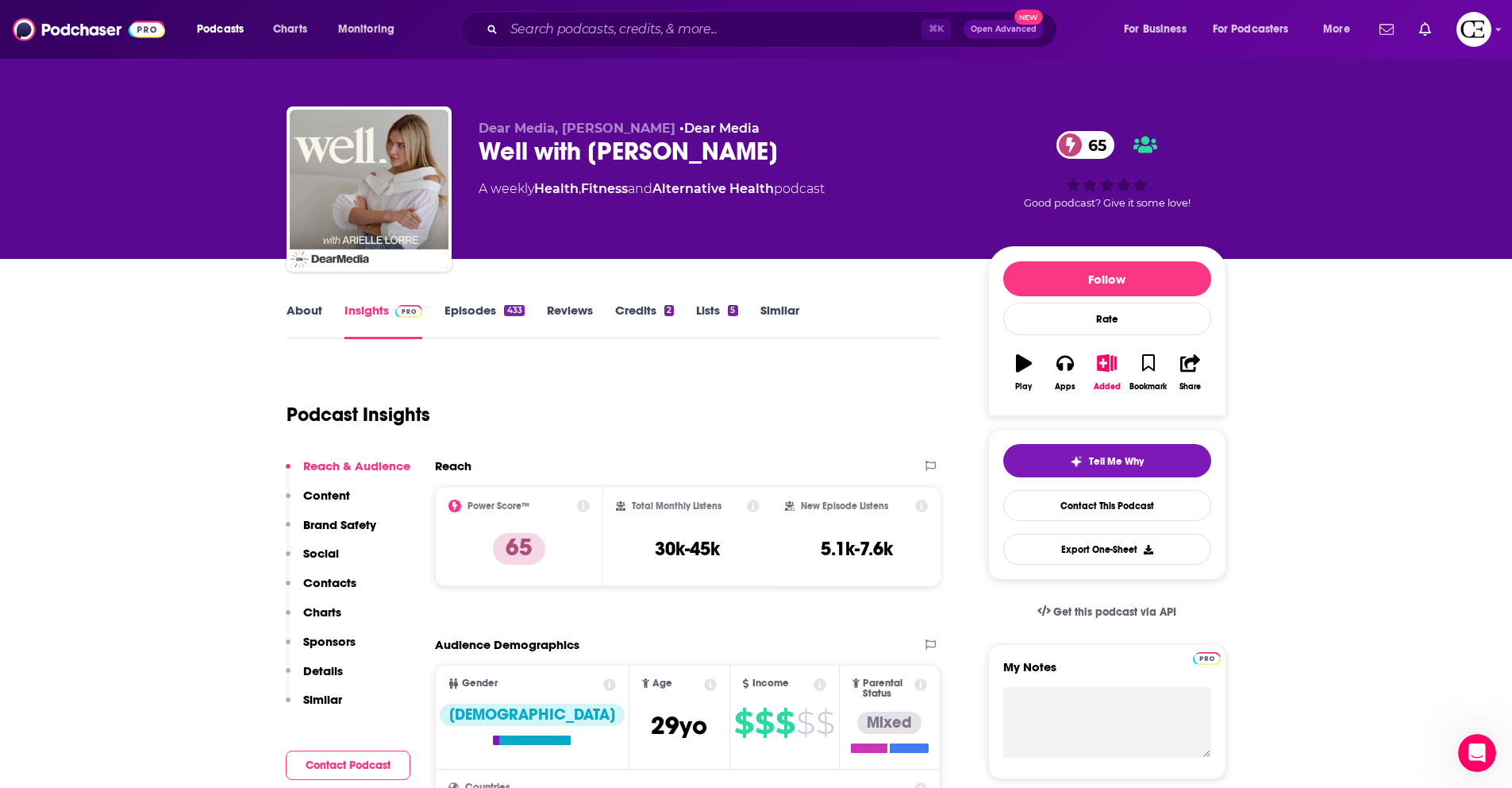
click at [616, 150] on div "Well with Arielle Lorre 65" at bounding box center [721, 151] width 484 height 31
copy div "Well with Arielle Lorre 65"
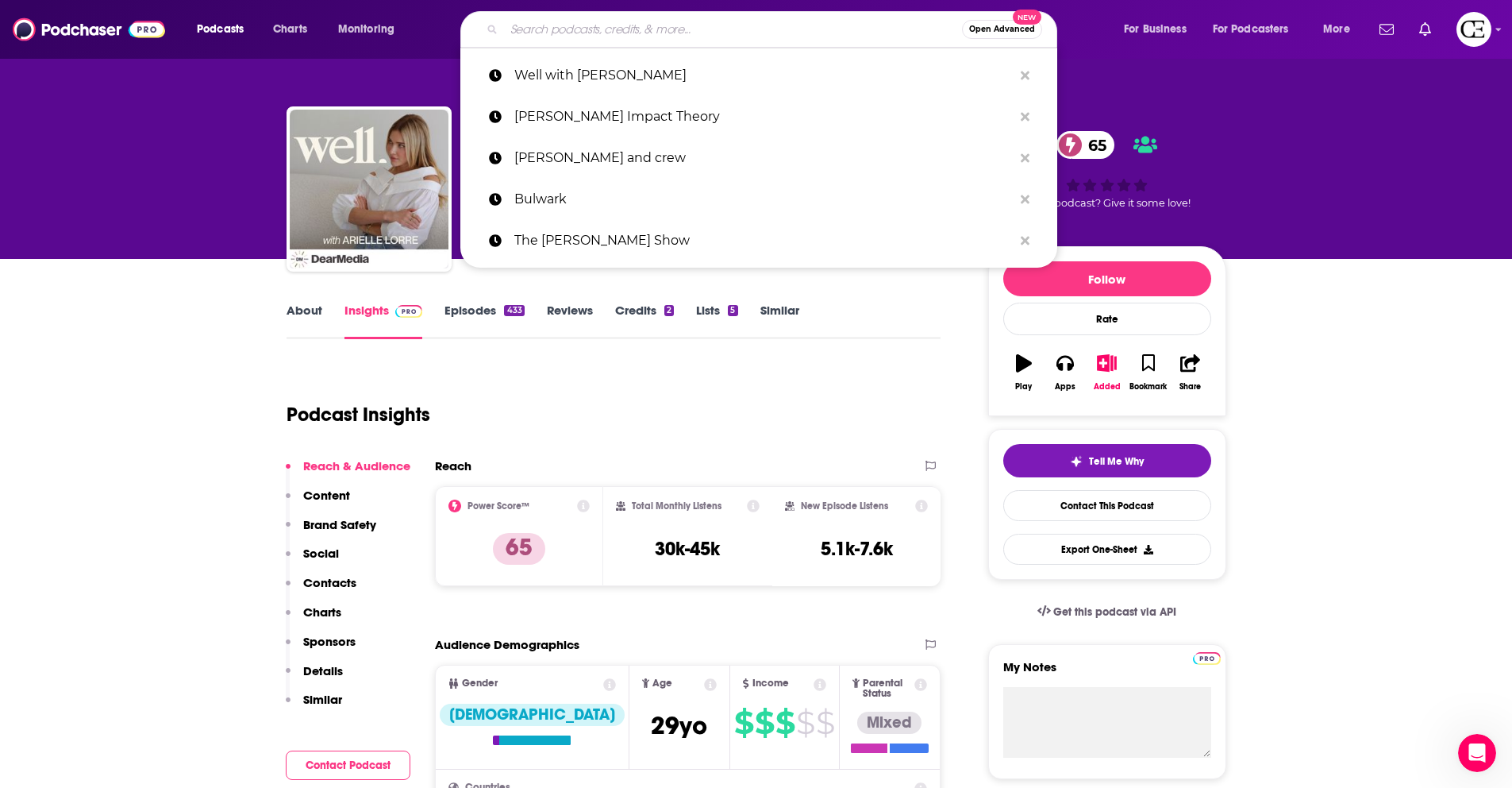
click at [560, 24] on input "Search podcasts, credits, & more..." at bounding box center [732, 29] width 458 height 25
paste input "Pursuit of wellness"
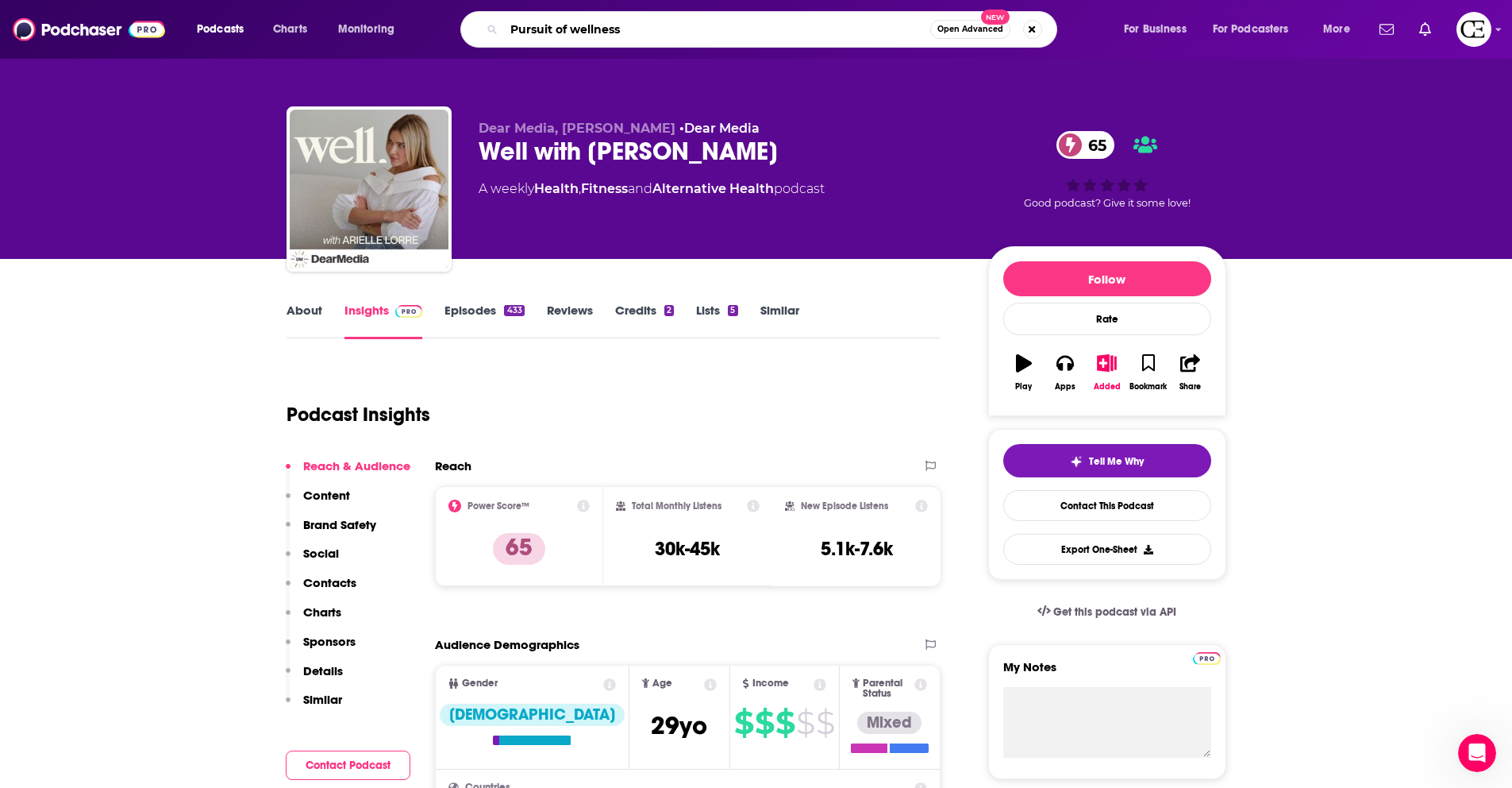
type input "Pursuit of wellness"
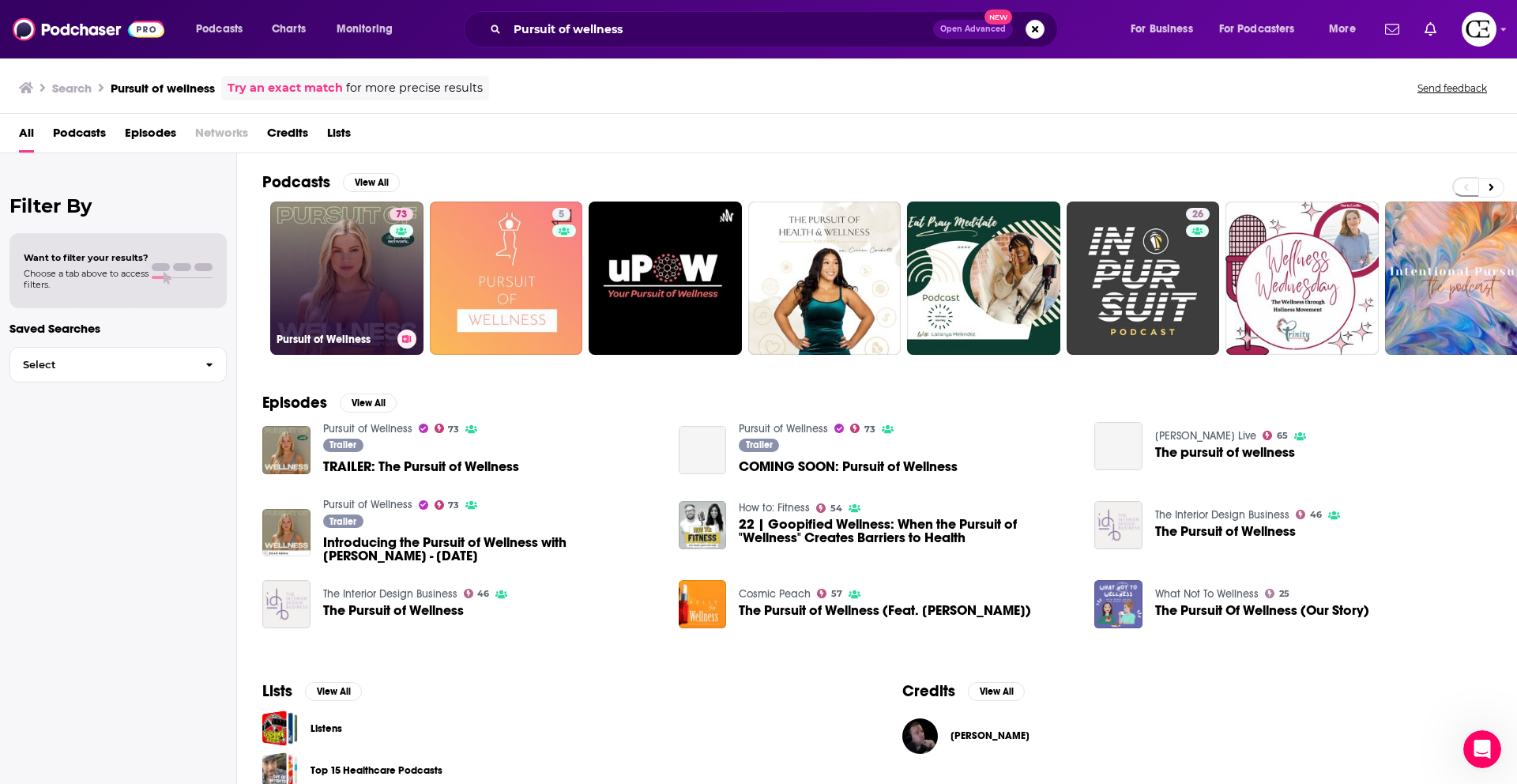
click at [410, 343] on button at bounding box center [406, 338] width 19 height 19
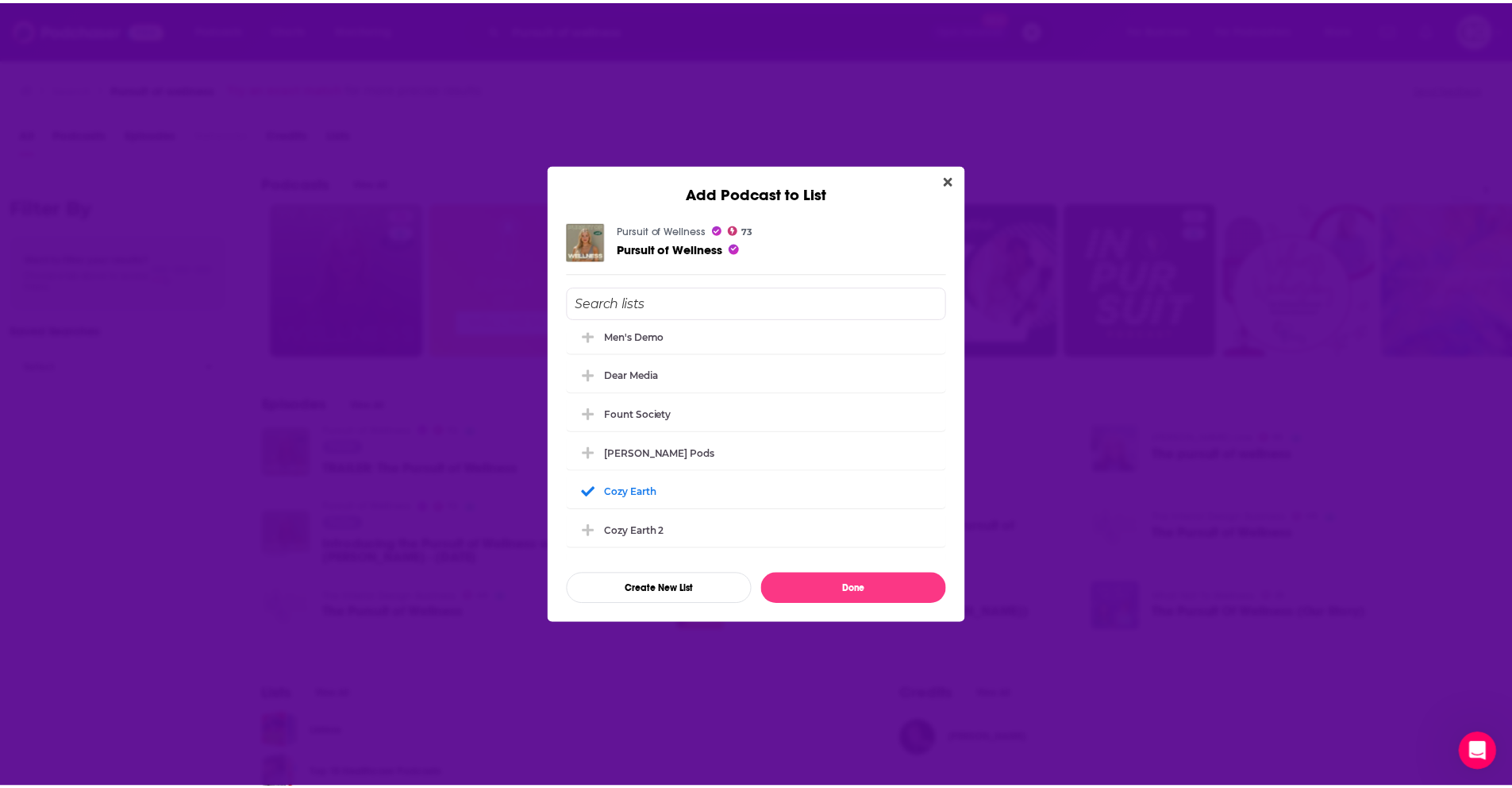
scroll to position [367, 0]
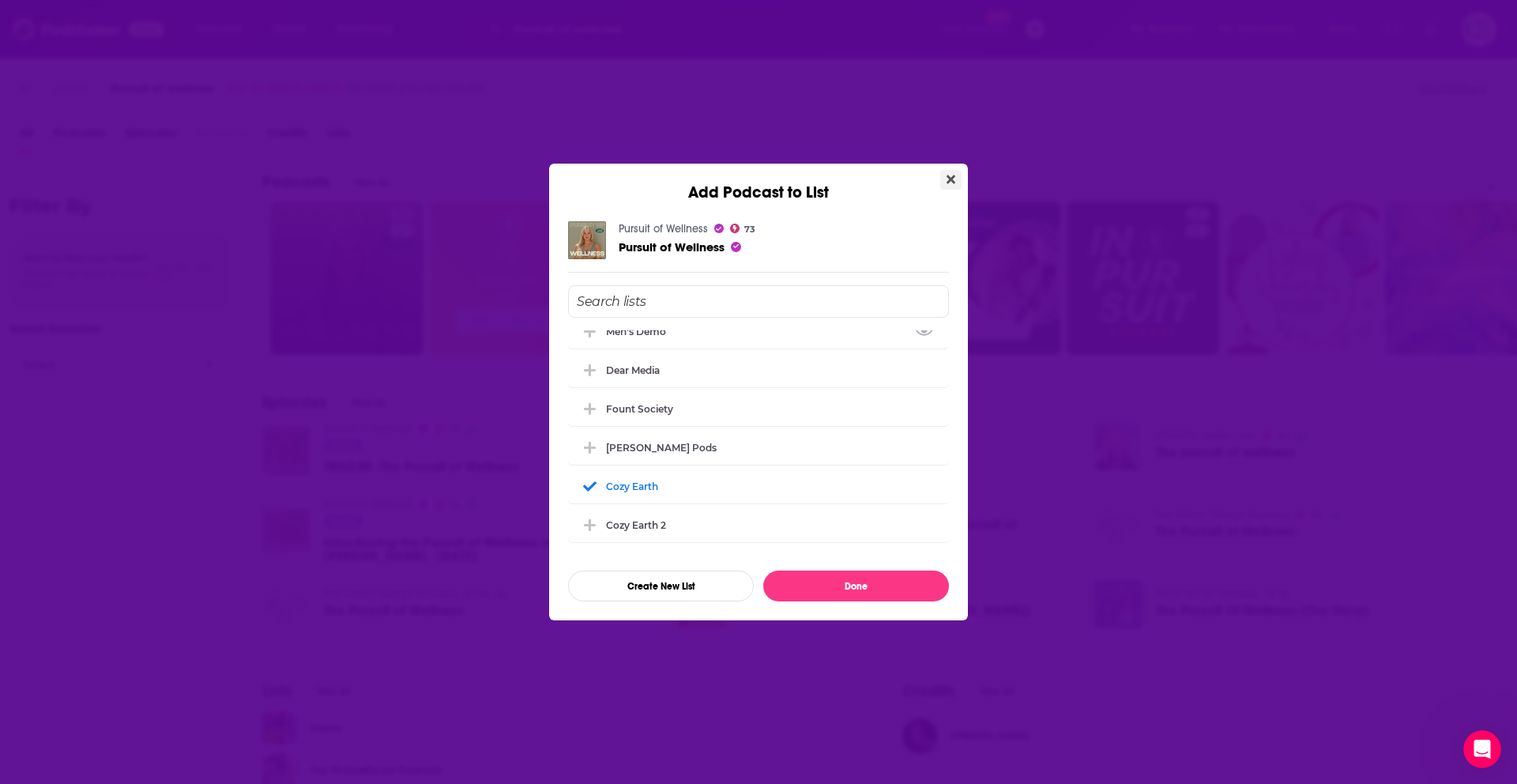
click at [948, 178] on icon "Close" at bounding box center [951, 180] width 9 height 13
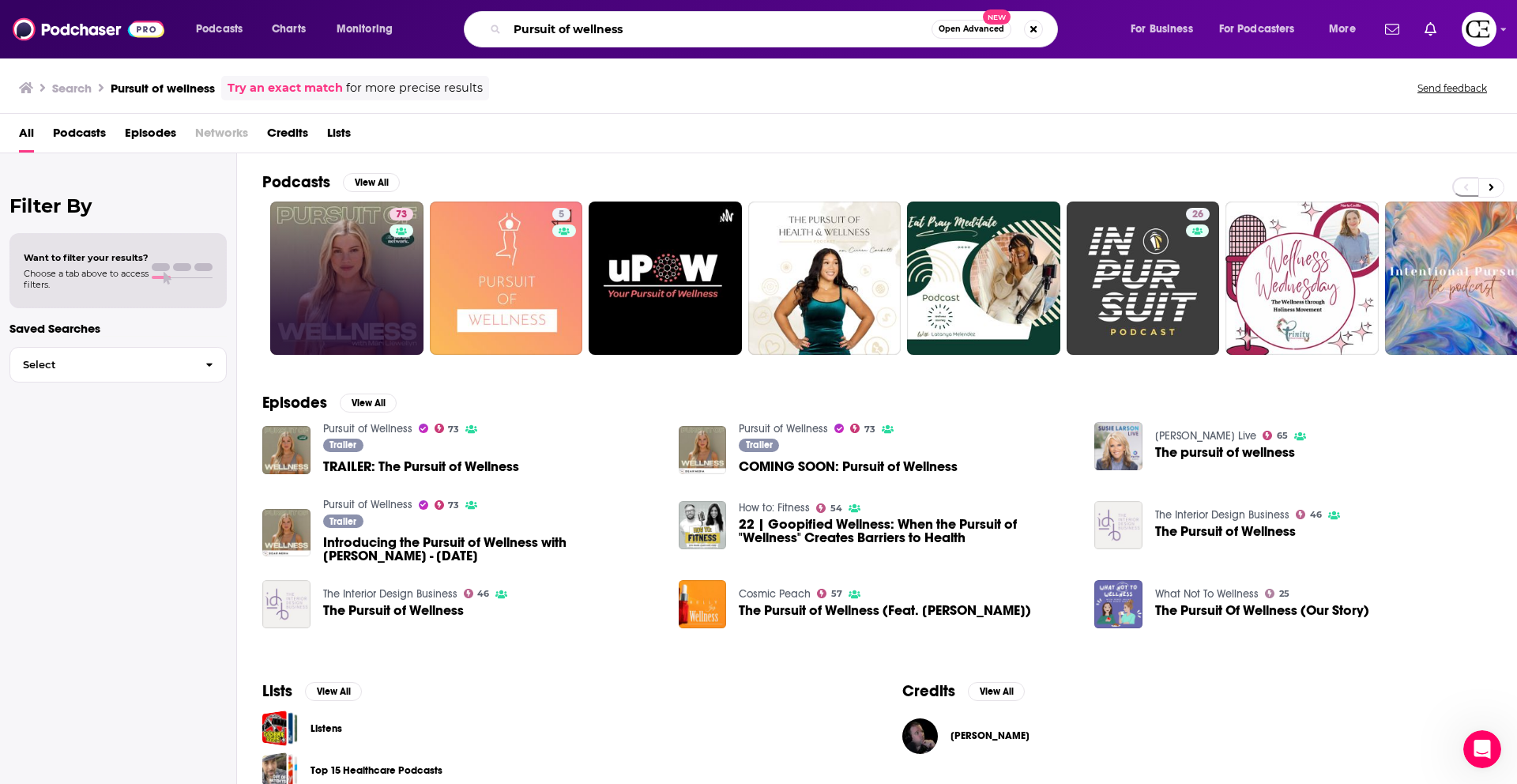
click at [564, 26] on input "Pursuit of wellness" at bounding box center [719, 29] width 424 height 25
paste input "Medical medium"
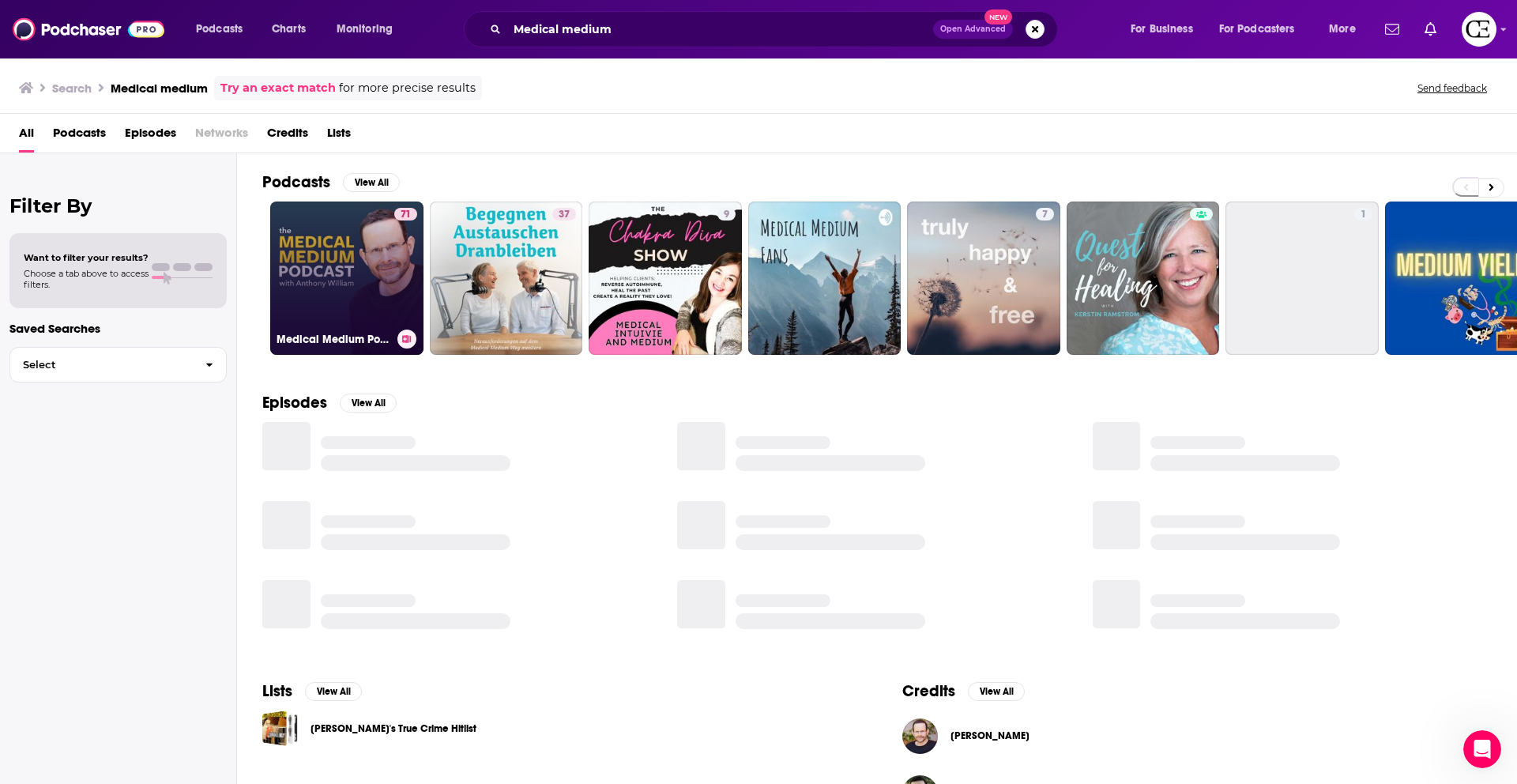
click at [401, 337] on button at bounding box center [406, 338] width 19 height 19
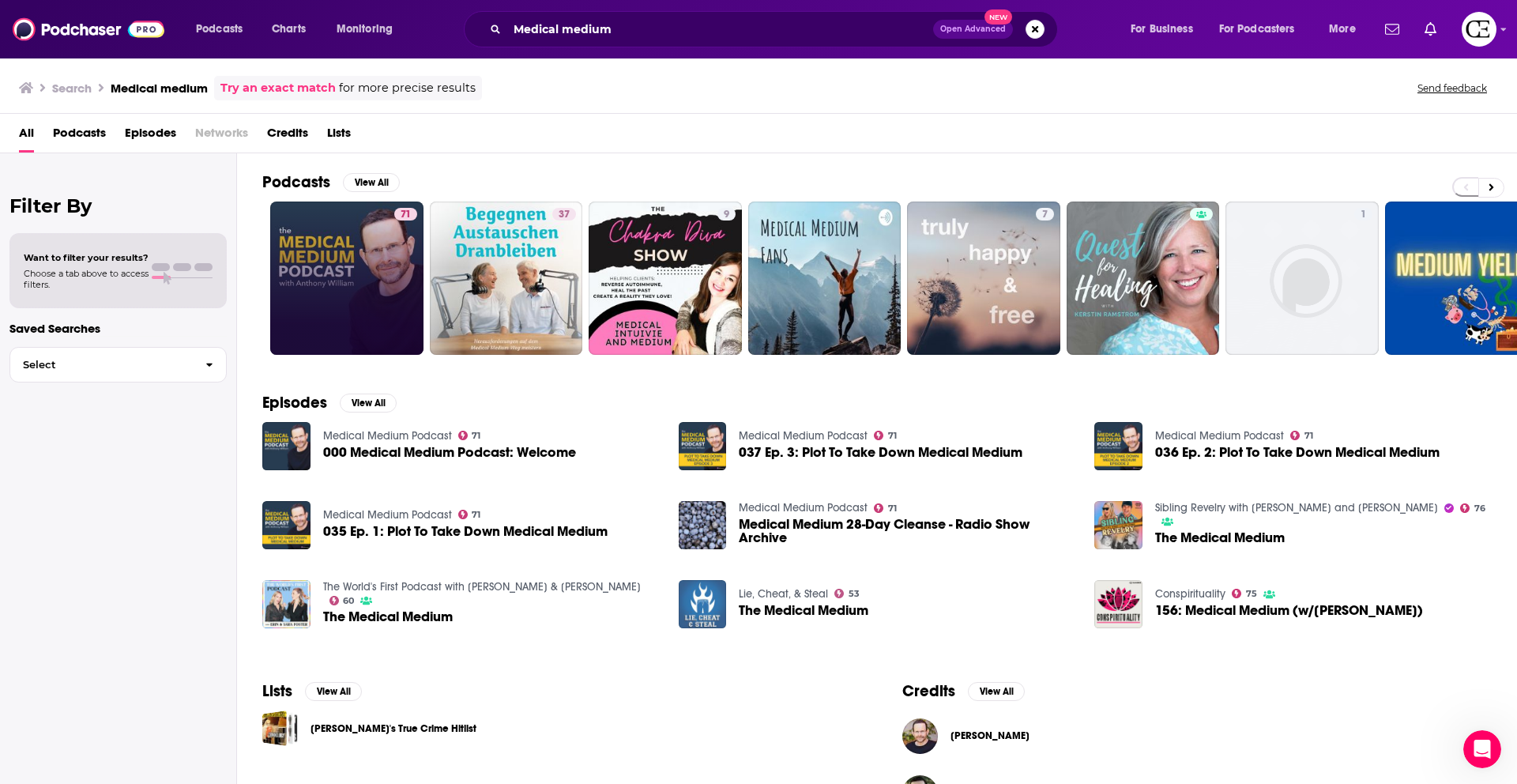
click at [391, 375] on div "Add Podcast to List Medical Medium Podcast 71 Medical Medium Podcast Abby Kamil…" at bounding box center [758, 392] width 1517 height 784
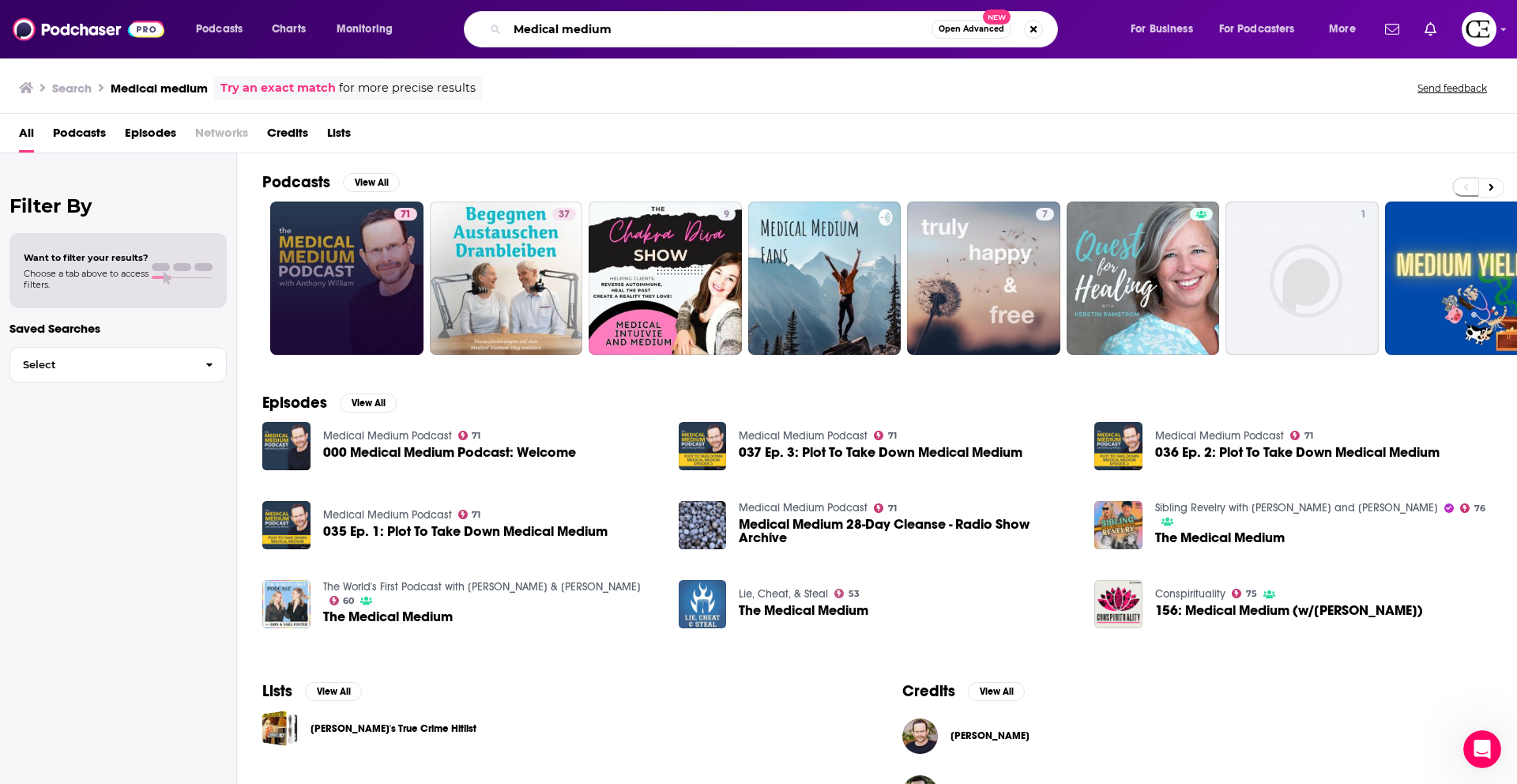
click at [553, 27] on input "Medical medium" at bounding box center [719, 29] width 424 height 25
paste input "The dilley show"
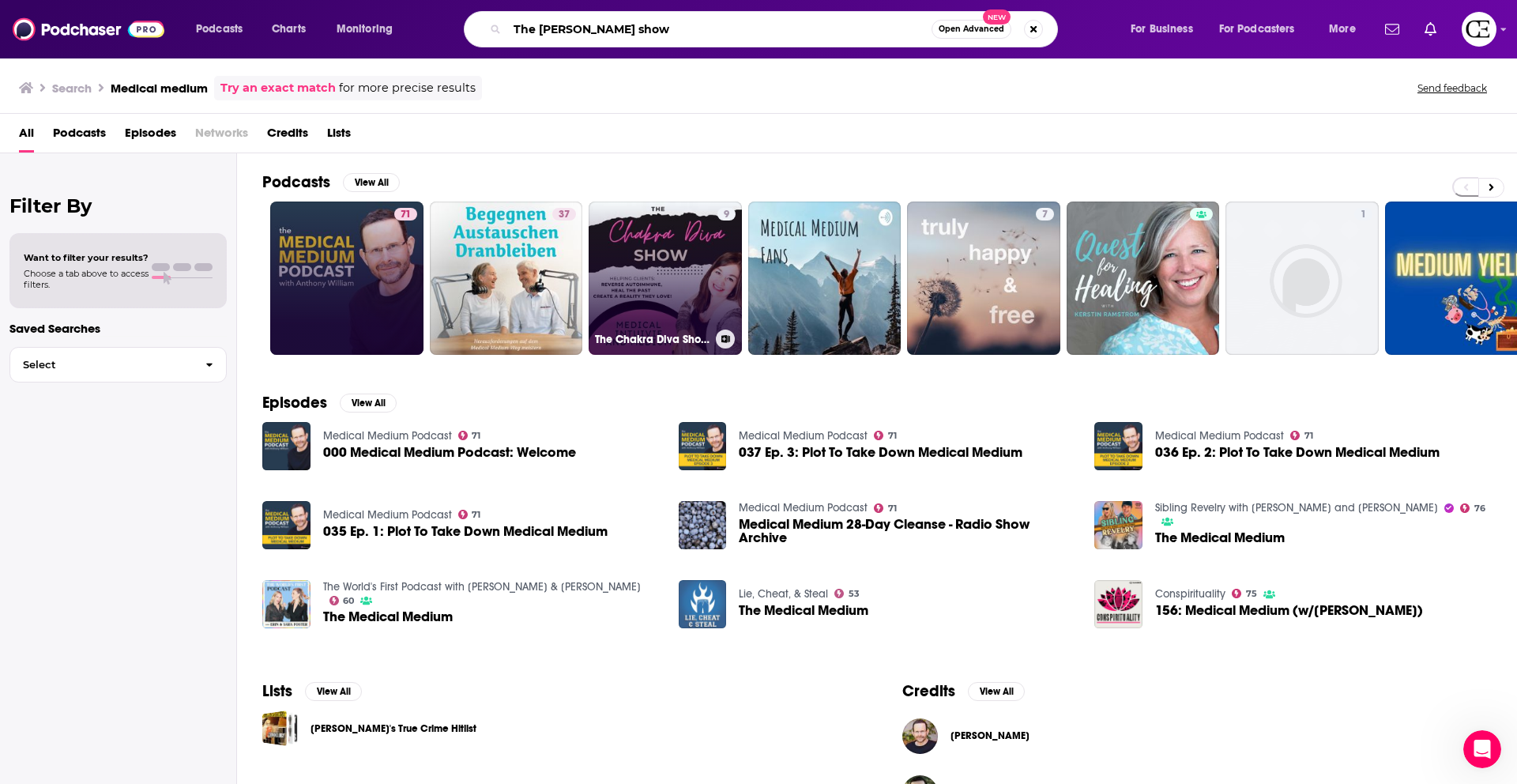
type input "The dilley show"
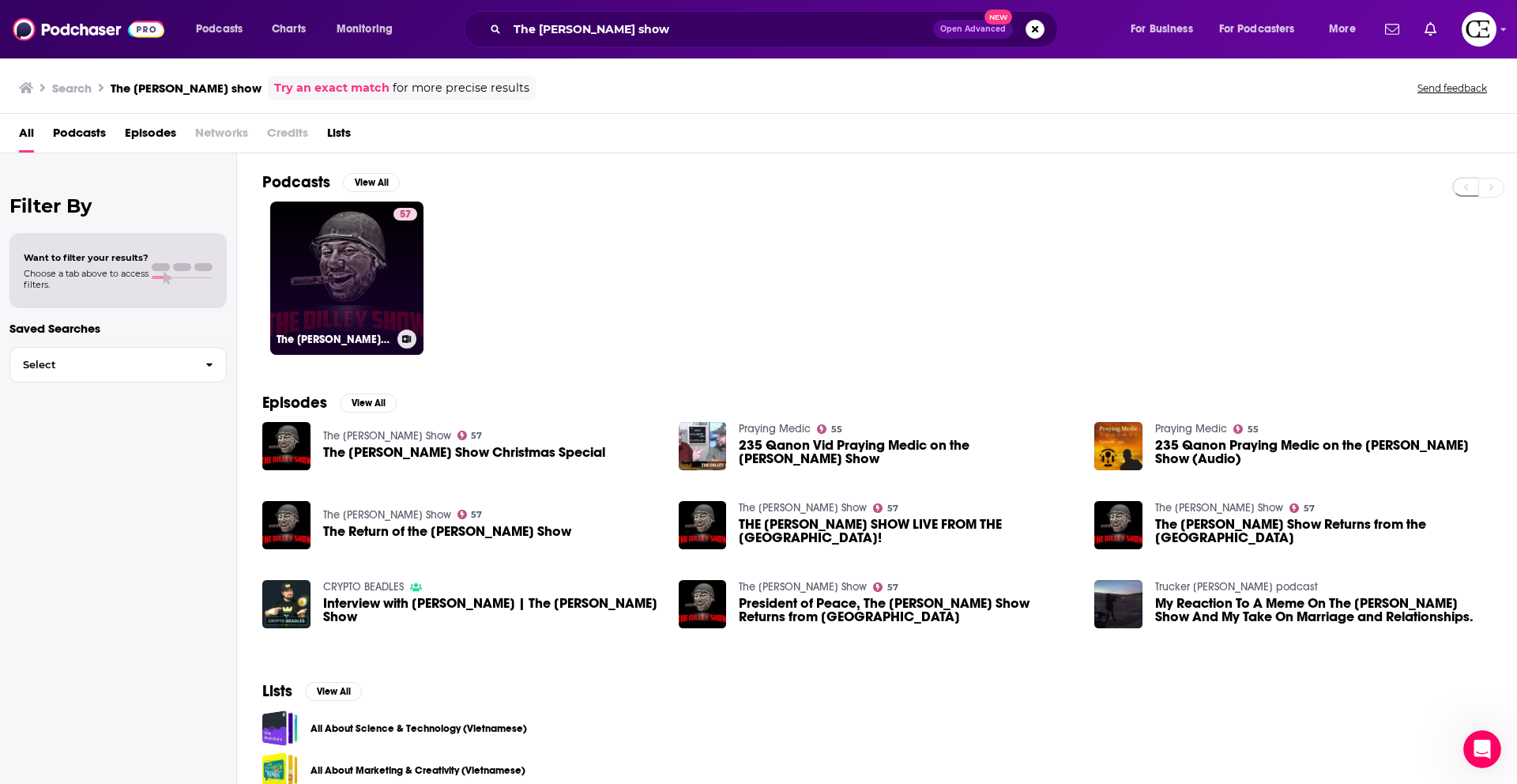
click at [382, 244] on link "57 The Dilley Show" at bounding box center [347, 278] width 153 height 153
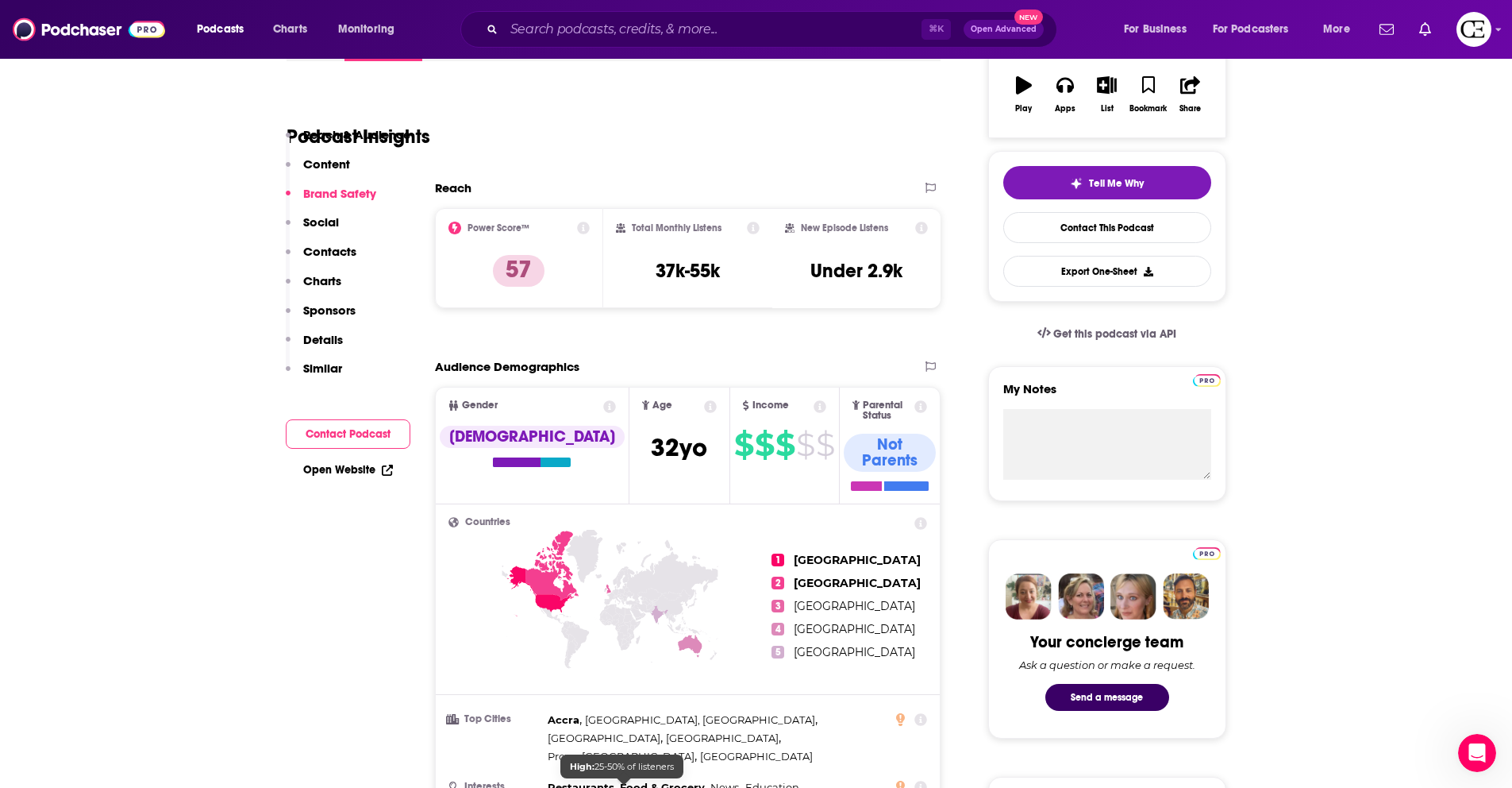
scroll to position [1182, 0]
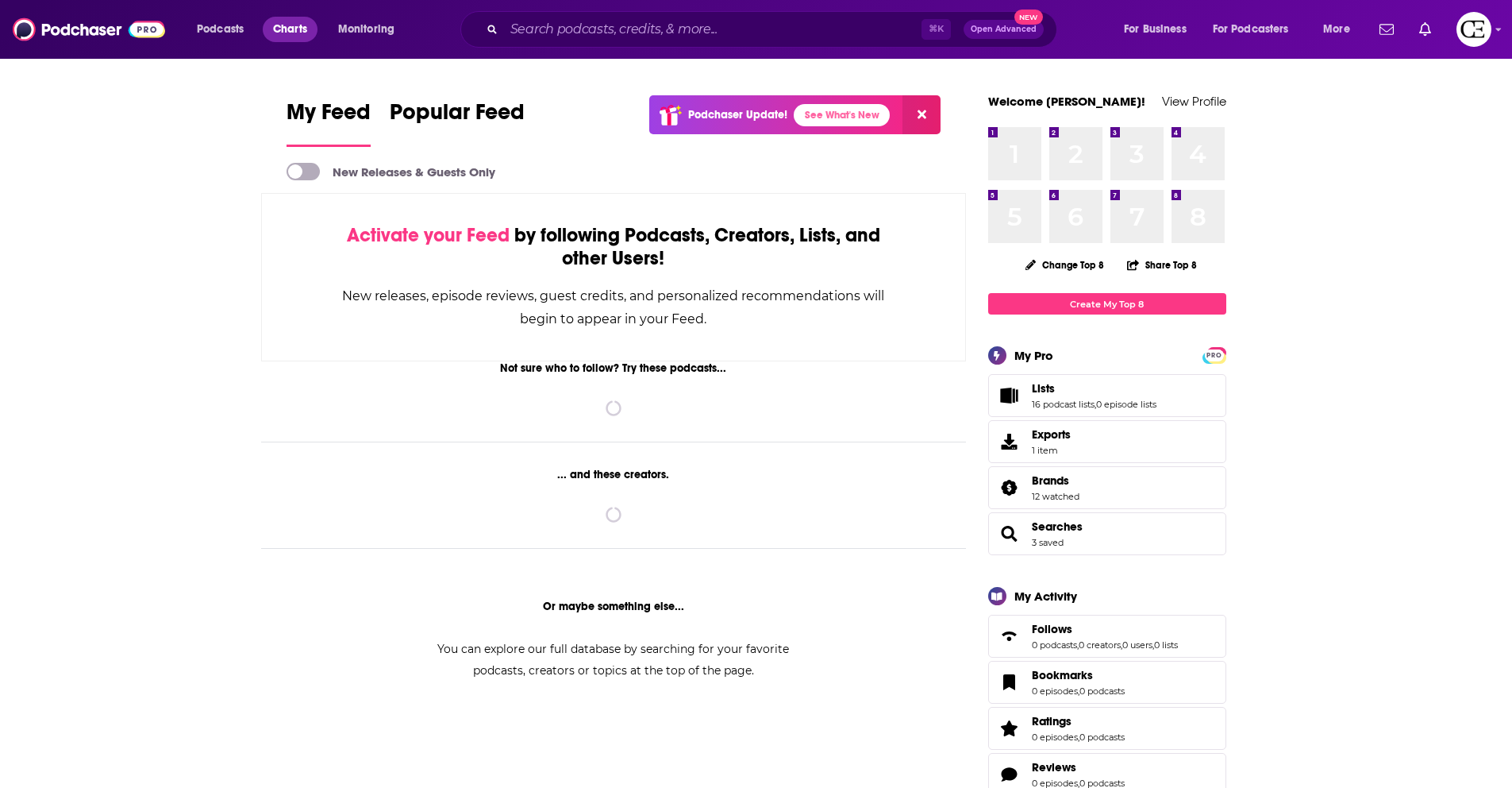
click at [293, 31] on span "Charts" at bounding box center [290, 29] width 34 height 23
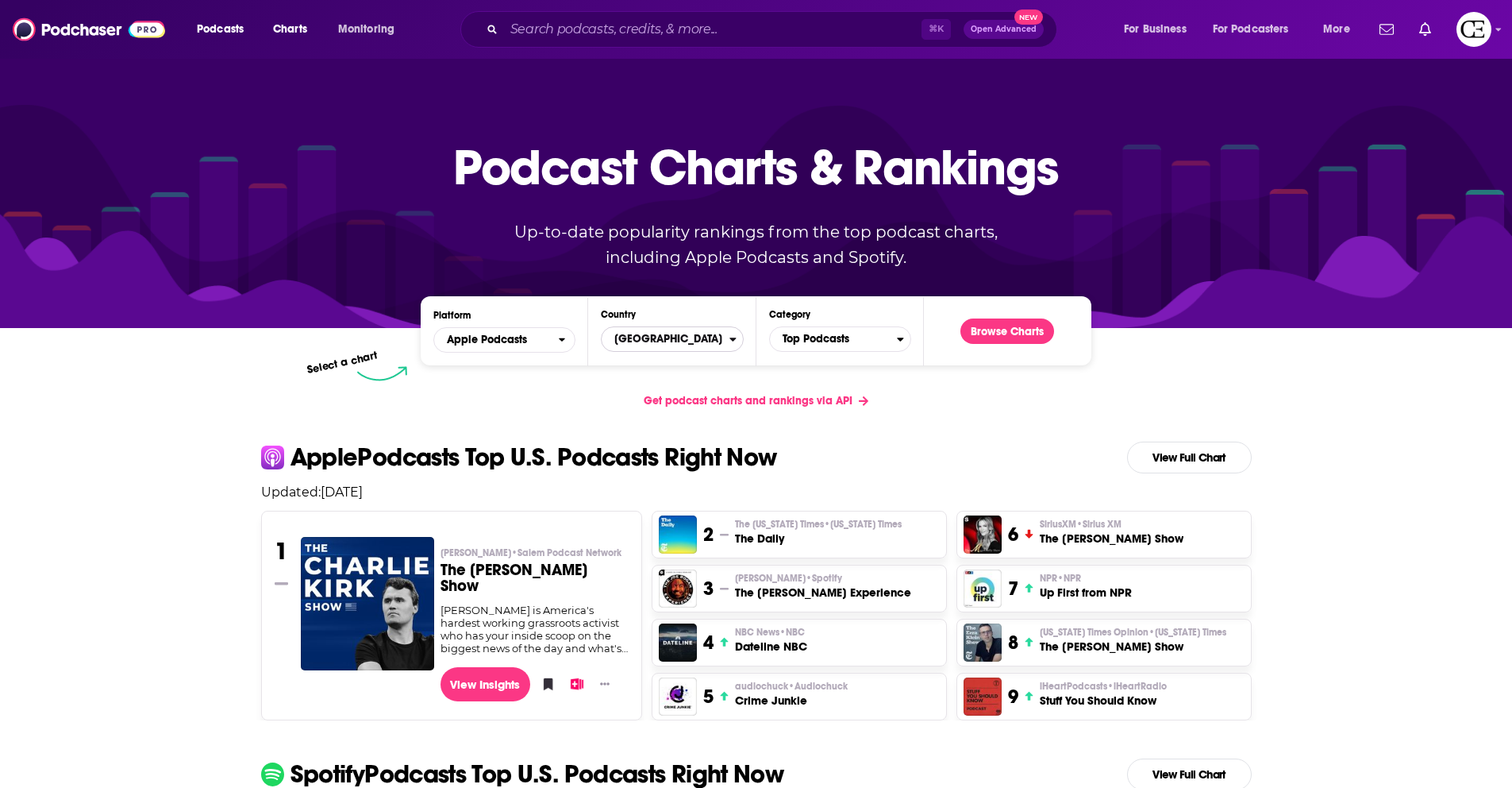
click at [654, 342] on span "[GEOGRAPHIC_DATA]" at bounding box center [665, 339] width 127 height 27
click at [654, 342] on h4 "Select a Country" at bounding box center [665, 339] width 114 height 8
click at [870, 345] on span "Top Podcasts" at bounding box center [833, 339] width 127 height 27
click at [867, 348] on div "Categories" at bounding box center [839, 364] width 128 height 36
click at [975, 336] on button "Browse Charts" at bounding box center [1007, 331] width 93 height 25
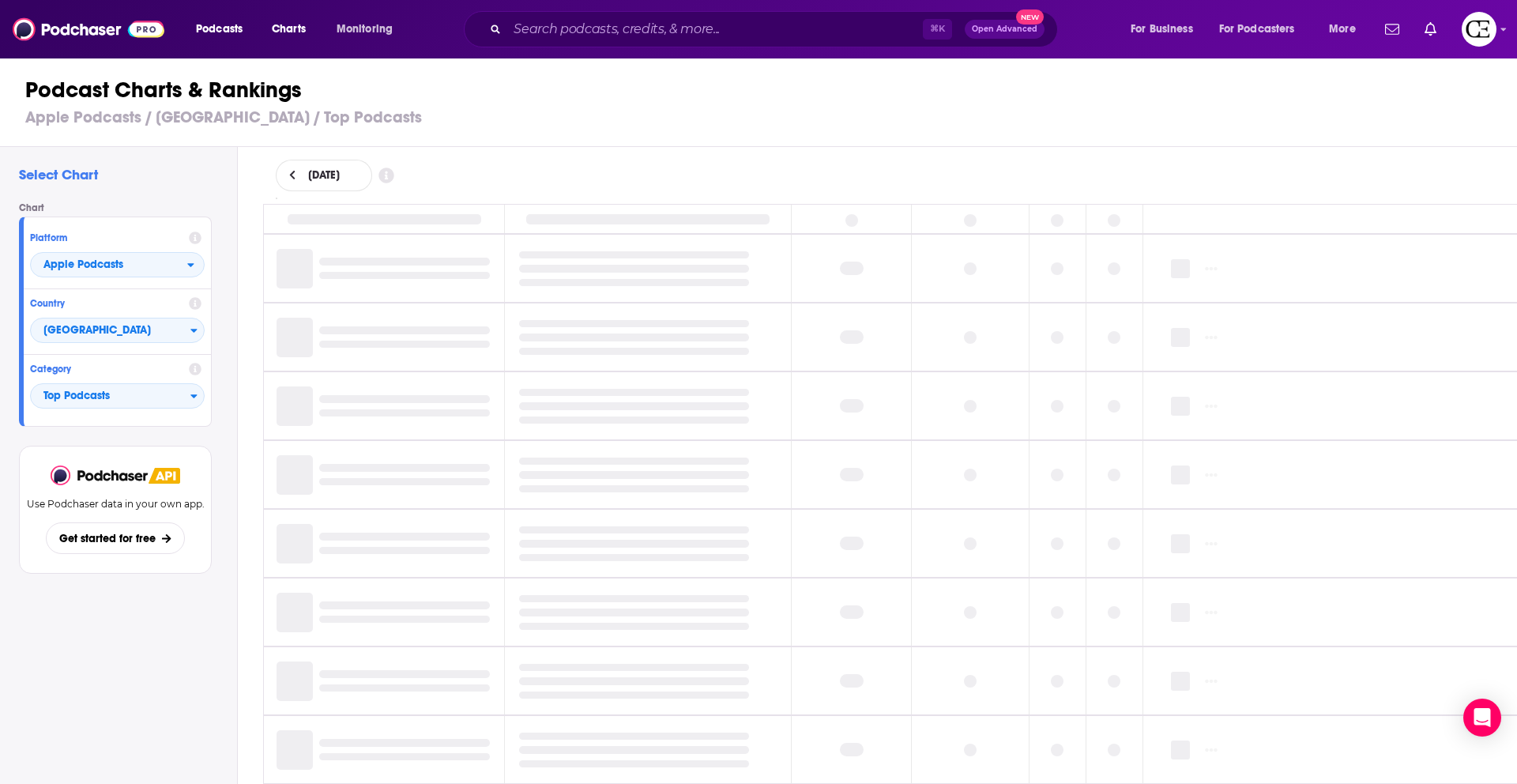
click at [340, 181] on span "September 29, 2025" at bounding box center [324, 175] width 32 height 11
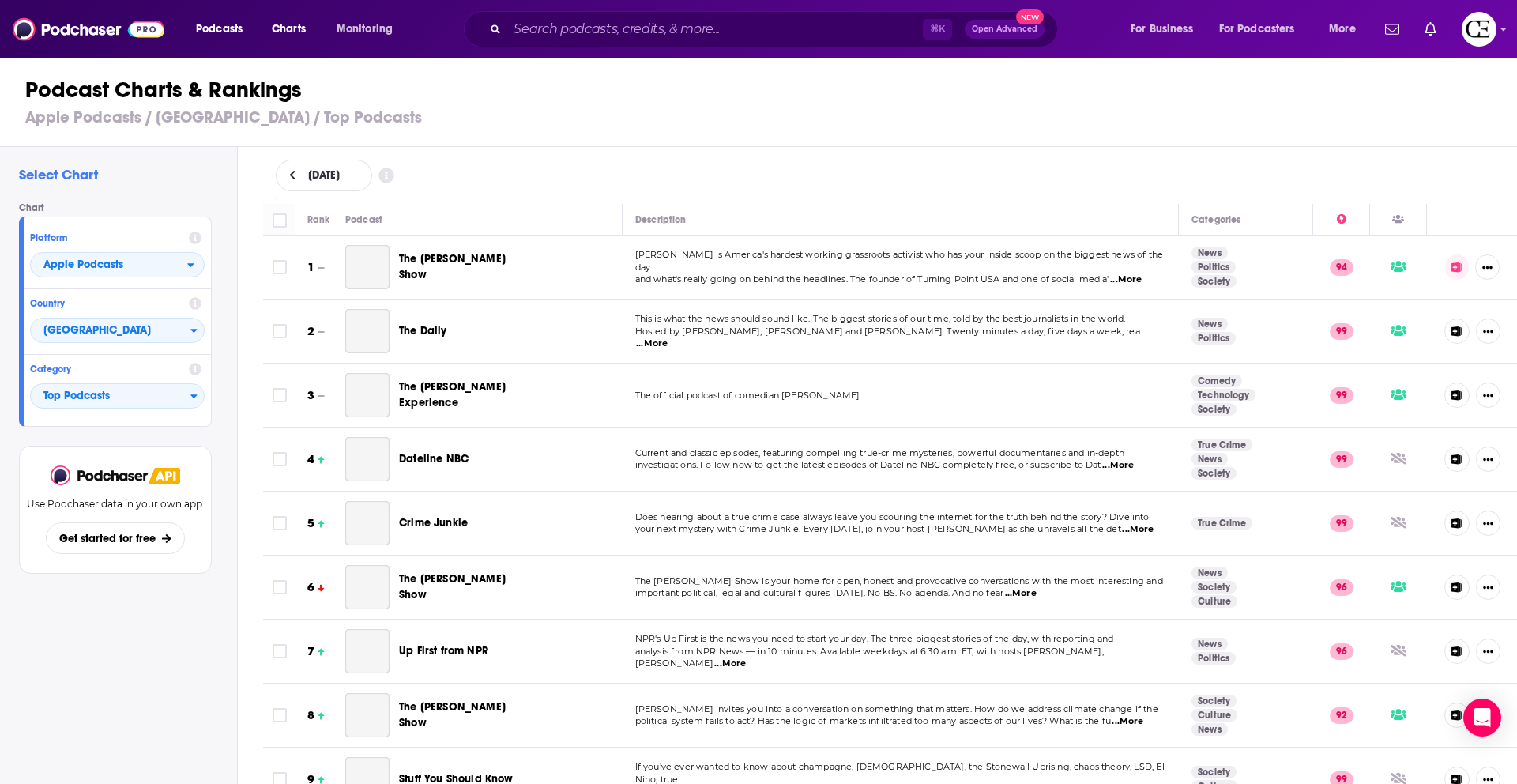
select select "8"
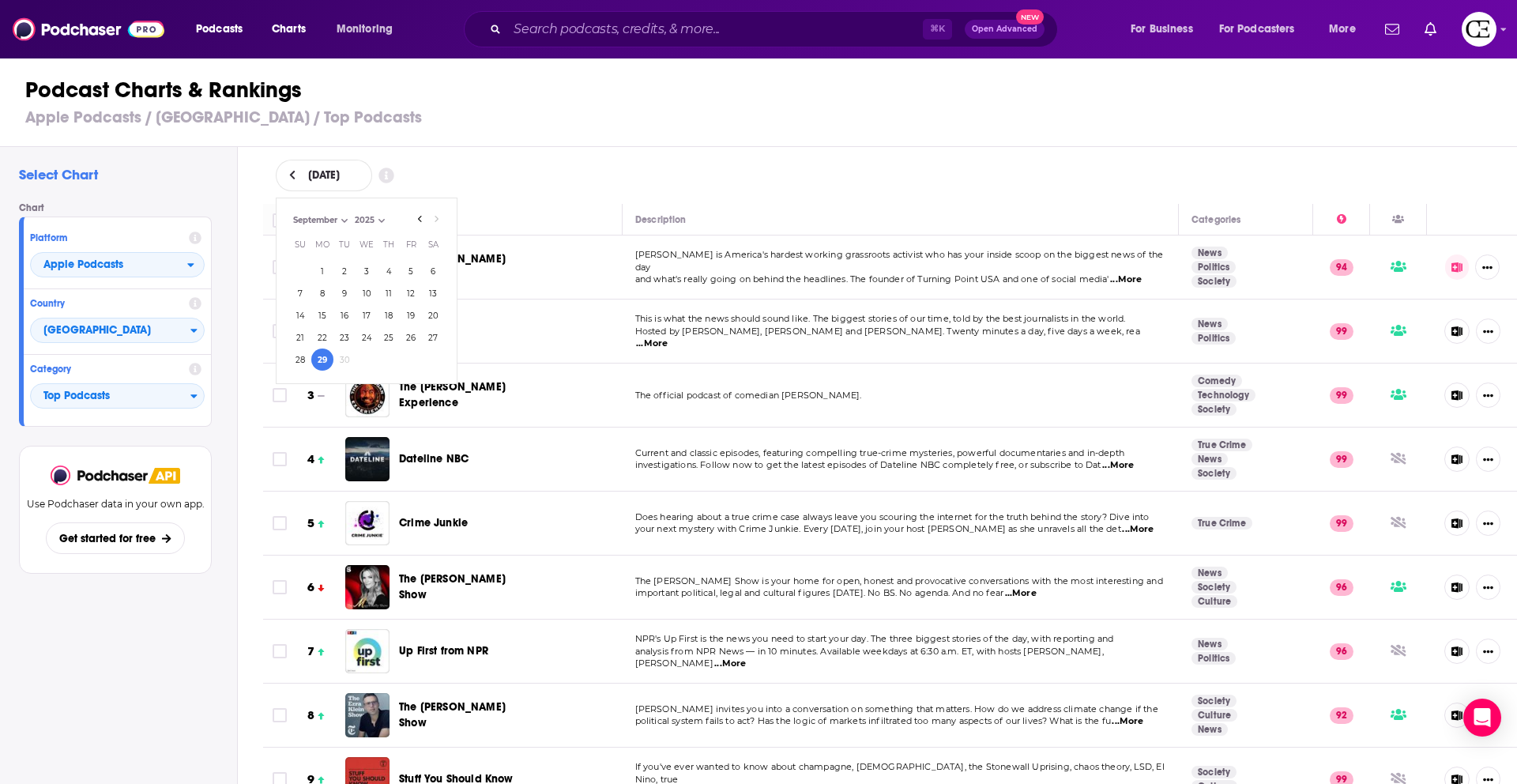
click at [504, 140] on div "Podcast Charts & Rankings Apple Podcasts / United States / Top Podcasts" at bounding box center [765, 102] width 1531 height 90
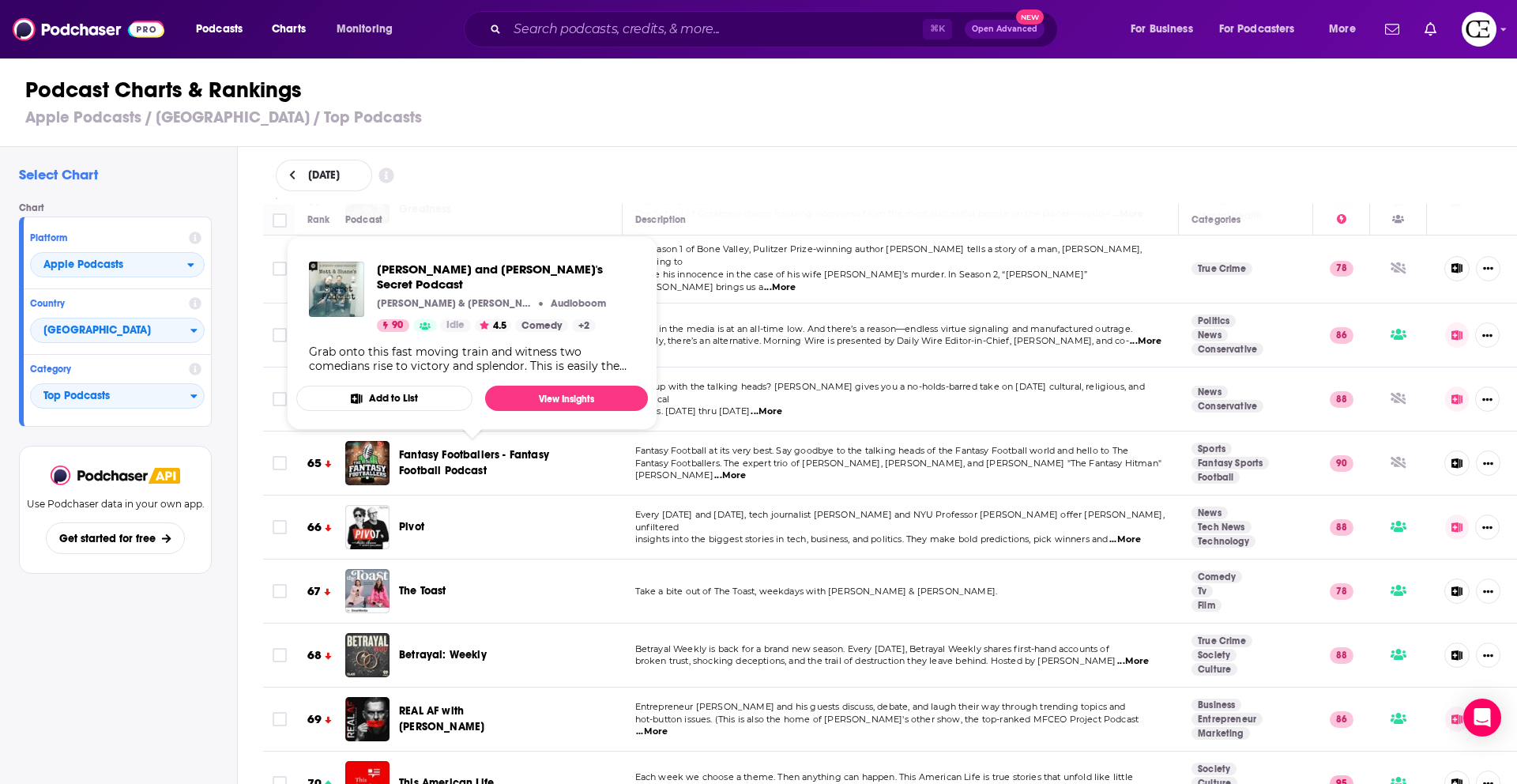
scroll to position [4407, 0]
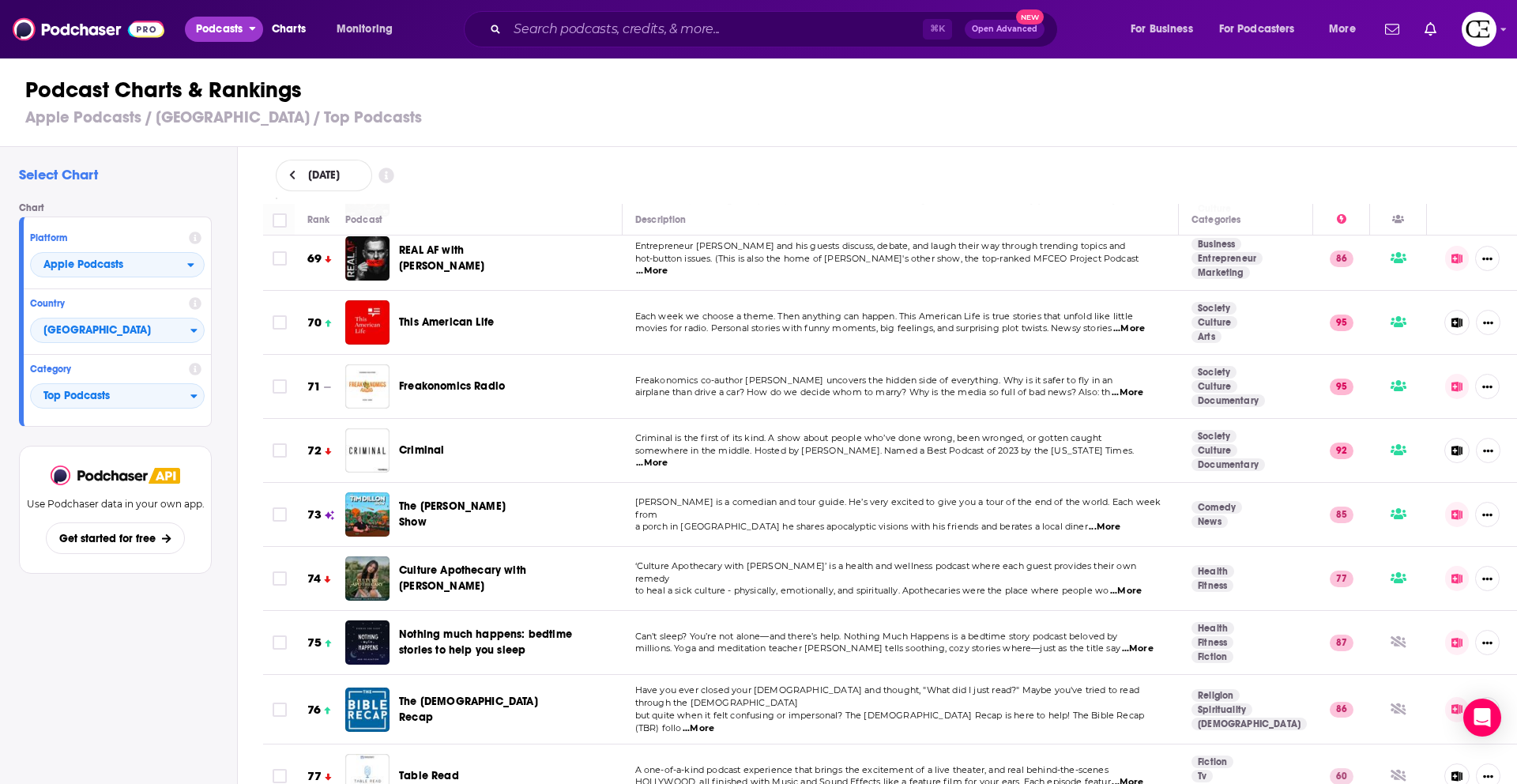
click at [223, 29] on span "Podcasts" at bounding box center [219, 29] width 47 height 23
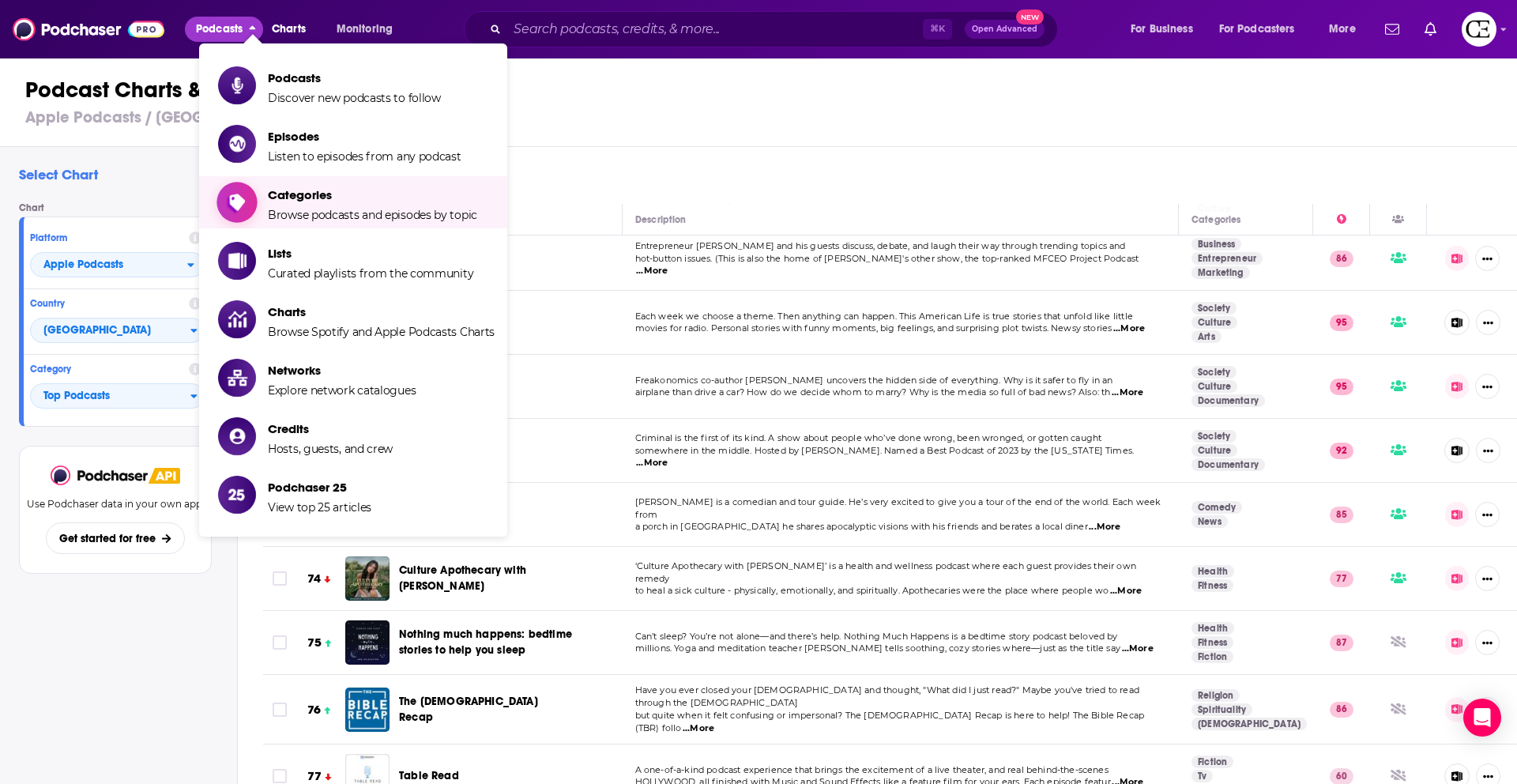
click at [245, 210] on span "Show item sub-menu" at bounding box center [236, 202] width 122 height 122
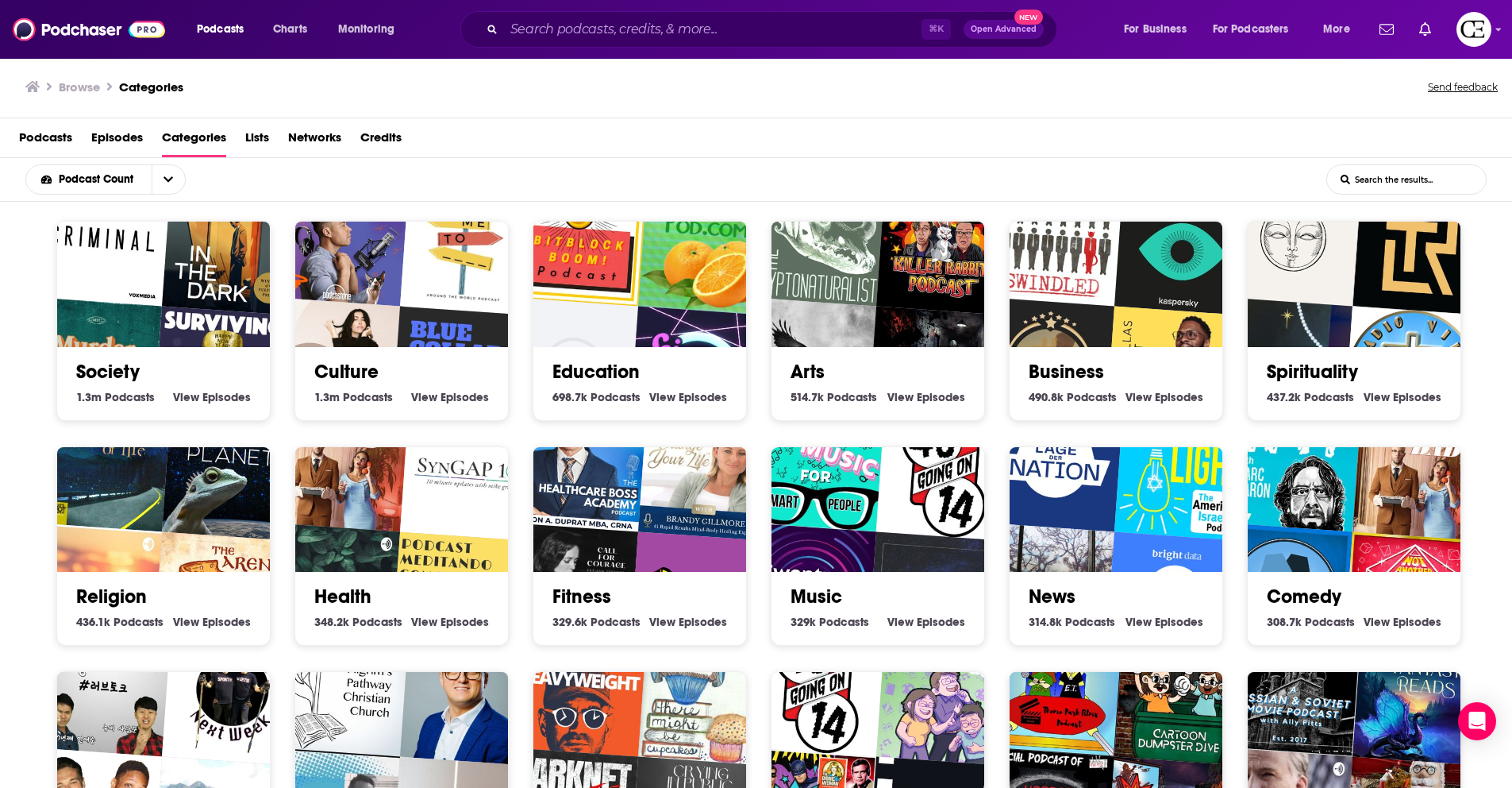
click at [394, 480] on img "Your Mom & Dad" at bounding box center [341, 462] width 137 height 137
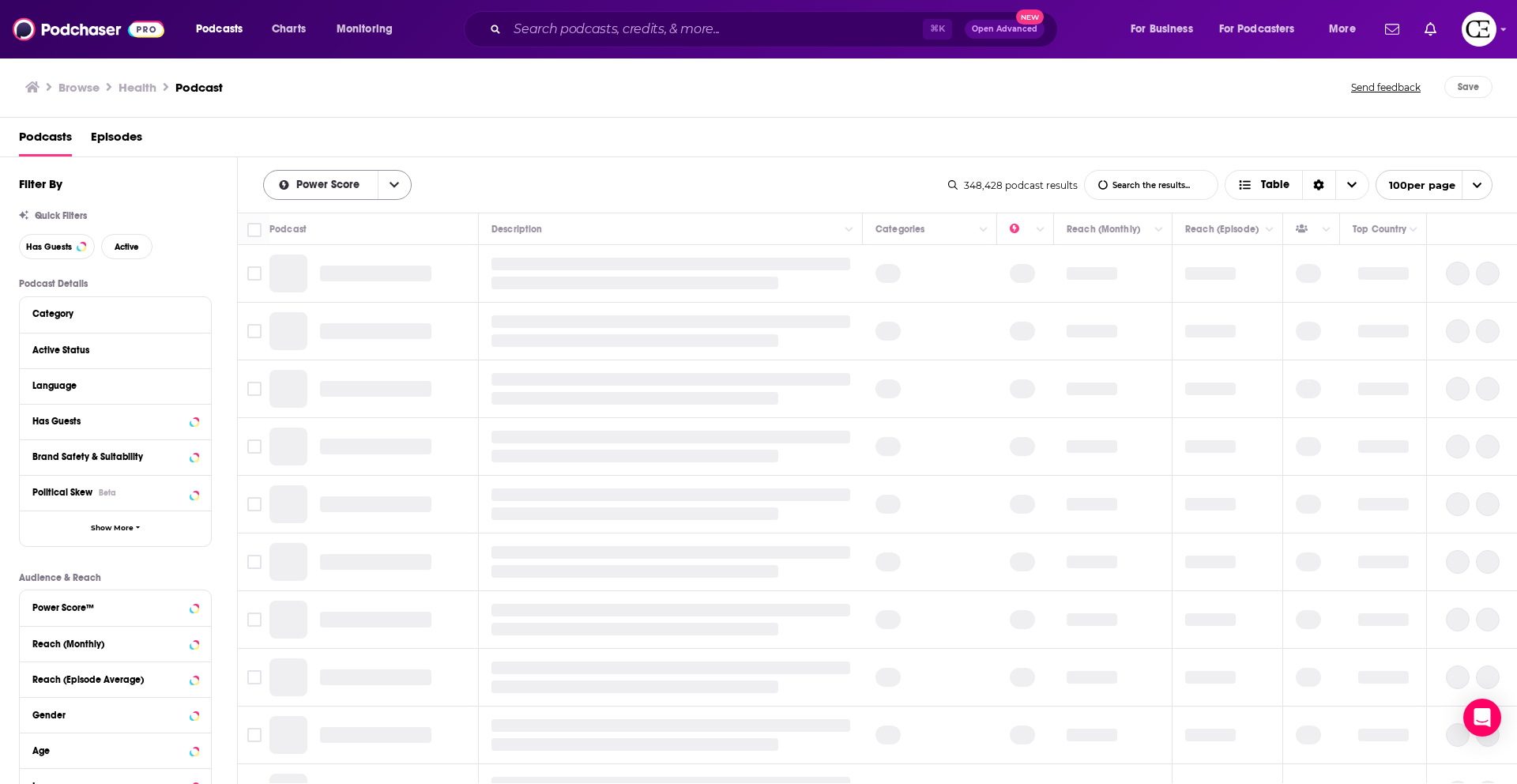
click at [389, 195] on button "open menu" at bounding box center [394, 185] width 33 height 29
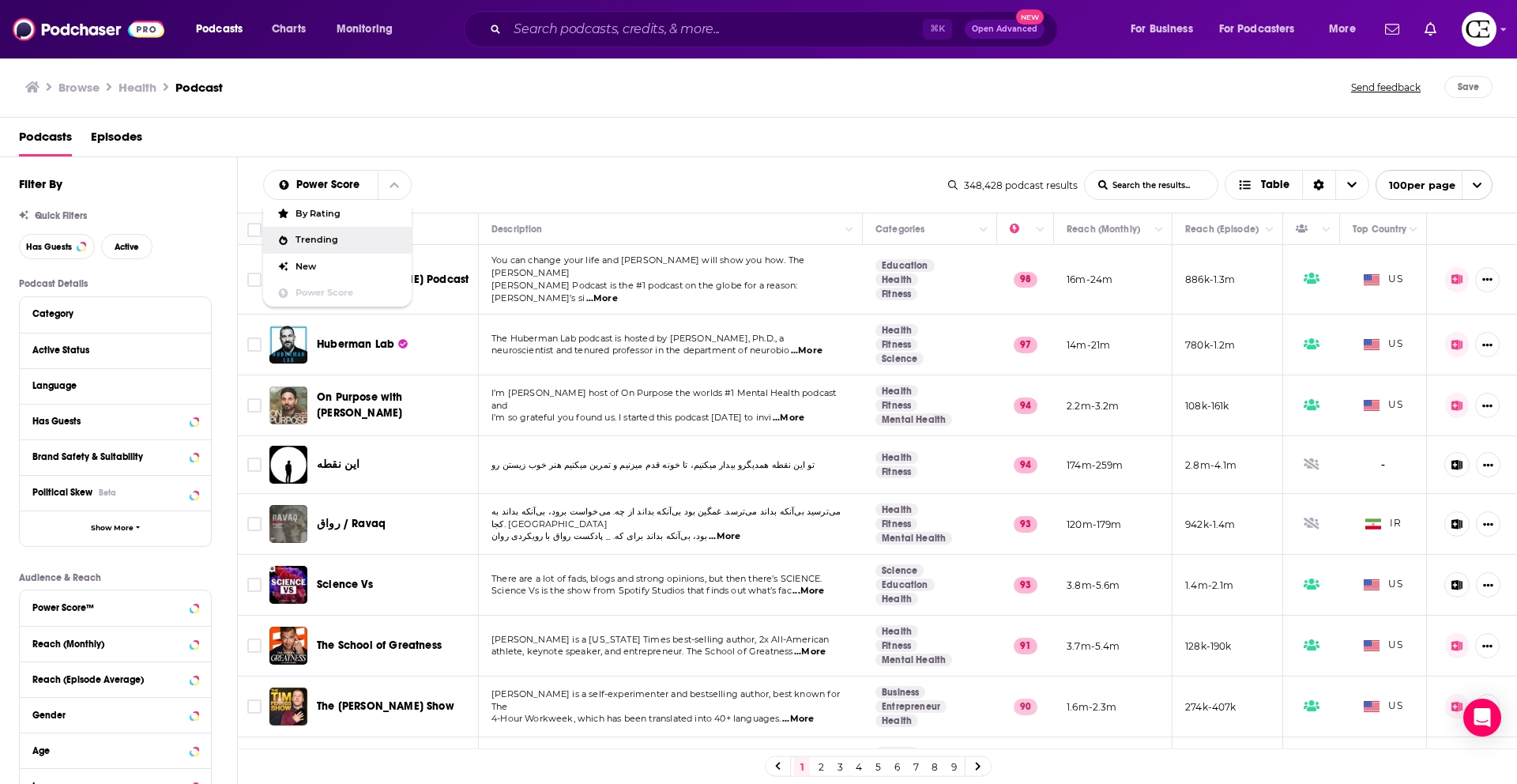
click at [369, 238] on span "Trending" at bounding box center [347, 240] width 104 height 9
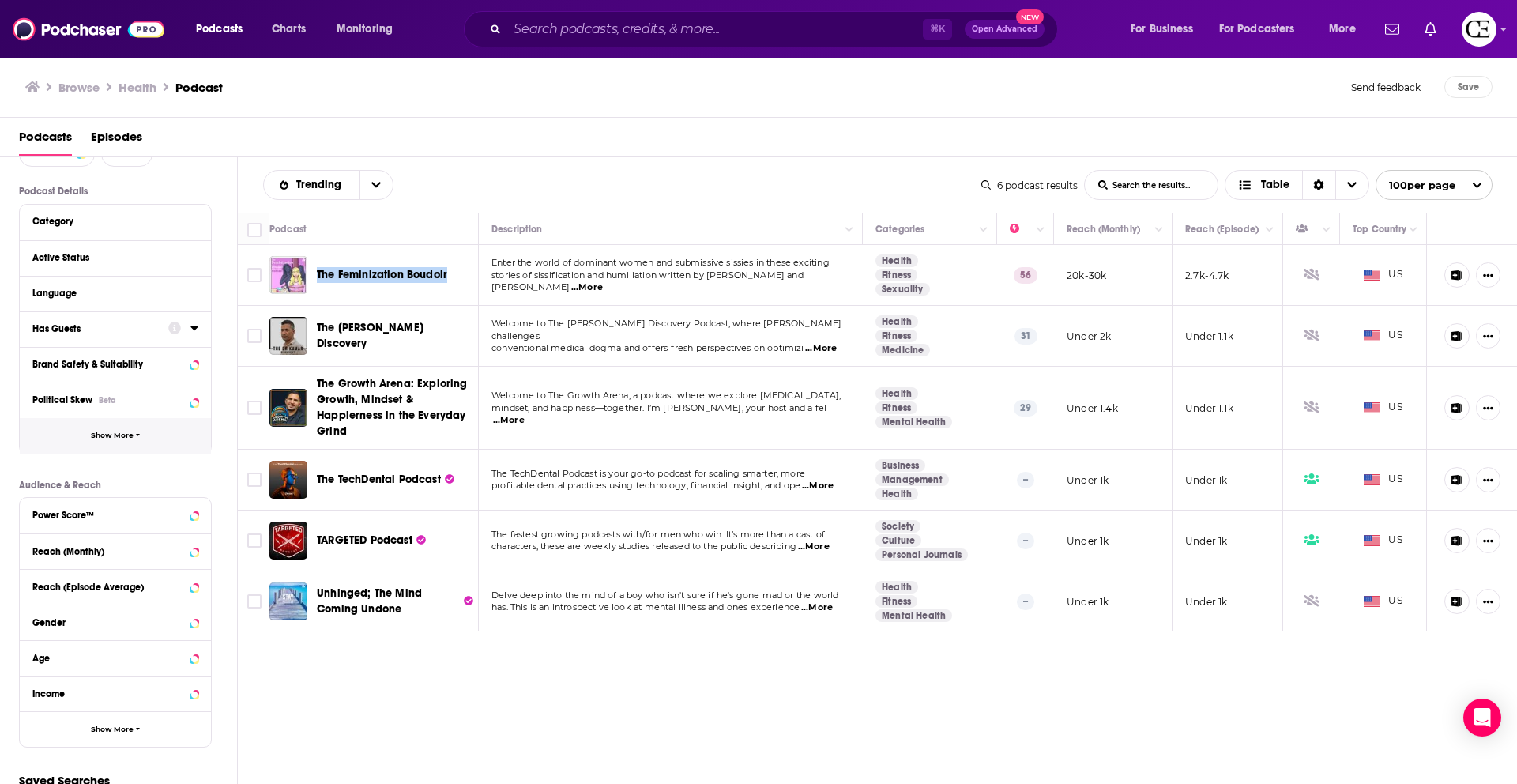
scroll to position [97, 0]
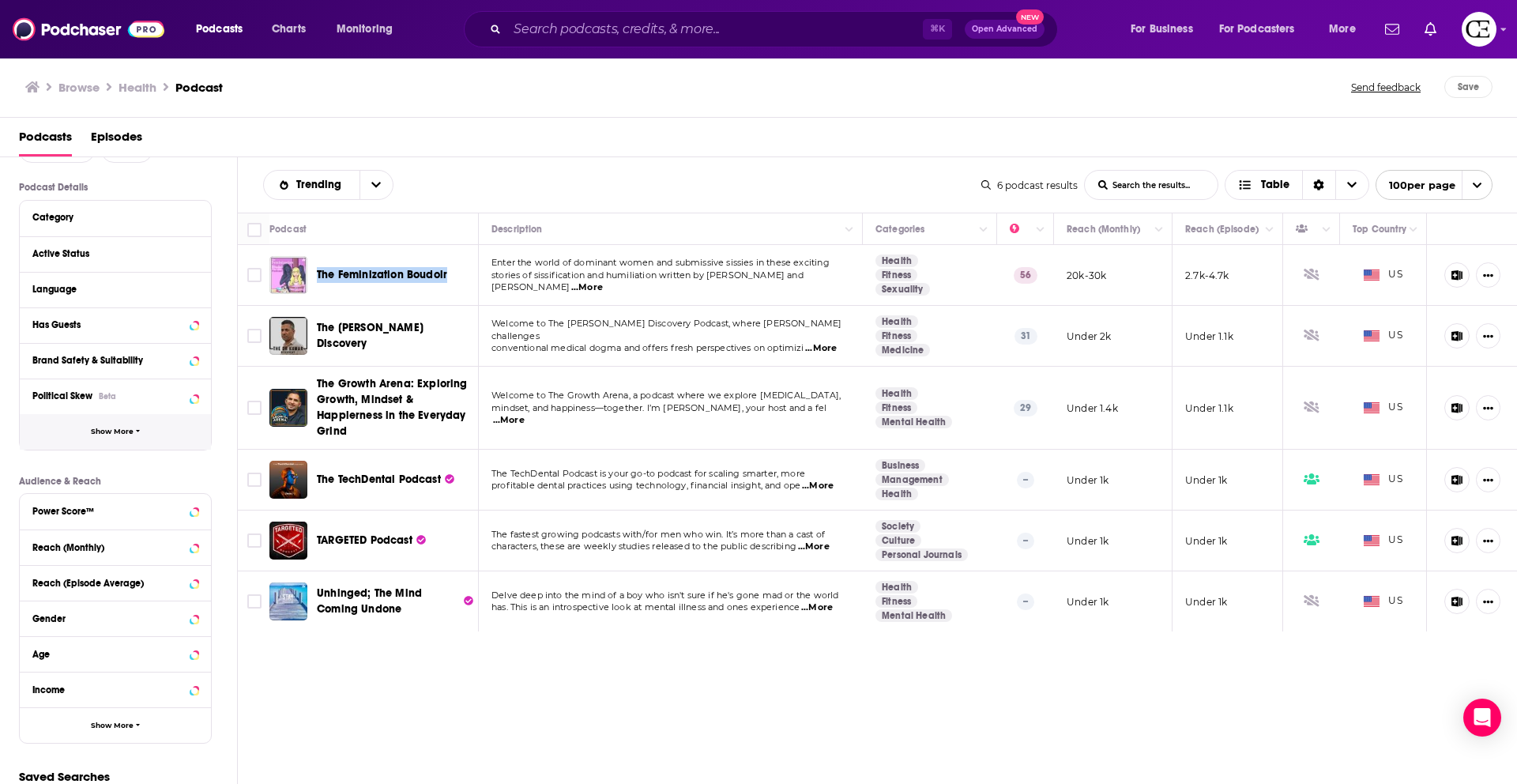
click at [117, 429] on span "Show More" at bounding box center [112, 432] width 42 height 9
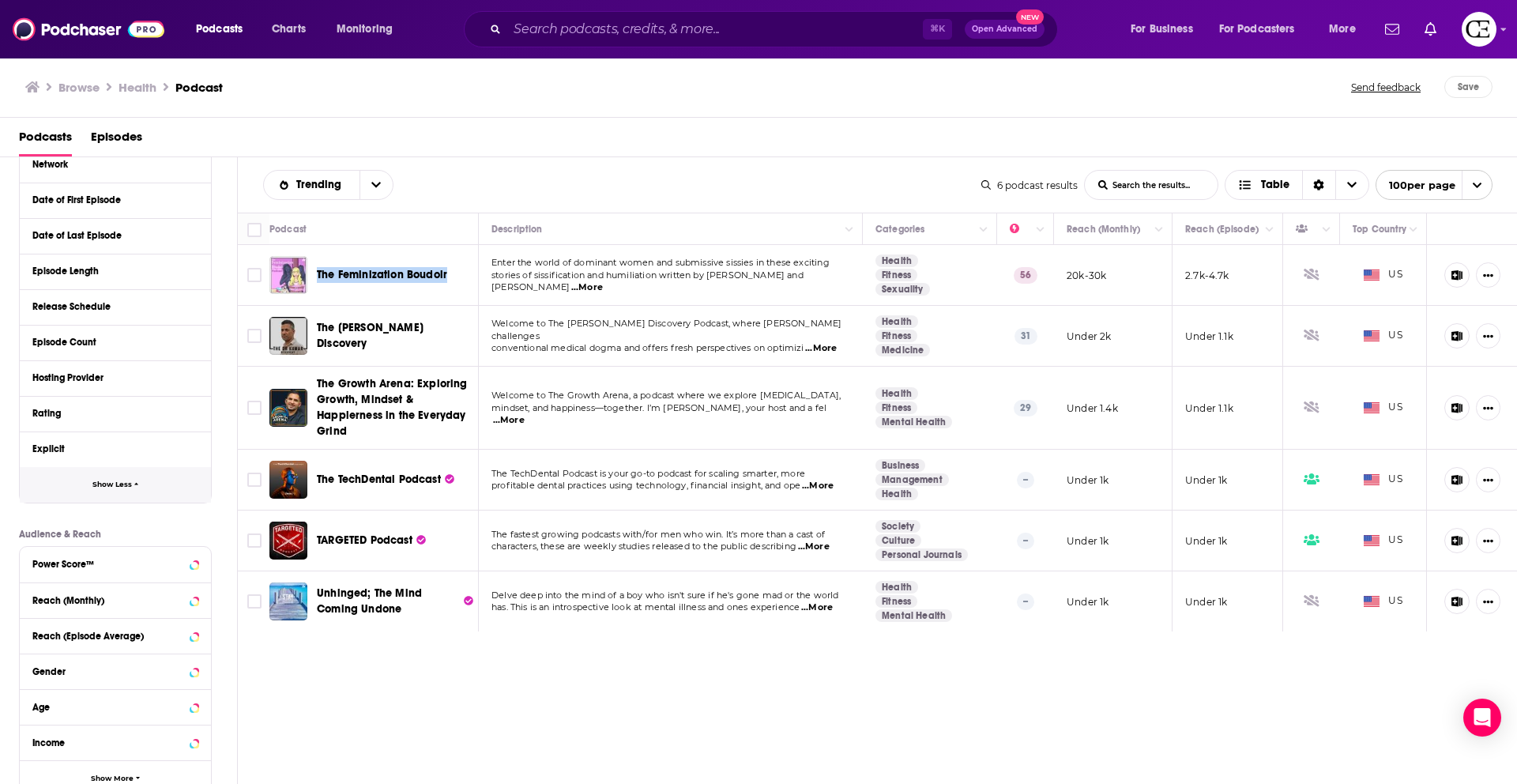
scroll to position [0, 0]
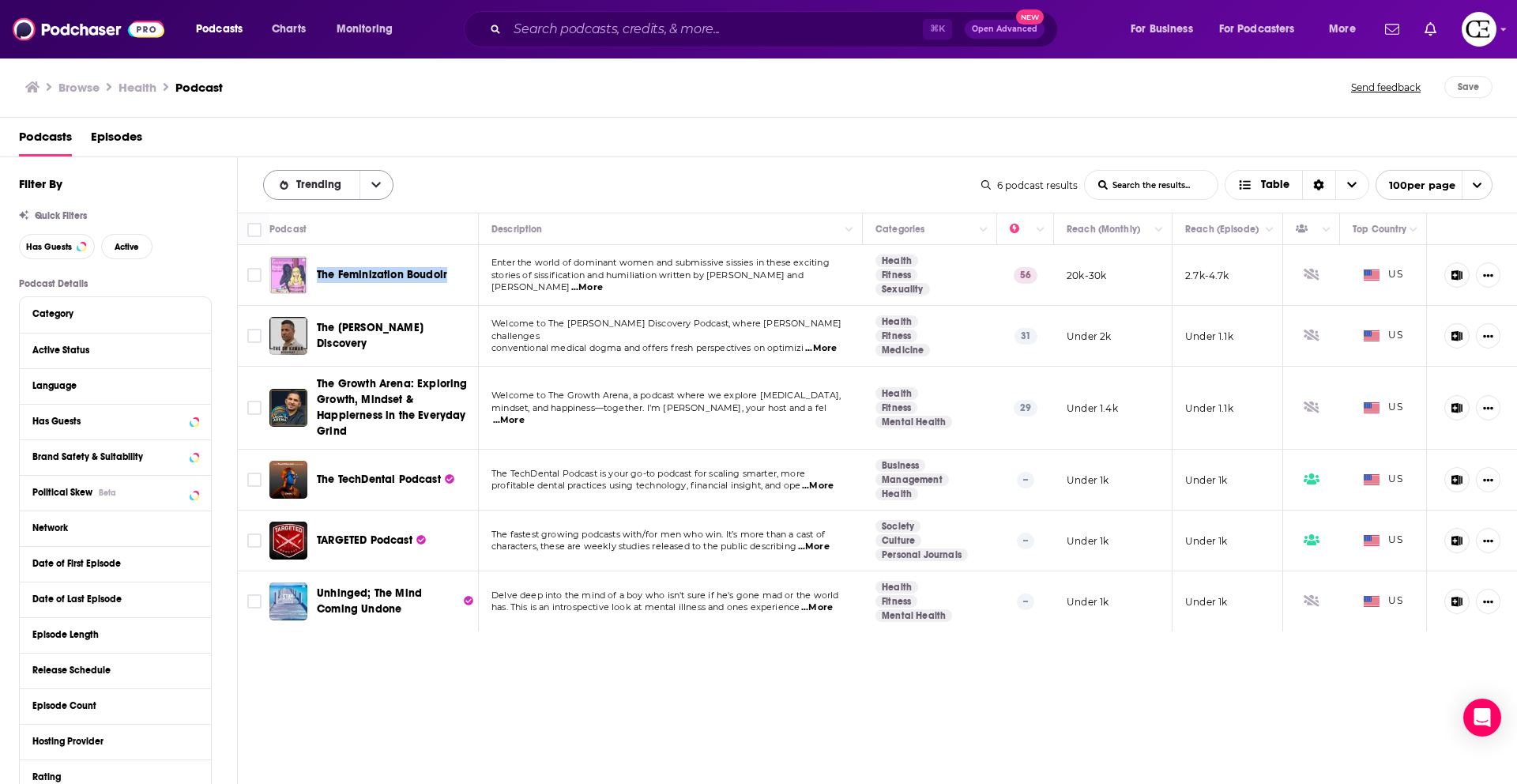
click at [375, 181] on icon "open menu" at bounding box center [376, 185] width 10 height 11
click at [334, 292] on span "Power Score" at bounding box center [338, 293] width 86 height 9
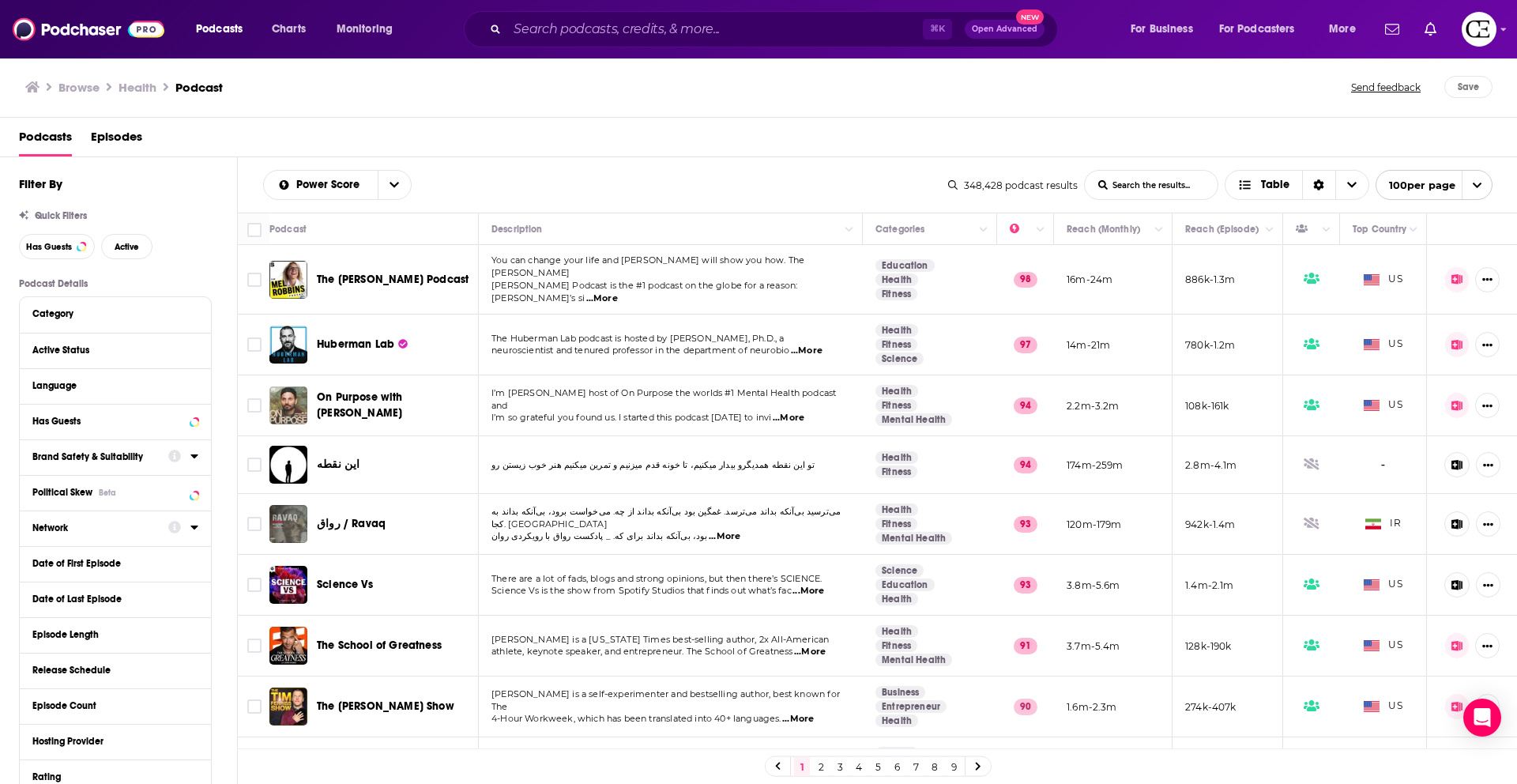
click at [188, 532] on div at bounding box center [183, 528] width 30 height 20
click at [197, 529] on icon at bounding box center [194, 527] width 8 height 13
click at [38, 578] on icon at bounding box center [39, 580] width 10 height 10
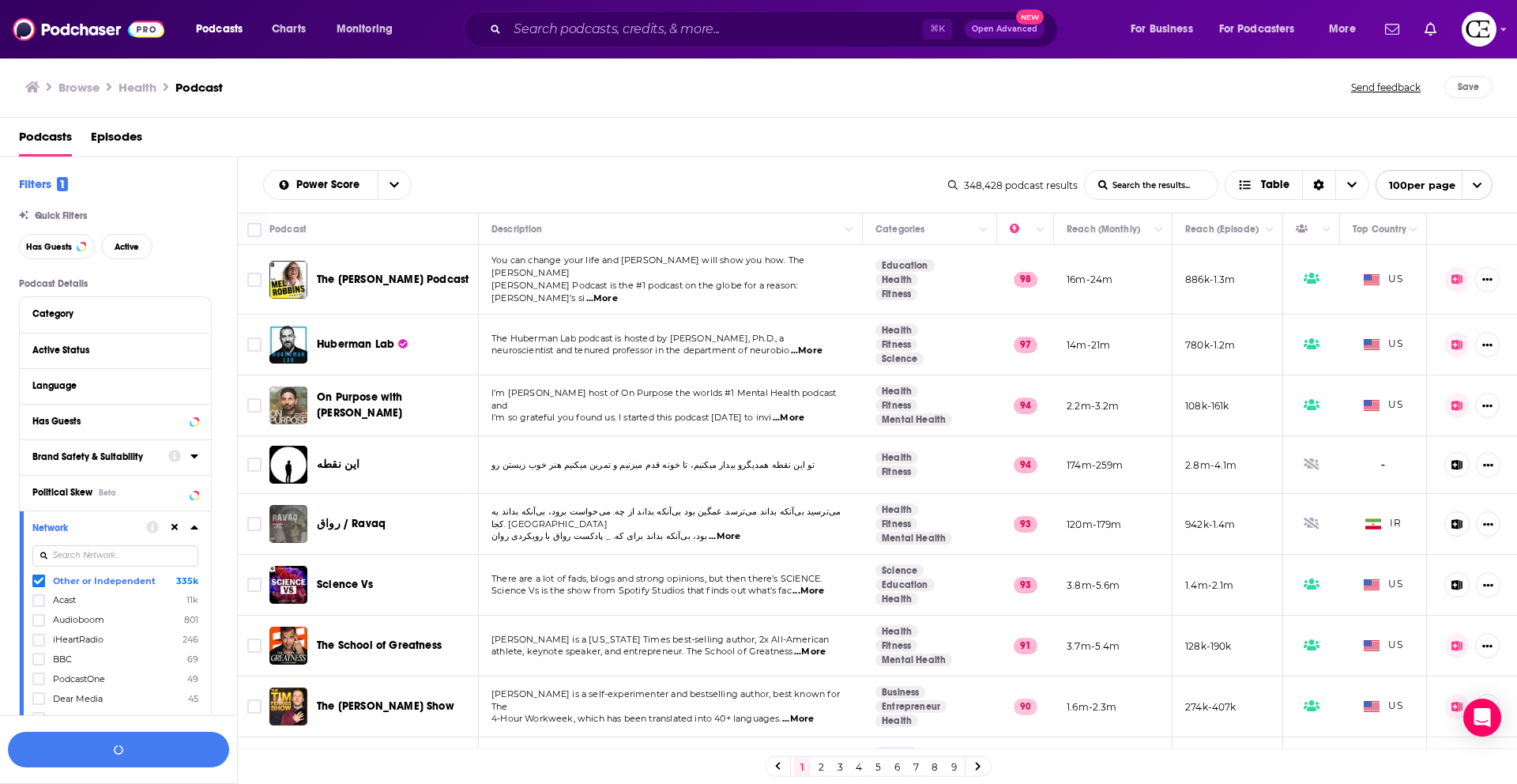
click at [194, 529] on icon at bounding box center [194, 527] width 7 height 4
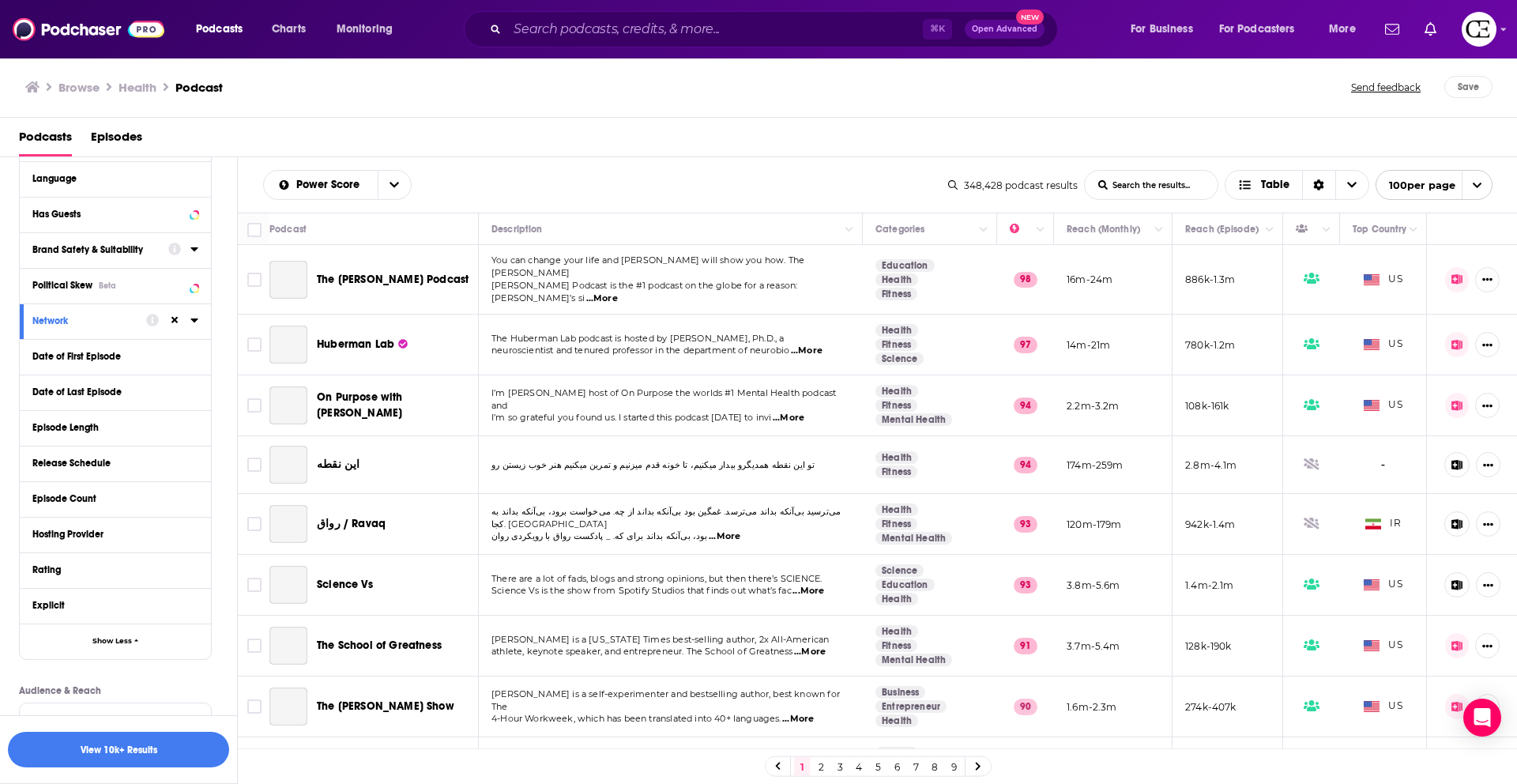
scroll to position [493, 0]
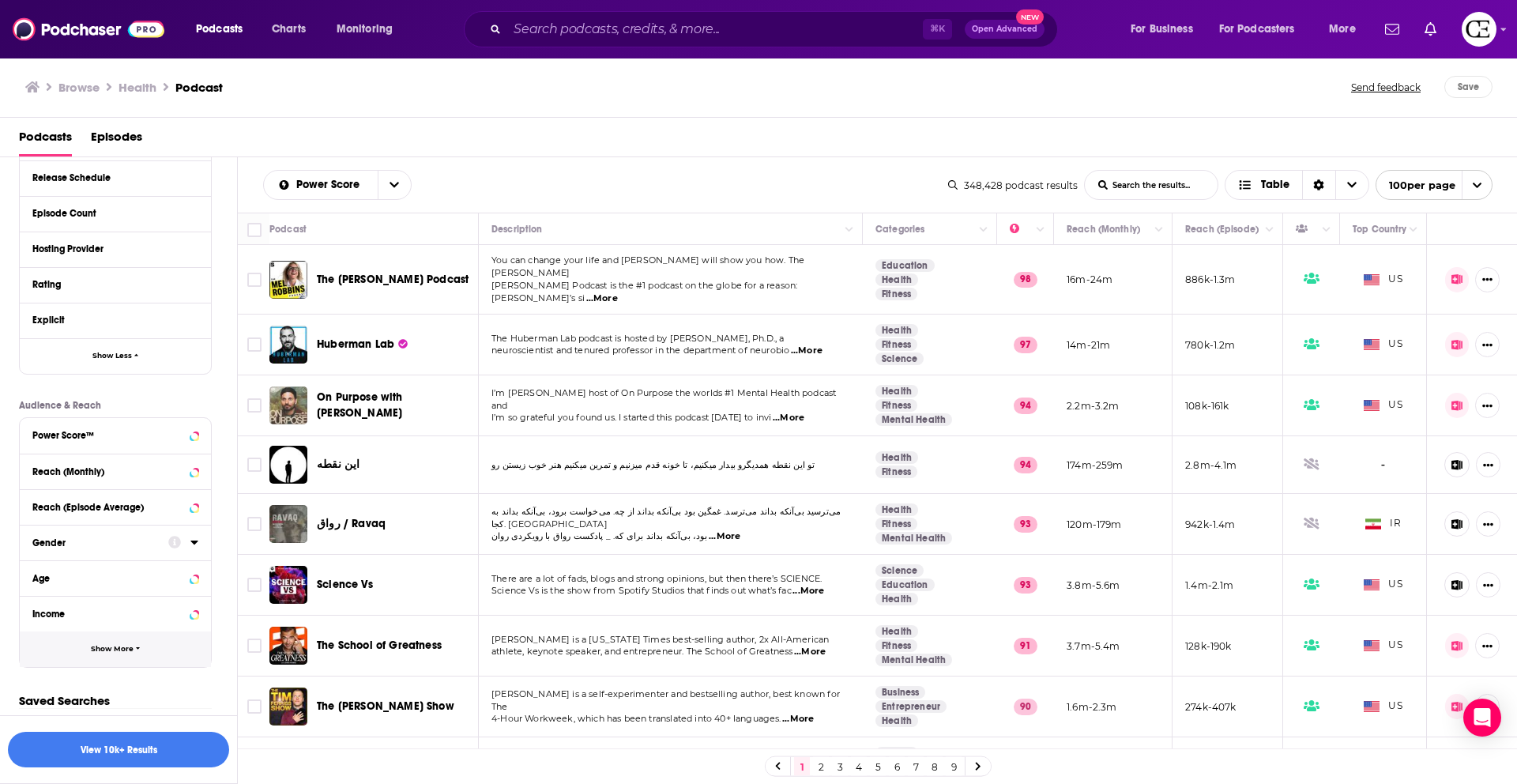
click at [116, 641] on button "Show More" at bounding box center [116, 649] width 191 height 35
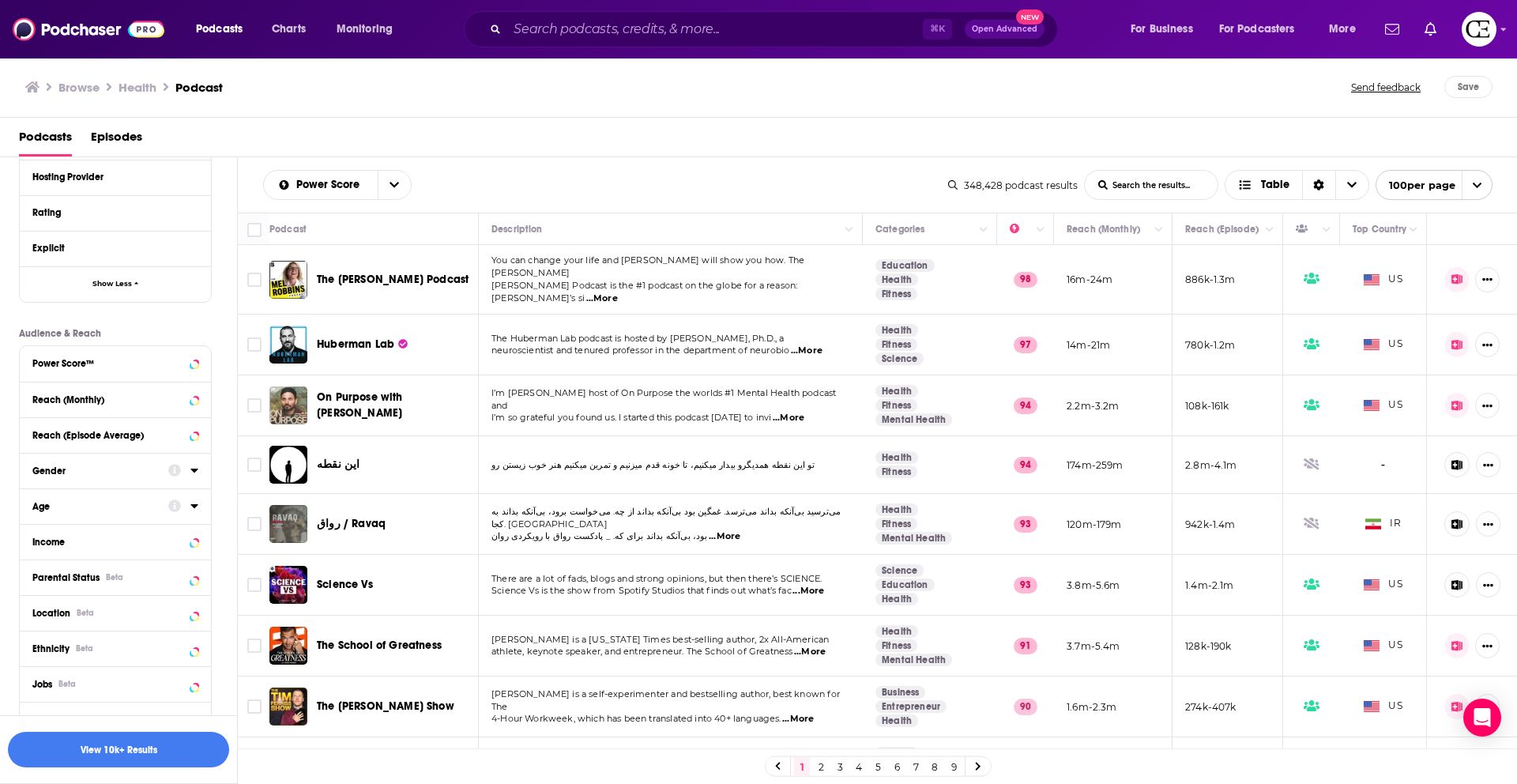
scroll to position [585, 0]
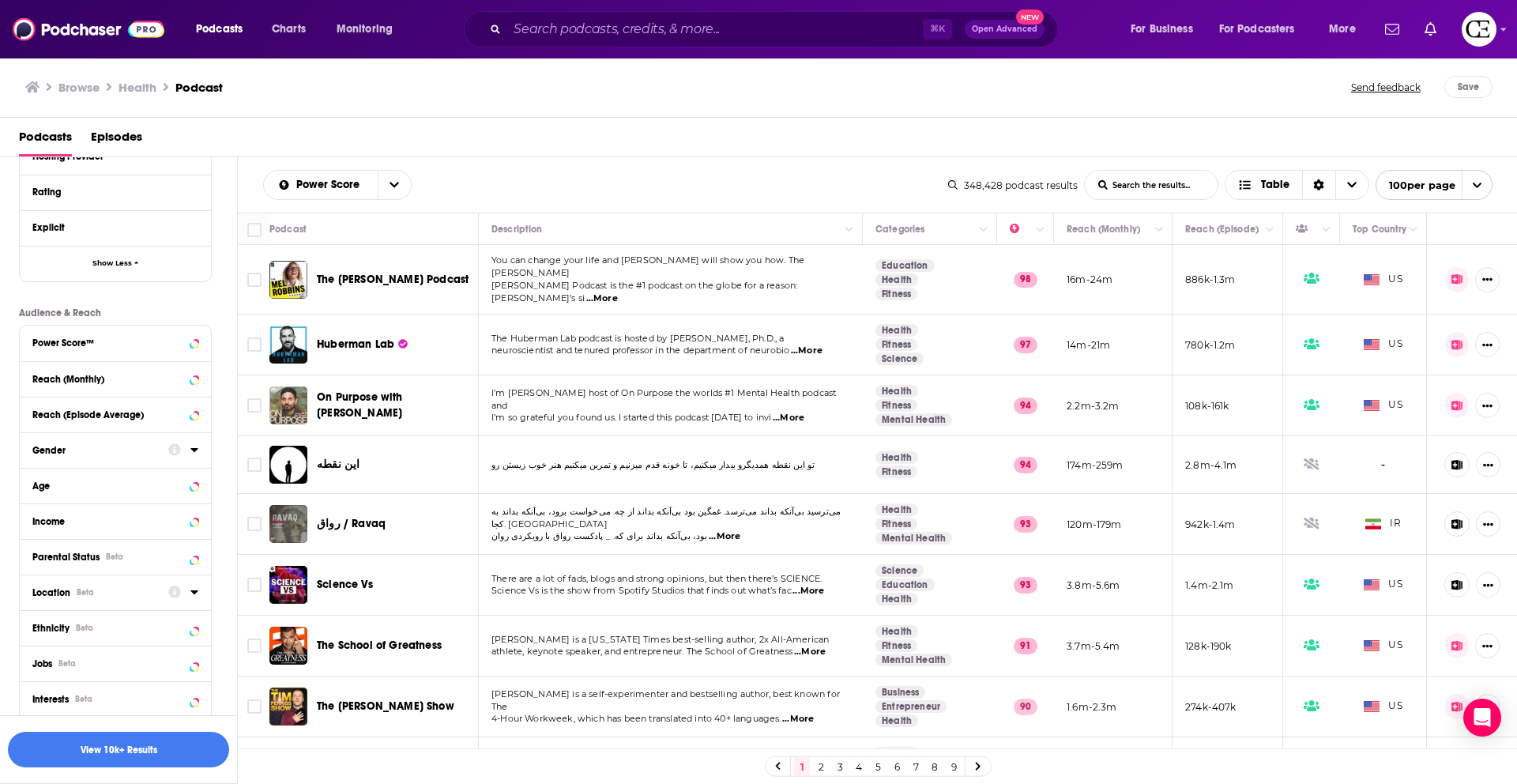
click at [107, 588] on div "Location Beta" at bounding box center [95, 593] width 125 height 11
click at [42, 660] on icon at bounding box center [39, 661] width 10 height 7
click at [197, 594] on icon at bounding box center [194, 592] width 8 height 13
click at [138, 342] on div "Power Score™" at bounding box center [95, 343] width 125 height 11
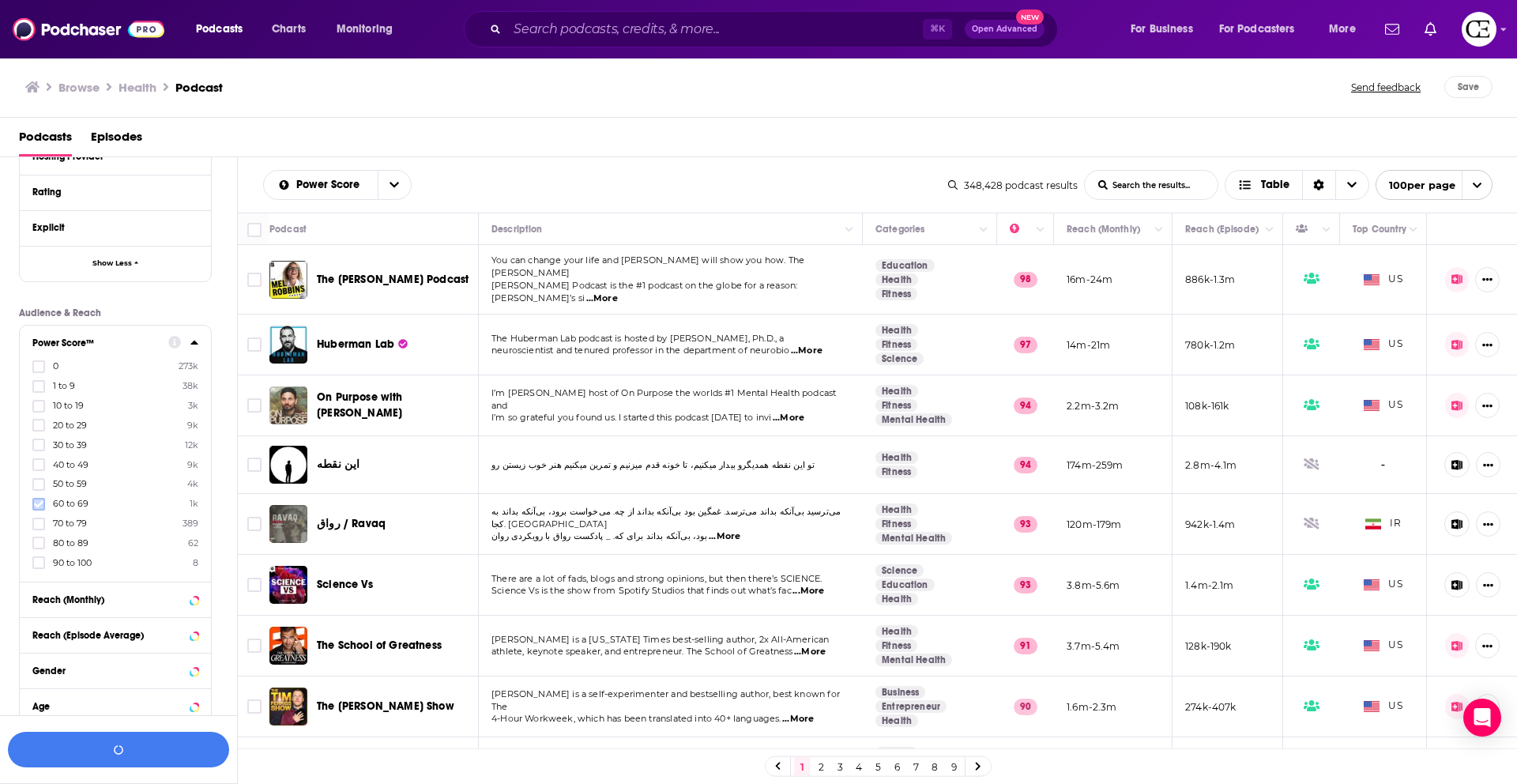
click at [37, 501] on icon at bounding box center [39, 503] width 10 height 10
click at [96, 747] on button "View 707 Results" at bounding box center [118, 749] width 221 height 35
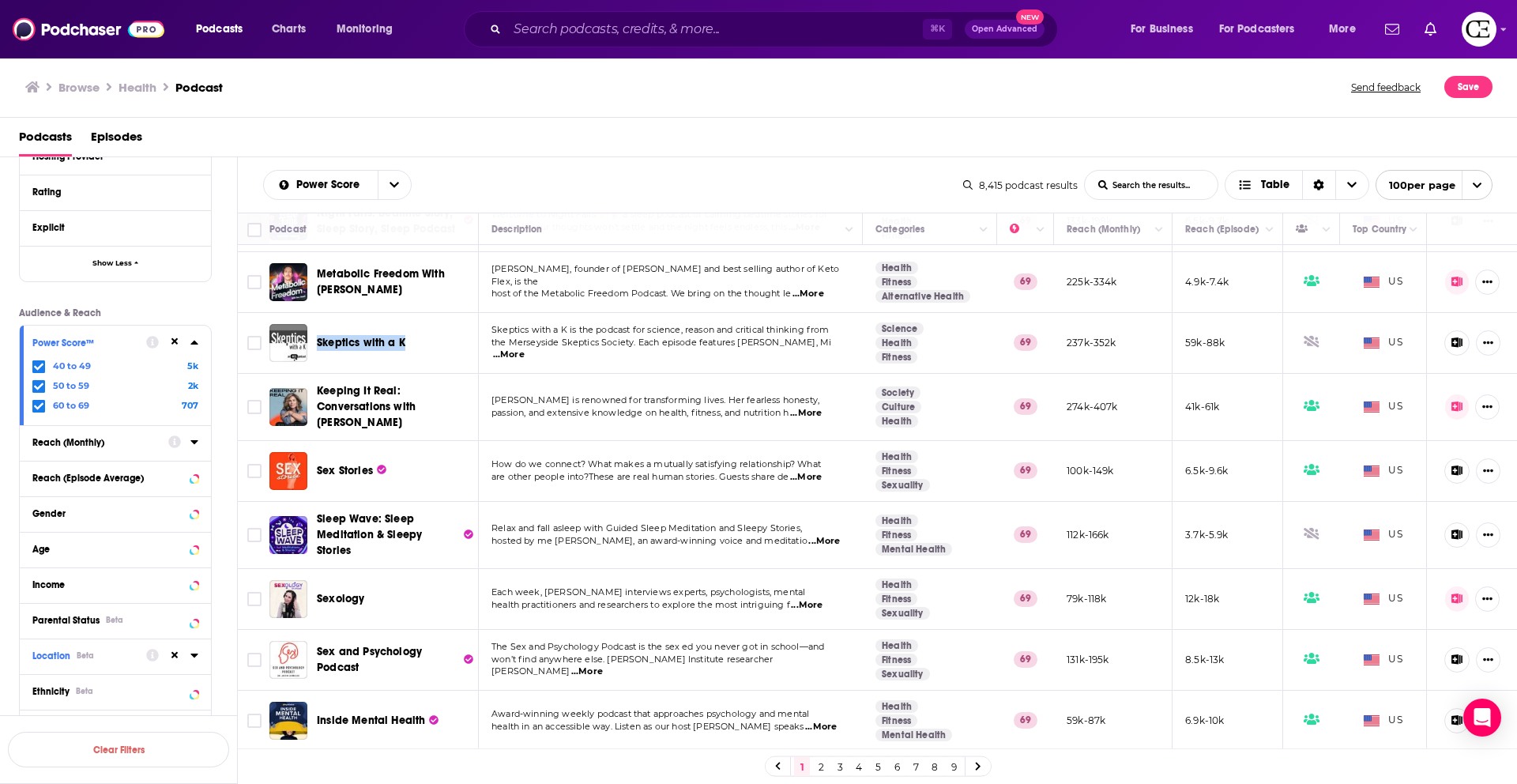
scroll to position [1420, 0]
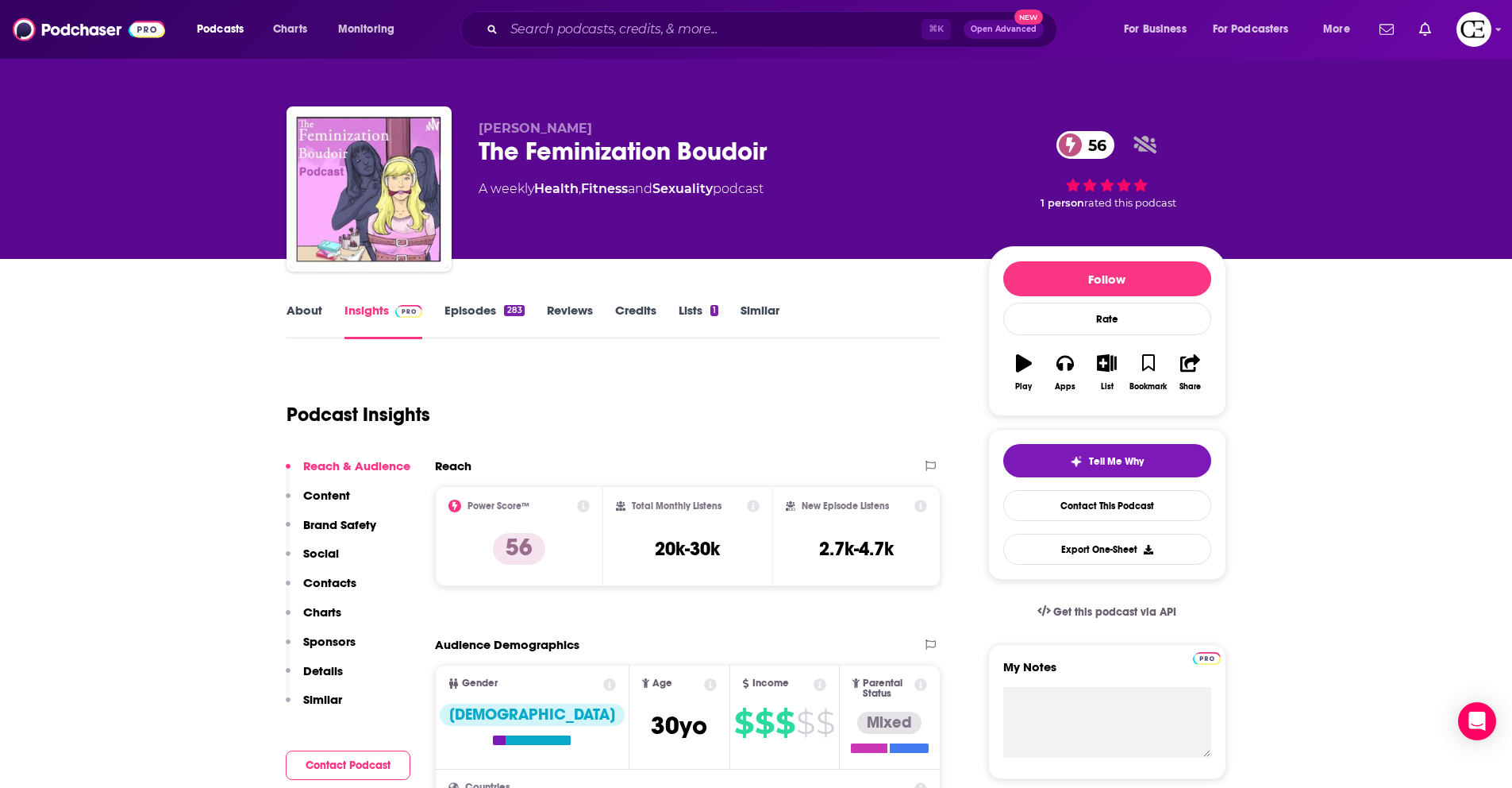
click at [557, 148] on div "The Feminization Boudoir 56" at bounding box center [721, 151] width 484 height 31
click at [557, 150] on div "The Feminization Boudoir 56" at bounding box center [721, 151] width 484 height 31
copy div "The Feminization Boudoir 56"
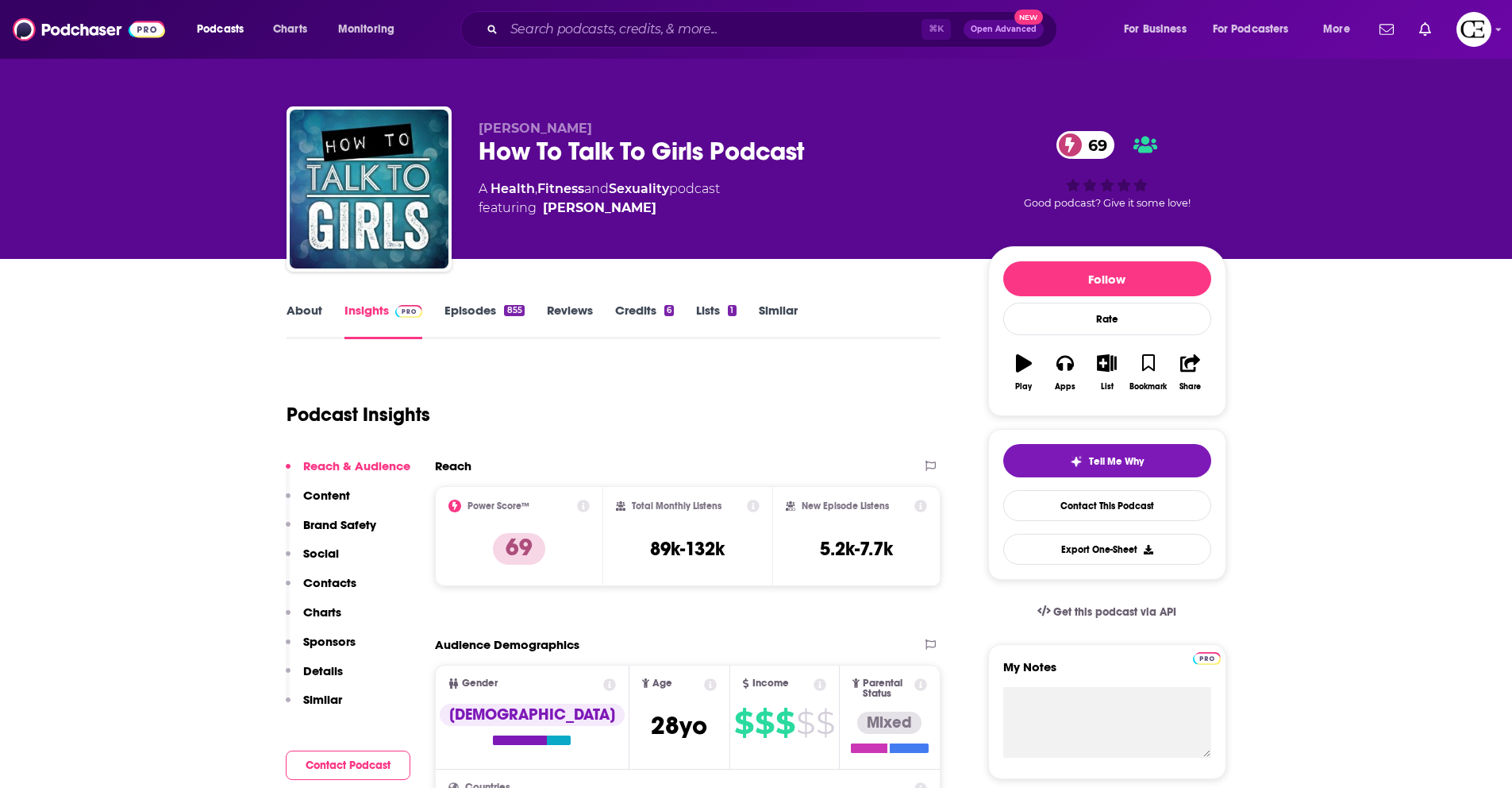
click at [639, 151] on div "How To Talk To Girls Podcast 69" at bounding box center [721, 151] width 484 height 31
click at [639, 153] on div "How To Talk To Girls Podcast 69" at bounding box center [721, 151] width 484 height 31
copy div "How To Talk To Girls Podcast 69"
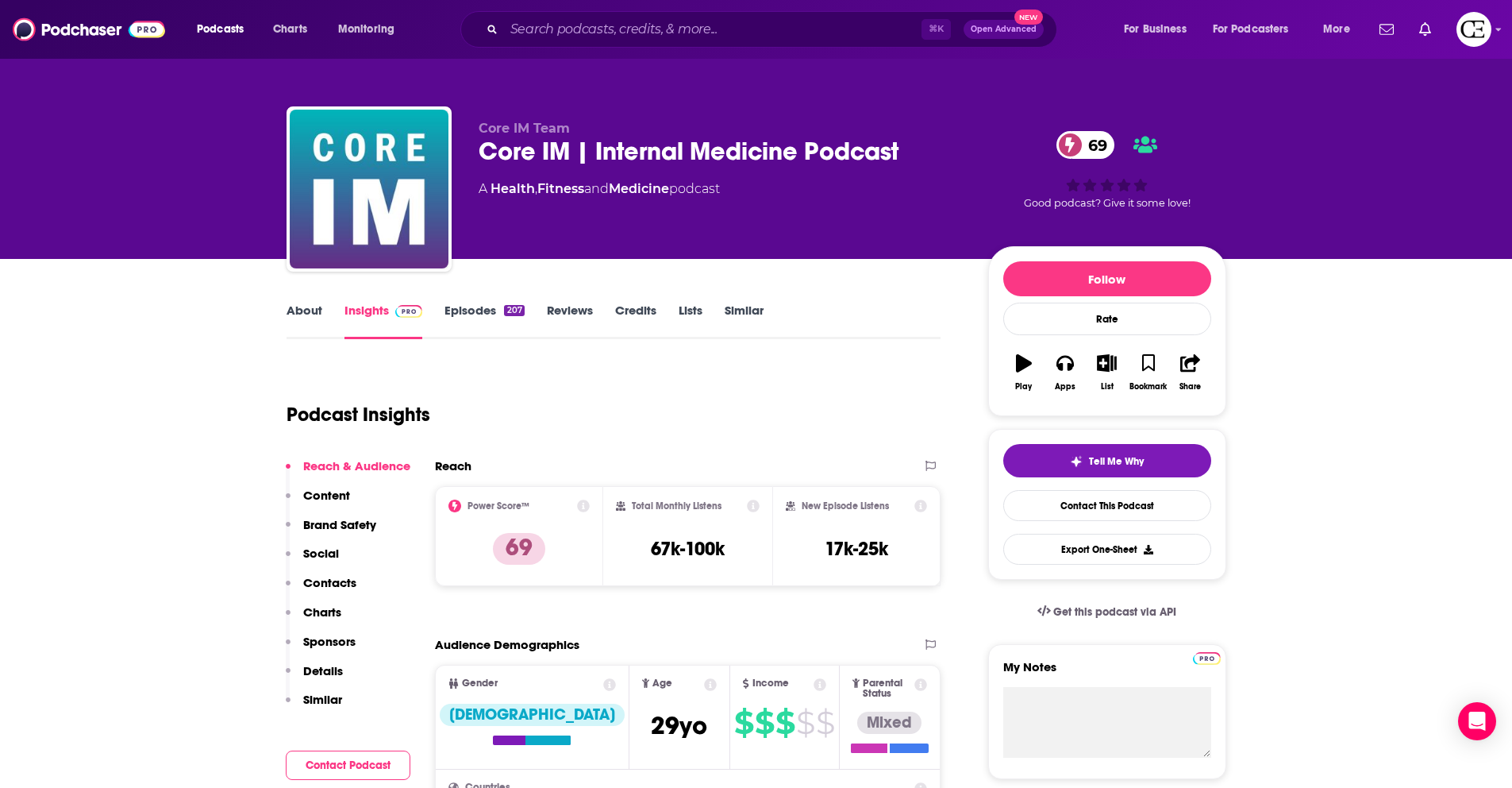
click at [559, 151] on div "Core IM | Internal Medicine Podcast 69" at bounding box center [721, 151] width 484 height 31
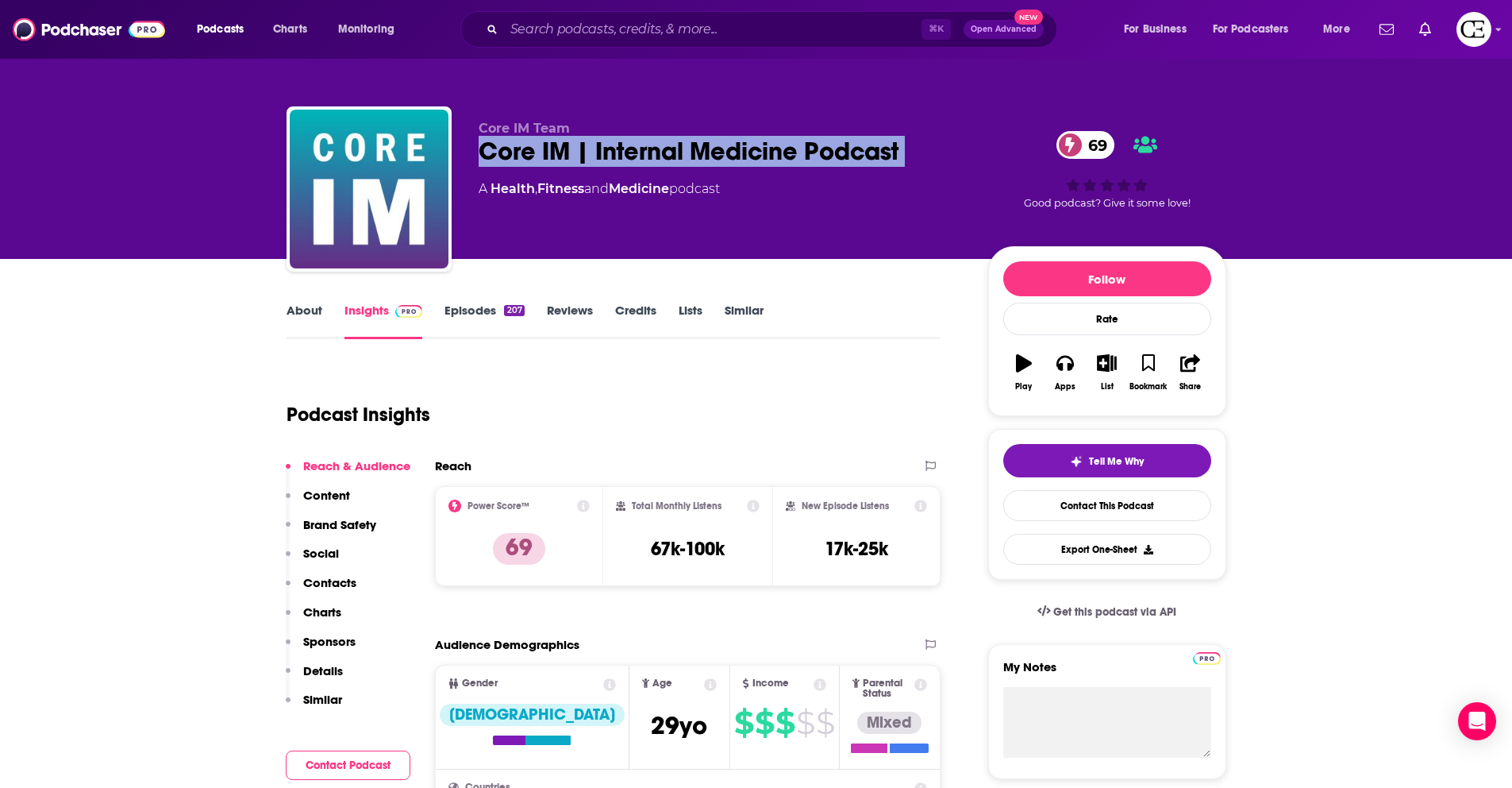
click at [559, 151] on div "Core IM | Internal Medicine Podcast 69" at bounding box center [721, 151] width 484 height 31
copy div "Core IM | Internal Medicine Podcast 69"
click at [1108, 374] on button "List" at bounding box center [1107, 372] width 42 height 57
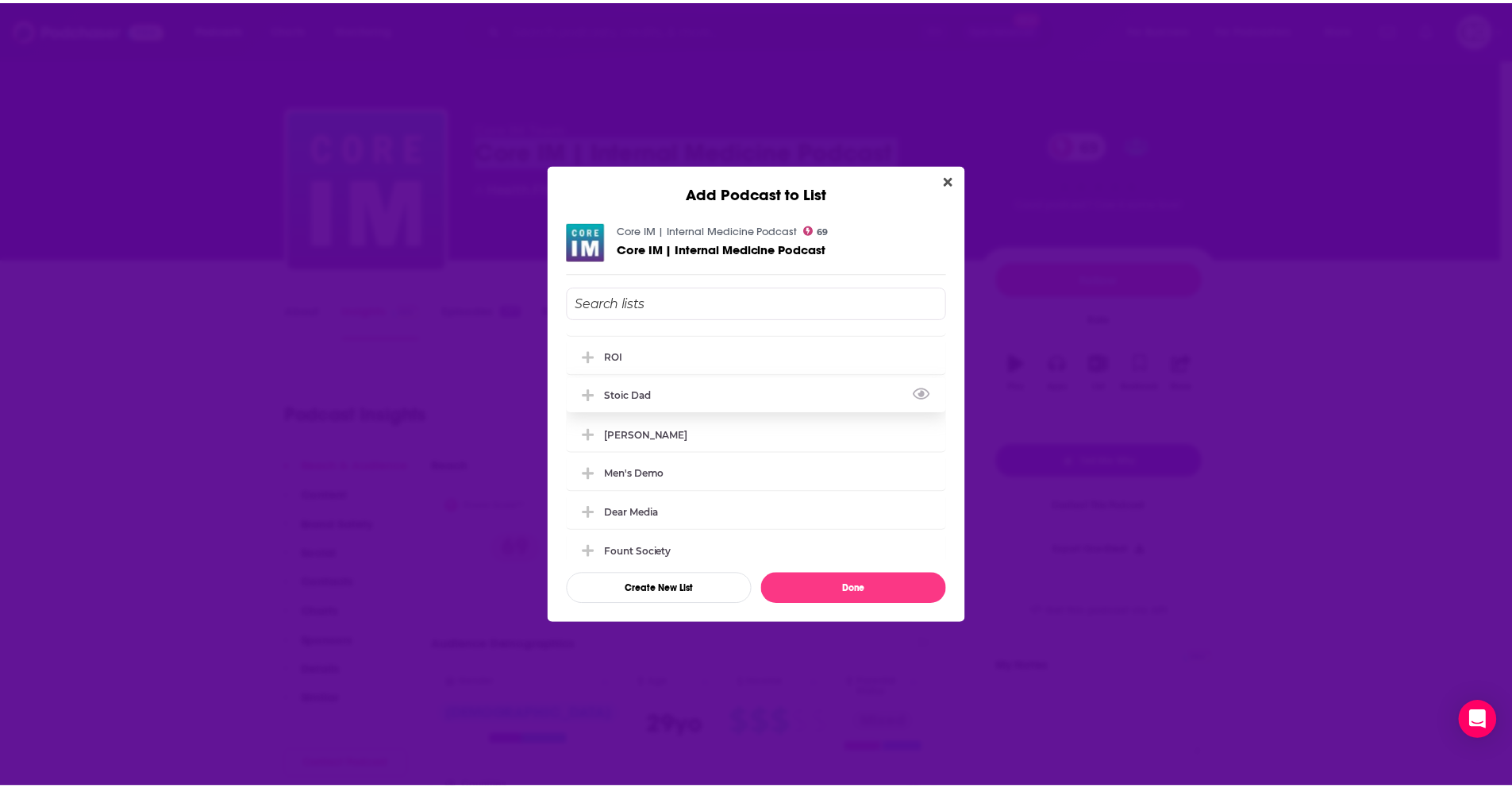
scroll to position [225, 0]
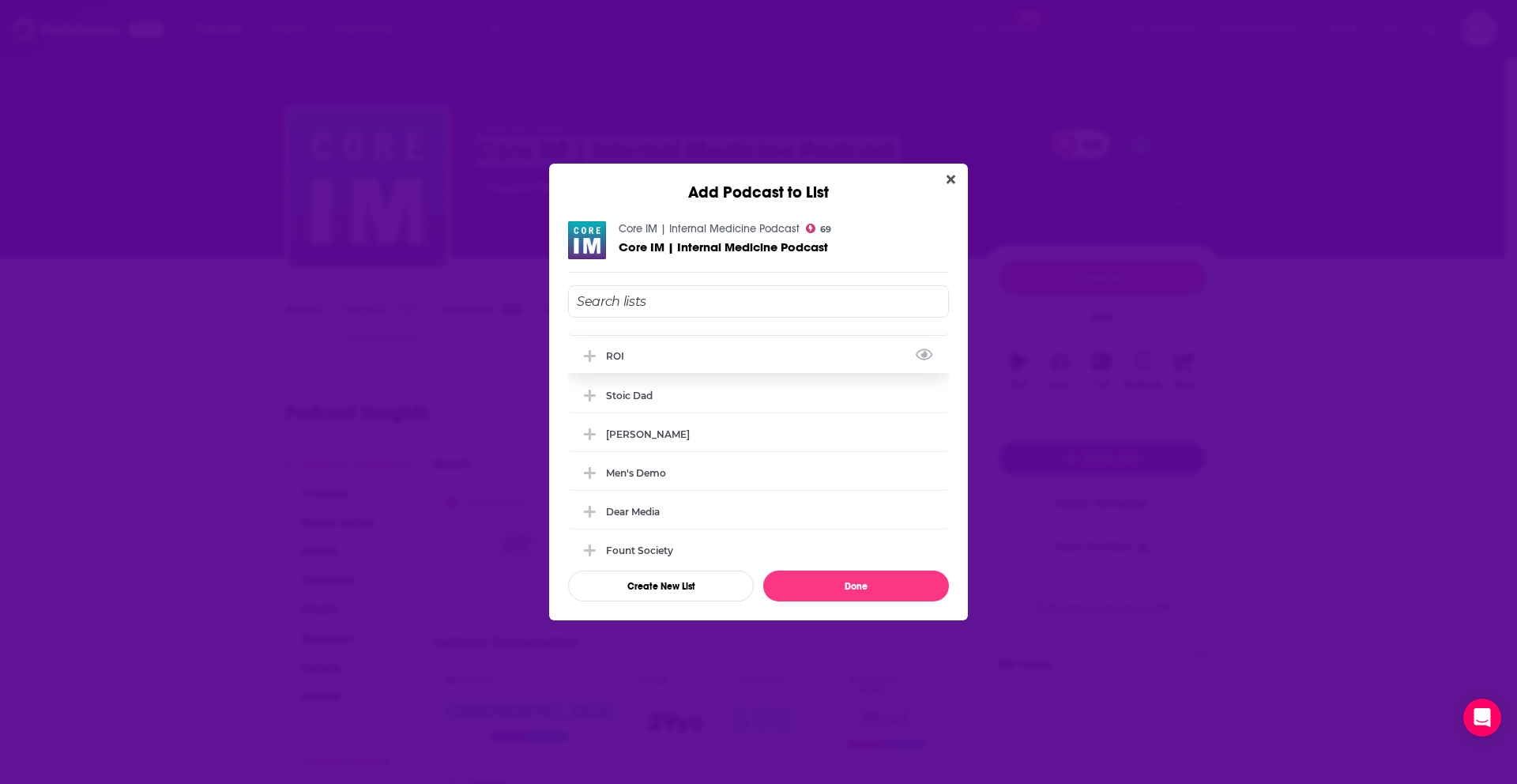
click at [595, 355] on icon "Add Podcast To List" at bounding box center [589, 355] width 12 height 12
click at [878, 593] on button "Done" at bounding box center [856, 586] width 186 height 31
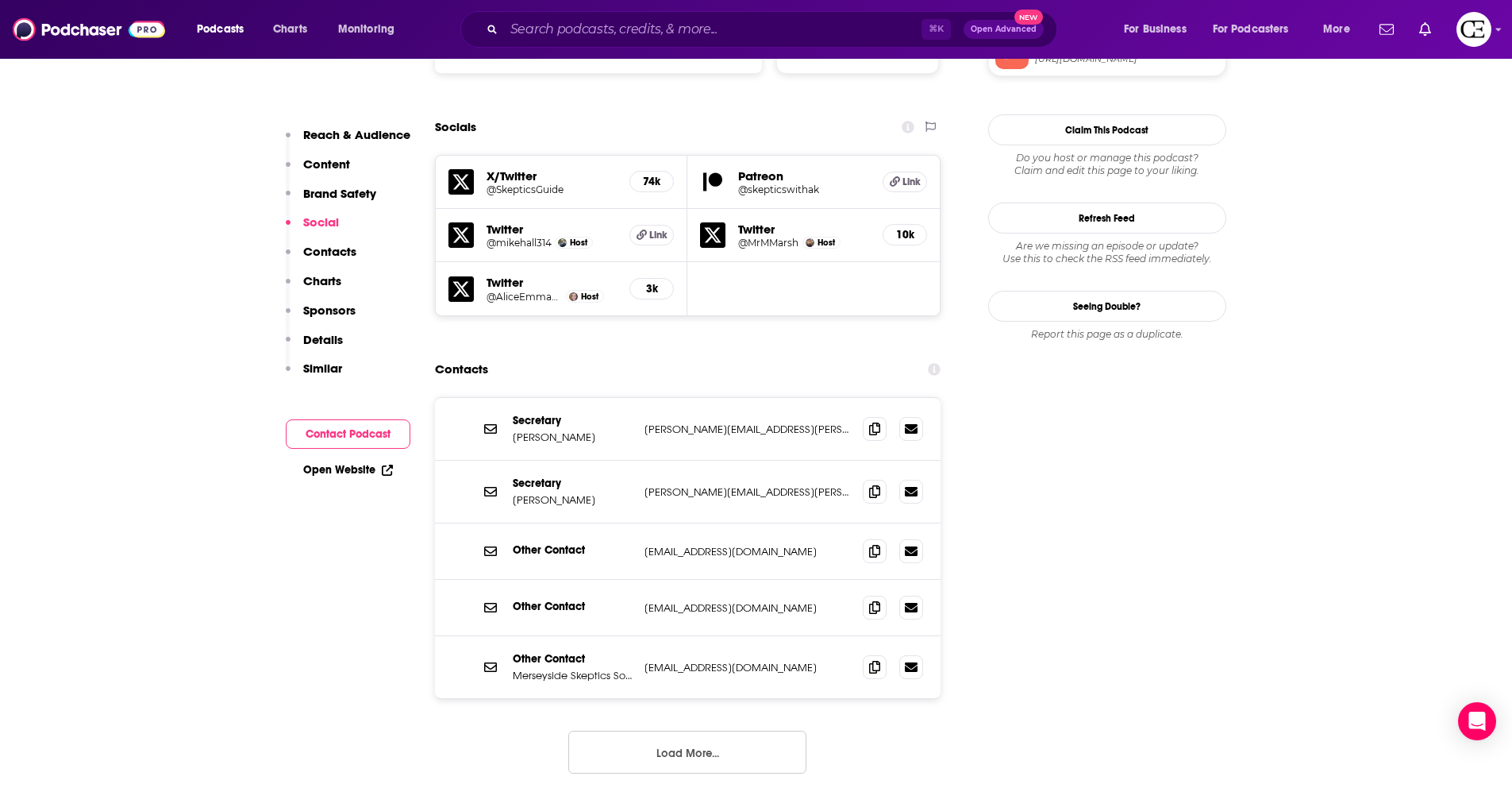
scroll to position [1734, 0]
